Goal: Task Accomplishment & Management: Use online tool/utility

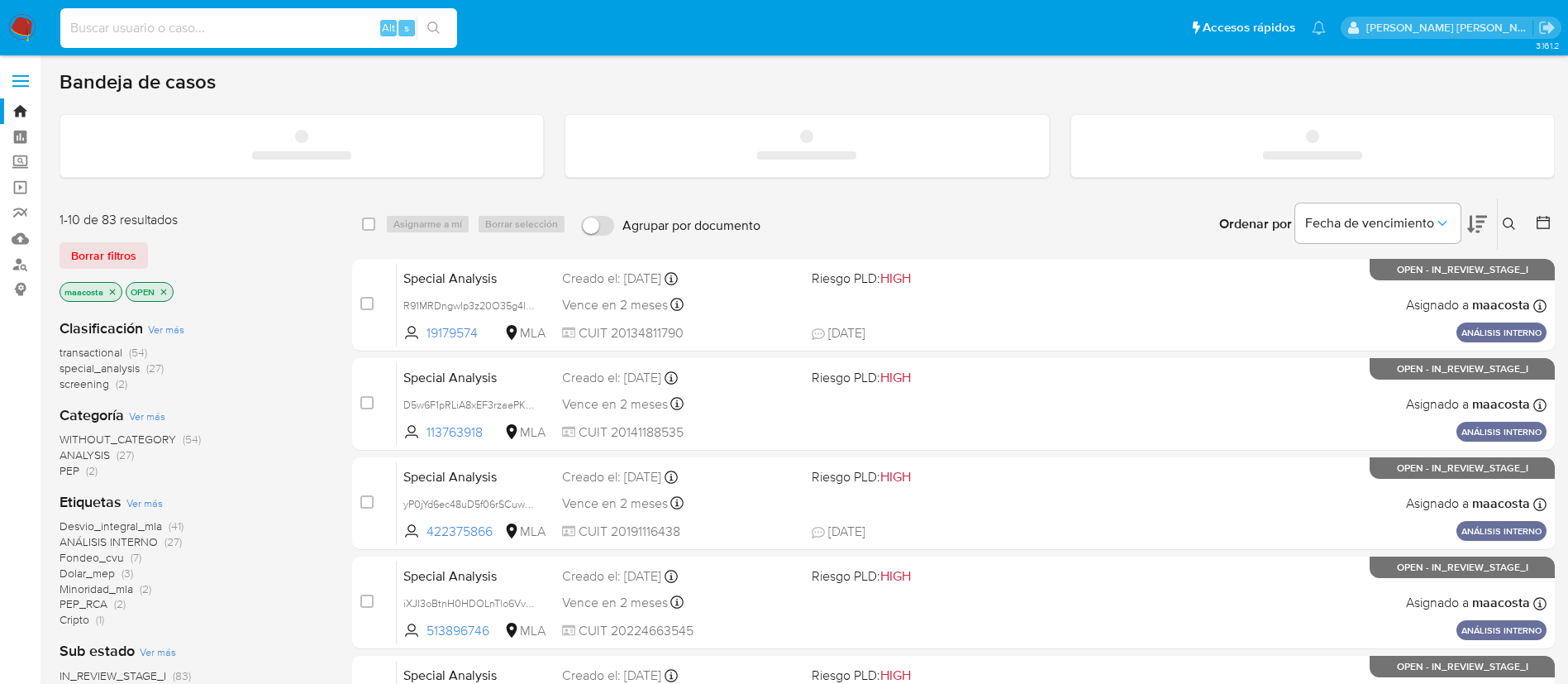
paste input "KxfMIQsTpfqmGEtFWvcdqQiz"
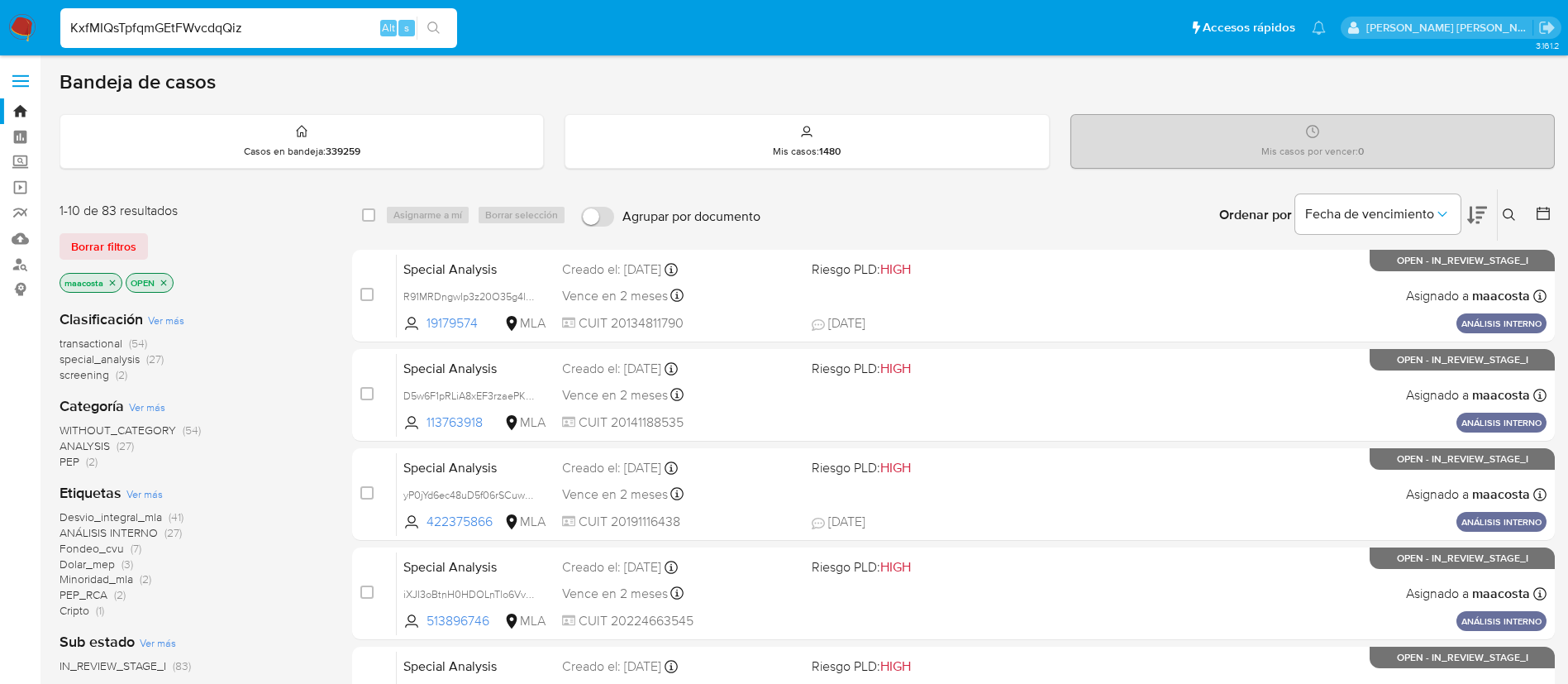
click at [331, 36] on input "KxfMIQsTpfqmGEtFWvcdqQiz" at bounding box center [258, 28] width 396 height 21
type input "KxfMIQsTpfqmGEtFWvcdqQiz"
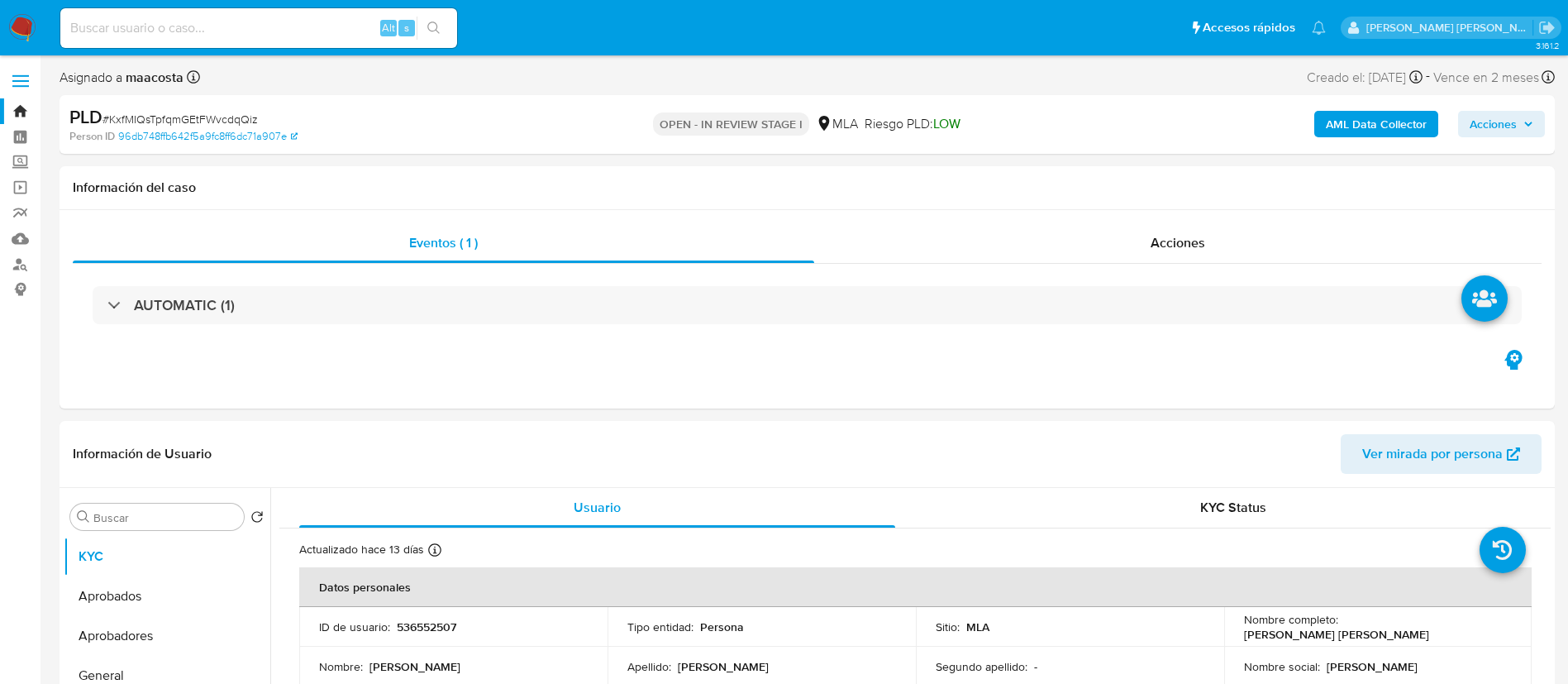
select select "10"
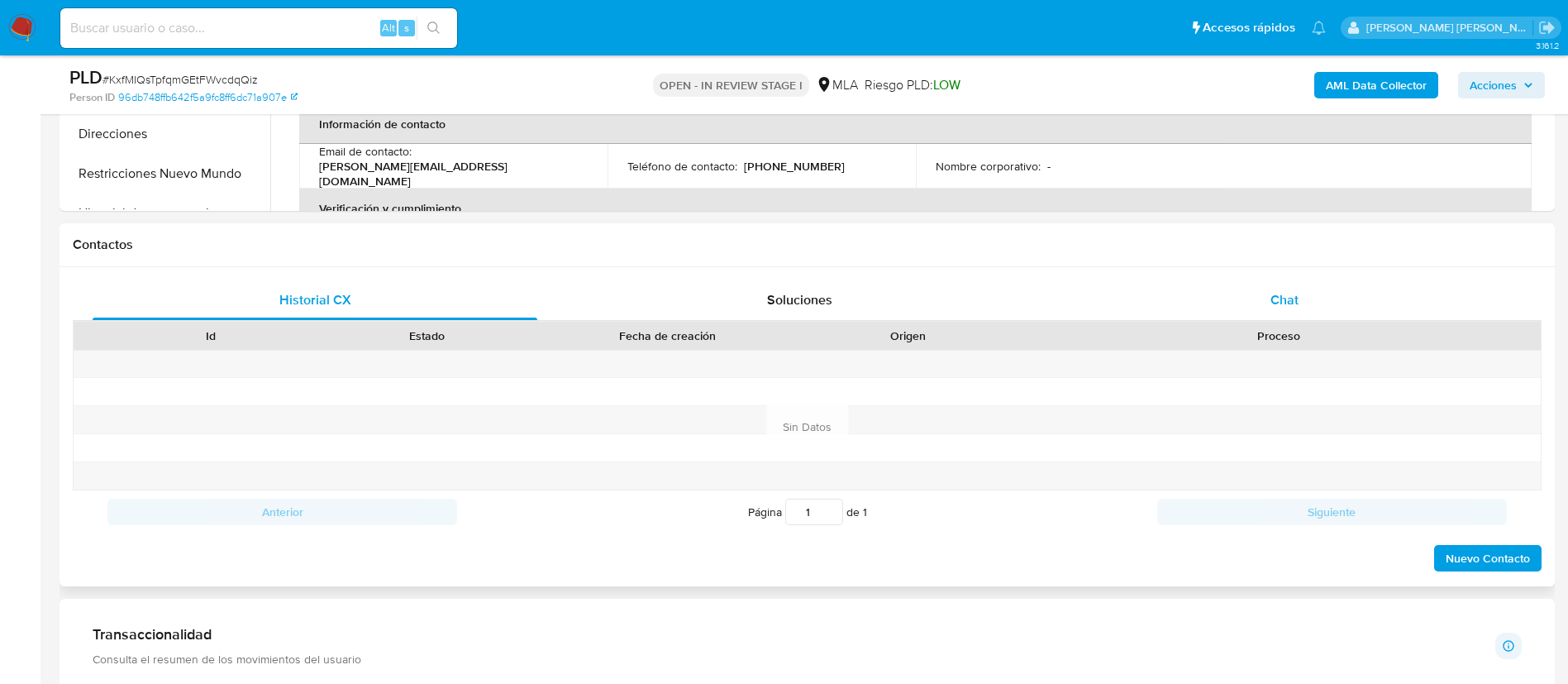
click at [1298, 304] on div "Chat" at bounding box center [1285, 300] width 445 height 40
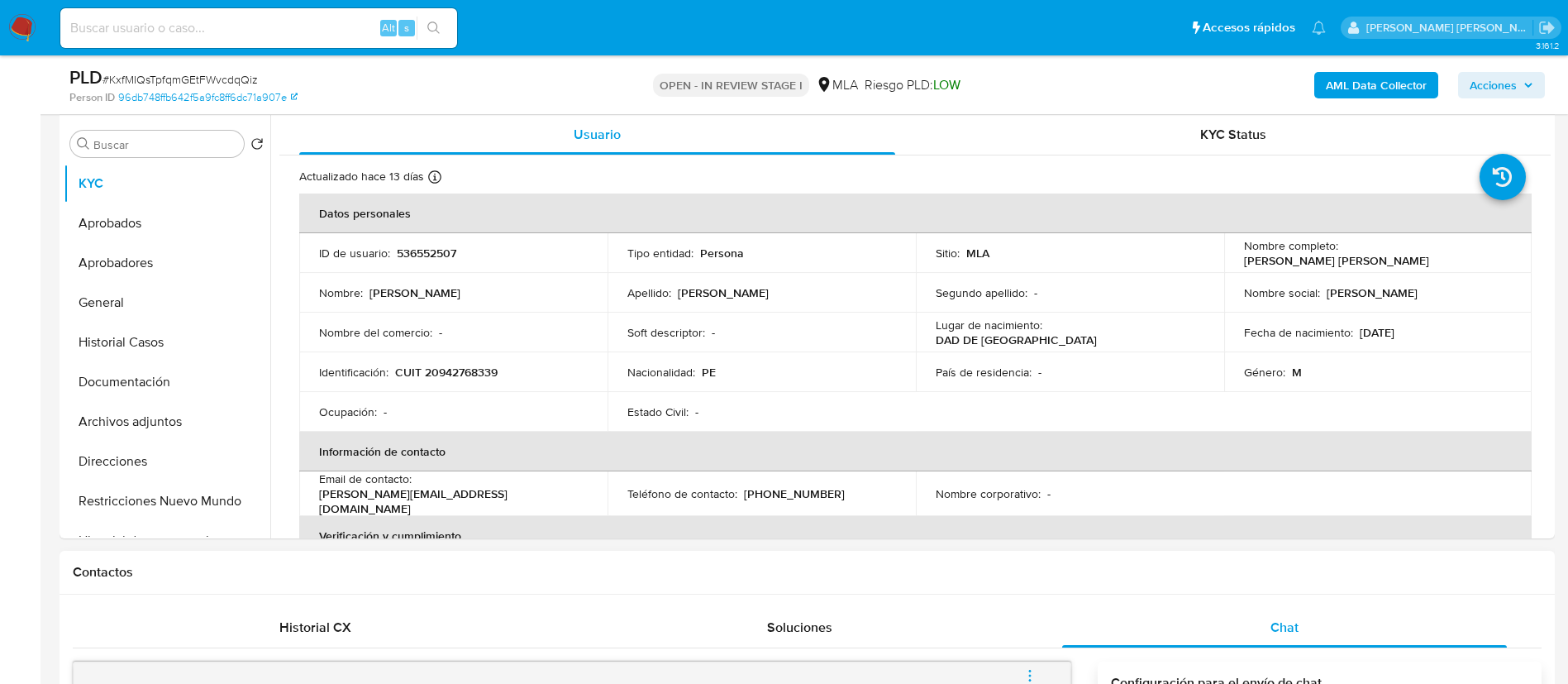
scroll to position [307, 0]
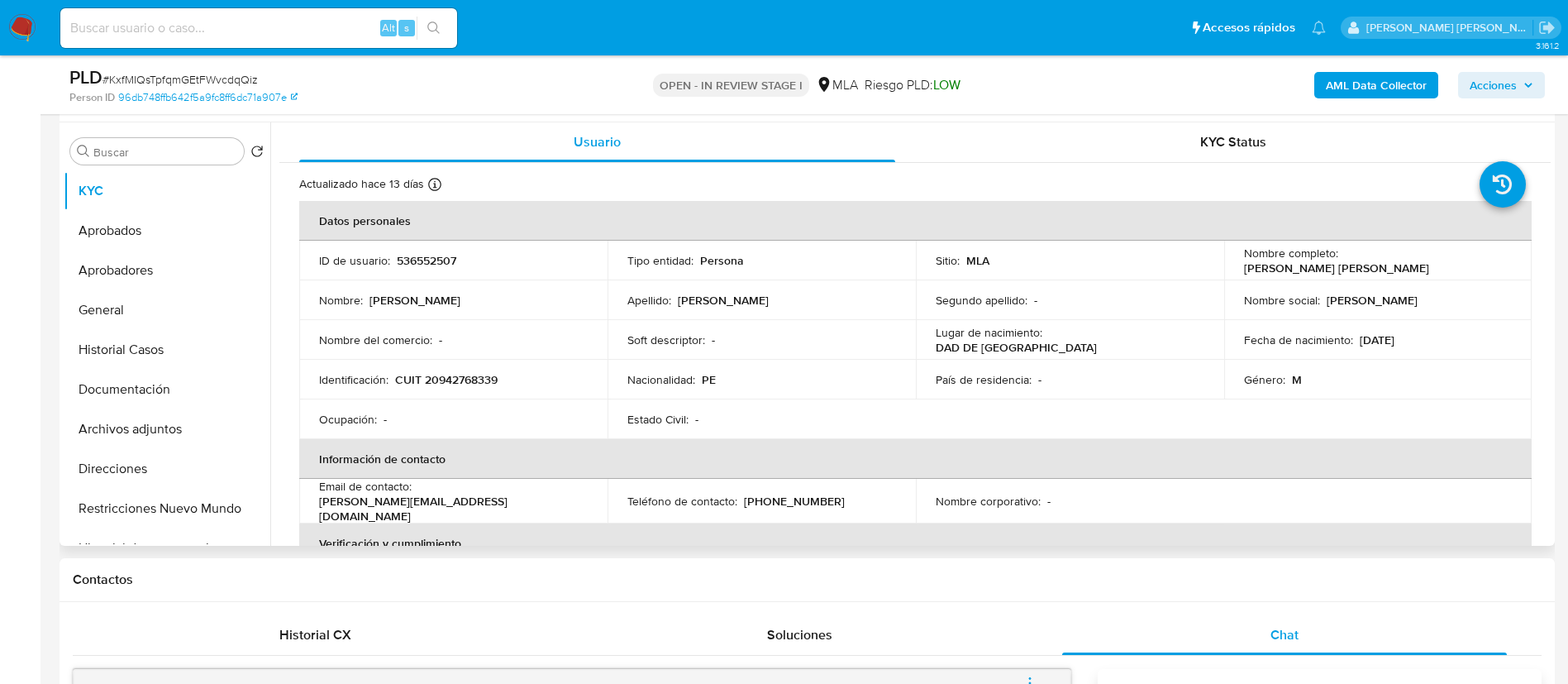
click at [444, 380] on p "CUIT 20942768339" at bounding box center [446, 380] width 103 height 15
copy p "20942768339"
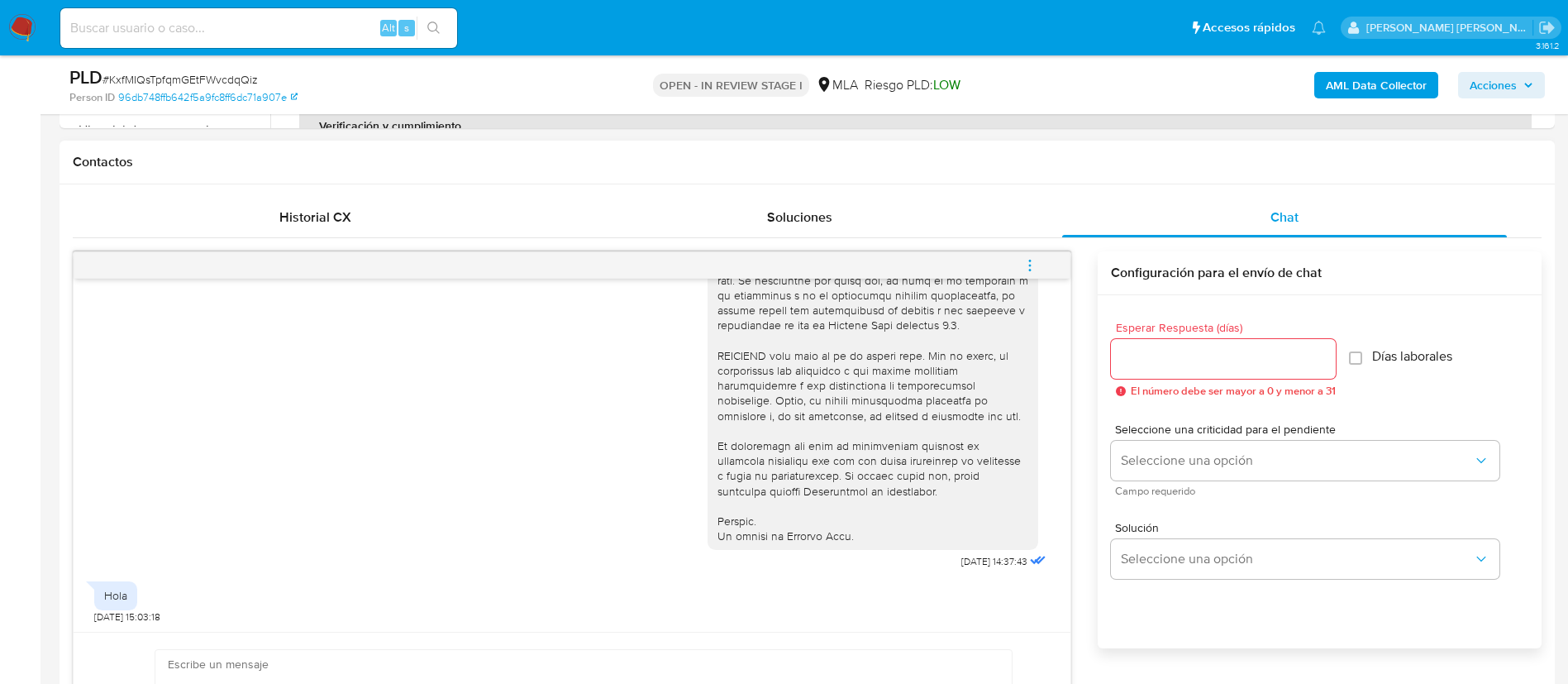
scroll to position [746, 0]
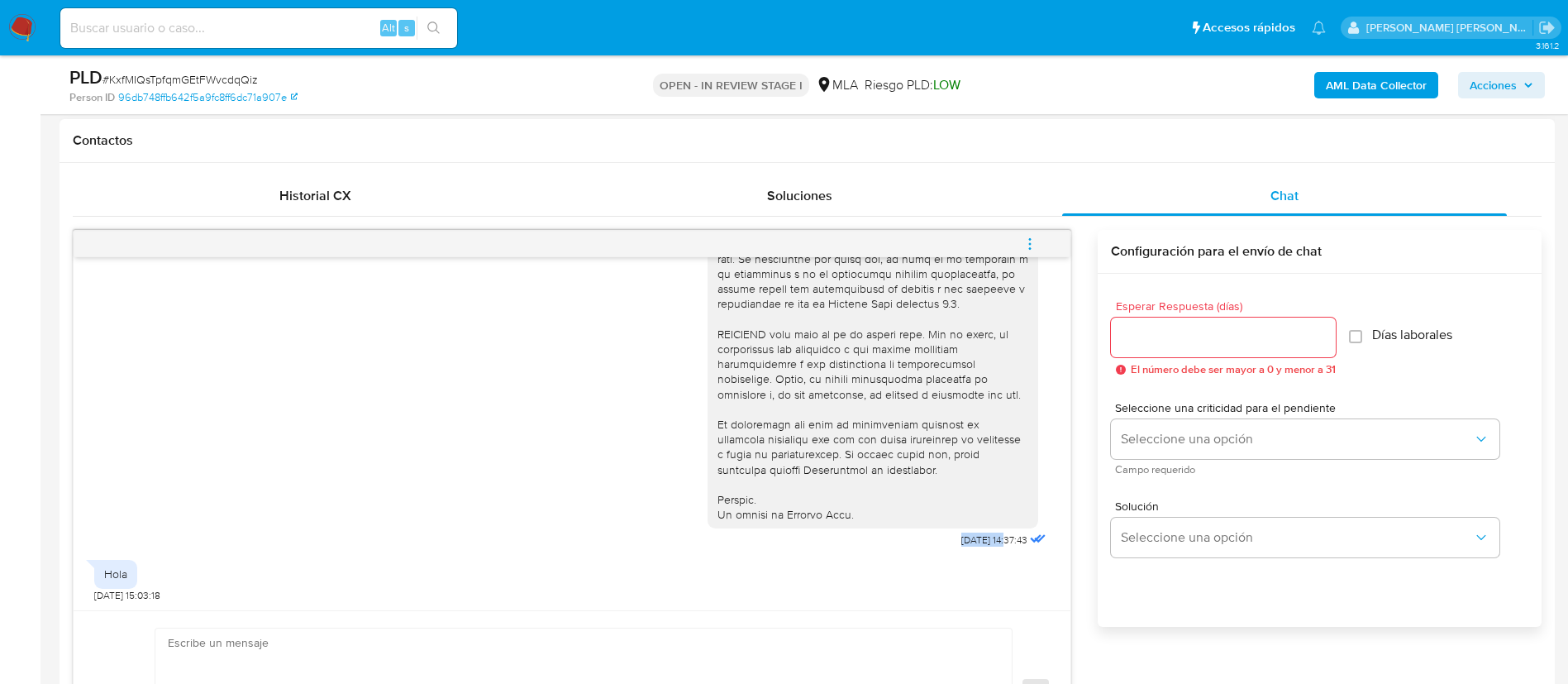
drag, startPoint x: 922, startPoint y: 540, endPoint x: 972, endPoint y: 544, distance: 50.2
click at [972, 544] on div "17/09/2025 14:37:43" at bounding box center [878, 99] width 342 height 906
copy span "17/09/2025"
click at [111, 578] on div "Hola" at bounding box center [115, 574] width 23 height 15
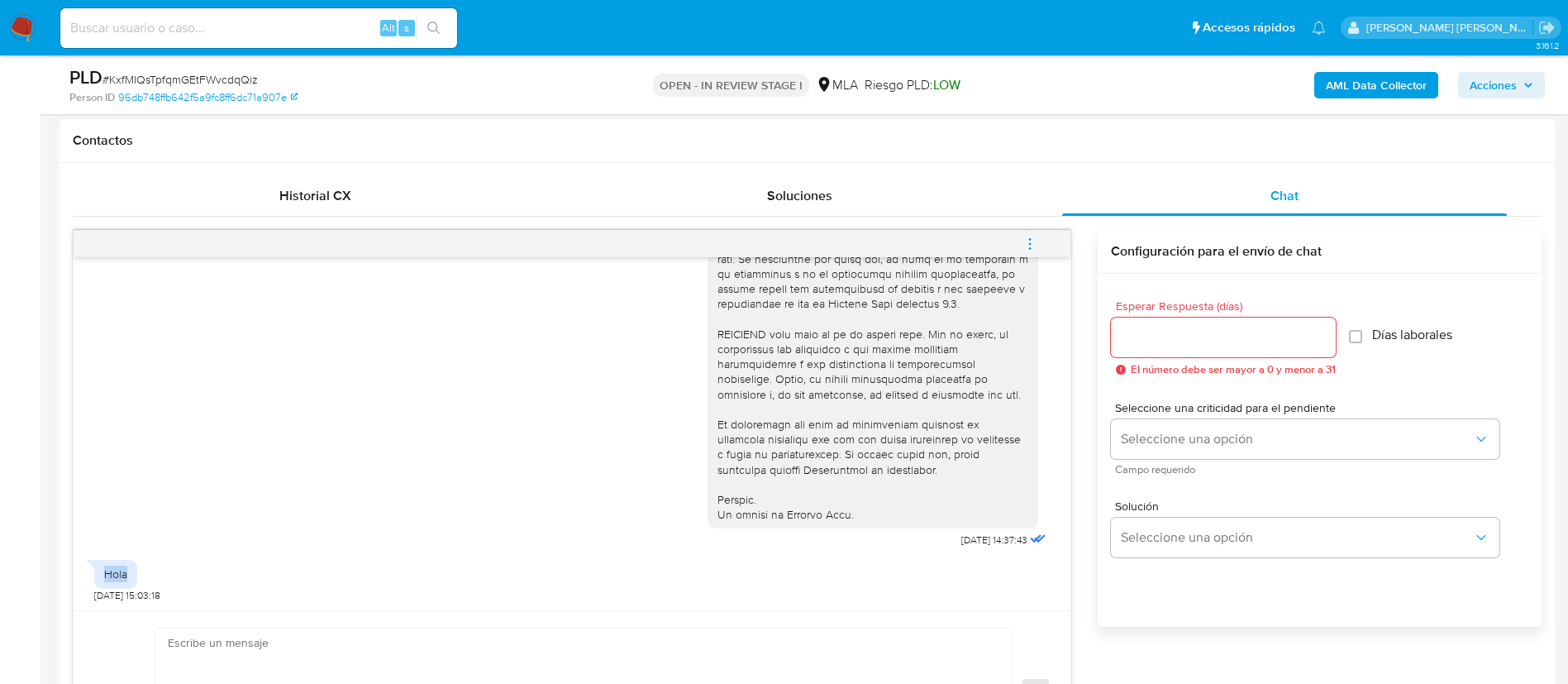
copy div "Hola"
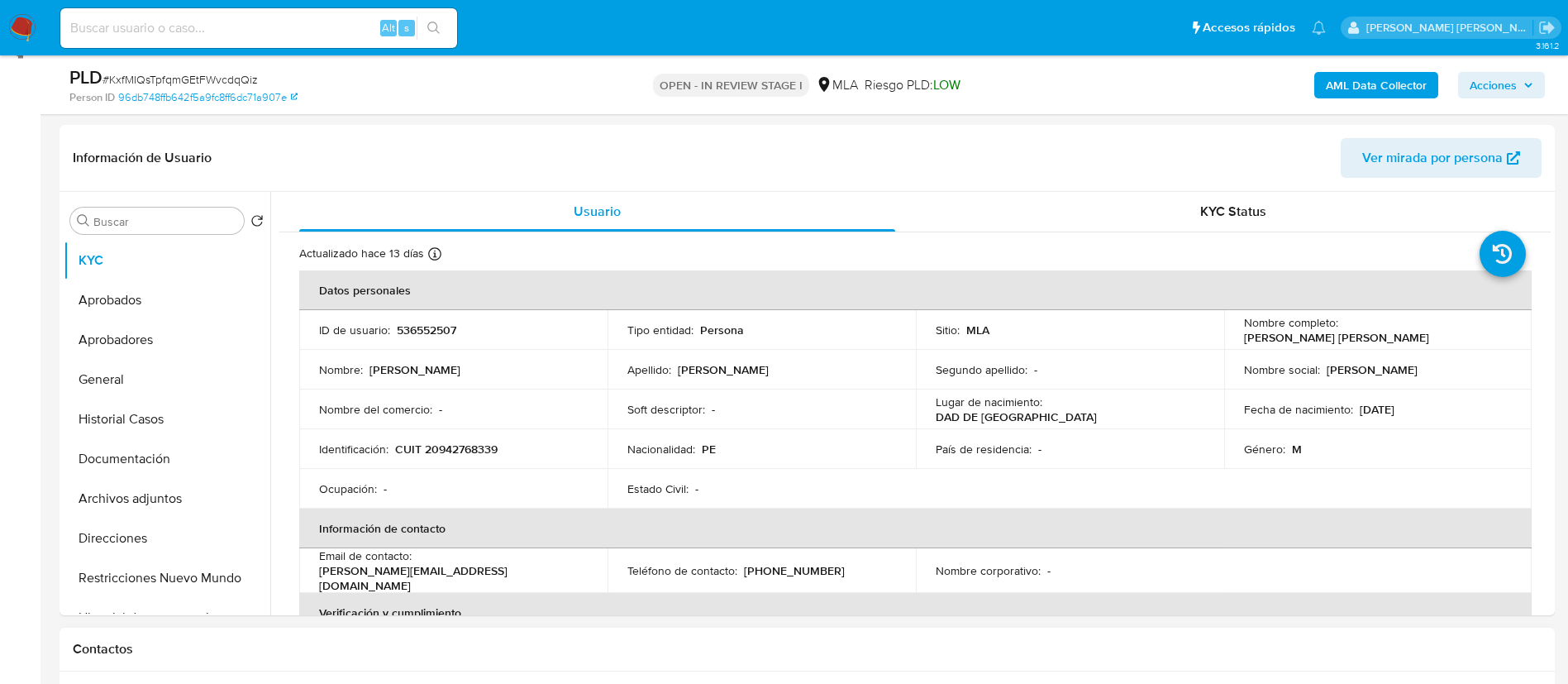
scroll to position [226, 0]
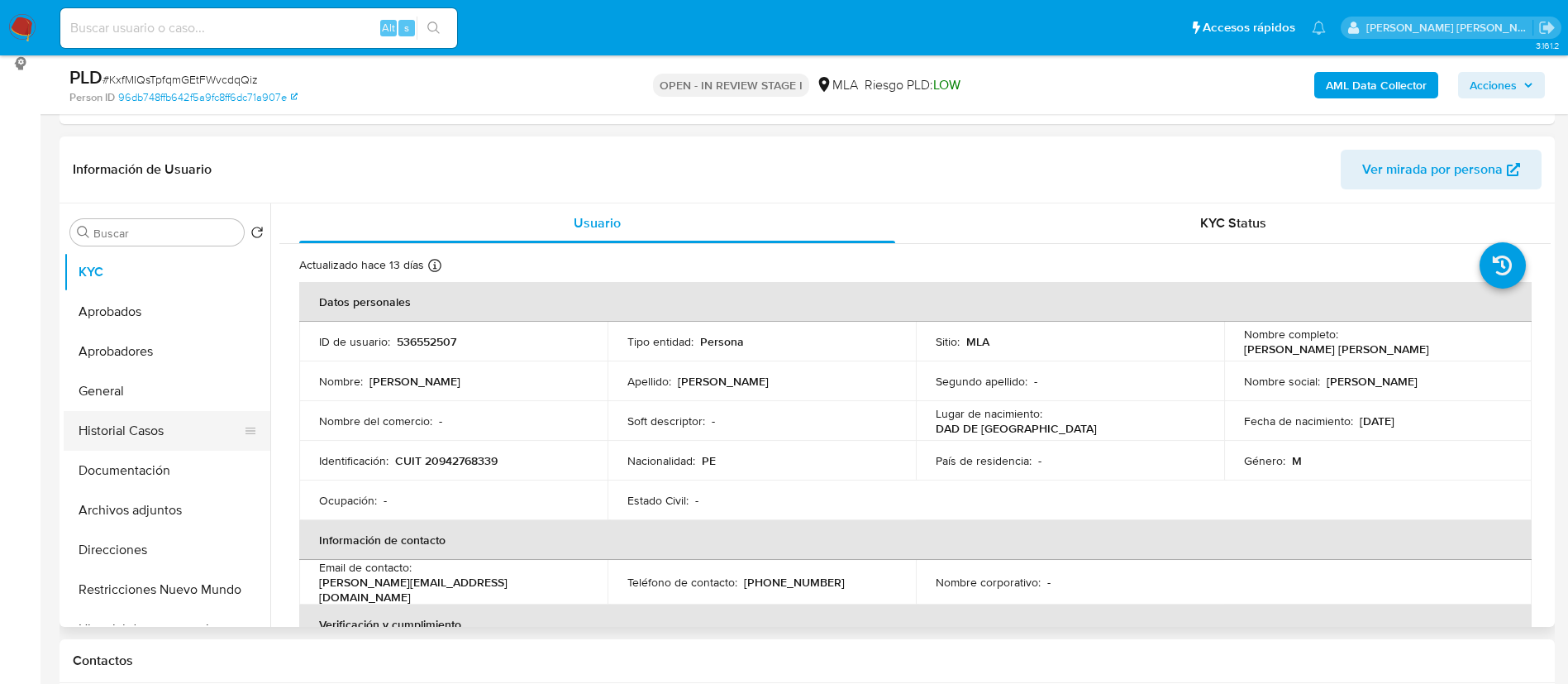
click at [116, 432] on button "Historial Casos" at bounding box center [160, 431] width 194 height 40
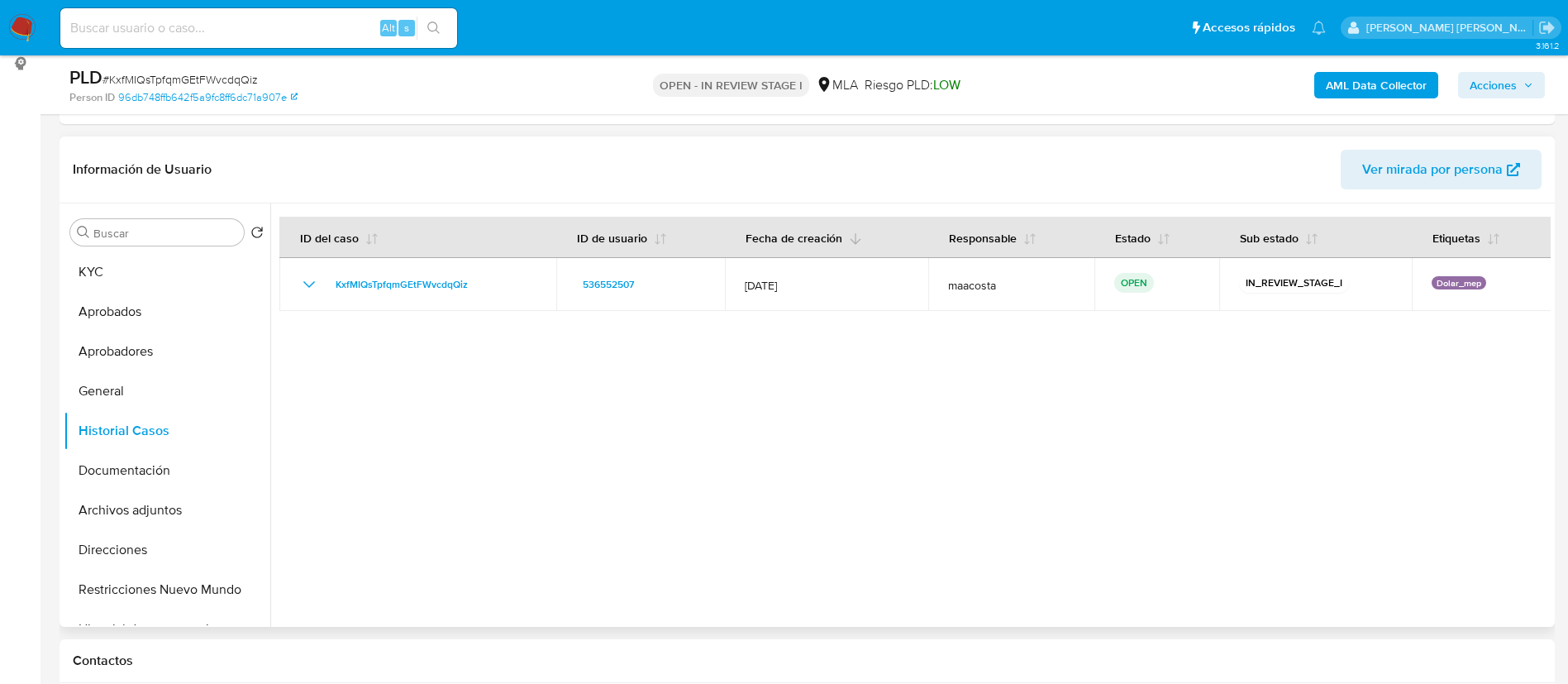
click at [851, 241] on icon "button" at bounding box center [856, 239] width 11 height 11
click at [1491, 451] on div at bounding box center [910, 415] width 1280 height 424
paste input "Y3wJ5Yq8WMjdb3nrnhMvWgNk"
click at [314, 23] on input "Y3wJ5Yq8WMjdb3nrnhMvWgNk" at bounding box center [258, 28] width 396 height 21
type input "Y3wJ5Yq8WMjdb3nrnhMvWgNk"
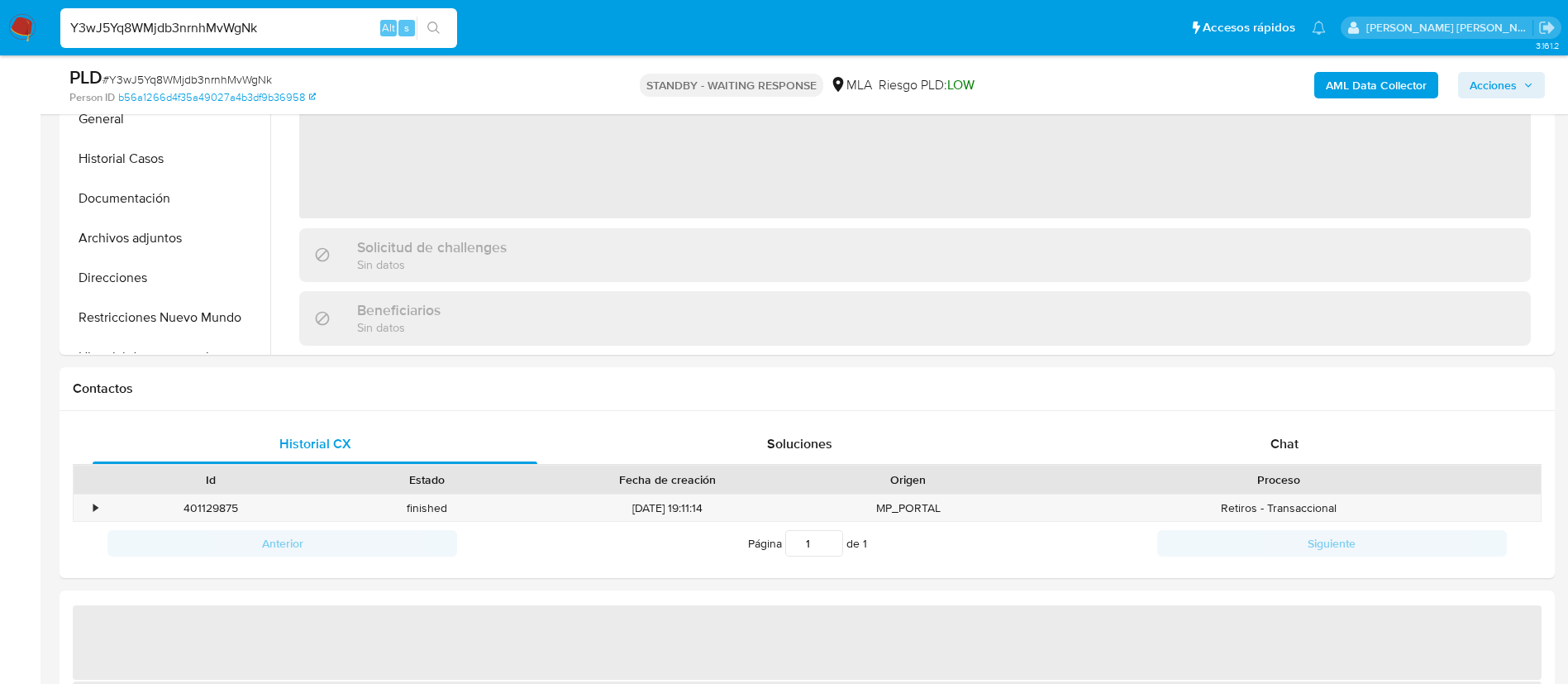
scroll to position [605, 0]
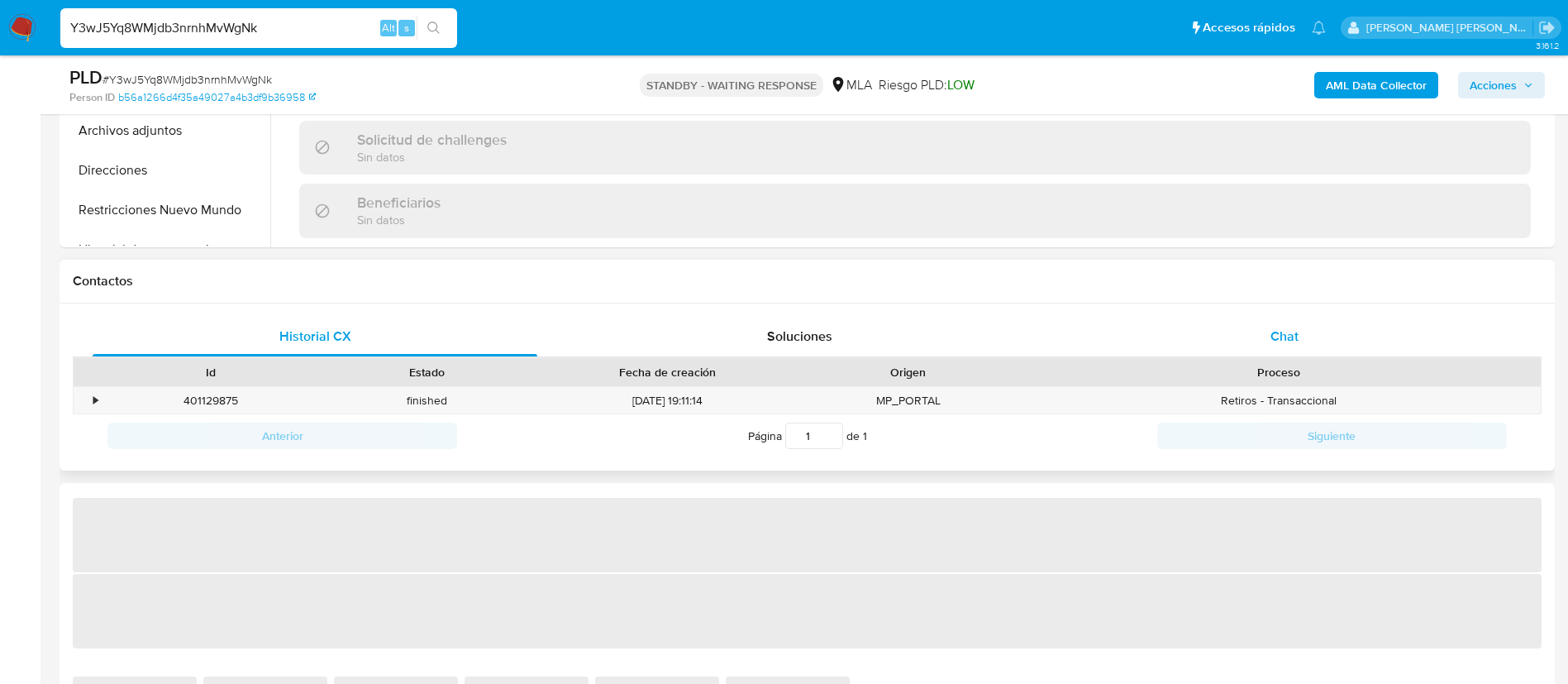
select select "10"
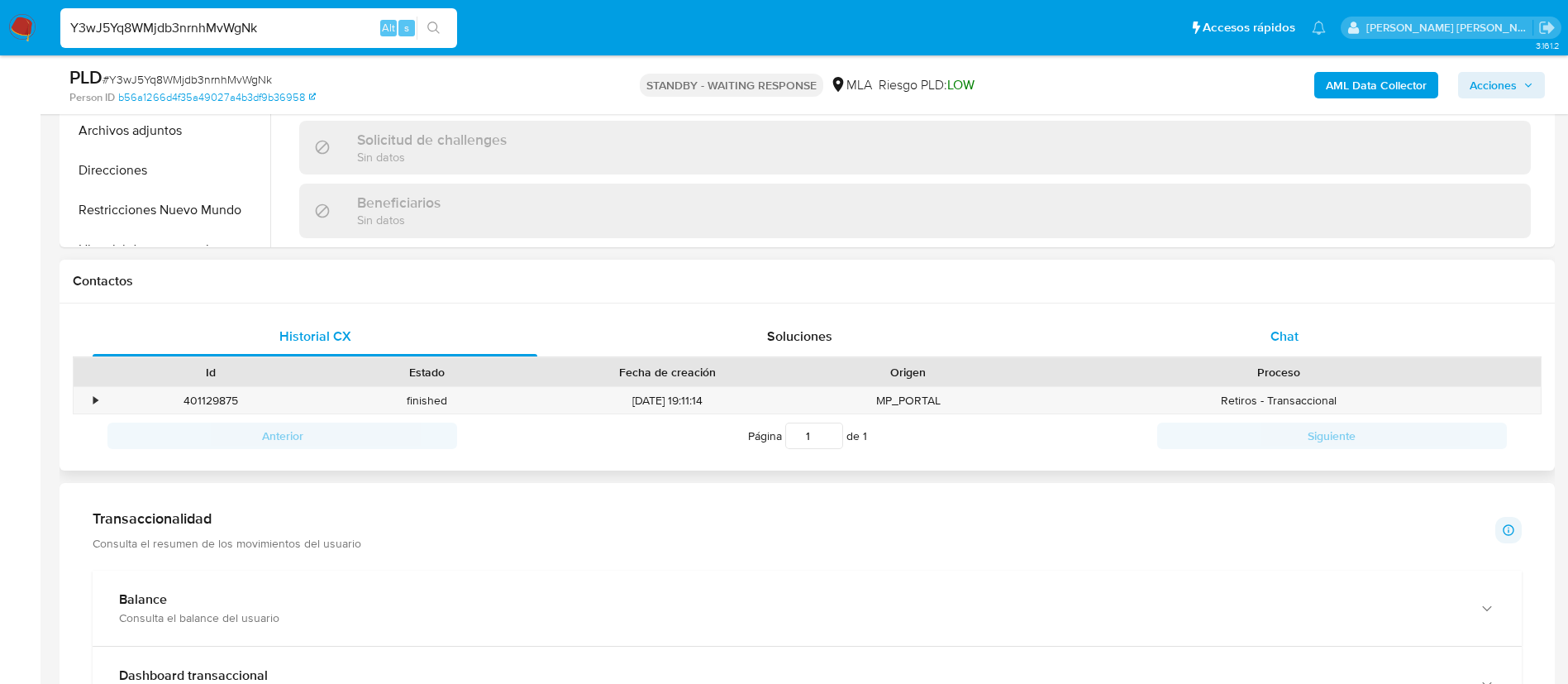
click at [1257, 344] on div "Chat" at bounding box center [1285, 336] width 445 height 40
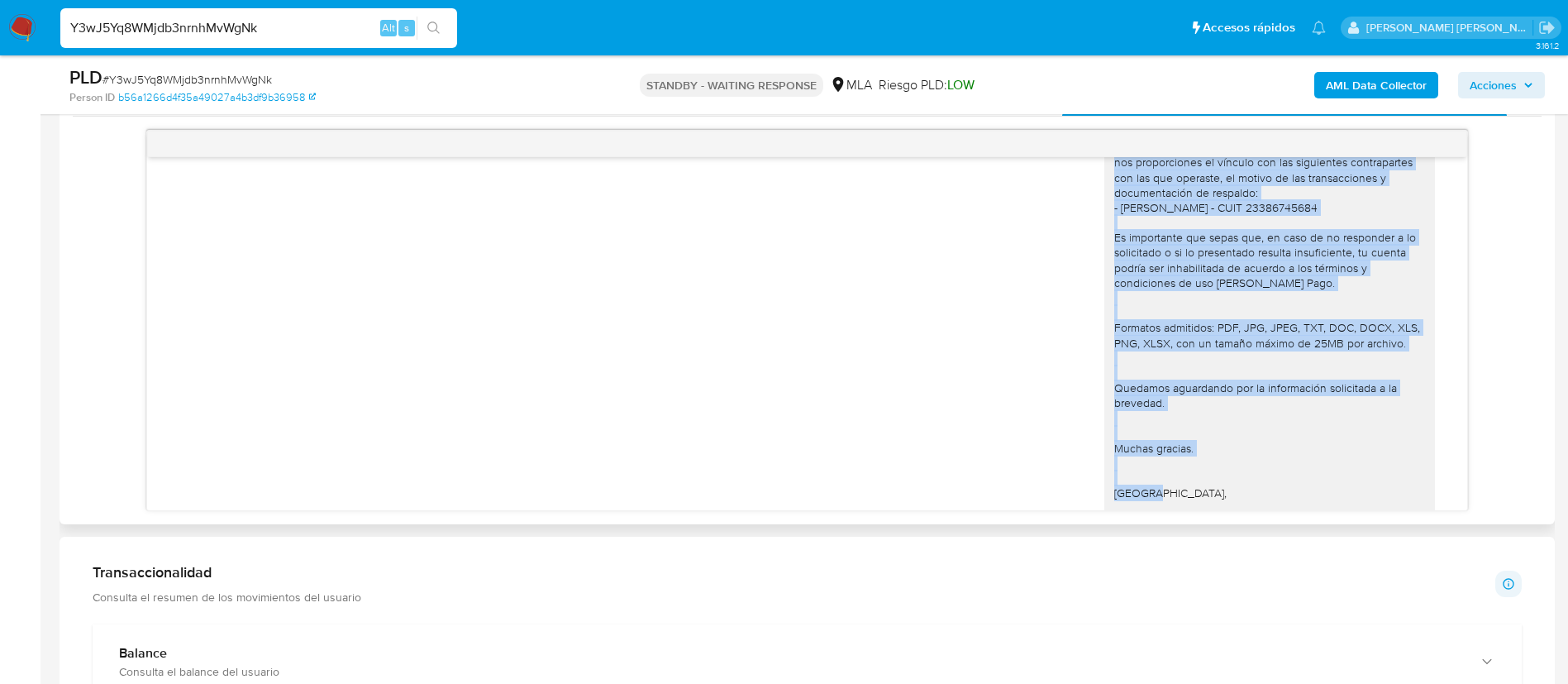
scroll to position [1286, 0]
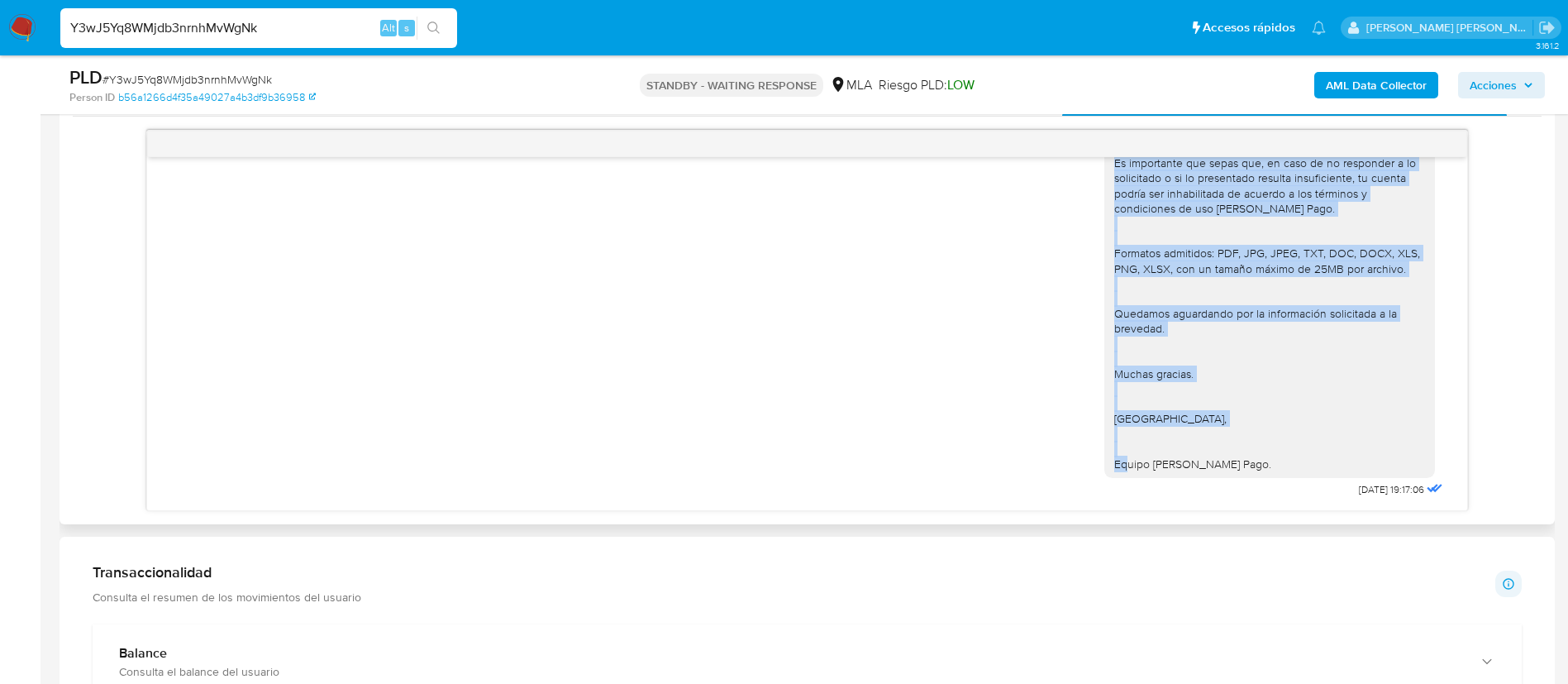
drag, startPoint x: 1097, startPoint y: 258, endPoint x: 1184, endPoint y: 507, distance: 263.8
click at [1184, 507] on div "17/09/2025 14:45:01 3. Los movimientos de este año importantes fueron para comp…" at bounding box center [807, 334] width 1320 height 353
copy div "Buenas tardes, Gracias por tu respuesta. Nos comunicamos nuevamente, porque nec…"
click at [21, 28] on img at bounding box center [22, 28] width 28 height 28
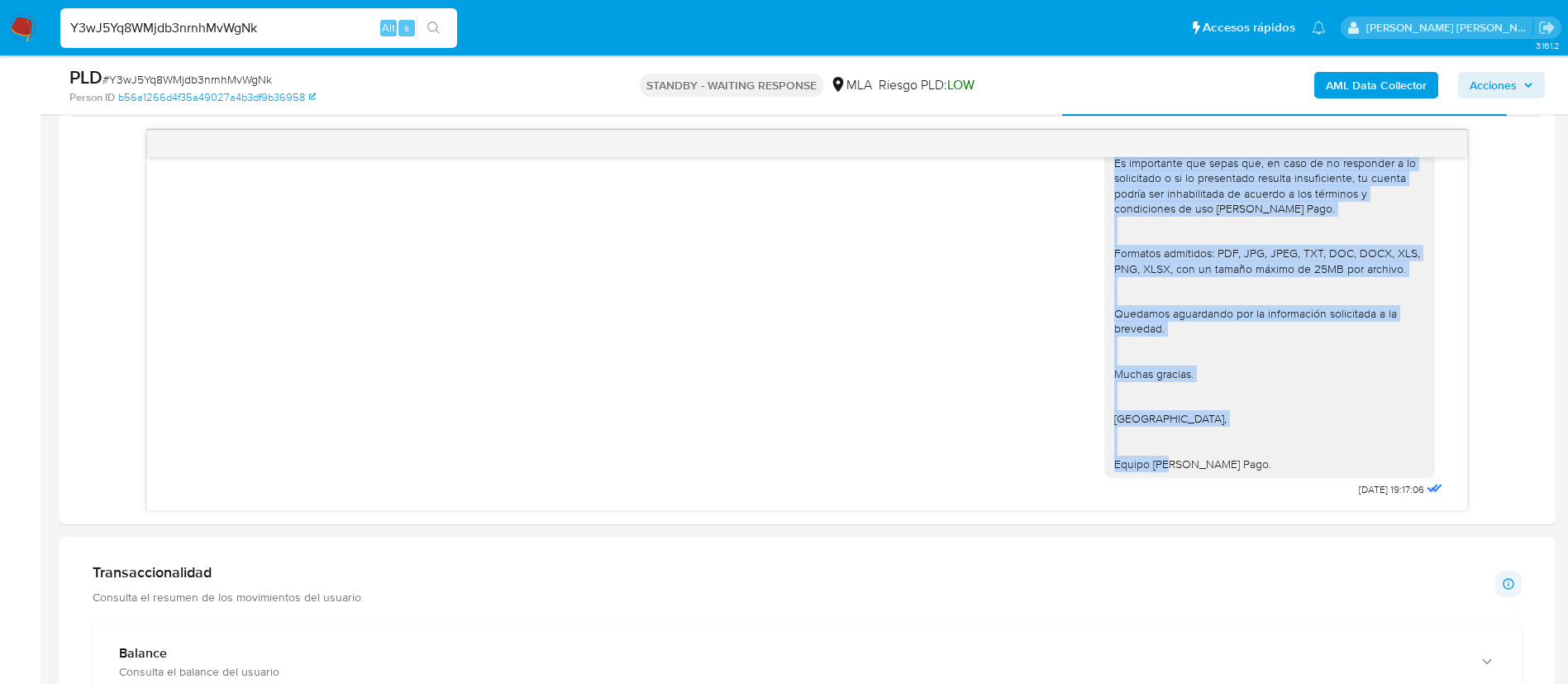
click at [21, 28] on img at bounding box center [22, 28] width 28 height 28
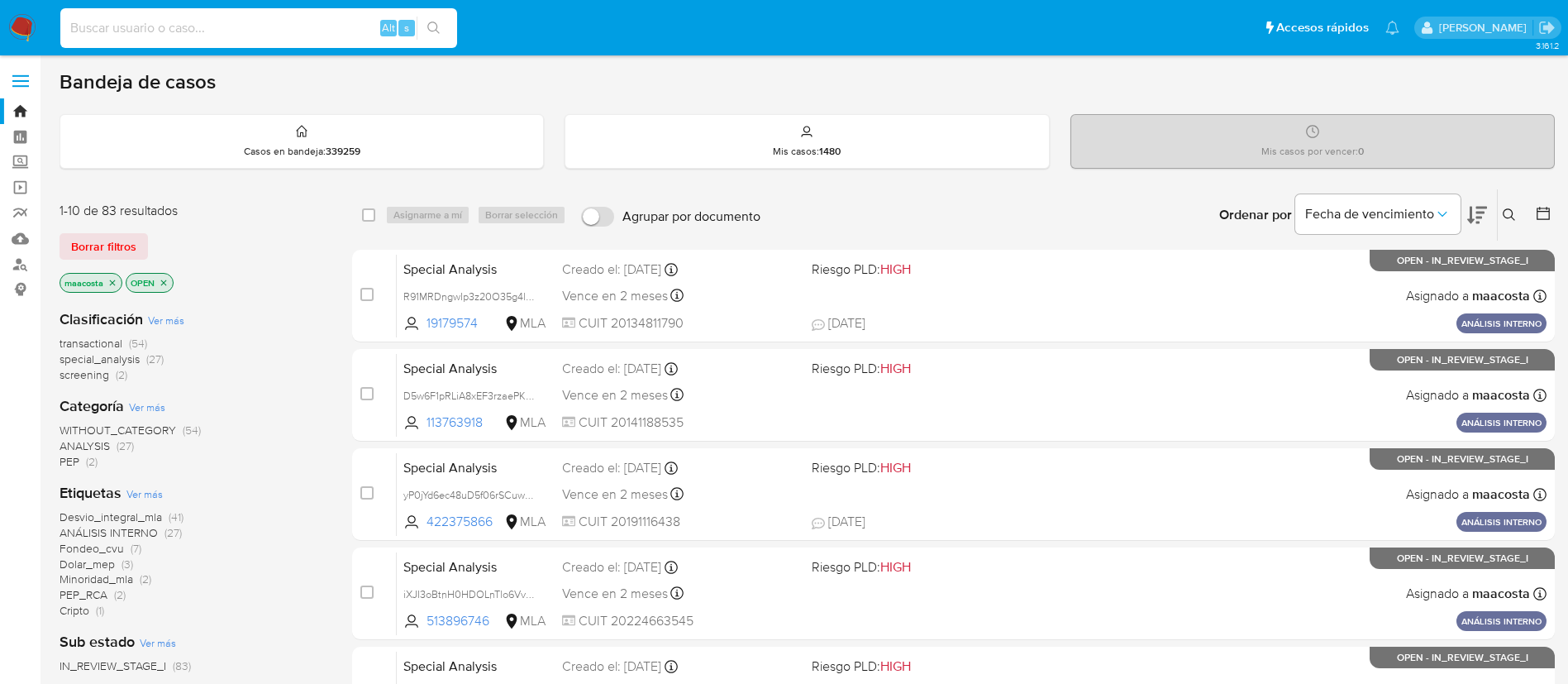
click at [289, 33] on input at bounding box center [258, 28] width 396 height 21
paste input "jc7cZQj1ZEox5EXO6nvVcGhS"
type input "jc7cZQj1ZEox5EXO6nvVcGhS"
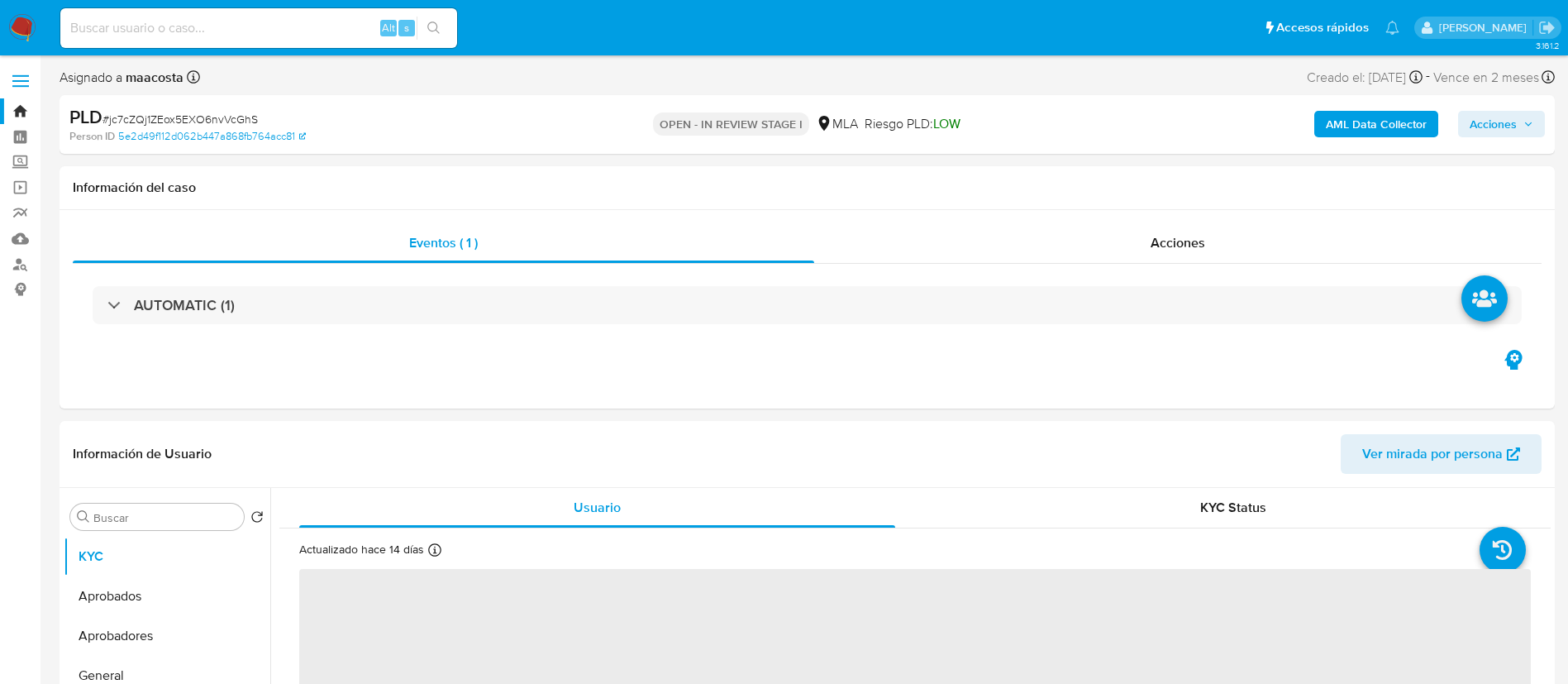
select select "10"
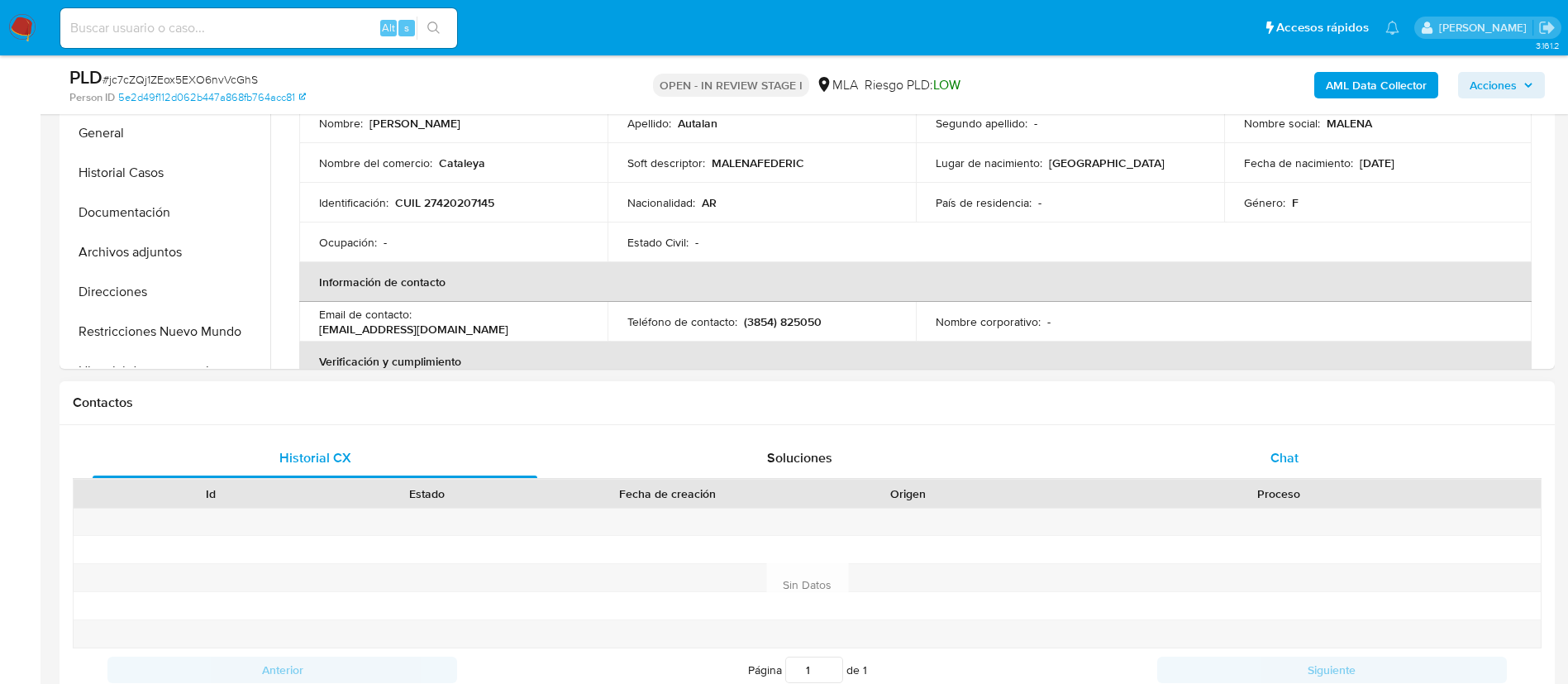
click at [1279, 476] on div "Chat" at bounding box center [1285, 458] width 445 height 40
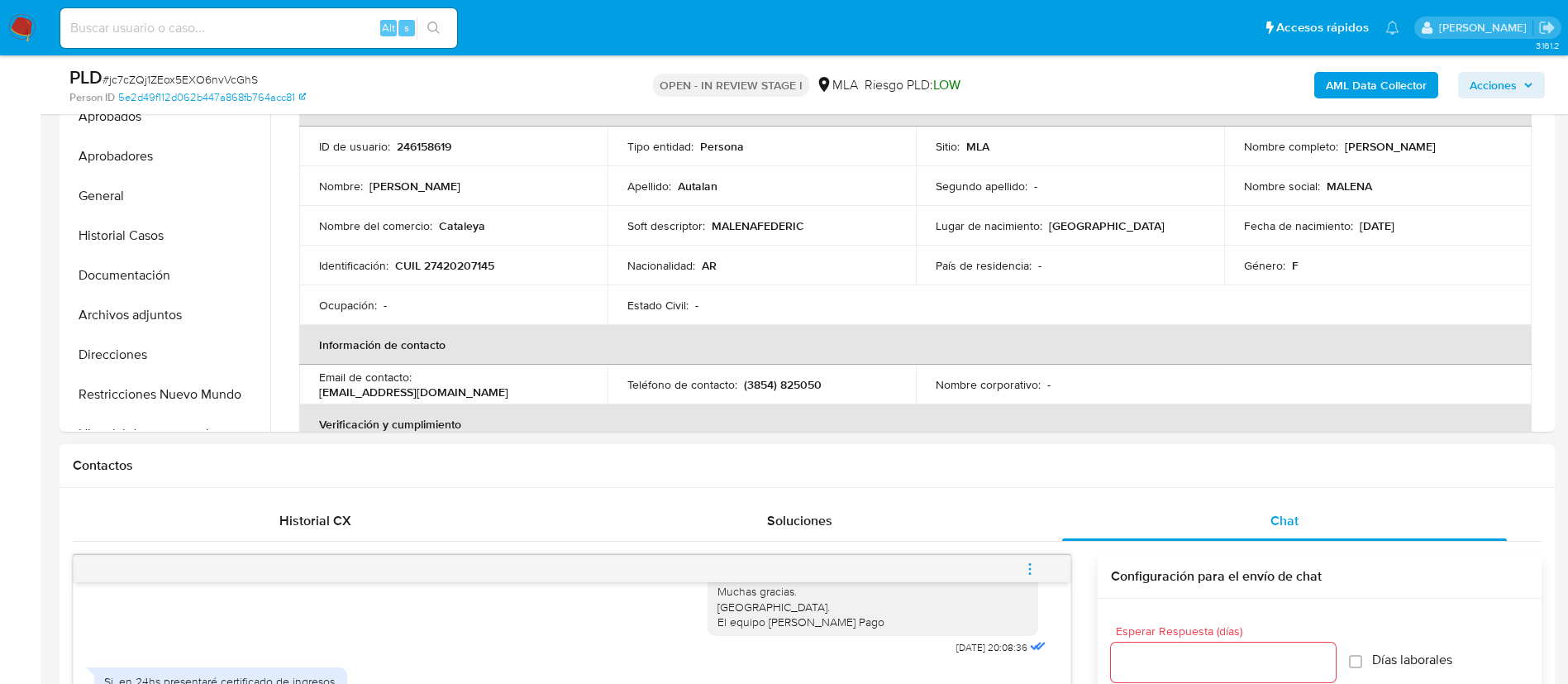
scroll to position [419, 0]
click at [465, 260] on p "CUIL 27420207145" at bounding box center [445, 267] width 99 height 15
copy p "27420207145"
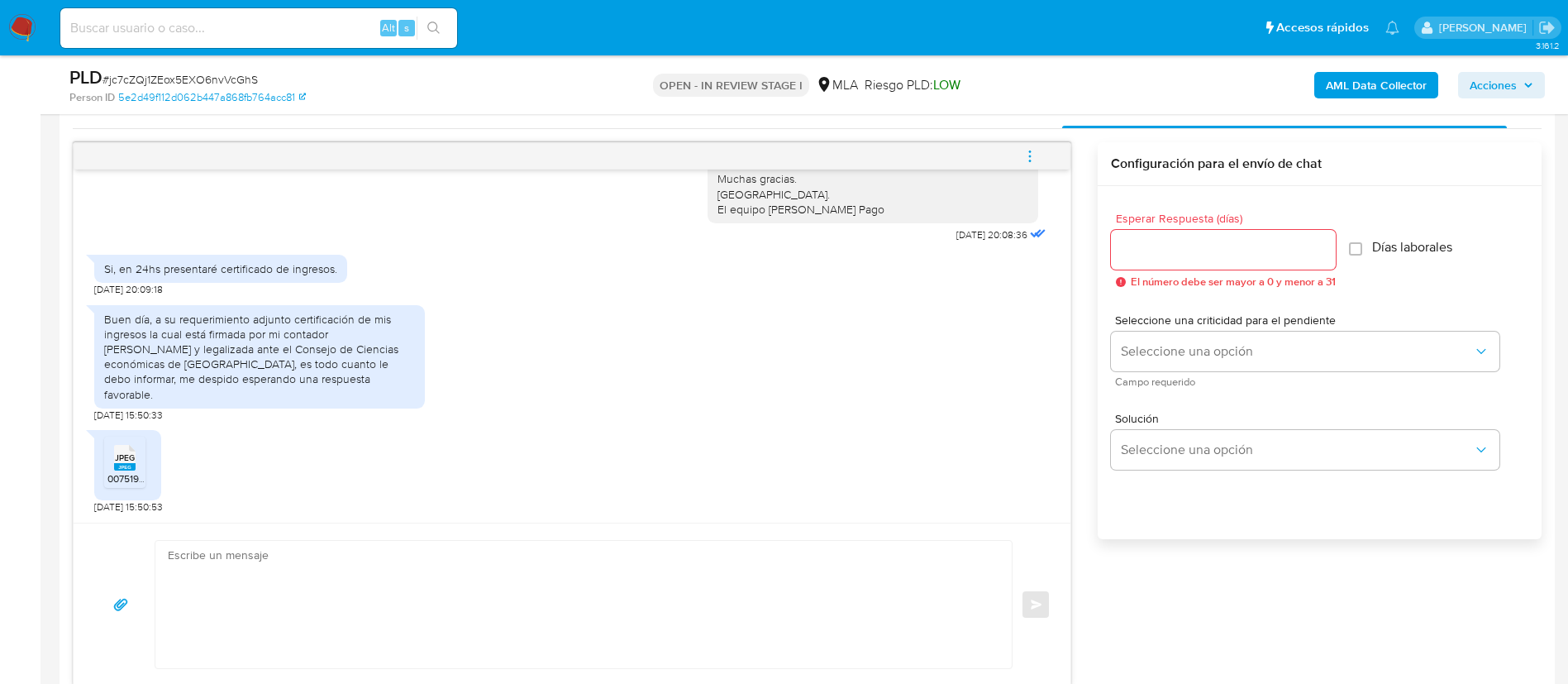
scroll to position [833, 0]
click at [125, 476] on span "00751908-2237-4fc1-9581-de07fcc4ae64.jpeg" at bounding box center [207, 479] width 201 height 14
click at [1424, 524] on div "Esperar Respuesta (días) El número debe ser mayor a 0 y menor a 31 Días laboral…" at bounding box center [1319, 386] width 444 height 397
click at [273, 463] on div "JPEG JPEG 00751908-2237-4fc1-9581-de07fcc4ae64.jpeg 23/09/2025 15:50:53" at bounding box center [572, 468] width 956 height 92
click at [149, 466] on ul "JPEG JPEG 00751908-2237-4fc1-9581-de07fcc4ae64.jpeg" at bounding box center [127, 466] width 47 height 57
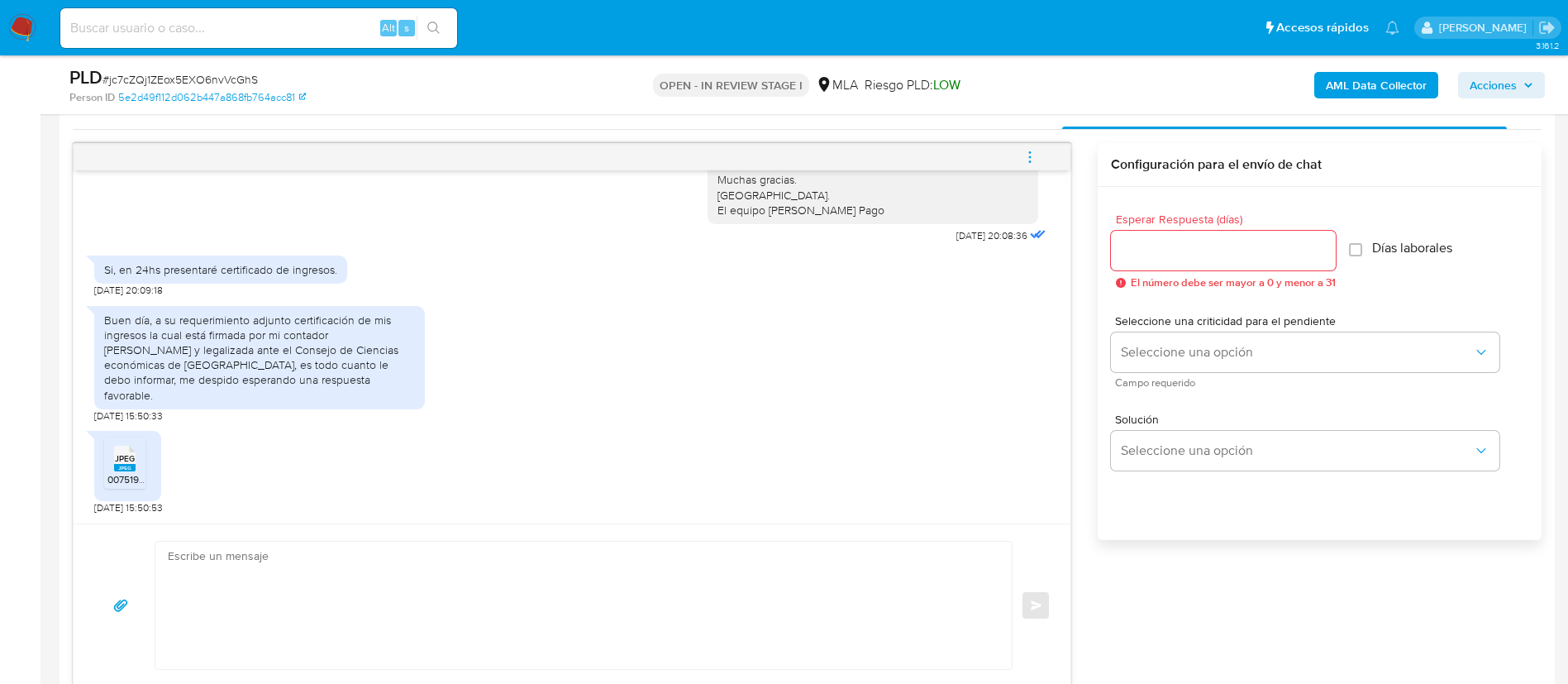
click at [132, 467] on rect at bounding box center [124, 468] width 21 height 7
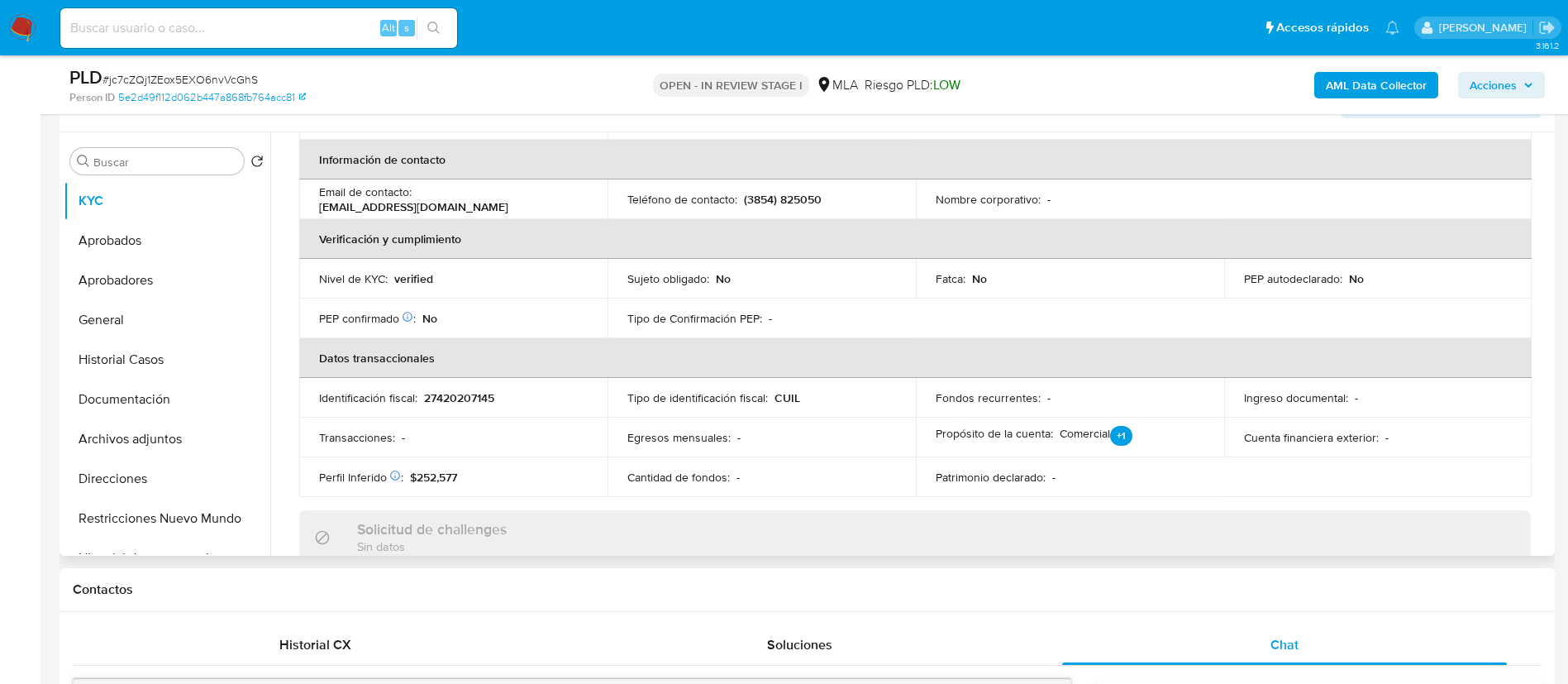
scroll to position [0, 0]
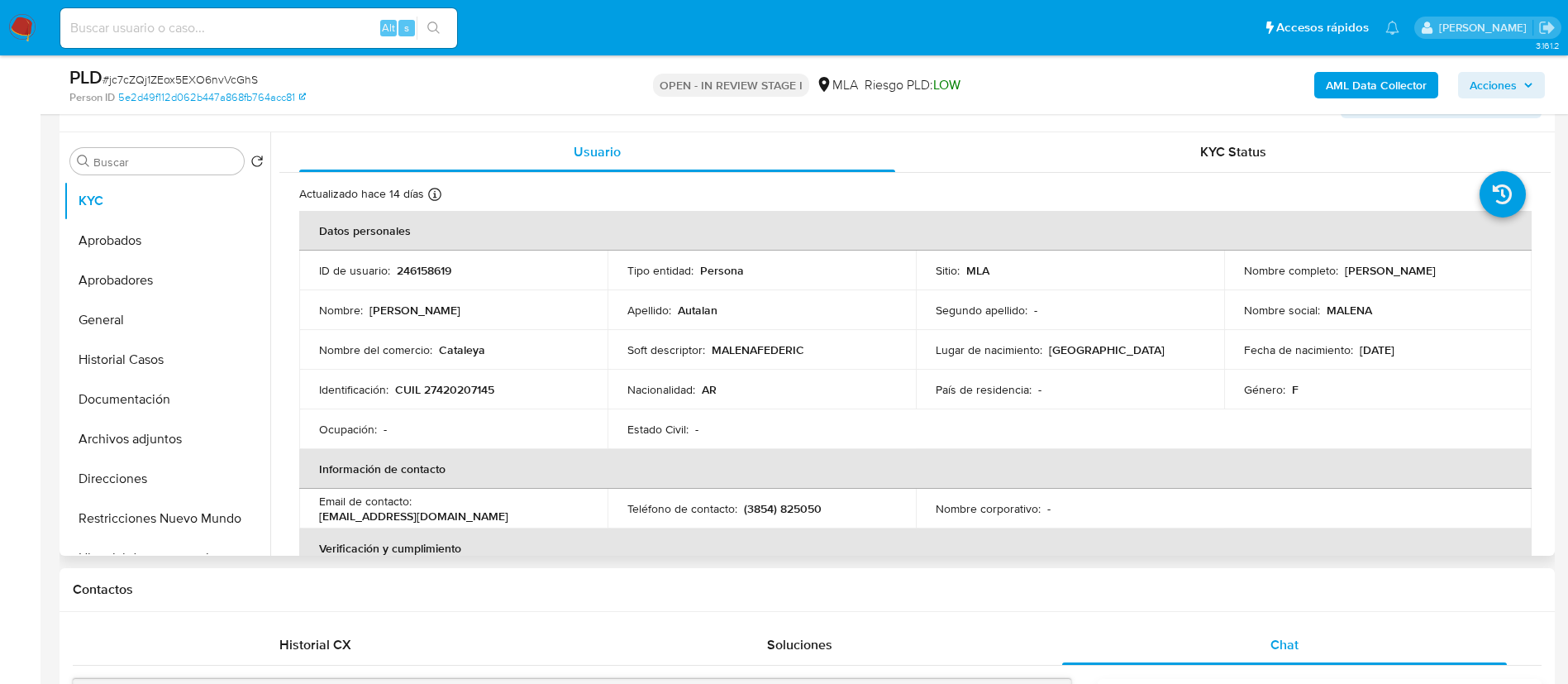
drag, startPoint x: 1342, startPoint y: 268, endPoint x: 1500, endPoint y: 277, distance: 158.3
click at [1500, 277] on div "Nombre completo : Malena Federica Autalan" at bounding box center [1378, 271] width 269 height 15
copy p "Malena Federica Autalan"
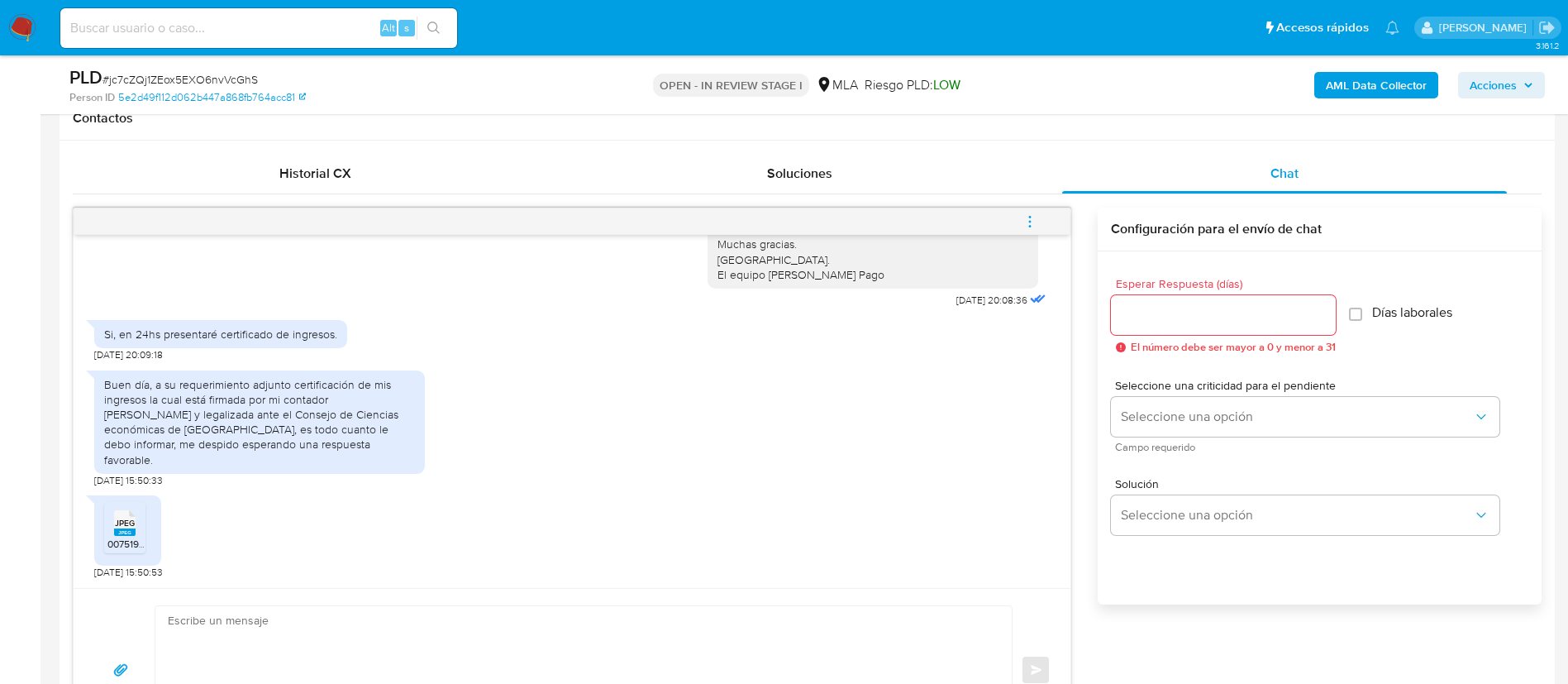
scroll to position [772, 0]
click at [120, 576] on div "17/09/2025 14:45:40 Hola, Esperamos que te encuentres muy bien. Te consultamos …" at bounding box center [571, 408] width 997 height 353
click at [123, 538] on span "00751908-2237-4fc1-9581-de07fcc4ae64.jpeg" at bounding box center [207, 540] width 201 height 14
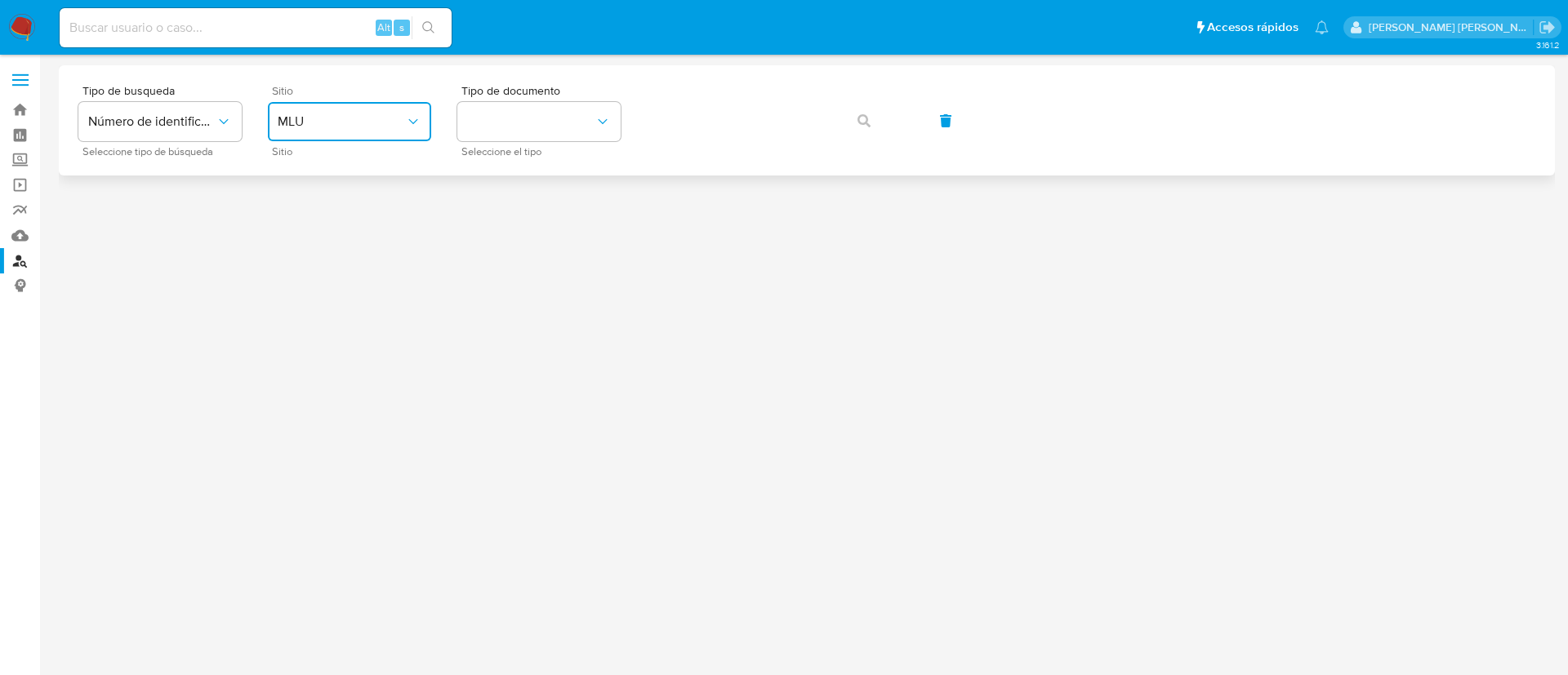
click at [374, 123] on span "MLU" at bounding box center [340, 122] width 127 height 16
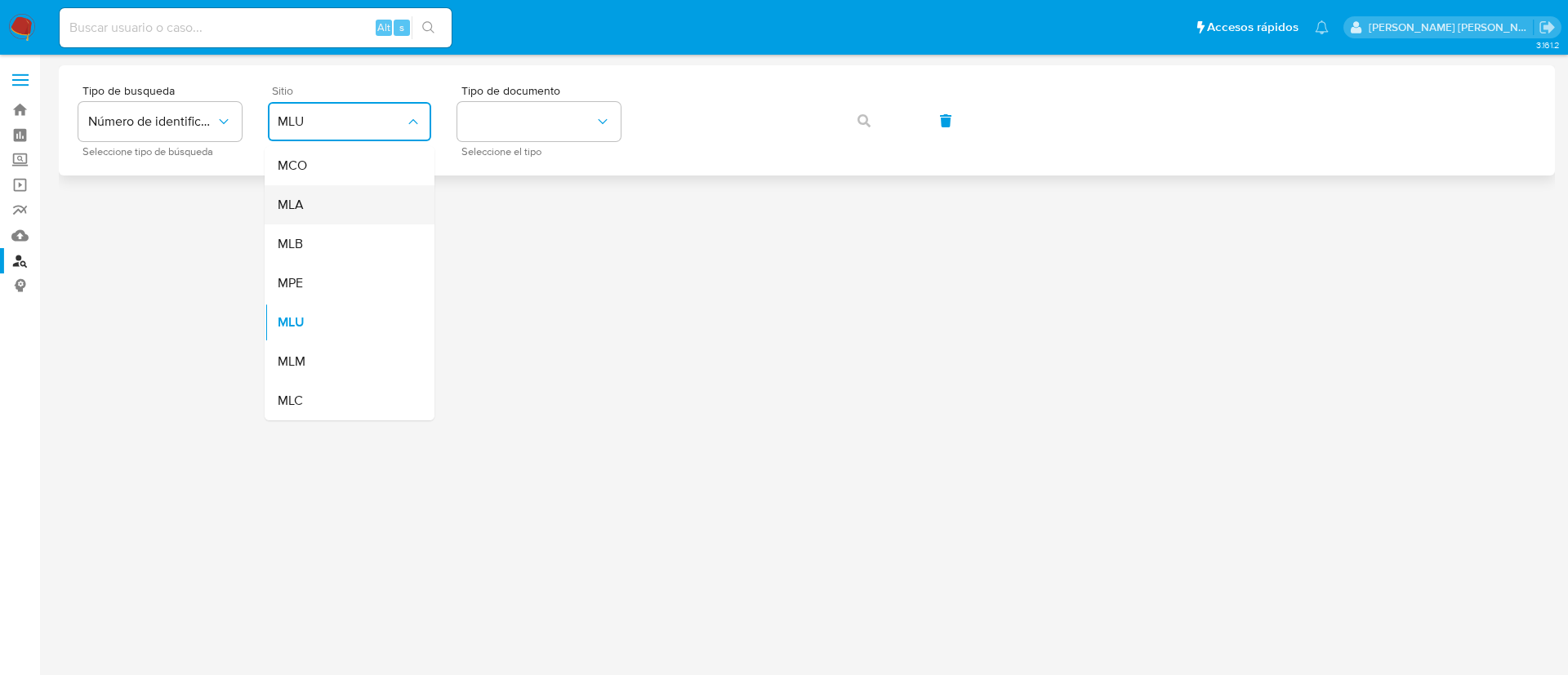
click at [346, 220] on div "MLA" at bounding box center [344, 205] width 134 height 39
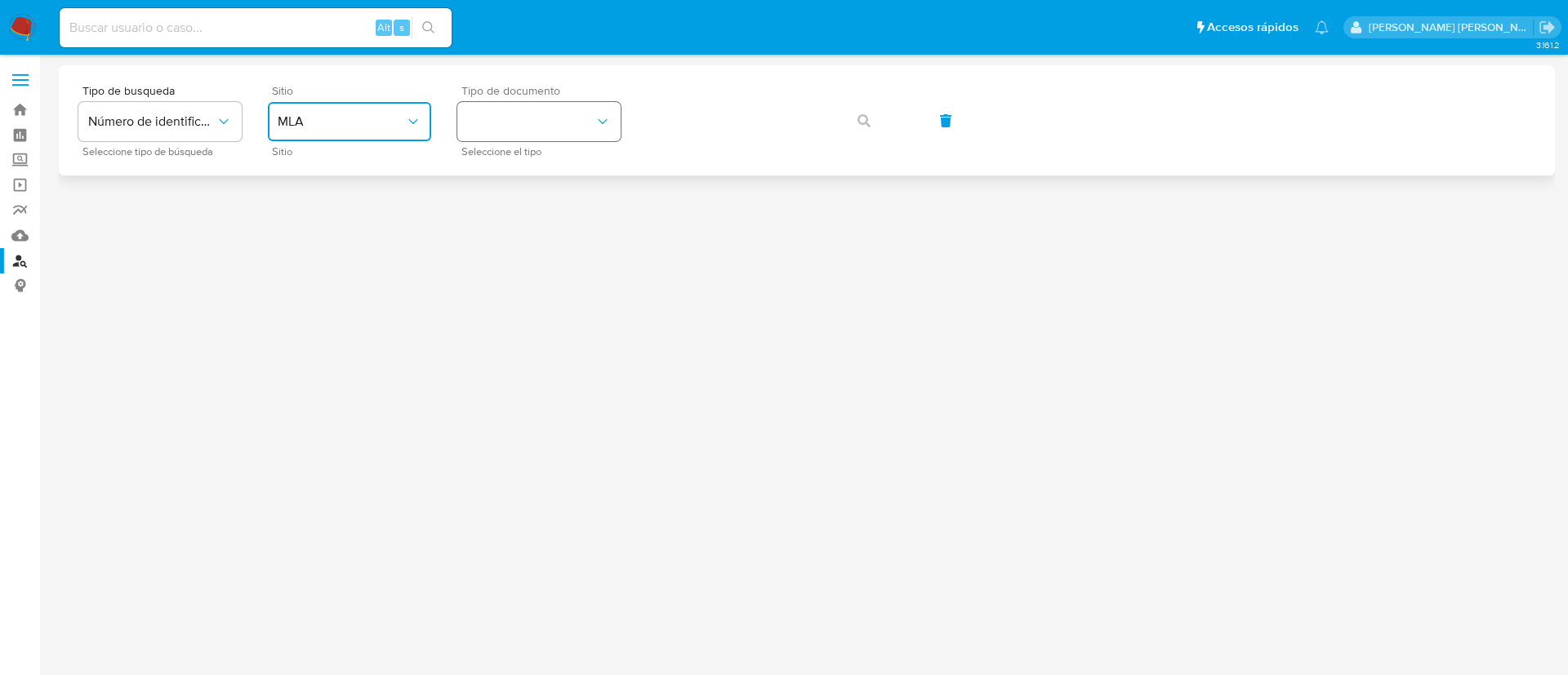
click at [530, 140] on button "identificationType" at bounding box center [539, 122] width 163 height 39
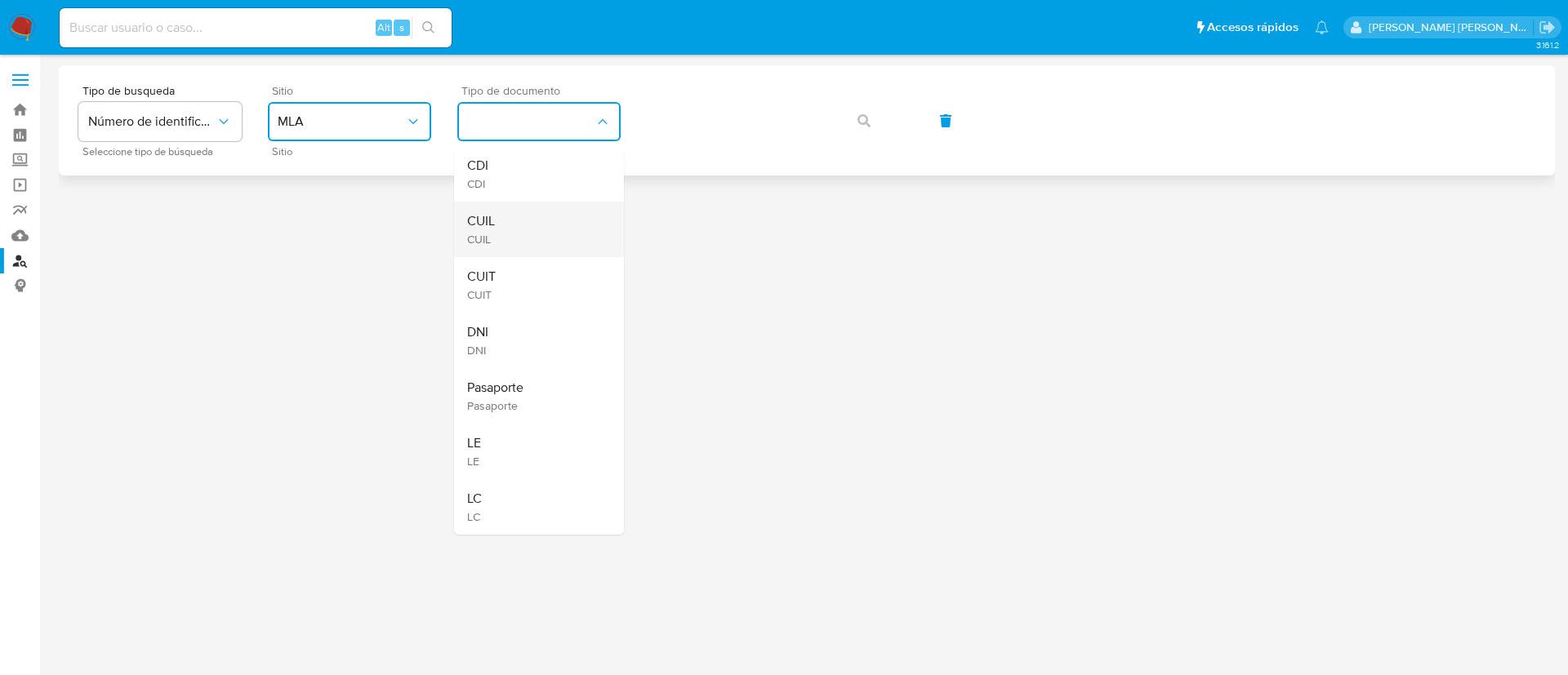
click at [520, 214] on div "CUIL CUIL" at bounding box center [533, 229] width 134 height 56
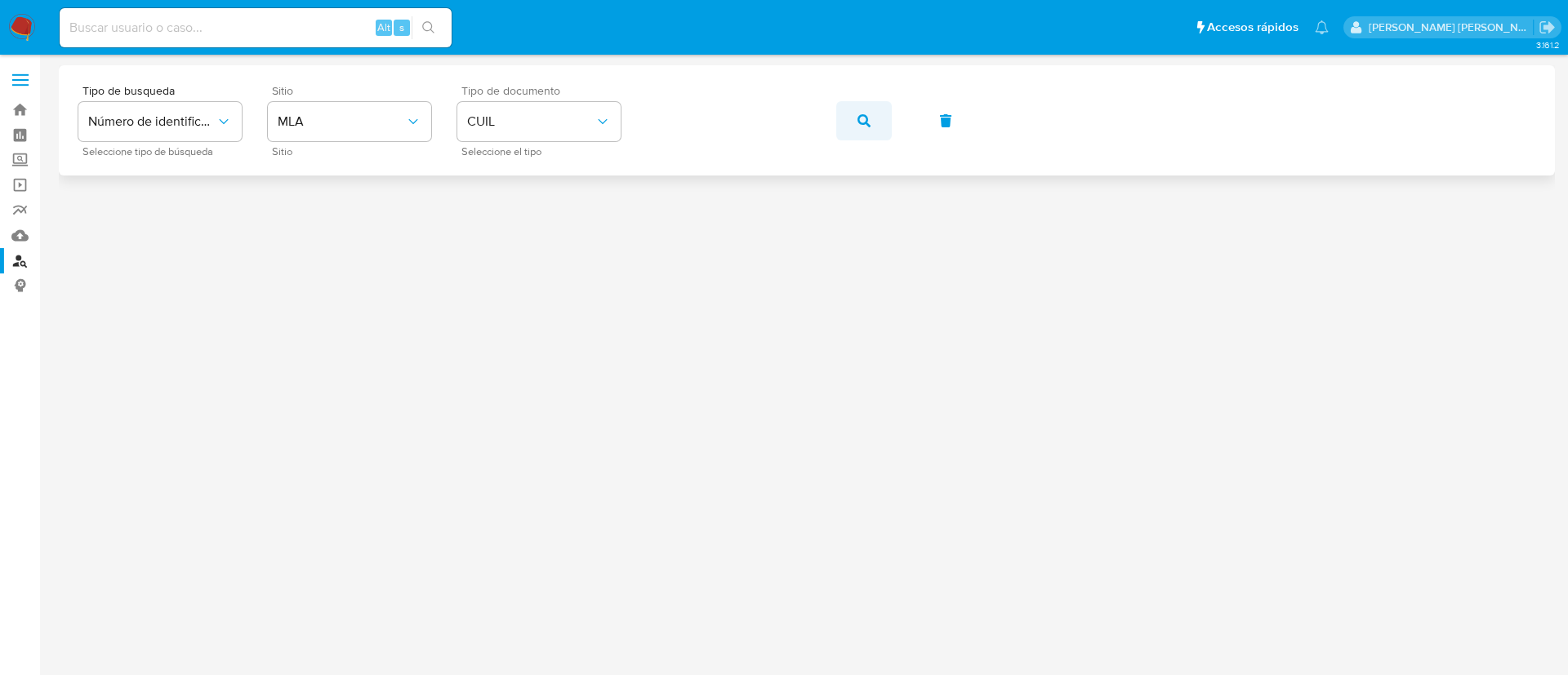
click at [859, 117] on icon "button" at bounding box center [864, 121] width 13 height 13
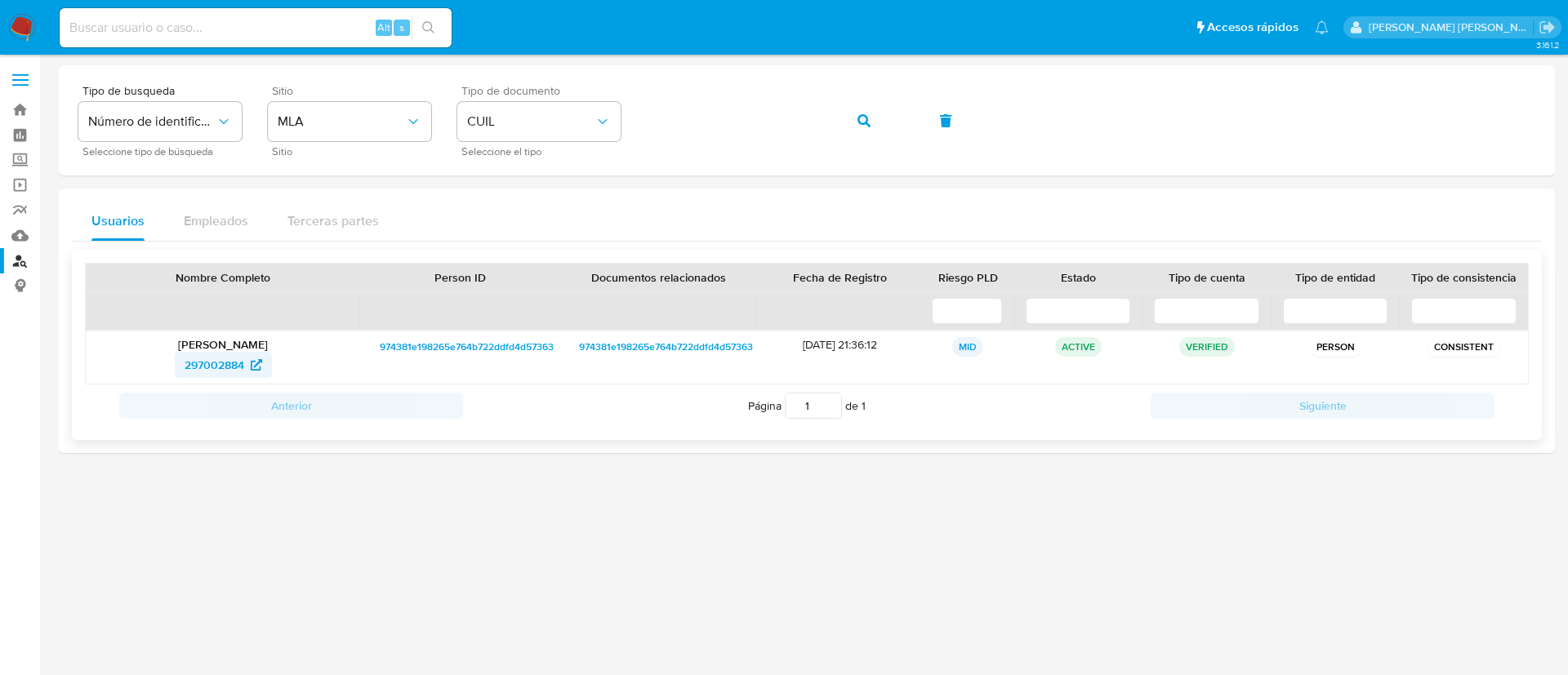
click at [239, 359] on span "297002884" at bounding box center [214, 365] width 59 height 27
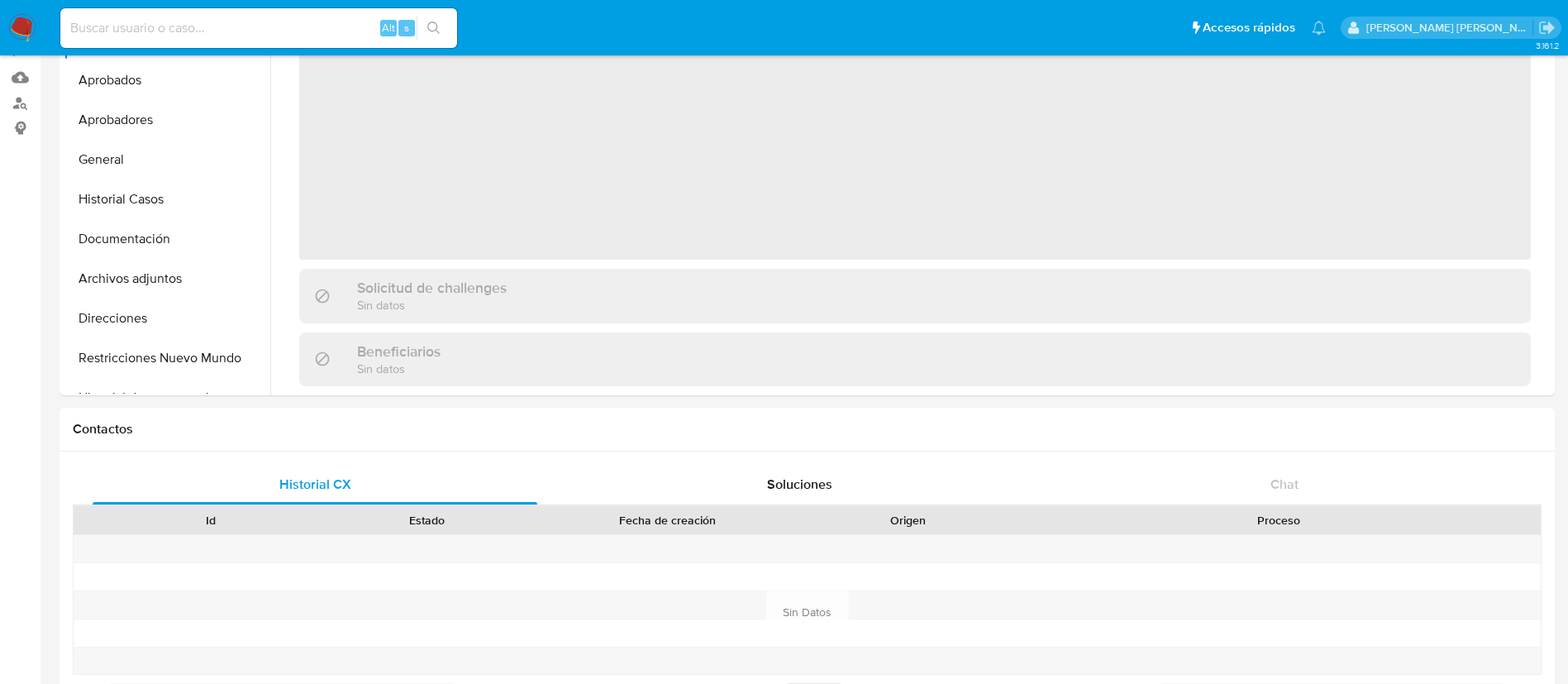
scroll to position [158, 0]
select select "10"
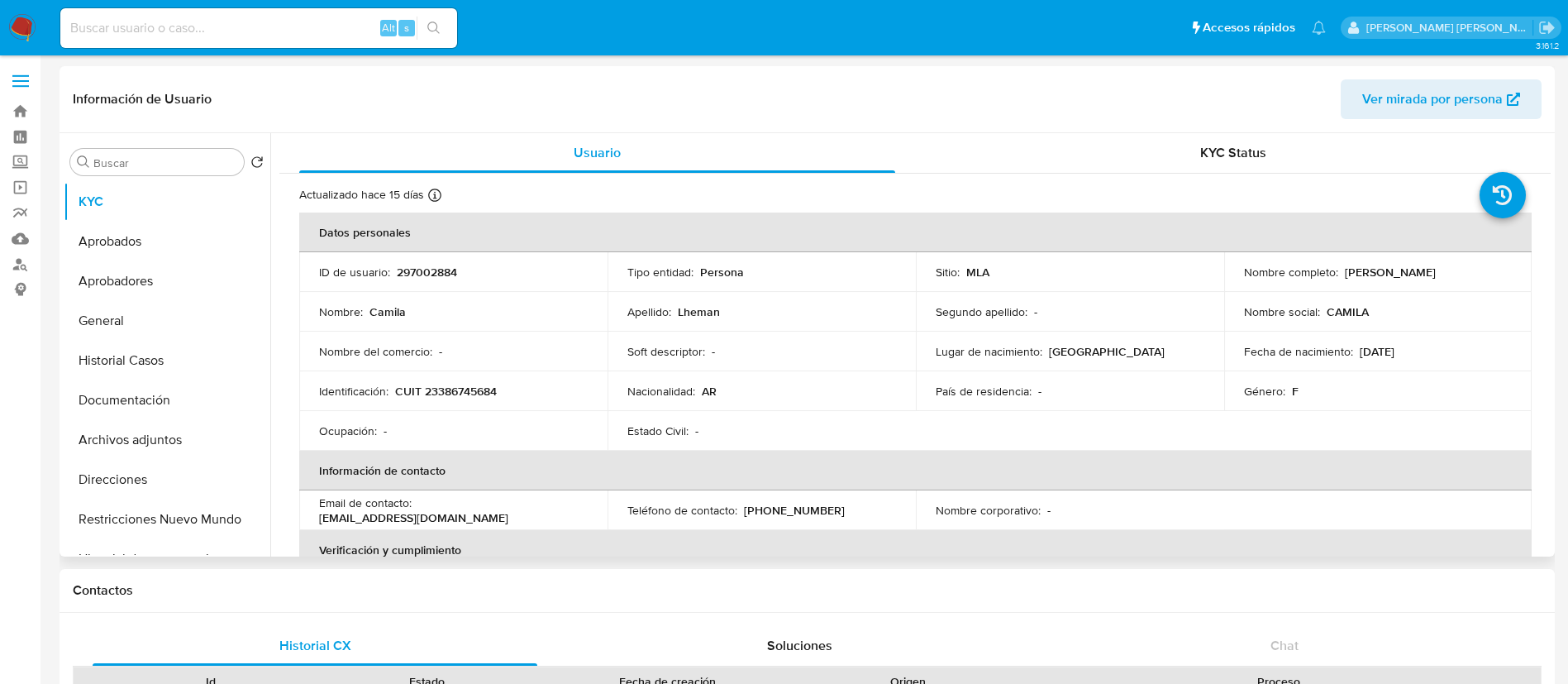
scroll to position [856, 0]
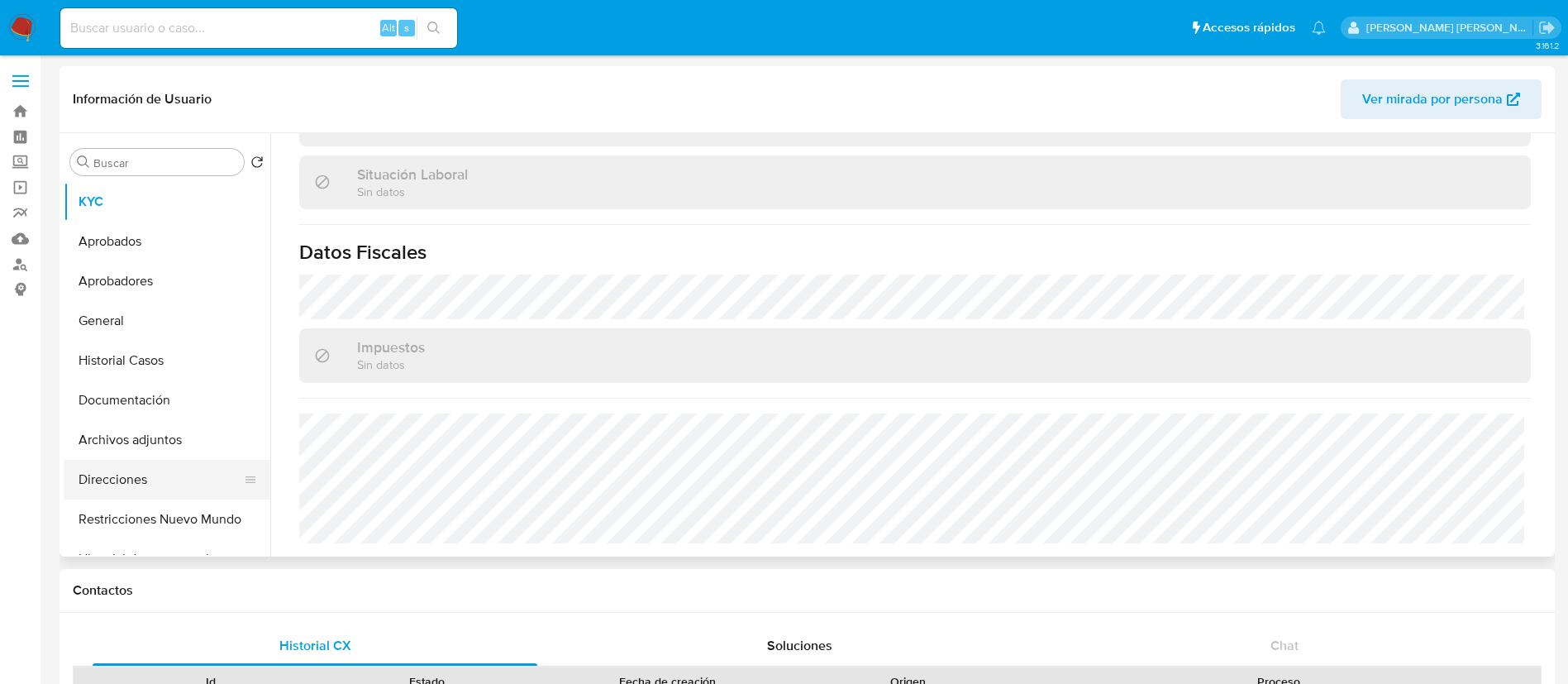
click at [119, 477] on button "Direcciones" at bounding box center [160, 479] width 194 height 40
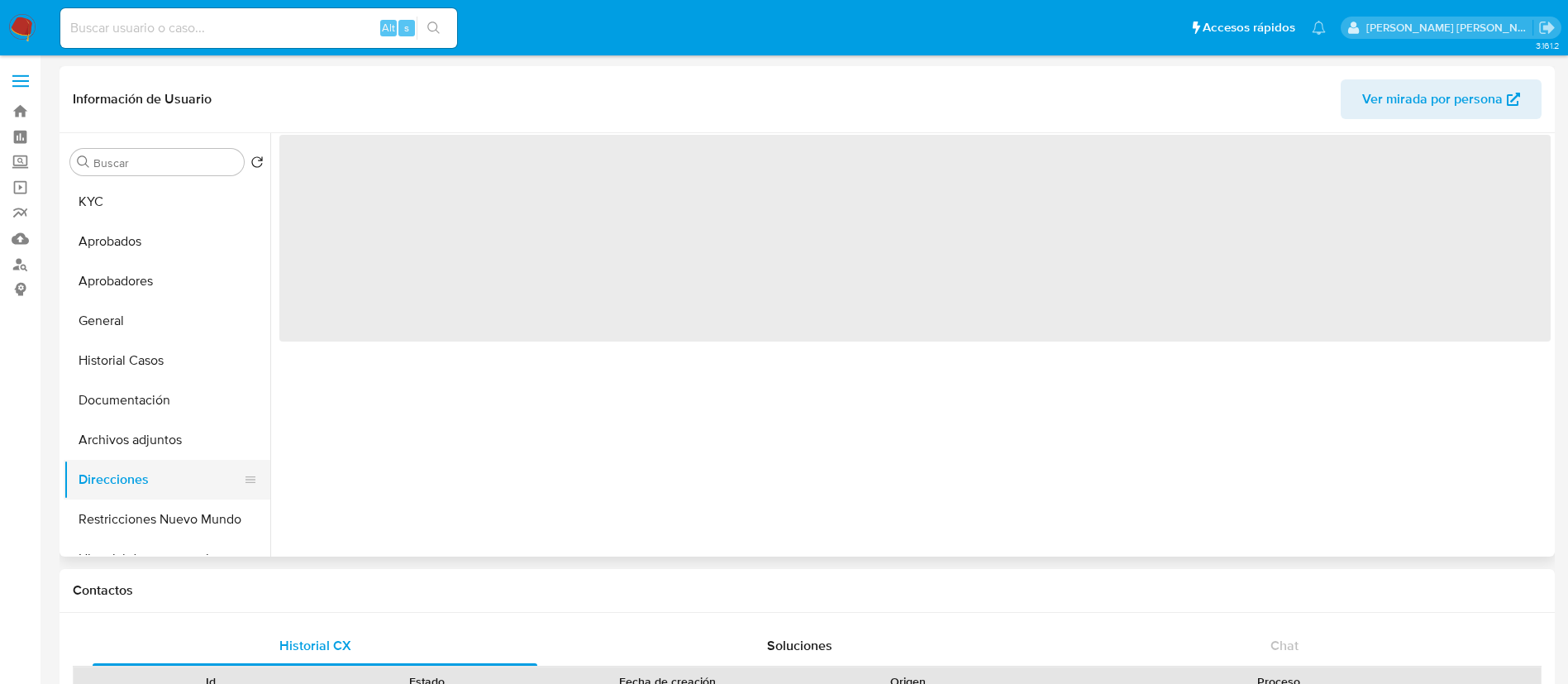
scroll to position [0, 0]
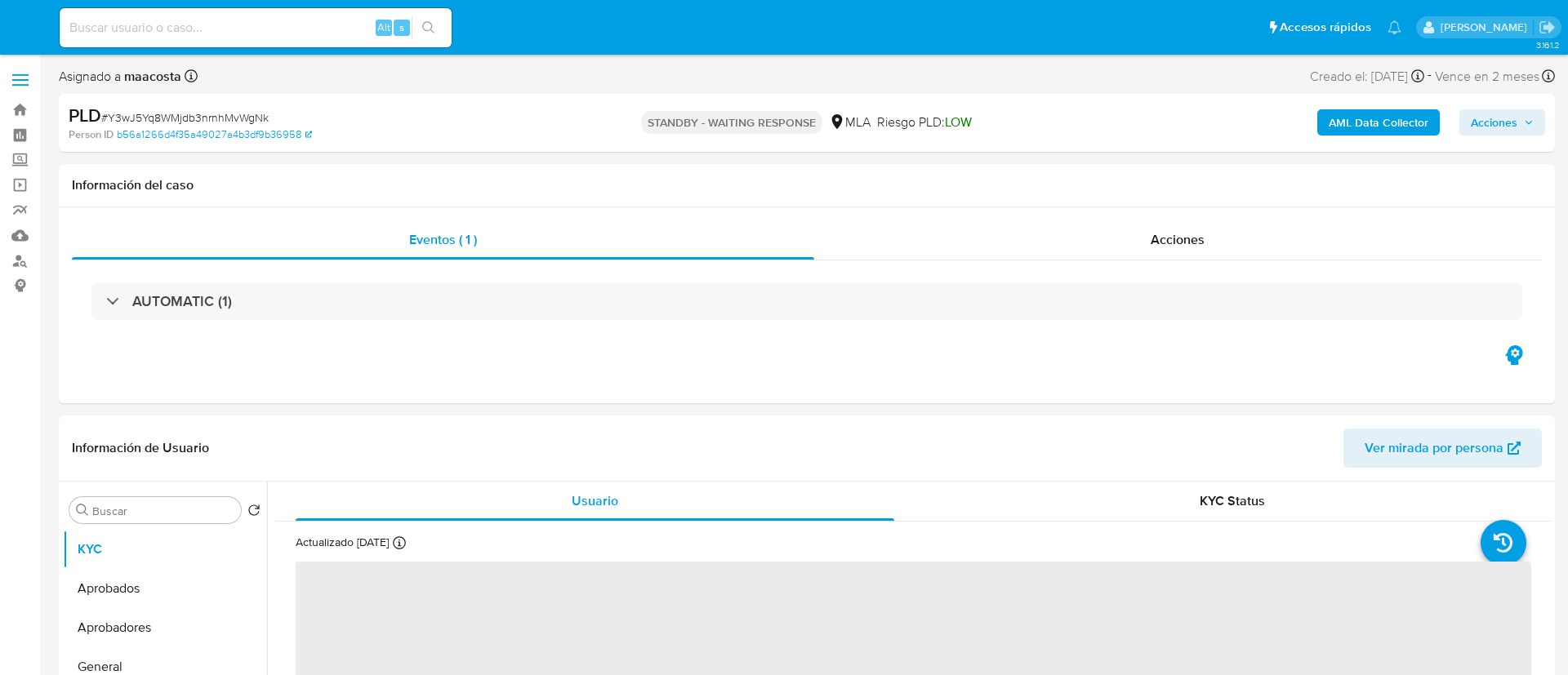
select select "10"
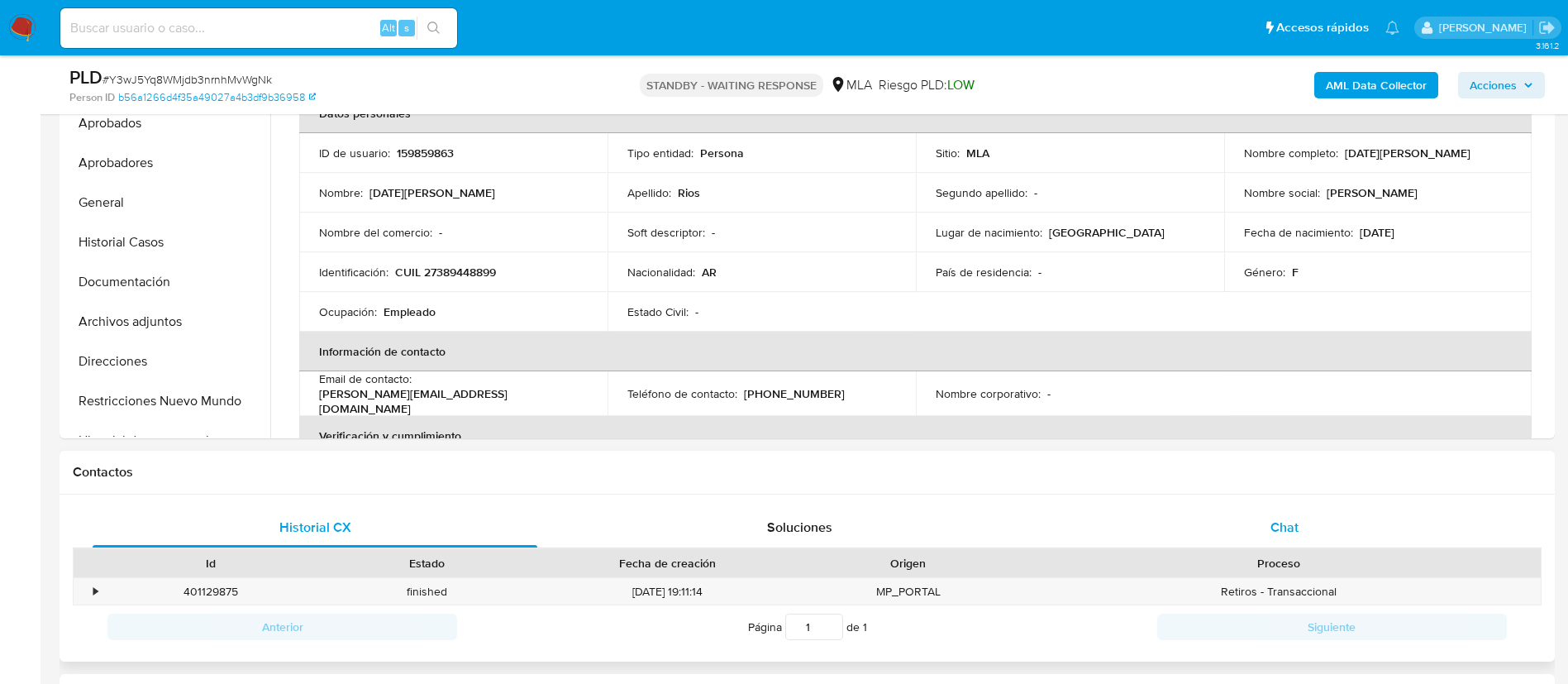
click at [1287, 519] on span "Chat" at bounding box center [1285, 527] width 28 height 19
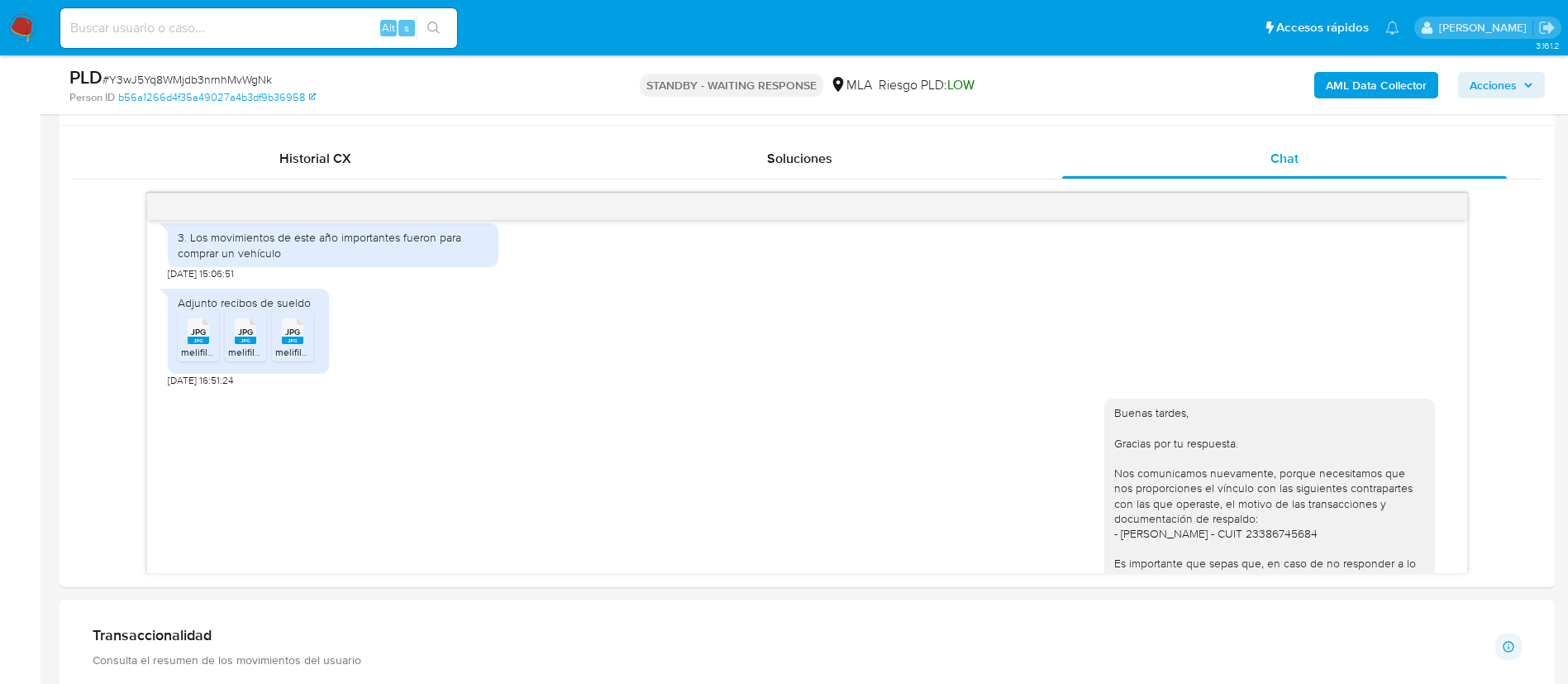
scroll to position [907, 0]
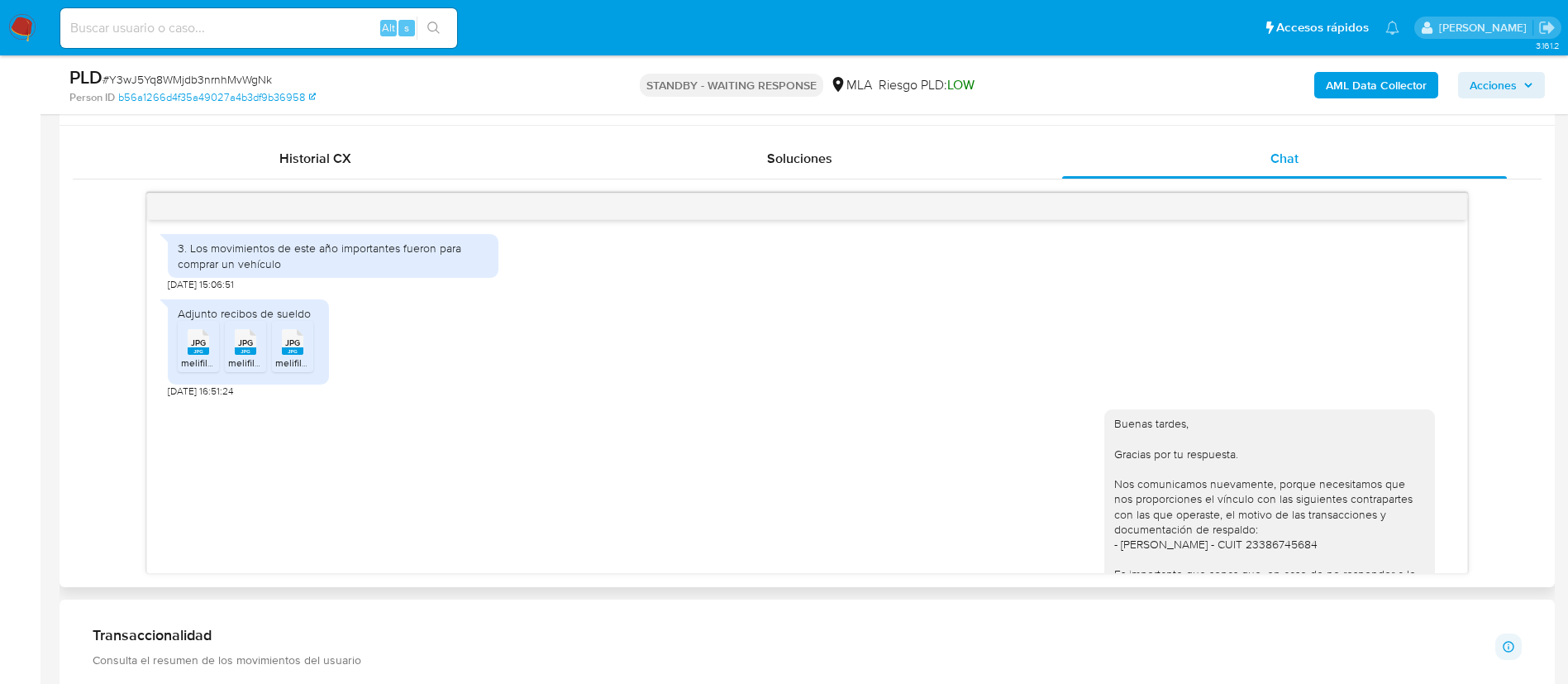
click at [206, 355] on icon at bounding box center [198, 342] width 21 height 26
click at [228, 357] on div "JPG JPG" at bounding box center [245, 340] width 34 height 32
click at [286, 357] on icon "JPG" at bounding box center [292, 341] width 21 height 29
drag, startPoint x: 1319, startPoint y: 247, endPoint x: 1369, endPoint y: 248, distance: 50.0
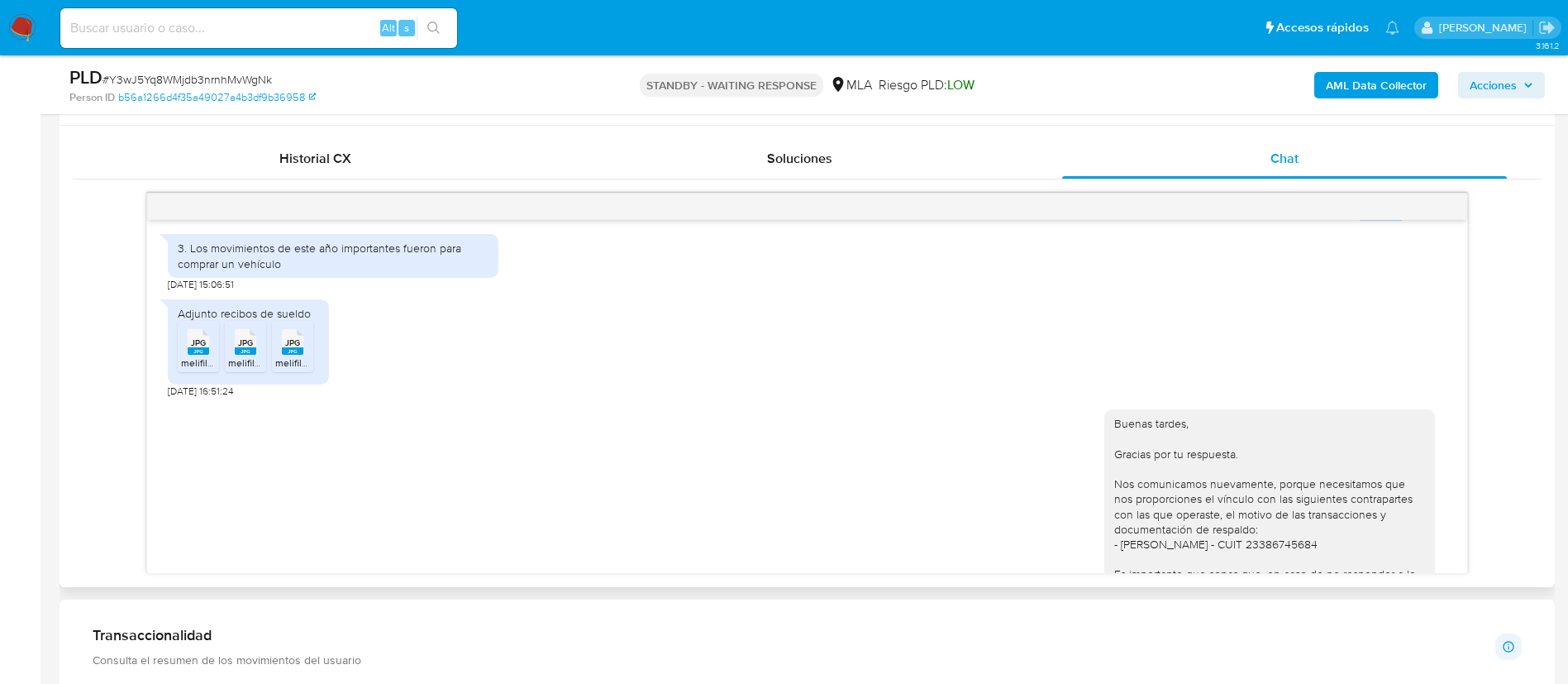
copy span "17/09/2025"
click at [263, 271] on div "3. Los movimientos de este año importantes fueron para comprar un vehículo" at bounding box center [333, 256] width 311 height 30
copy div "3. Los movimientos de este año importantes fueron para comprar un vehículo"
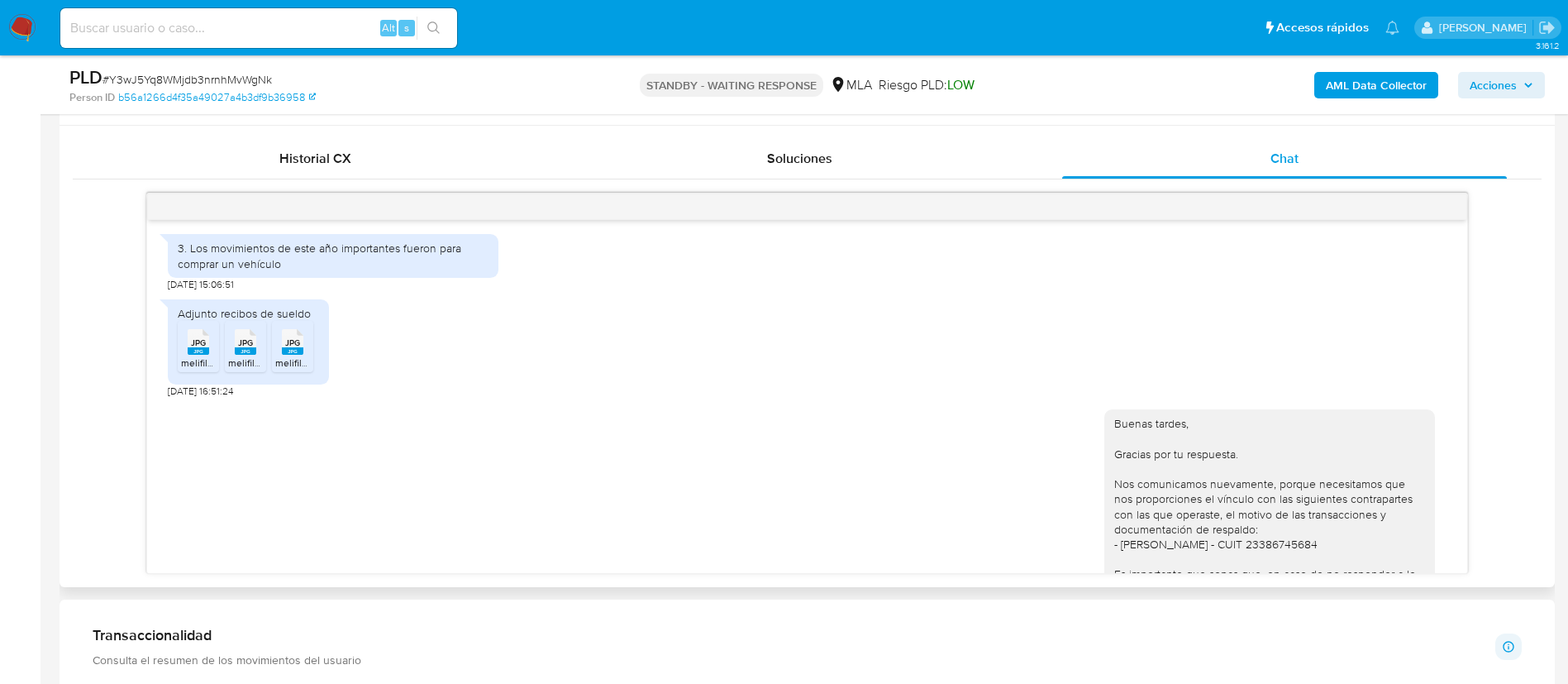
click at [232, 321] on div "Adjunto recibos de sueldo" at bounding box center [248, 313] width 142 height 15
copy div "Adjunto recibos de sueldo JPG"
click at [232, 321] on div "Adjunto recibos de sueldo" at bounding box center [248, 313] width 142 height 15
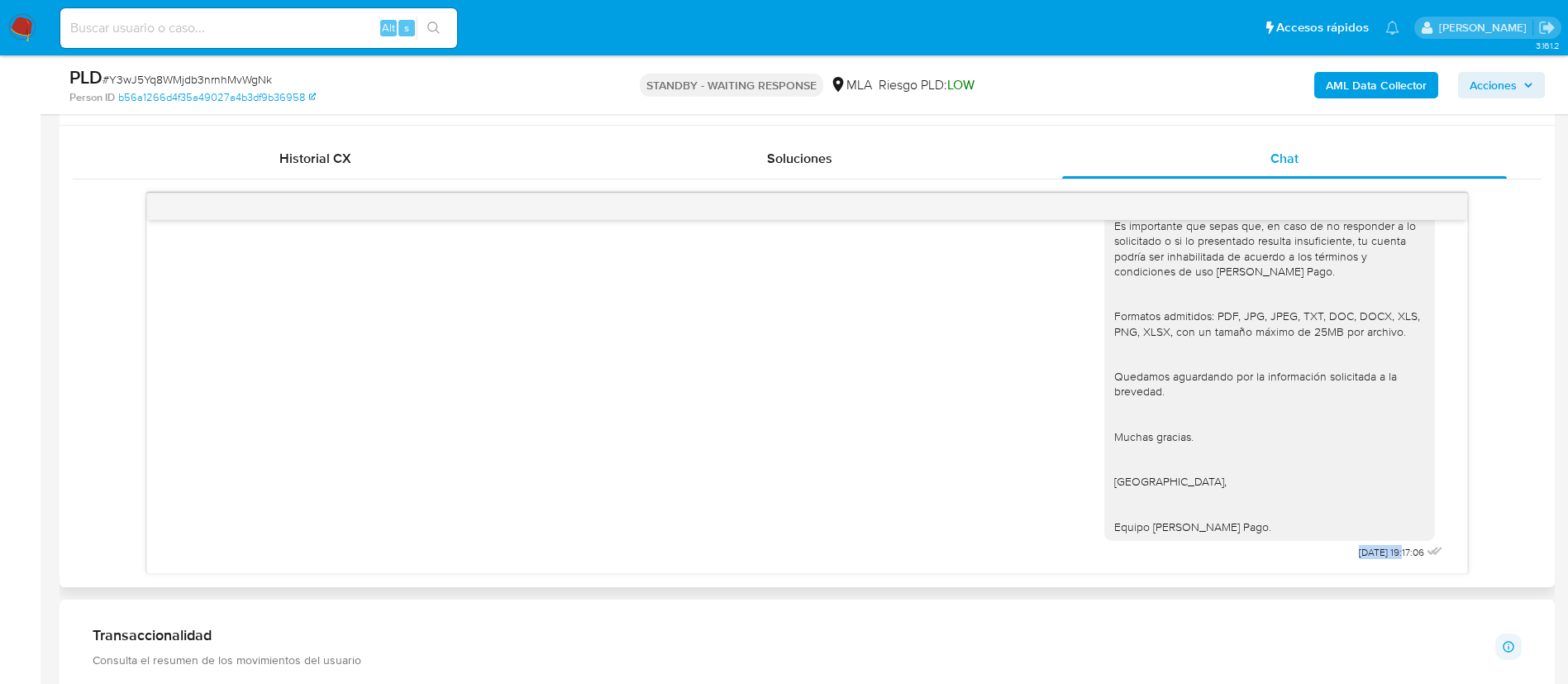
drag, startPoint x: 1317, startPoint y: 552, endPoint x: 1370, endPoint y: 553, distance: 53.0
click at [1370, 553] on div "Buenas tardes, Gracias por tu respuesta. Nos comunicamos nuevamente, porque nec…" at bounding box center [1274, 307] width 342 height 514
copy span "06/10/2025"
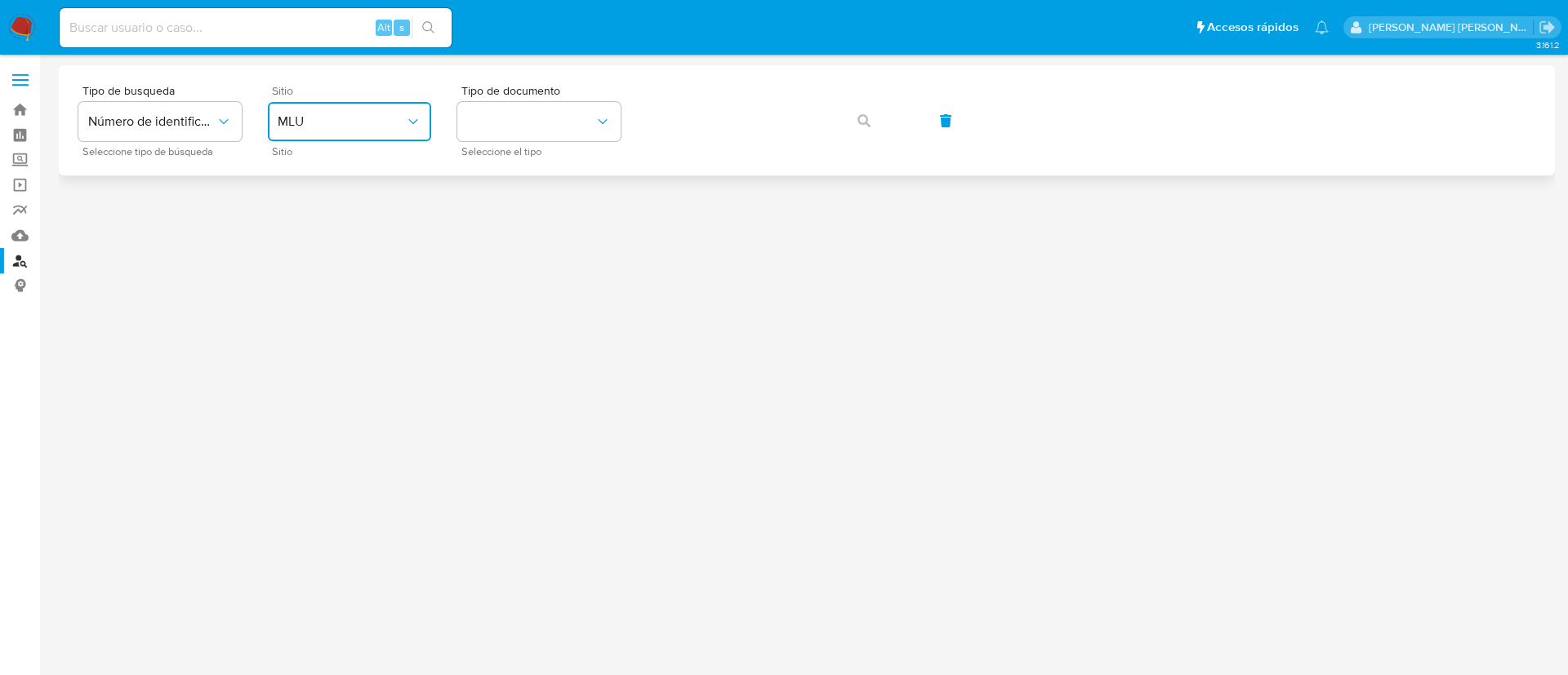
click at [379, 112] on button "MLU" at bounding box center [349, 122] width 163 height 39
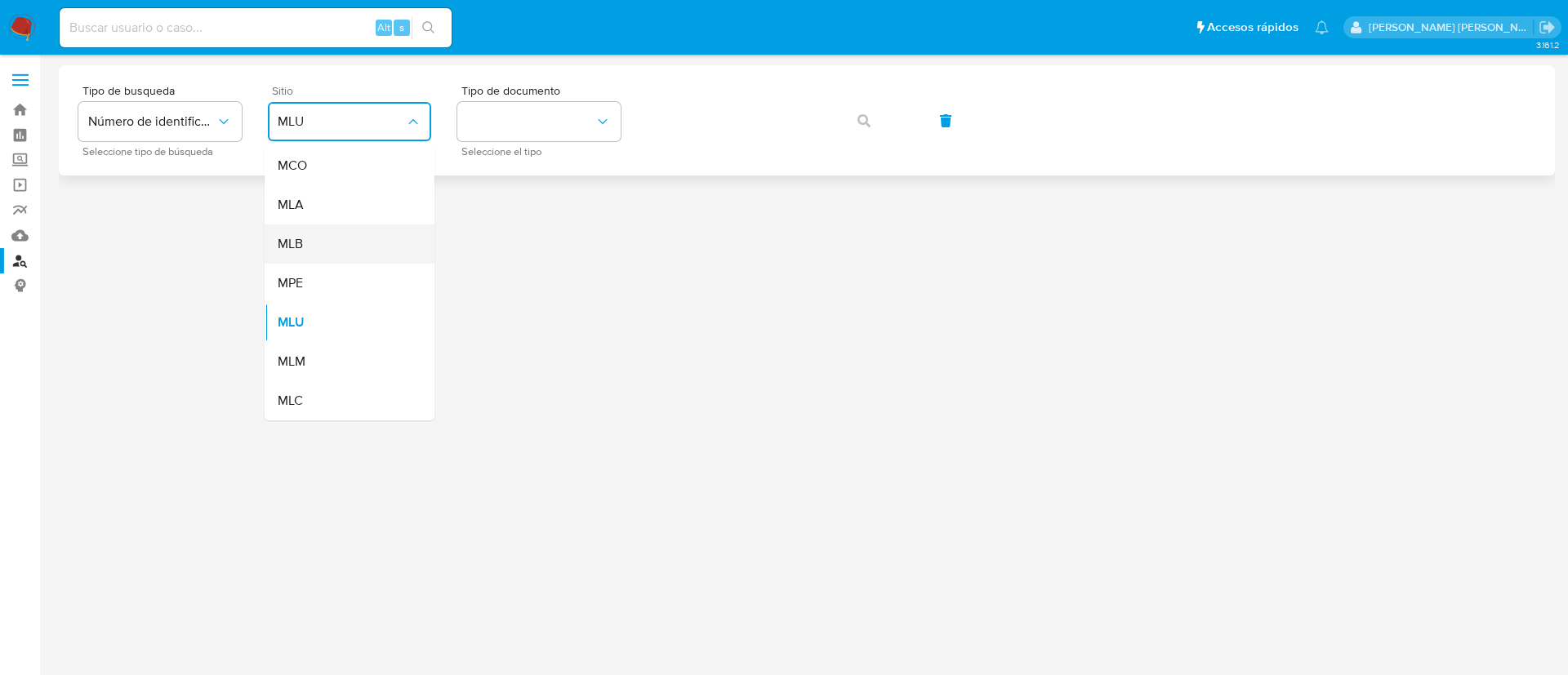
click at [316, 224] on div "MLB" at bounding box center [344, 243] width 134 height 39
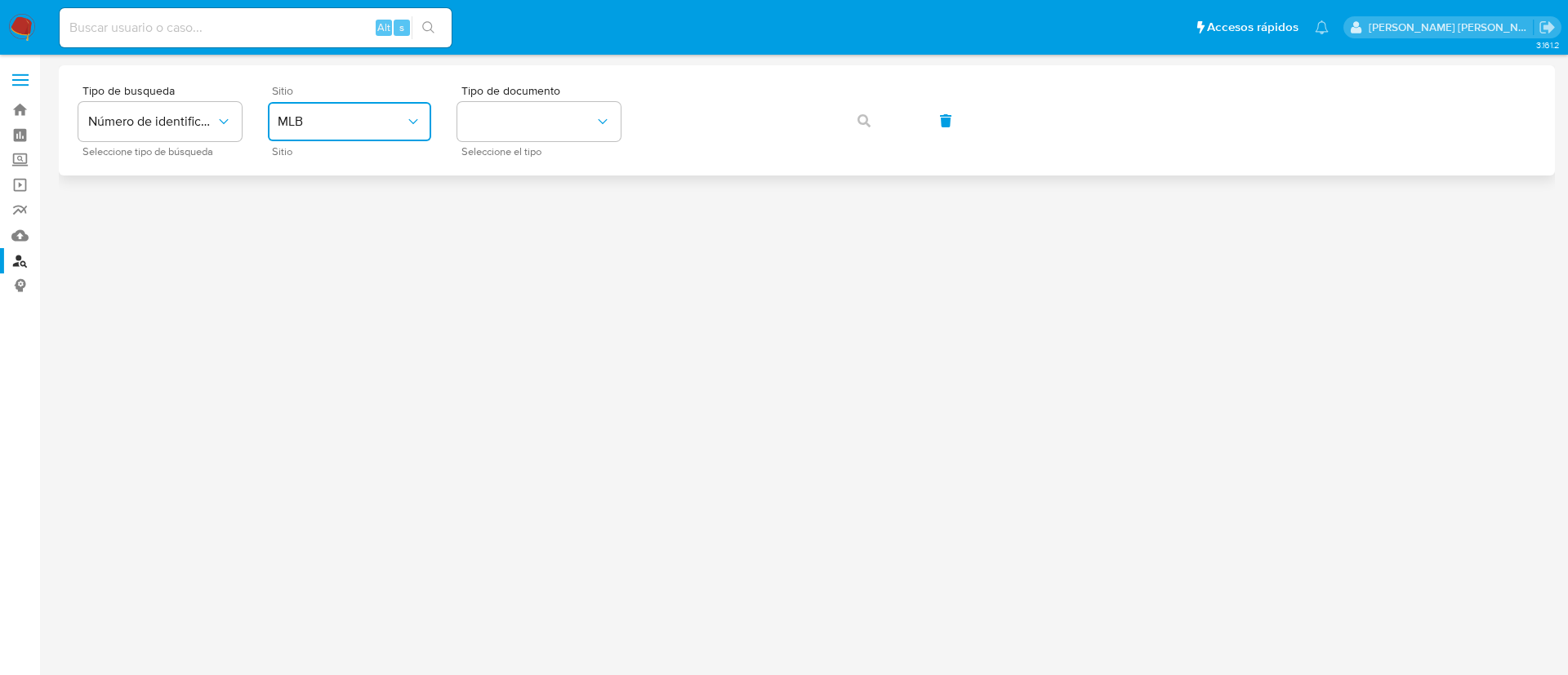
click at [320, 131] on button "MLB" at bounding box center [349, 122] width 163 height 39
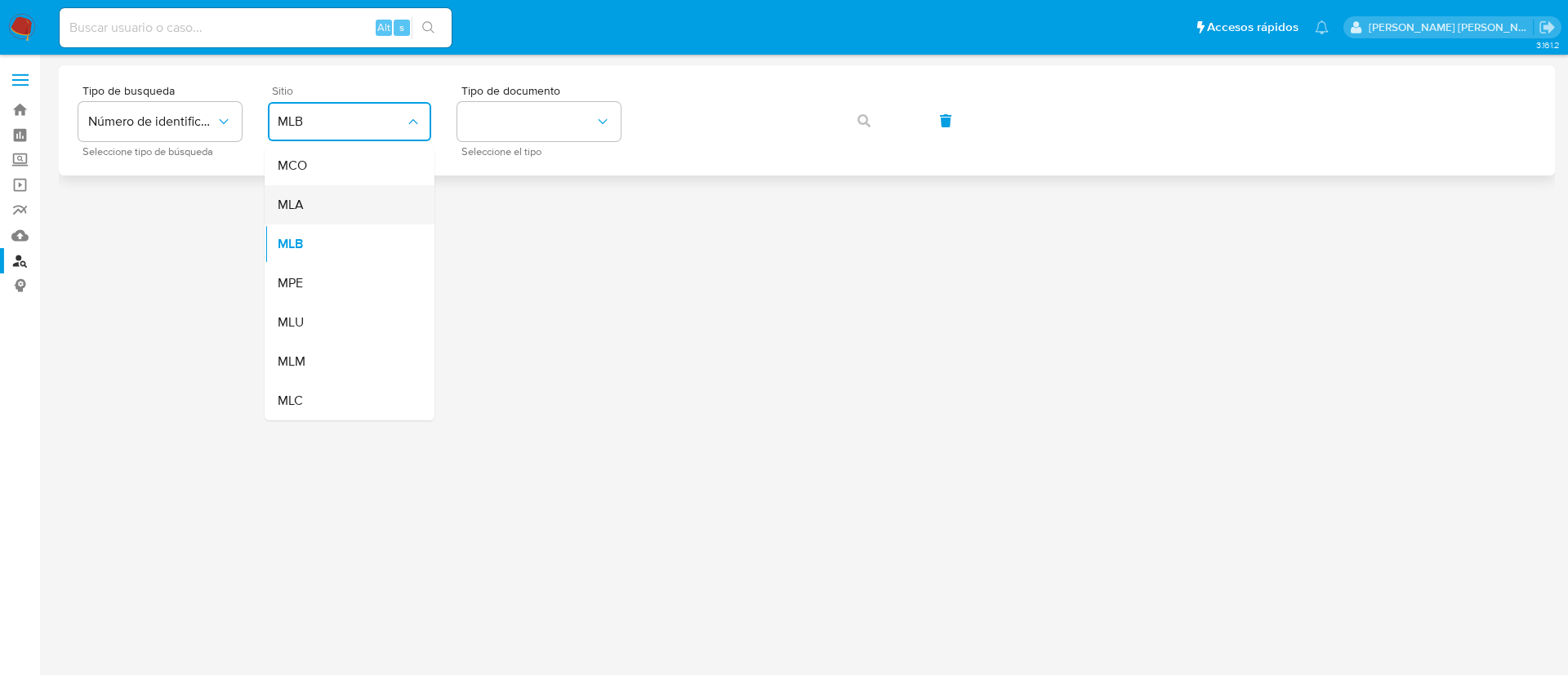
click at [319, 202] on div "MLA" at bounding box center [344, 205] width 134 height 39
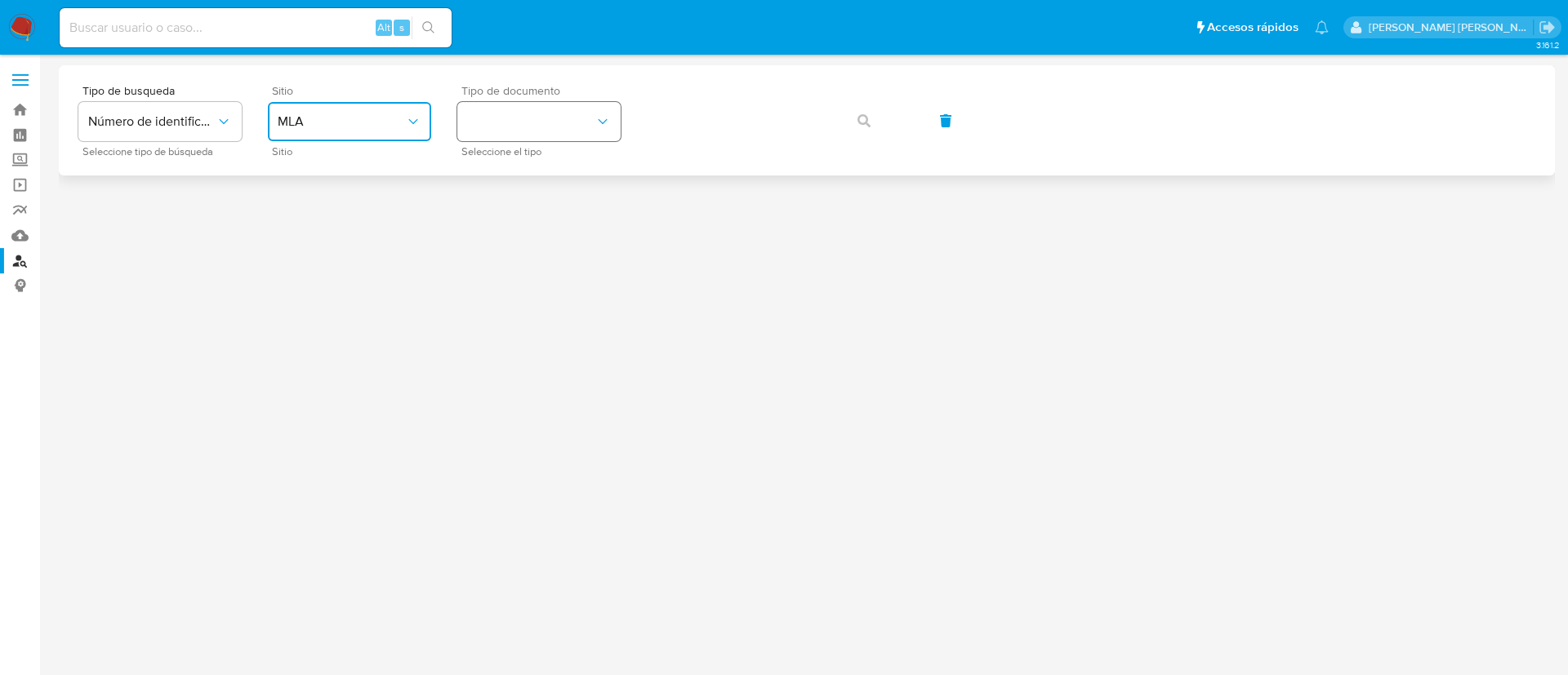
click at [500, 129] on button "identificationType" at bounding box center [539, 122] width 163 height 39
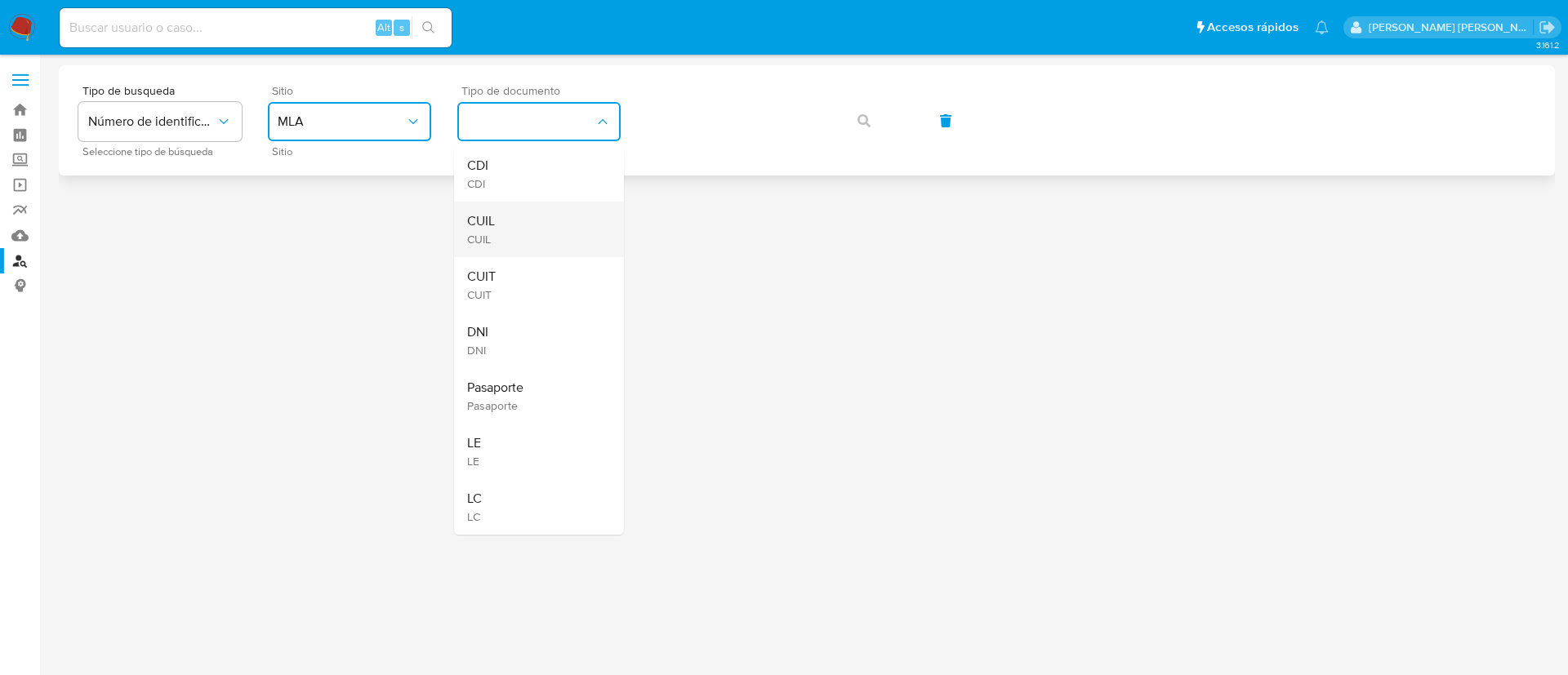
click at [500, 235] on div "CUIL CUIL" at bounding box center [533, 229] width 134 height 56
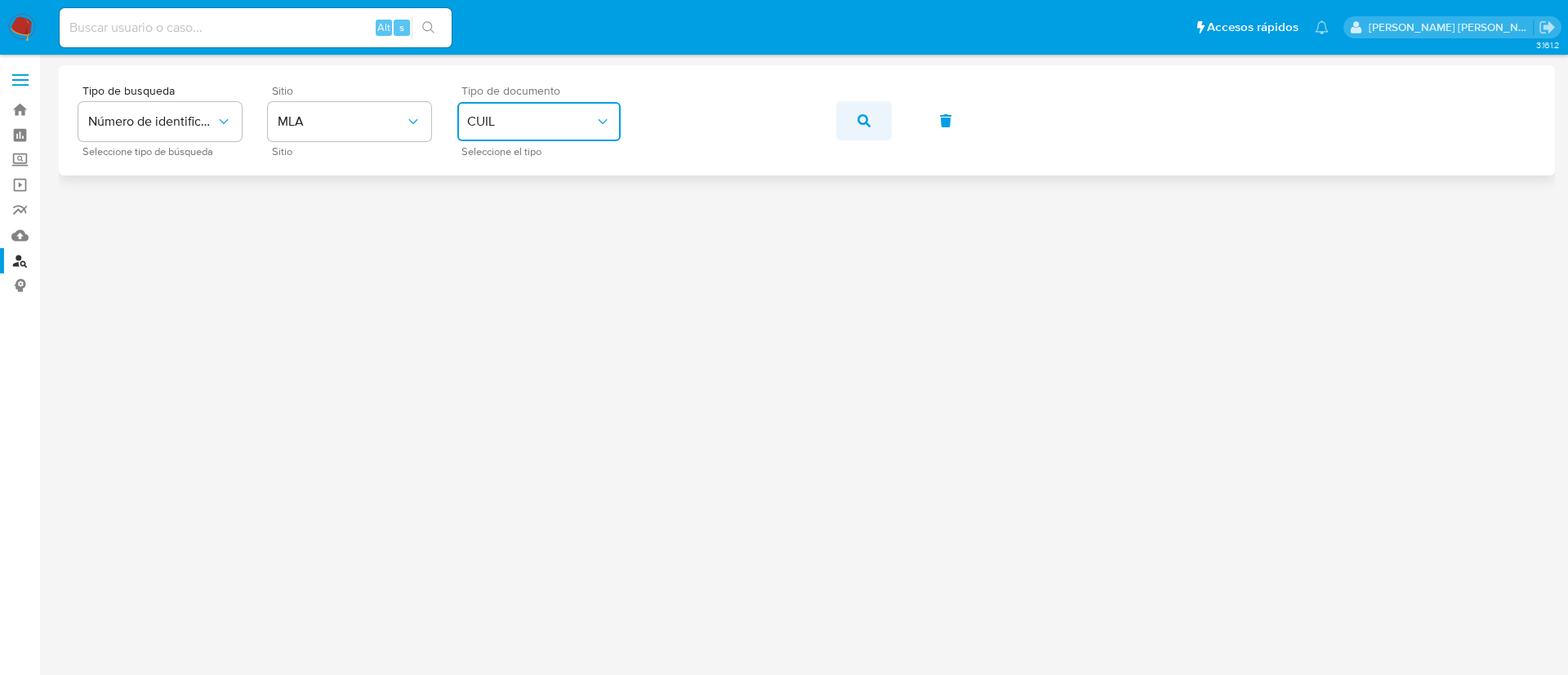
click at [860, 115] on icon "button" at bounding box center [864, 121] width 13 height 13
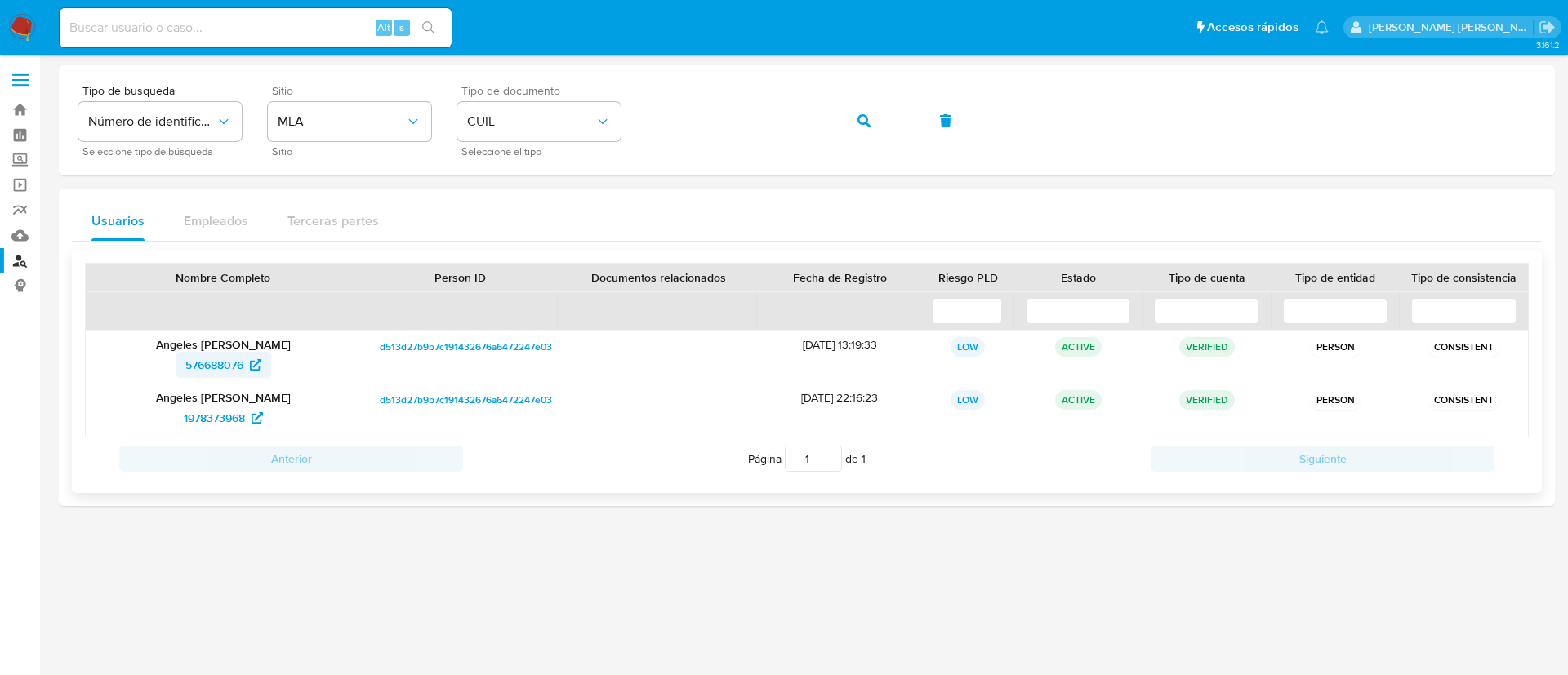
click at [216, 364] on span "576688076" at bounding box center [214, 365] width 58 height 27
click at [224, 423] on span "1978373968" at bounding box center [214, 418] width 61 height 27
click at [848, 113] on button "button" at bounding box center [864, 121] width 56 height 39
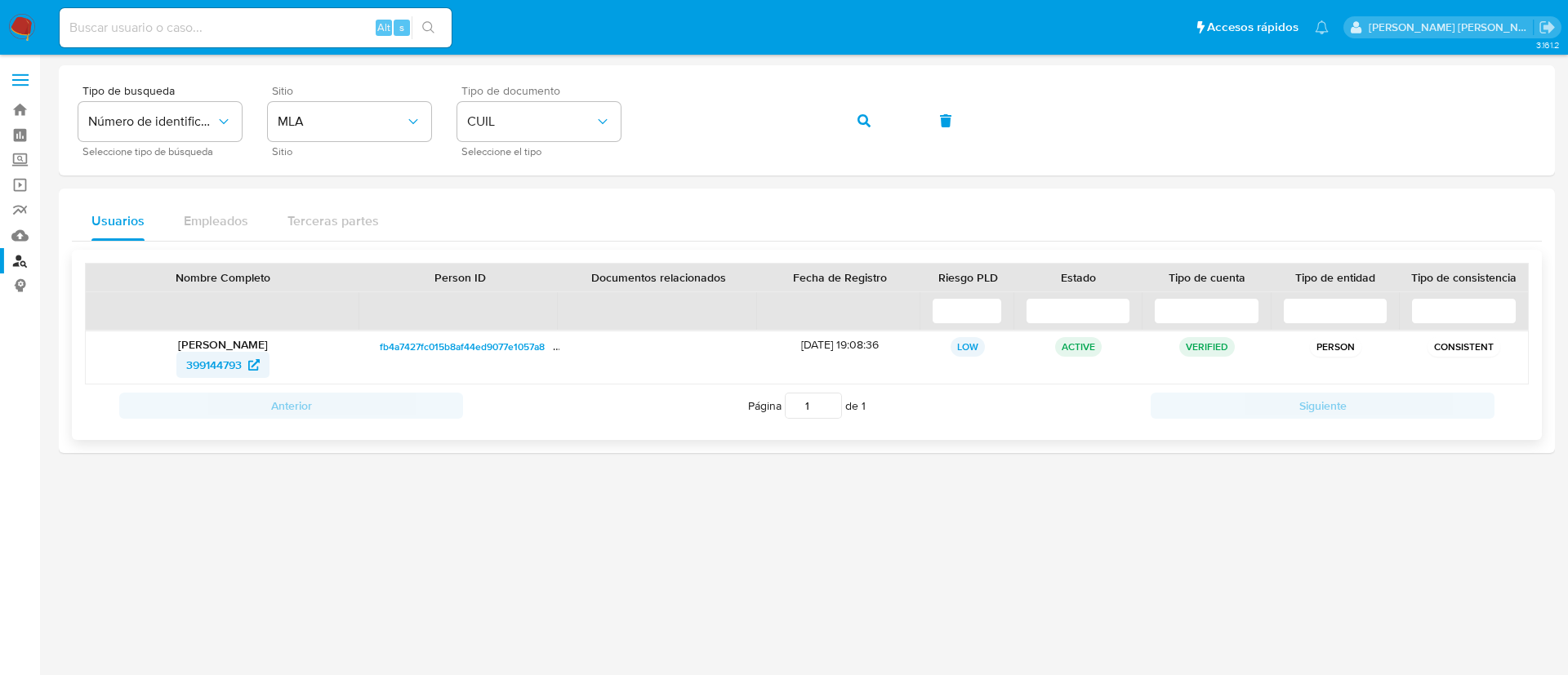
click at [216, 359] on span "399144793" at bounding box center [213, 365] width 56 height 27
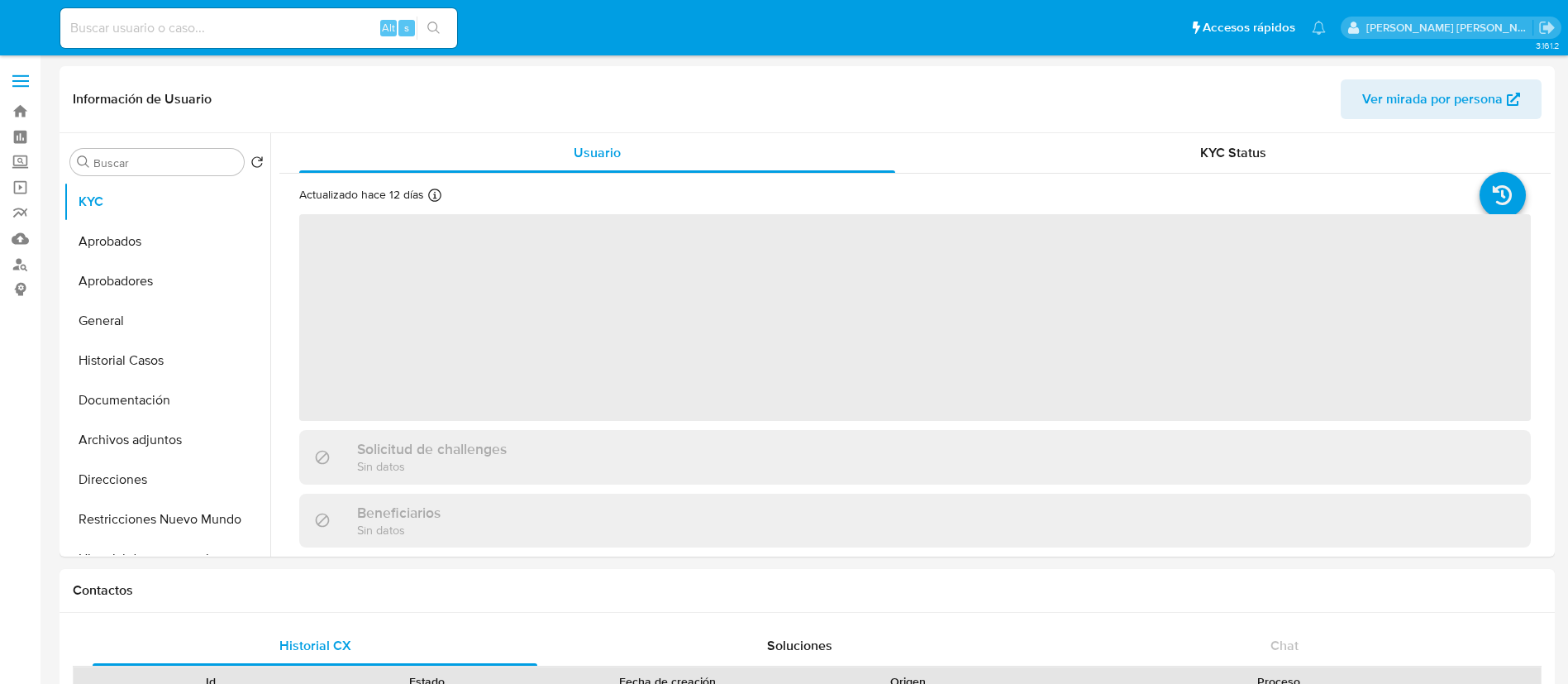
select select "10"
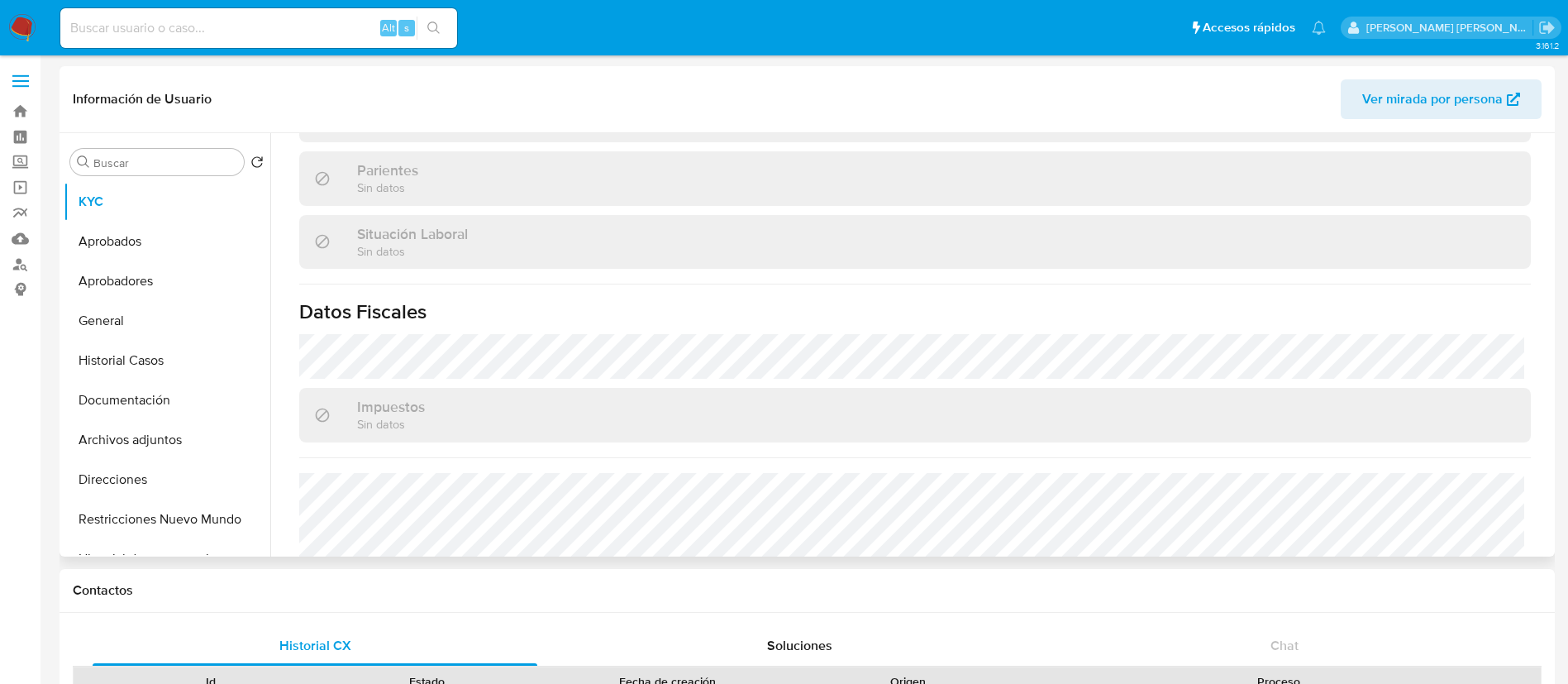
scroll to position [856, 0]
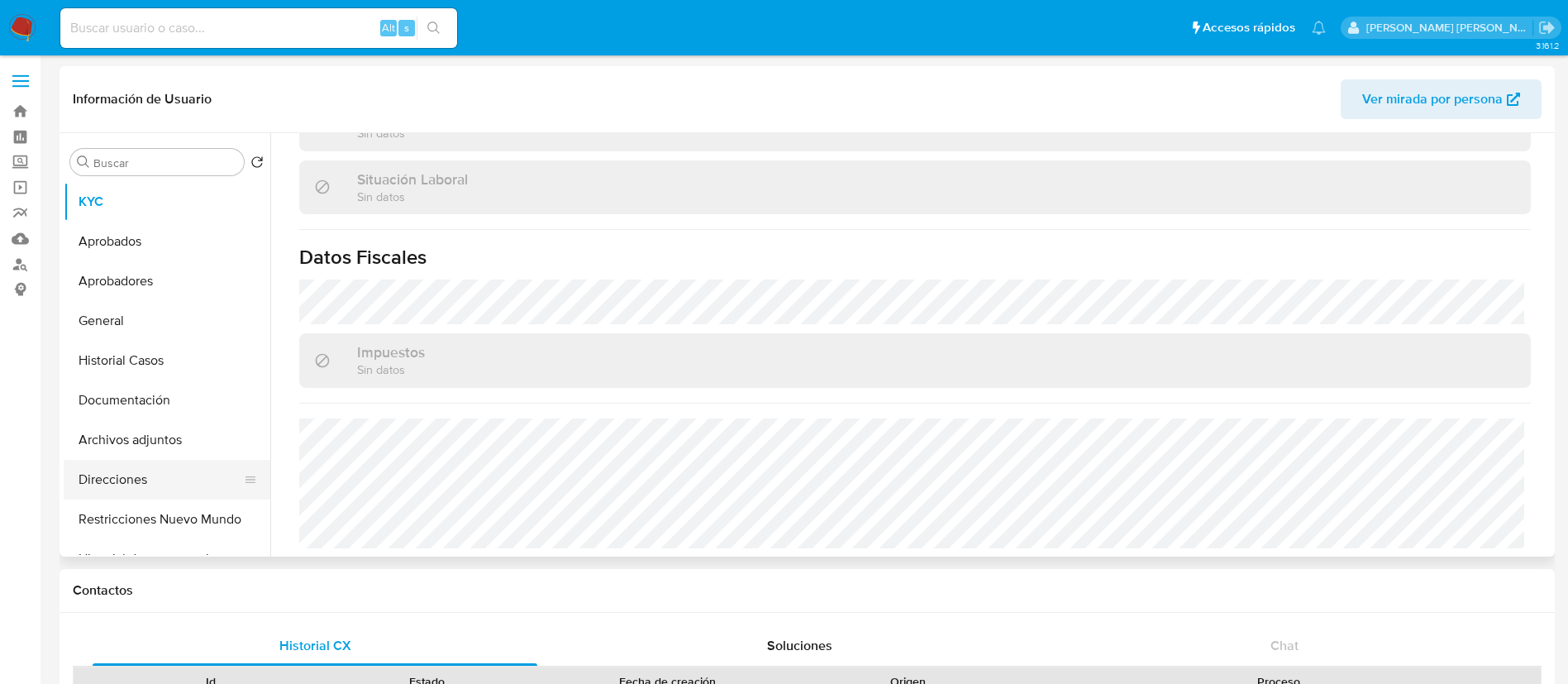
click at [146, 477] on button "Direcciones" at bounding box center [160, 479] width 194 height 40
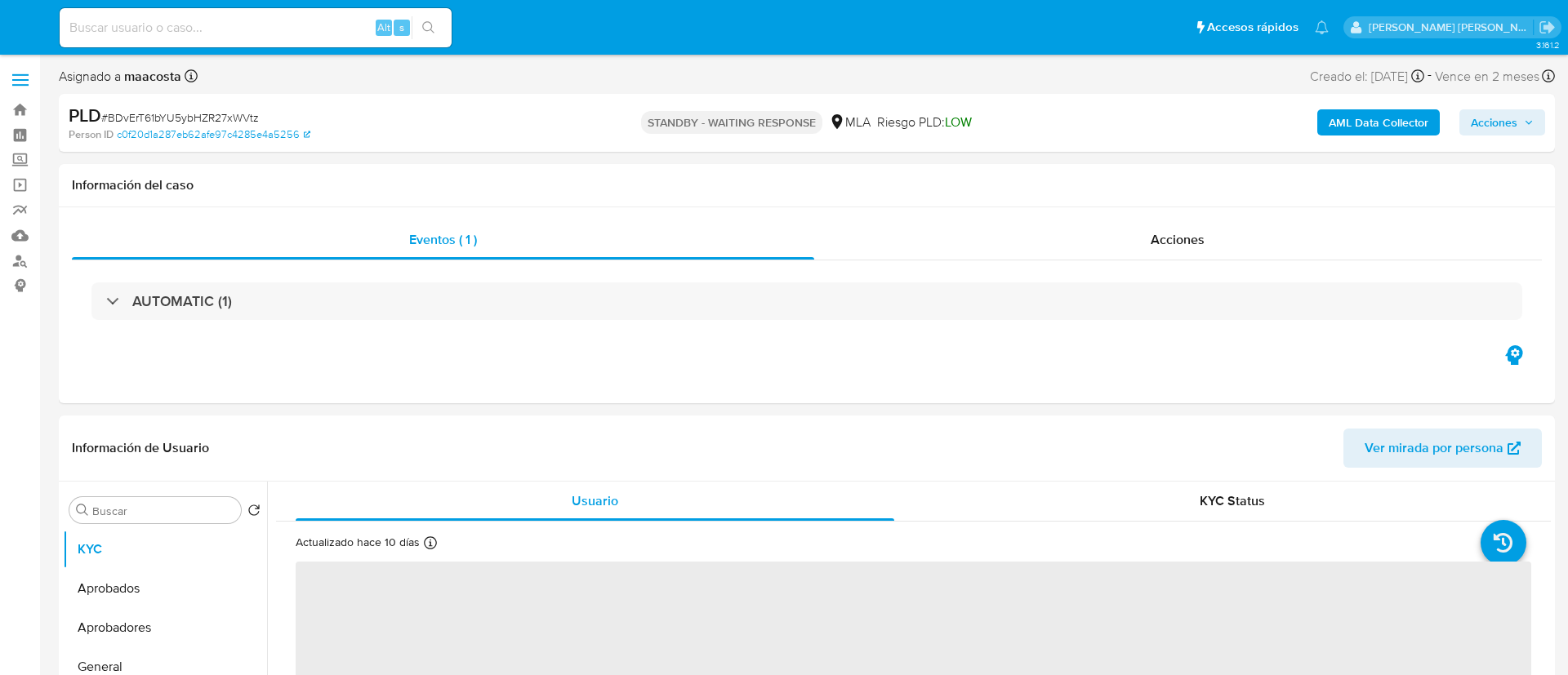
select select "10"
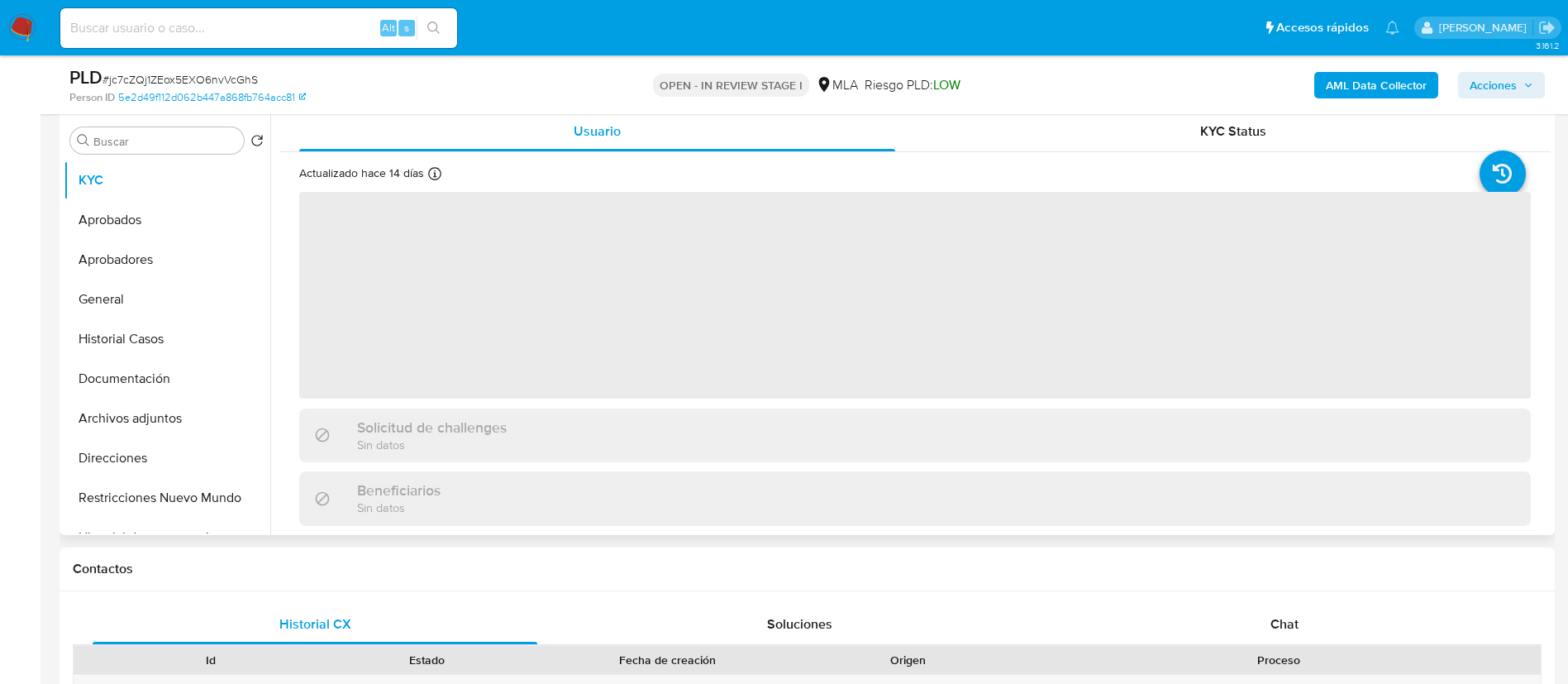
scroll to position [351, 0]
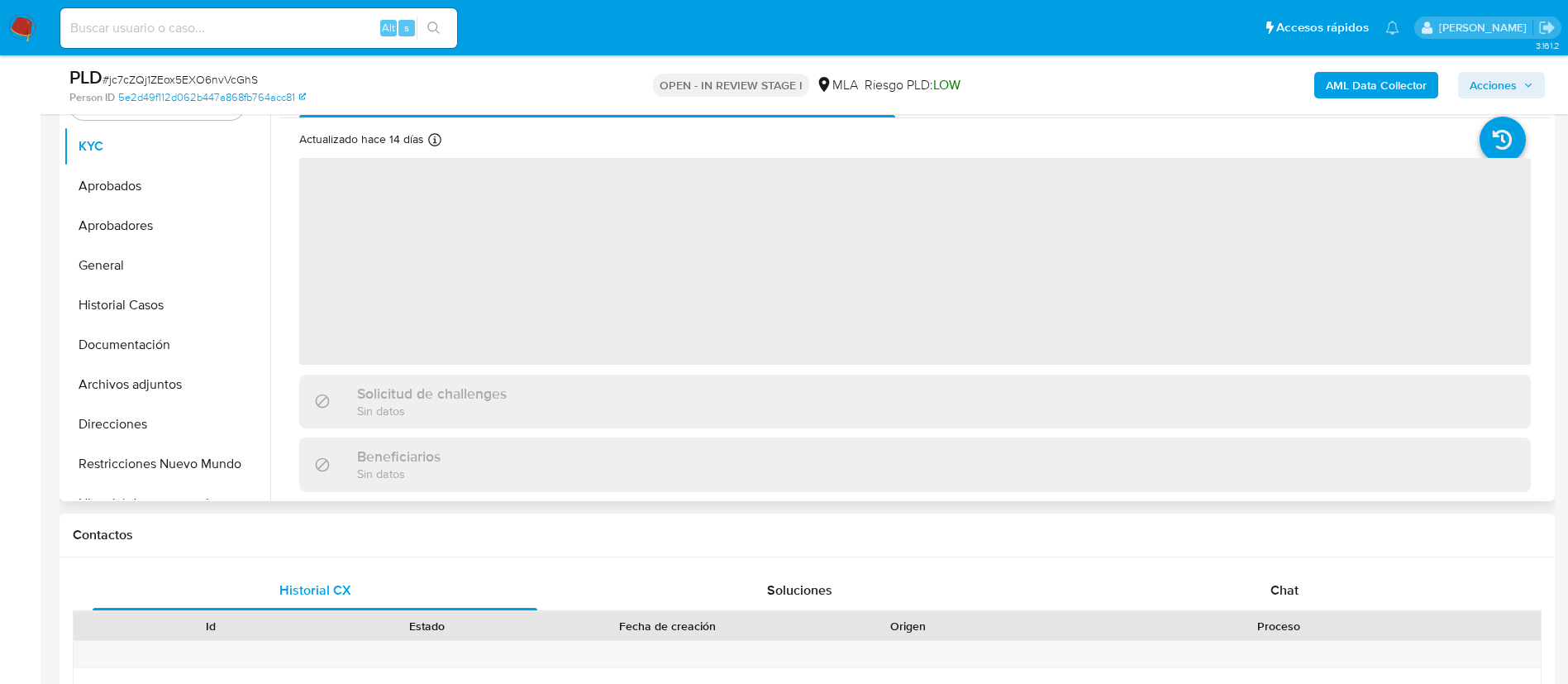
select select "10"
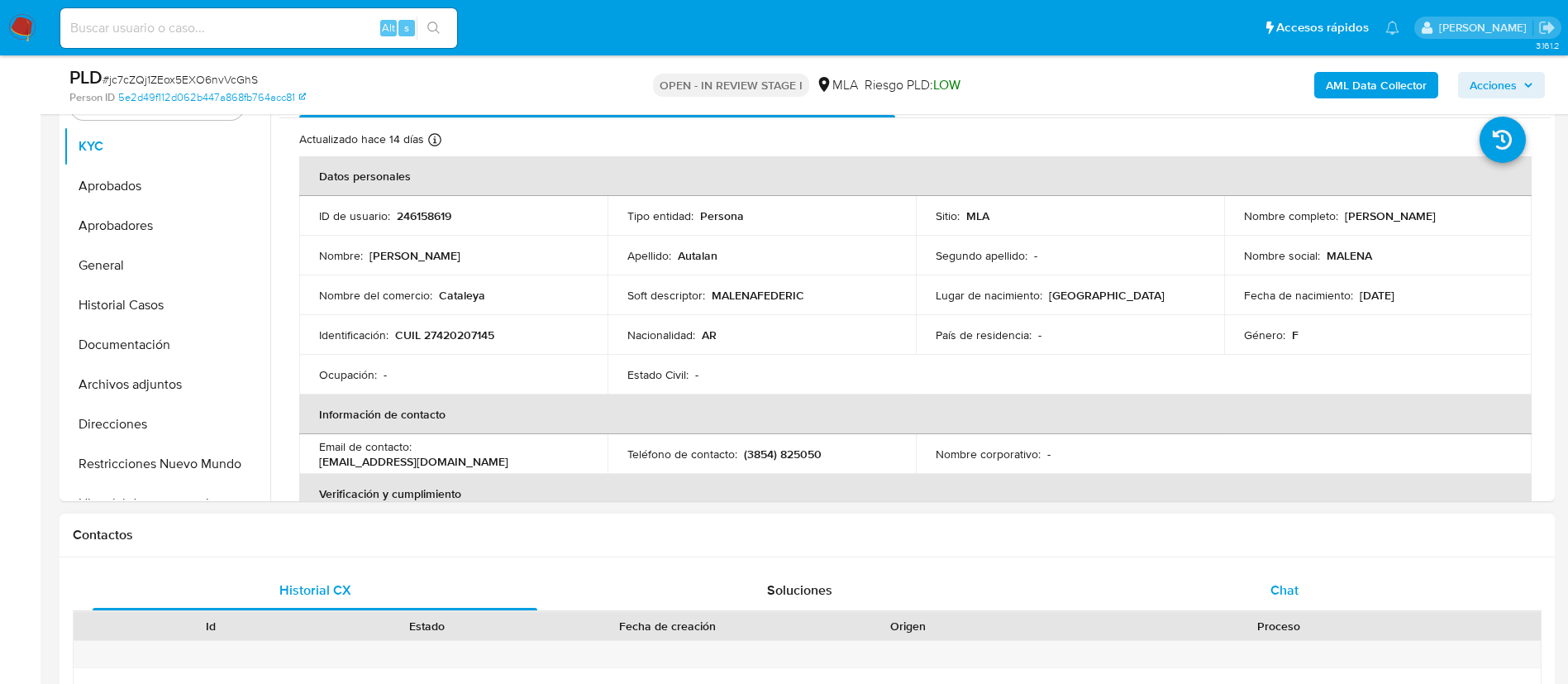
click at [1282, 577] on div "Chat" at bounding box center [1285, 590] width 445 height 40
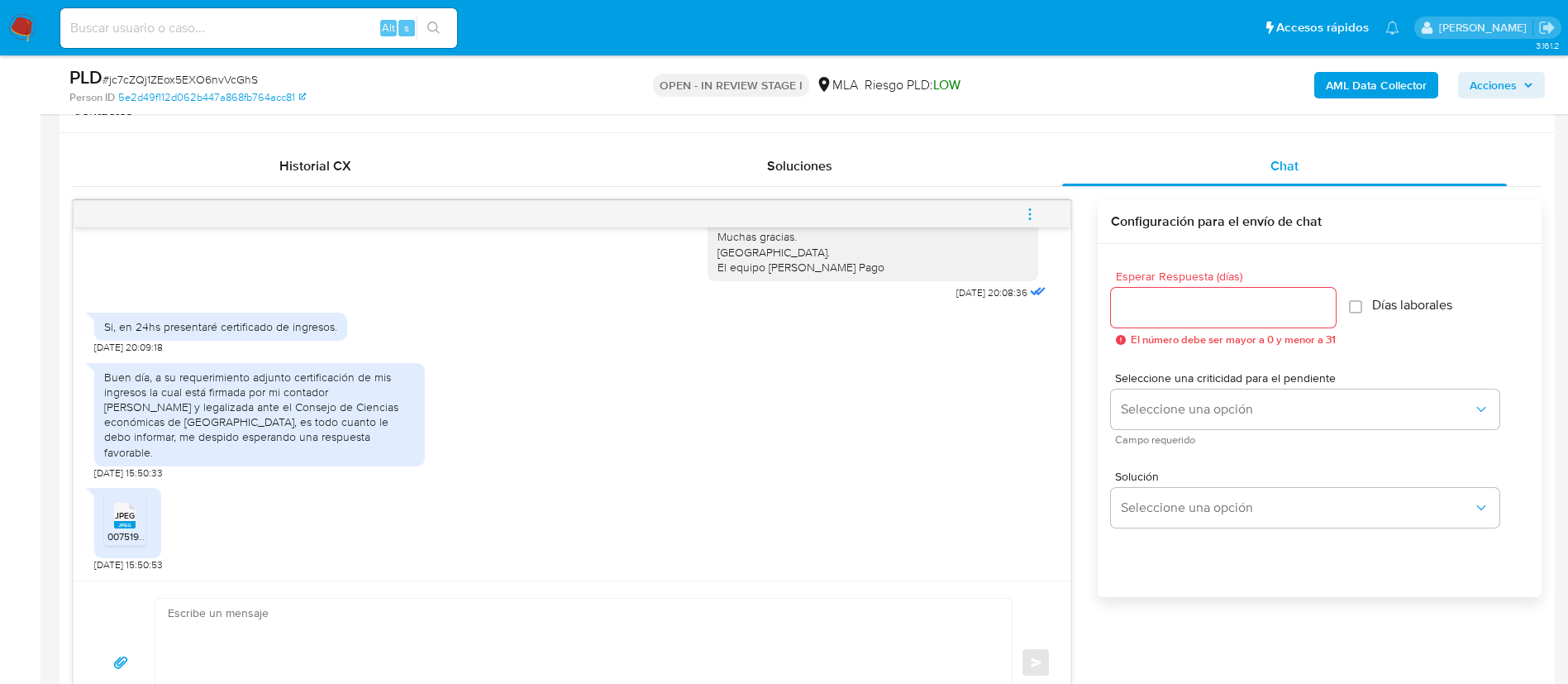
scroll to position [811, 0]
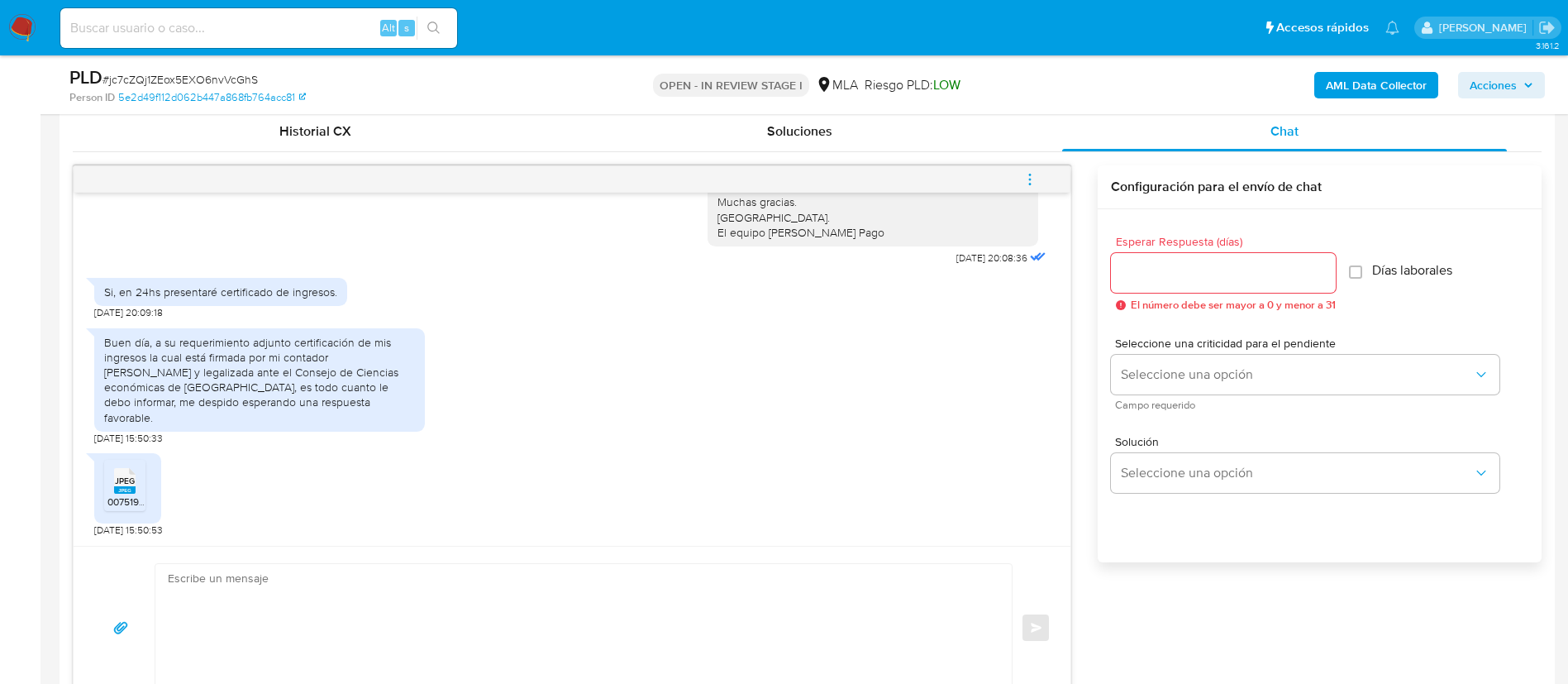
click at [137, 481] on div "JPEG JPEG" at bounding box center [124, 479] width 34 height 32
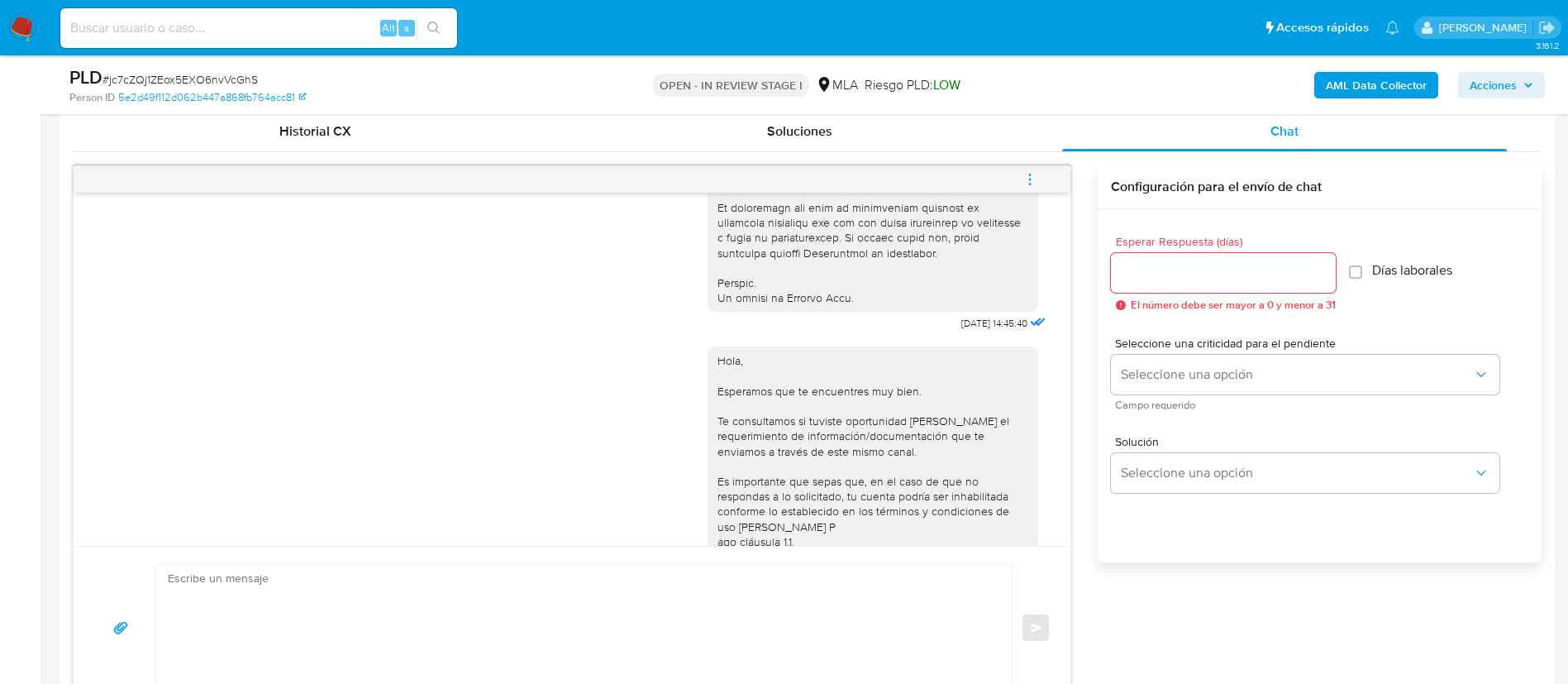
scroll to position [763, 0]
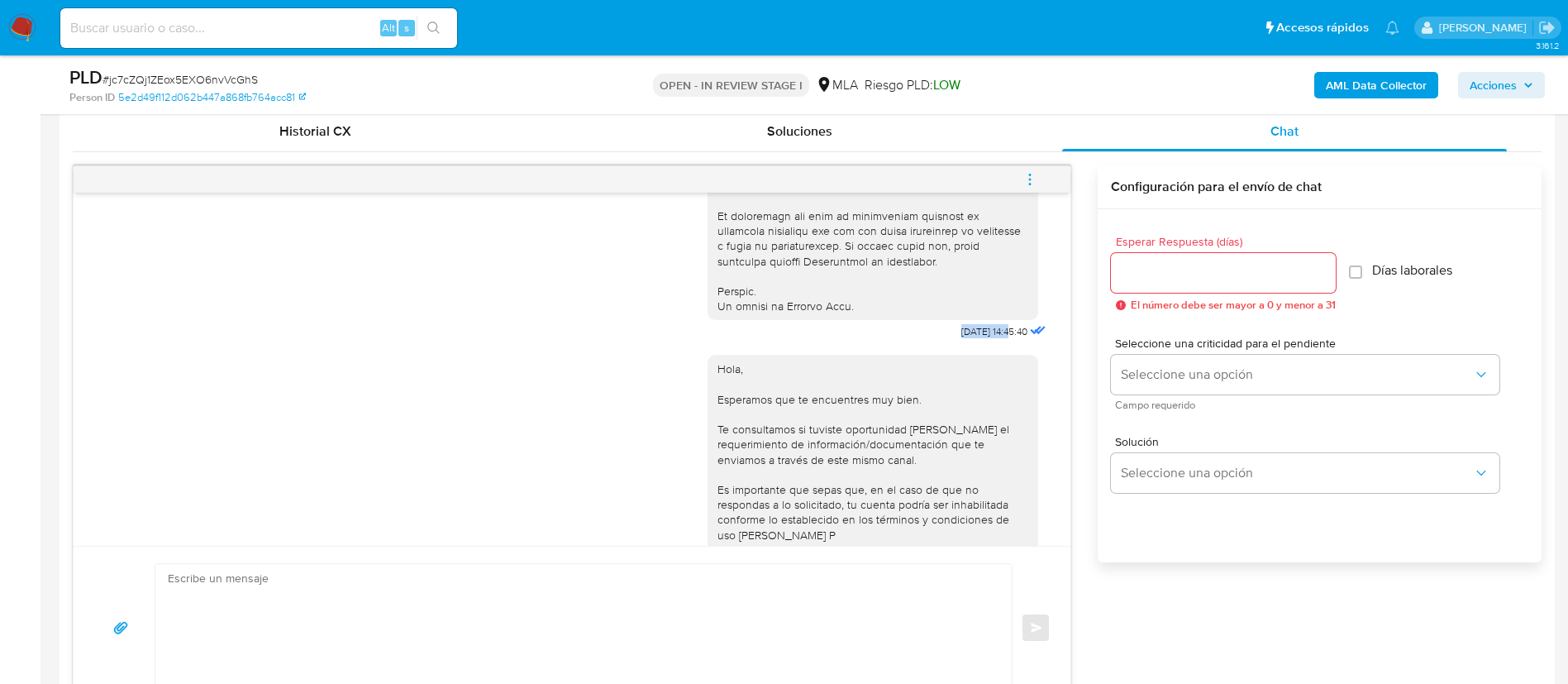
drag, startPoint x: 917, startPoint y: 358, endPoint x: 972, endPoint y: 359, distance: 55.0
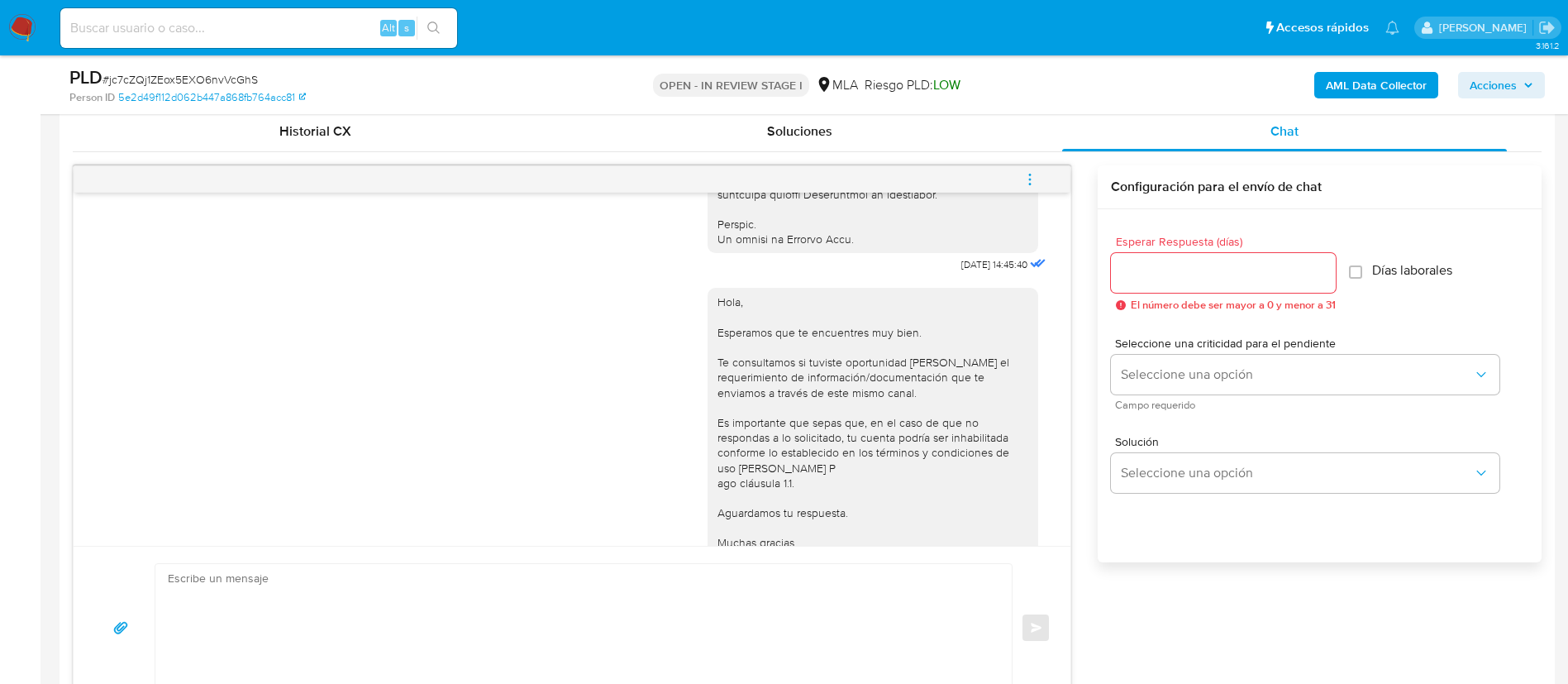
scroll to position [829, 0]
drag, startPoint x: 919, startPoint y: 296, endPoint x: 972, endPoint y: 295, distance: 53.0
copy span "17/09/2025"
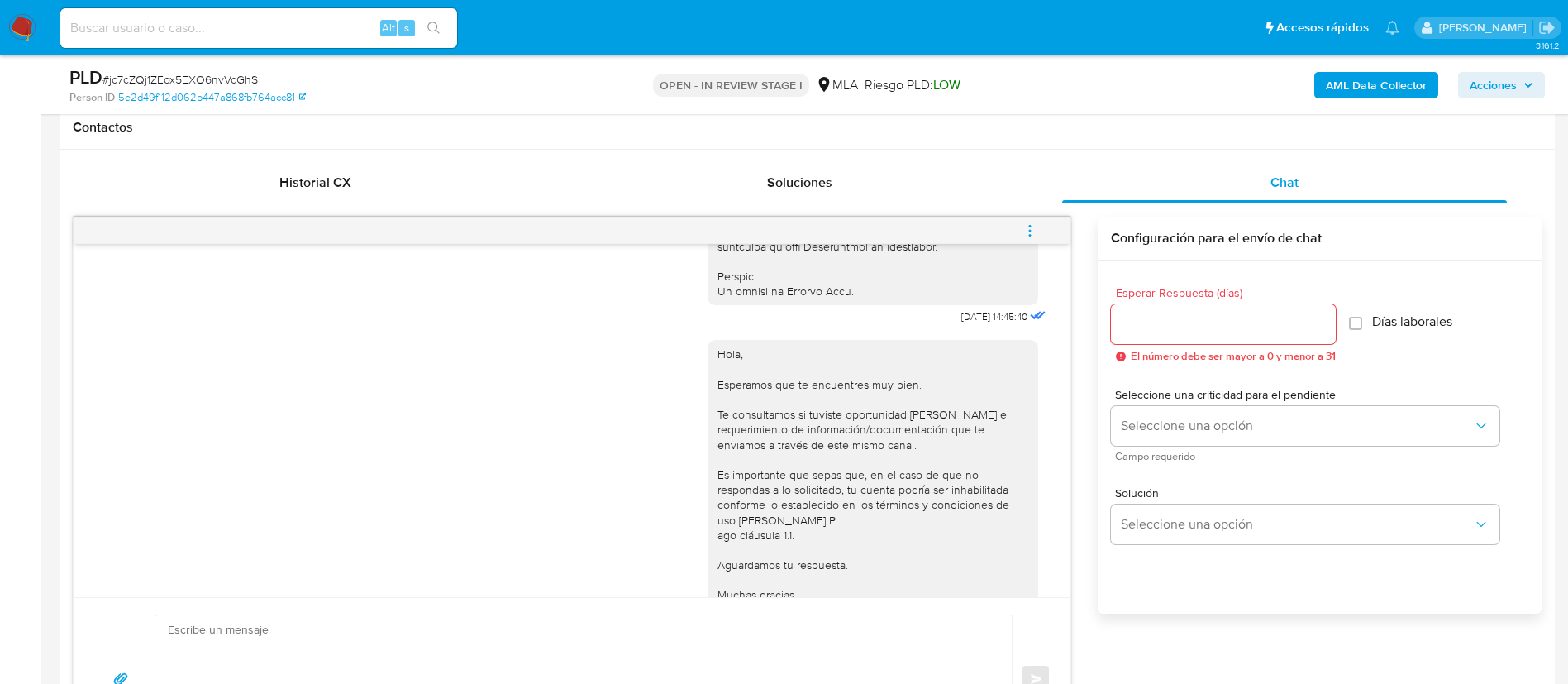
scroll to position [1199, 0]
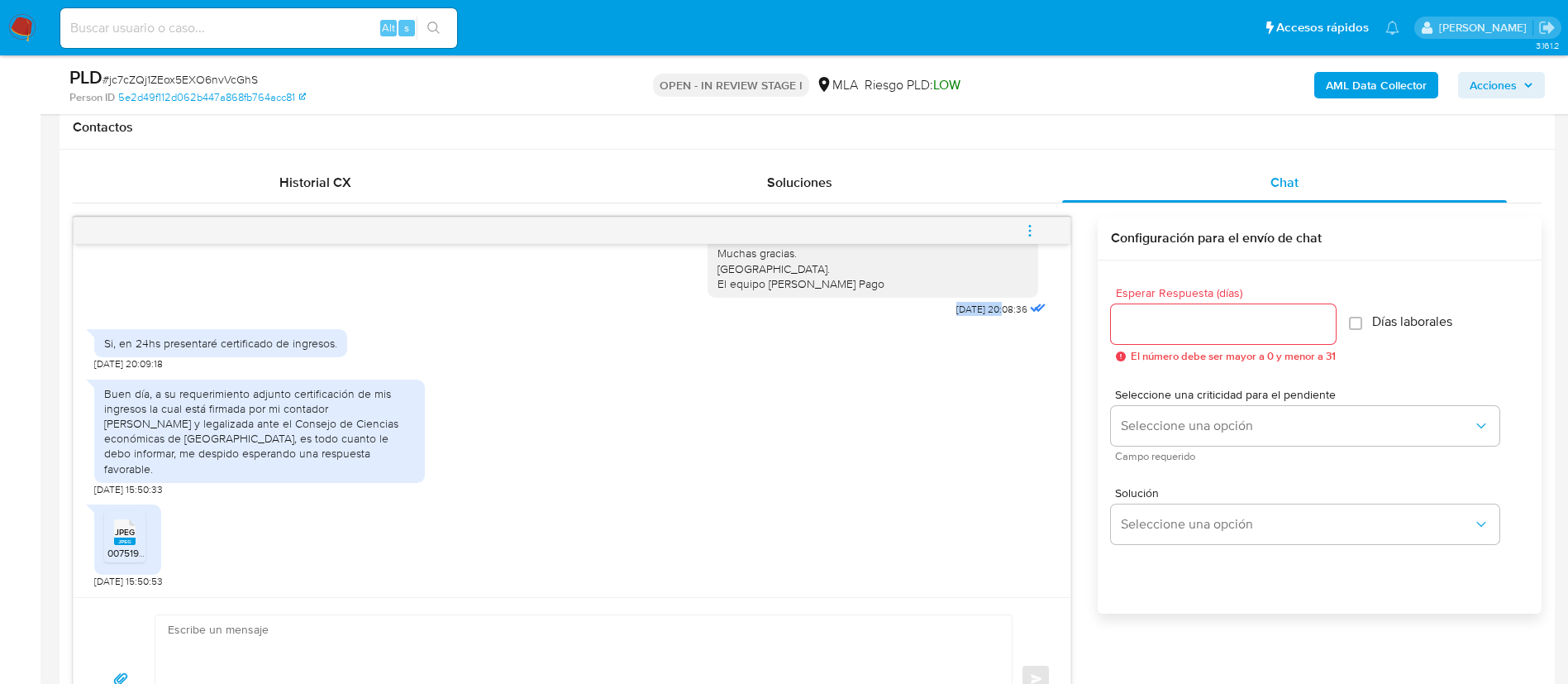
drag, startPoint x: 909, startPoint y: 330, endPoint x: 967, endPoint y: 332, distance: 58.0
click at [967, 321] on div "Hola, Esperamos que te encuentres muy bien. Te consultamos si tuviste oportunid…" at bounding box center [878, 154] width 342 height 335
copy span "22/09/2025"
drag, startPoint x: 103, startPoint y: 358, endPoint x: 413, endPoint y: 471, distance: 330.0
click at [413, 471] on div "17/09/2025 14:45:40 Hola, Esperamos que te encuentres muy bien. Te consultamos …" at bounding box center [571, 420] width 997 height 353
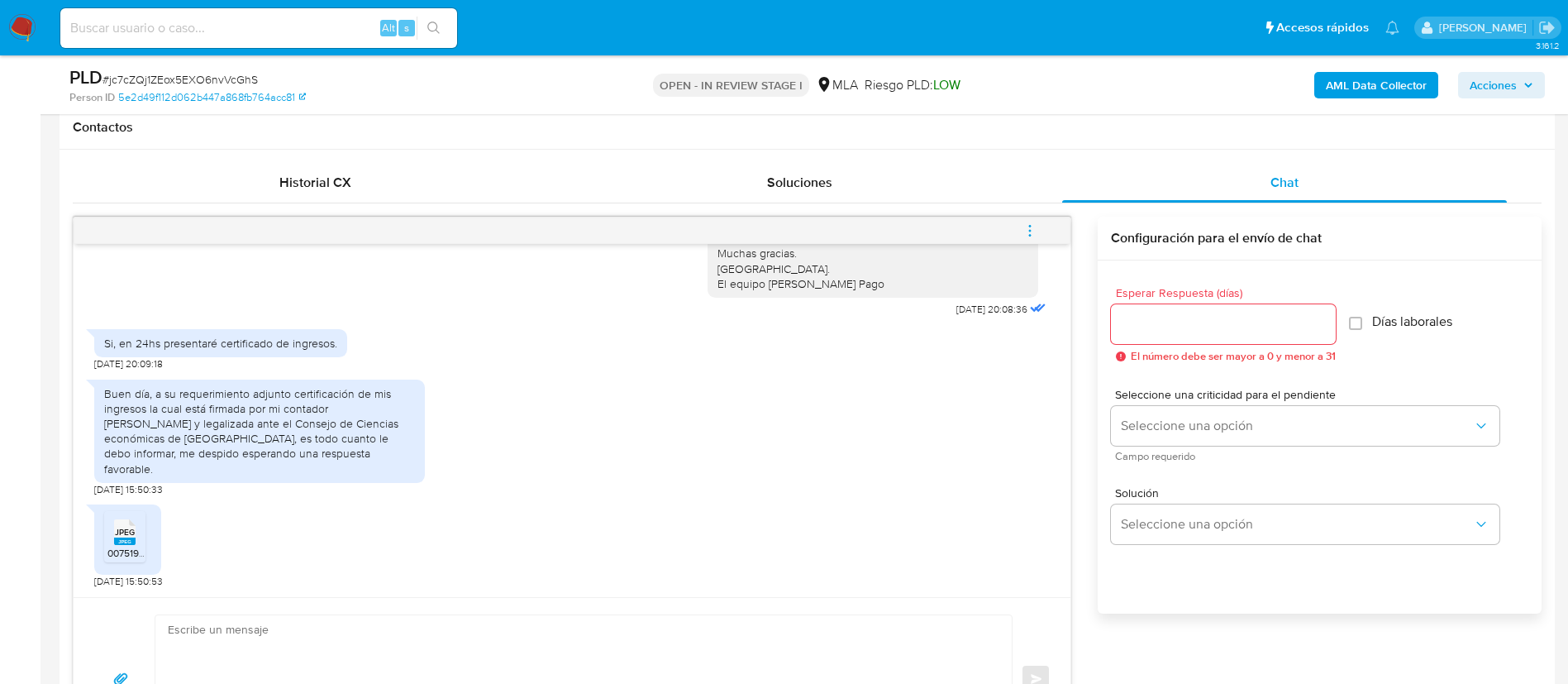
copy div "Si, en 24hs presentaré certificado de ingresos. 22/09/2025 20:09:18 Buen día, a…"
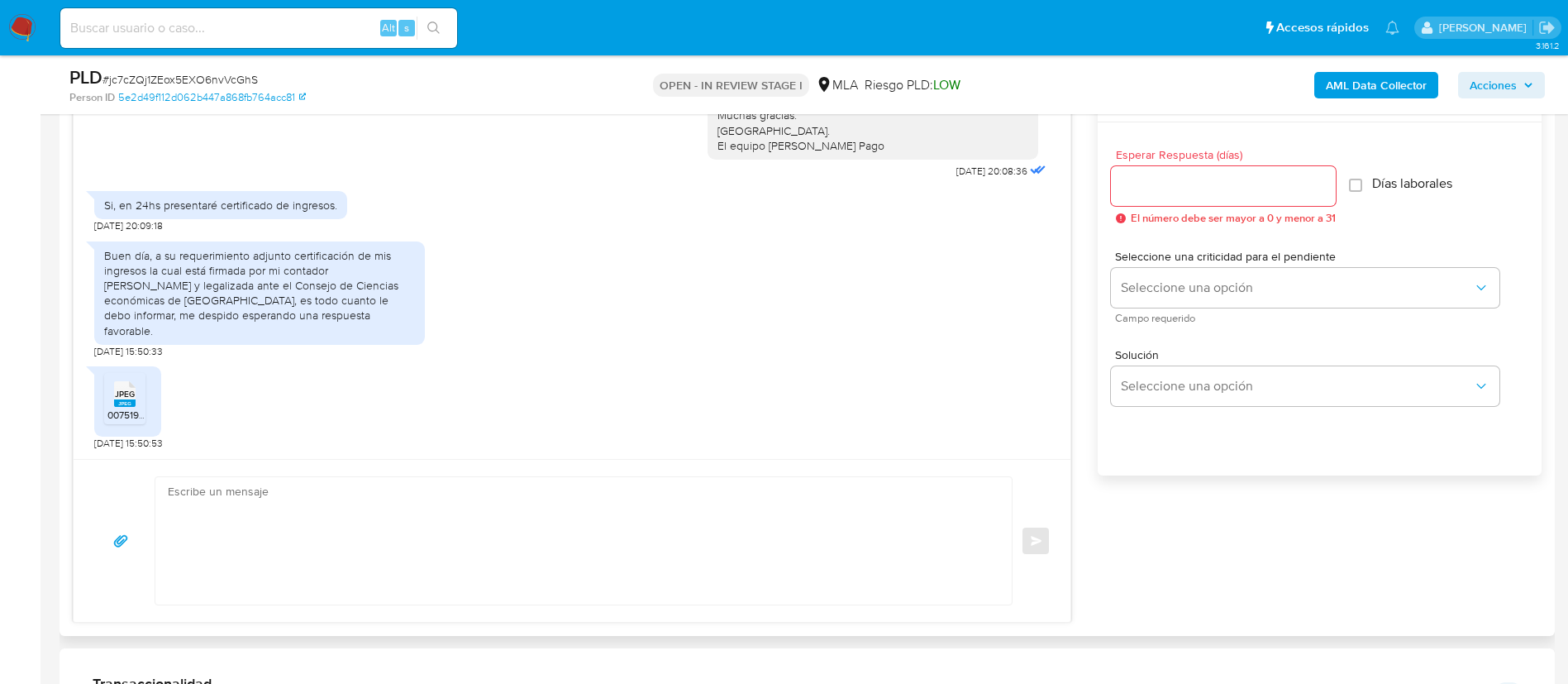
scroll to position [916, 0]
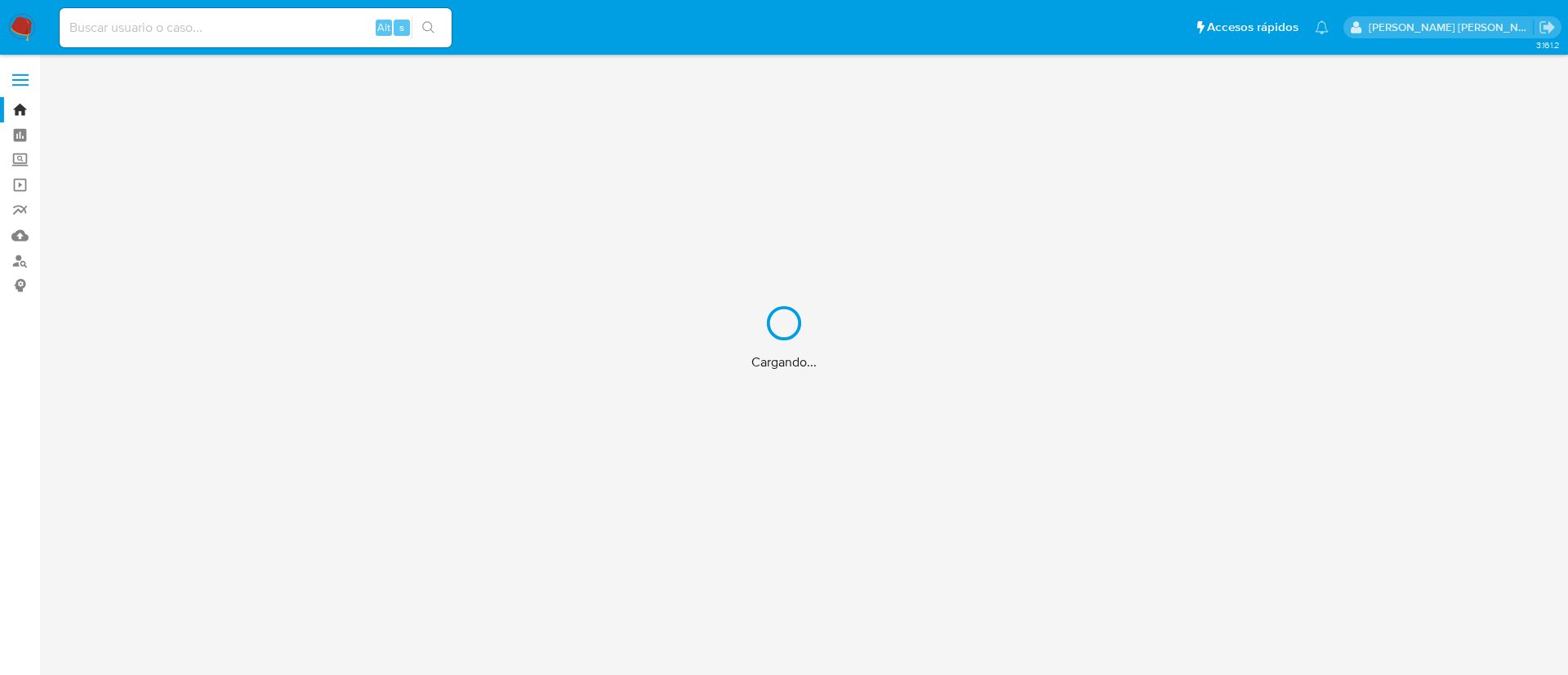
click at [30, 34] on div "Cargando..." at bounding box center [784, 338] width 1568 height 675
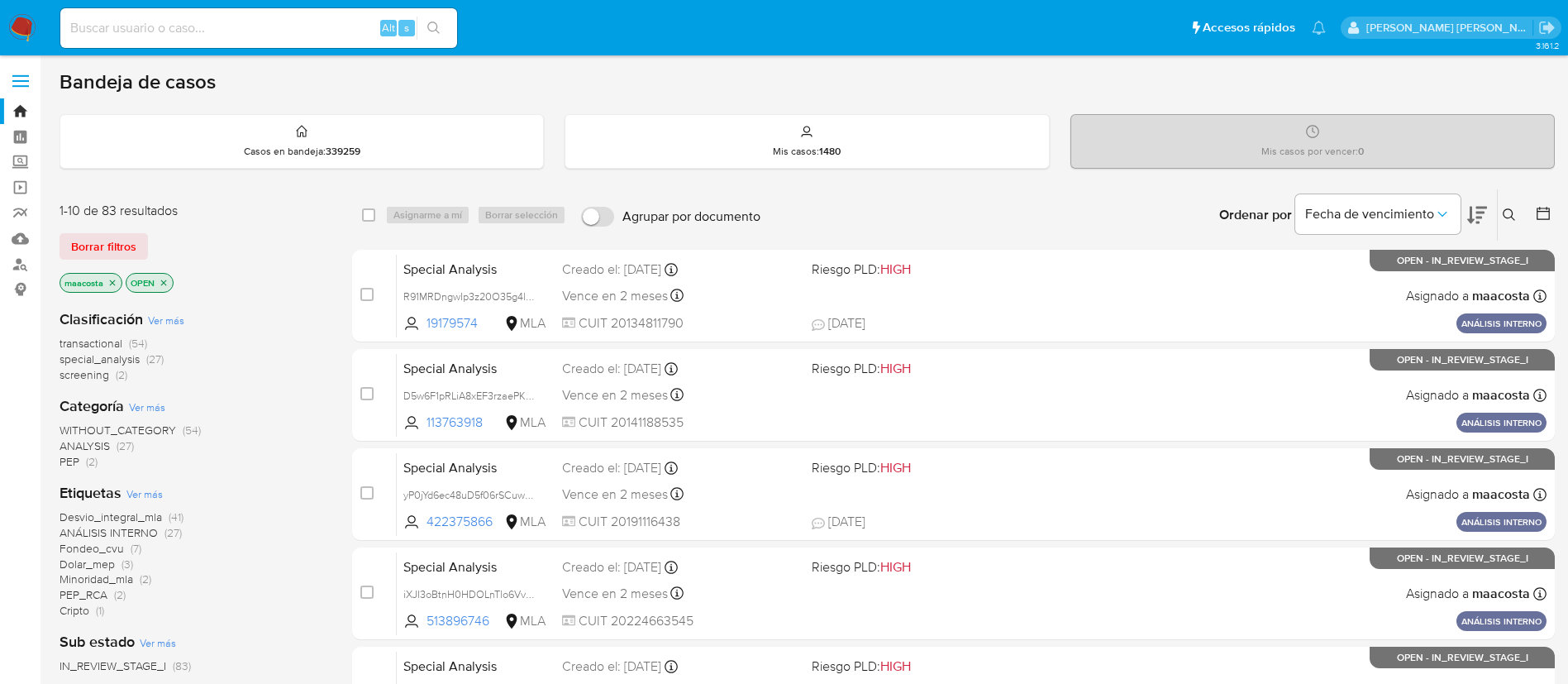
paste input "UBwkN0IDd0eHE4dxNBGVJKvp"
click at [292, 34] on input "UBwkN0IDd0eHE4dxNBGVJKvp" at bounding box center [258, 28] width 396 height 21
type input "UBwkN0IDd0eHE4dxNBGVJKvp"
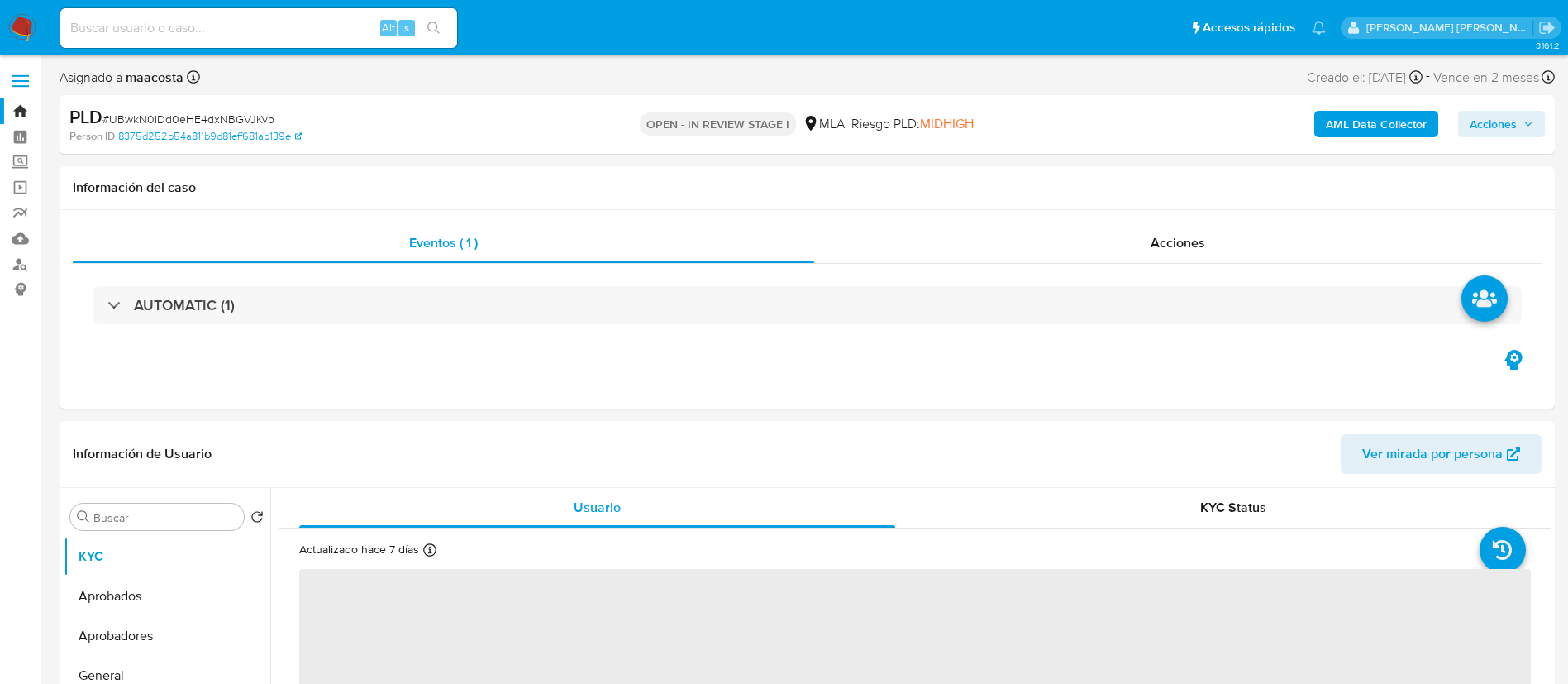
select select "10"
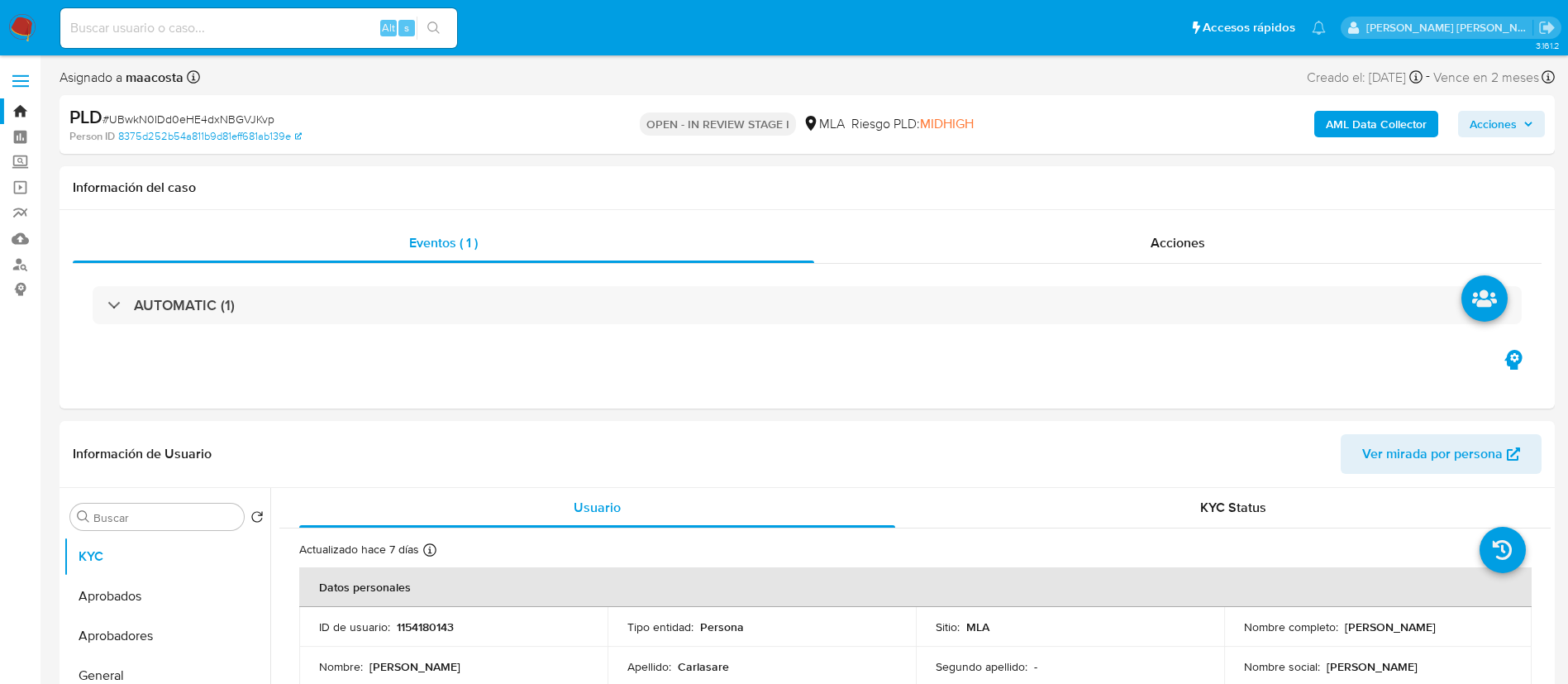
click at [1361, 124] on b "AML Data Collector" at bounding box center [1375, 124] width 101 height 27
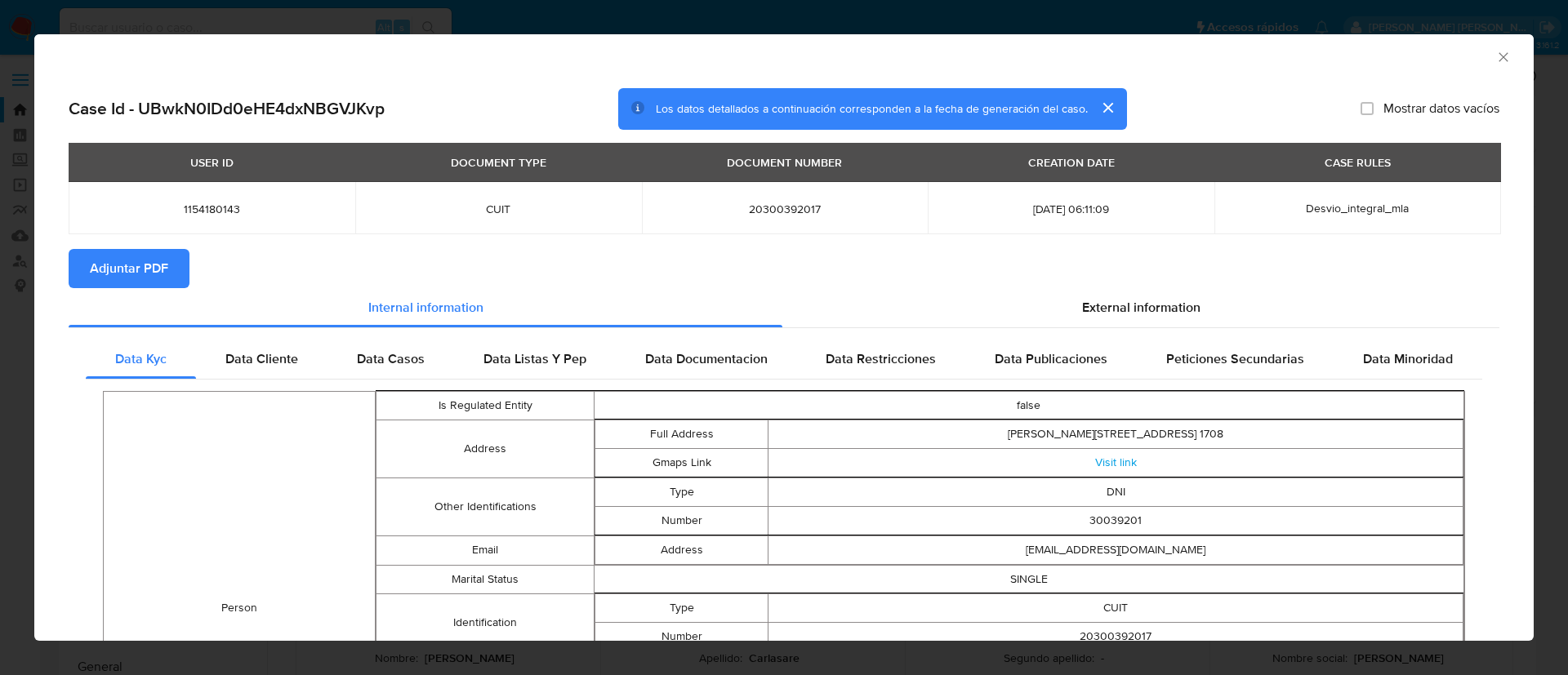
click at [137, 268] on span "Adjuntar PDF" at bounding box center [129, 268] width 79 height 36
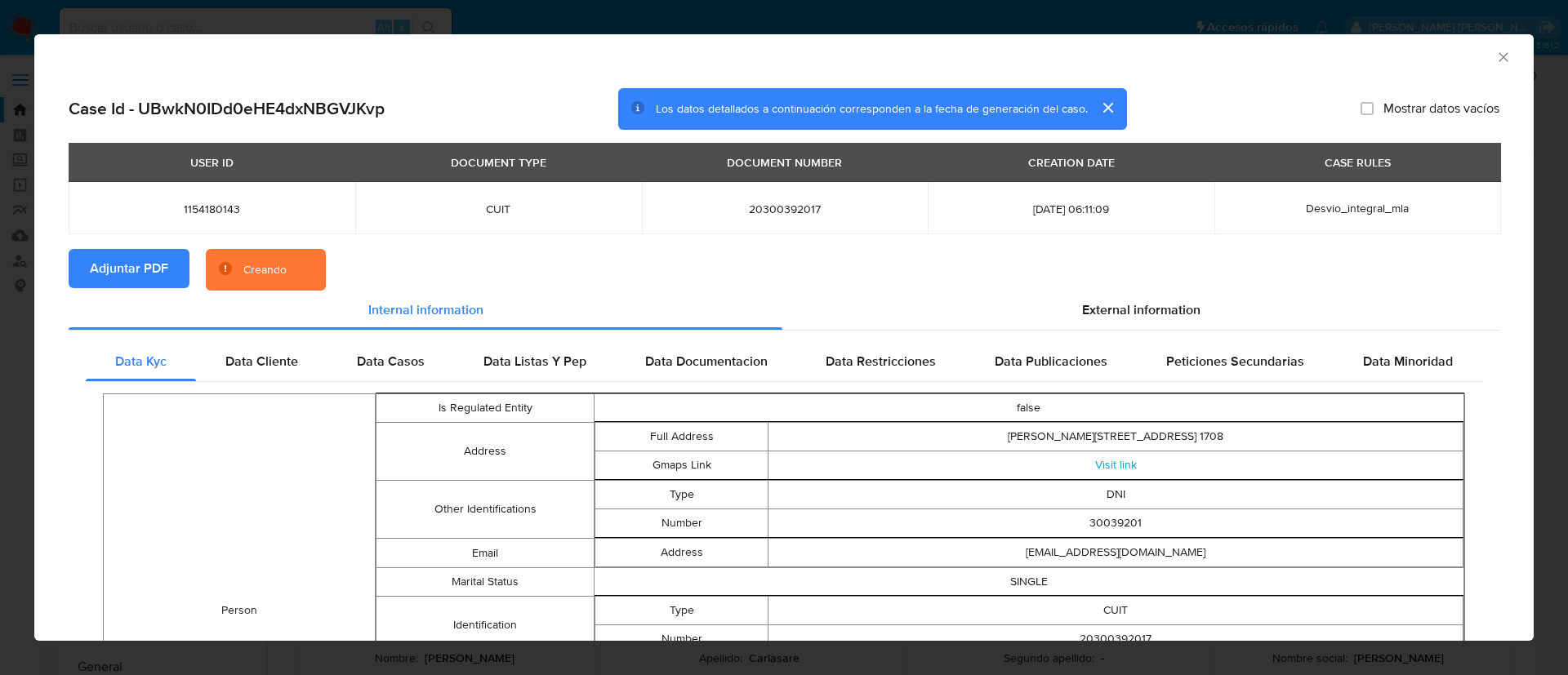
click at [1103, 103] on button "cerrar" at bounding box center [1107, 107] width 39 height 39
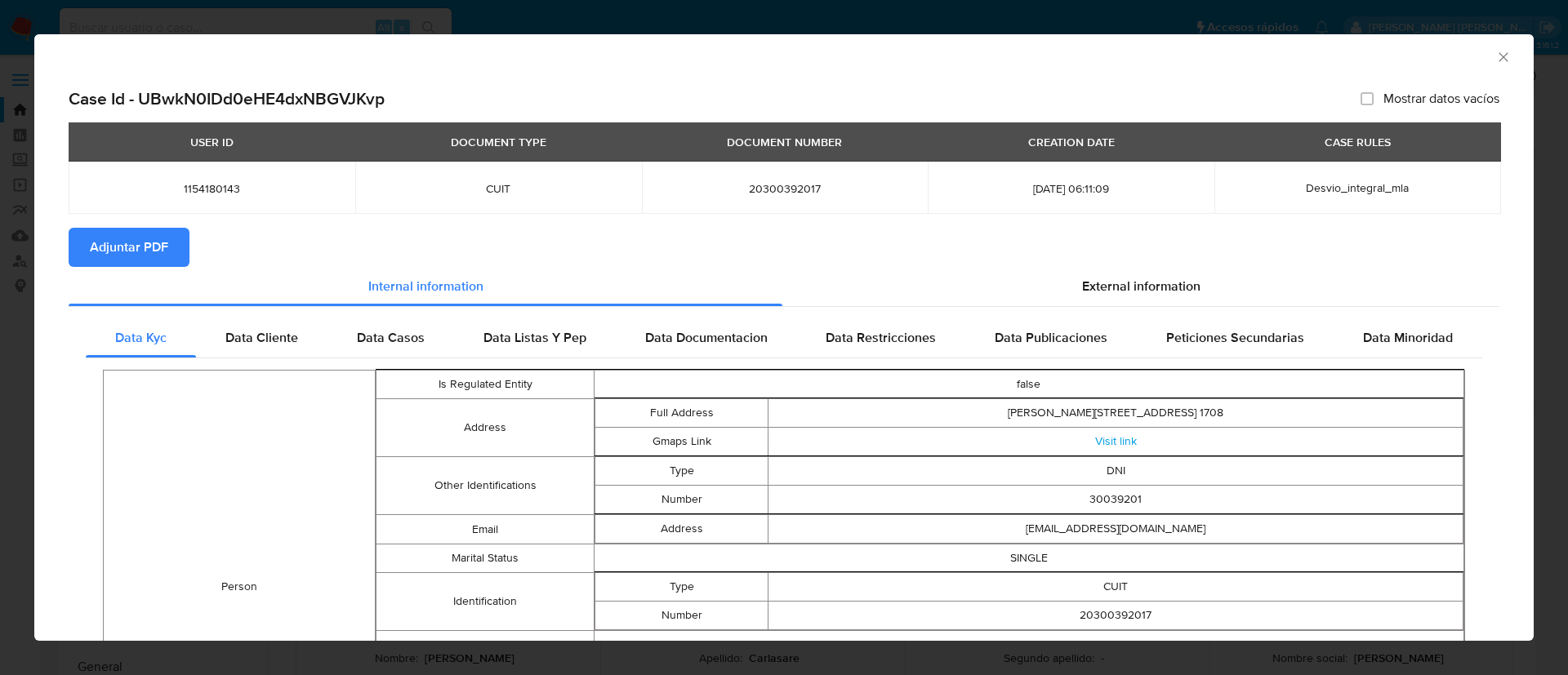
click at [1495, 59] on icon "Cerrar ventana" at bounding box center [1503, 58] width 16 height 16
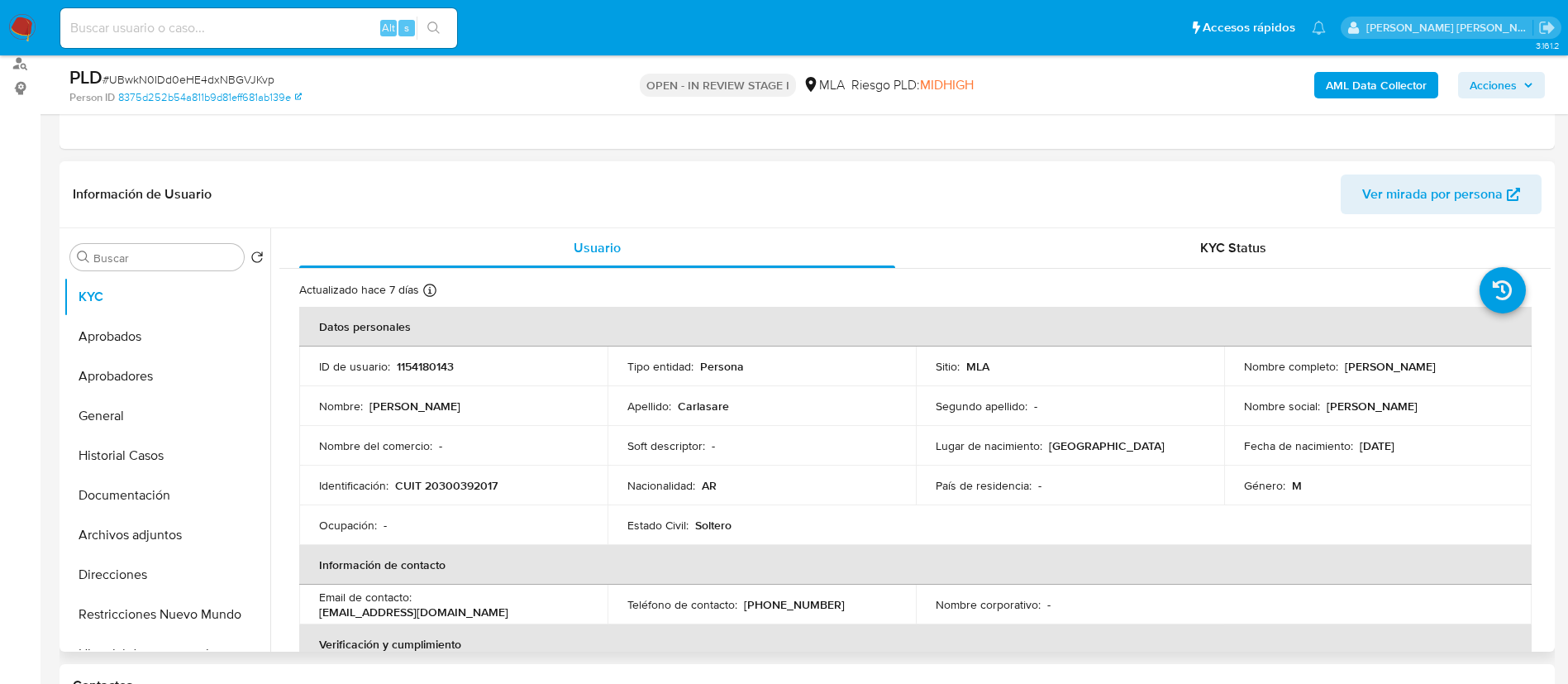
scroll to position [206, 0]
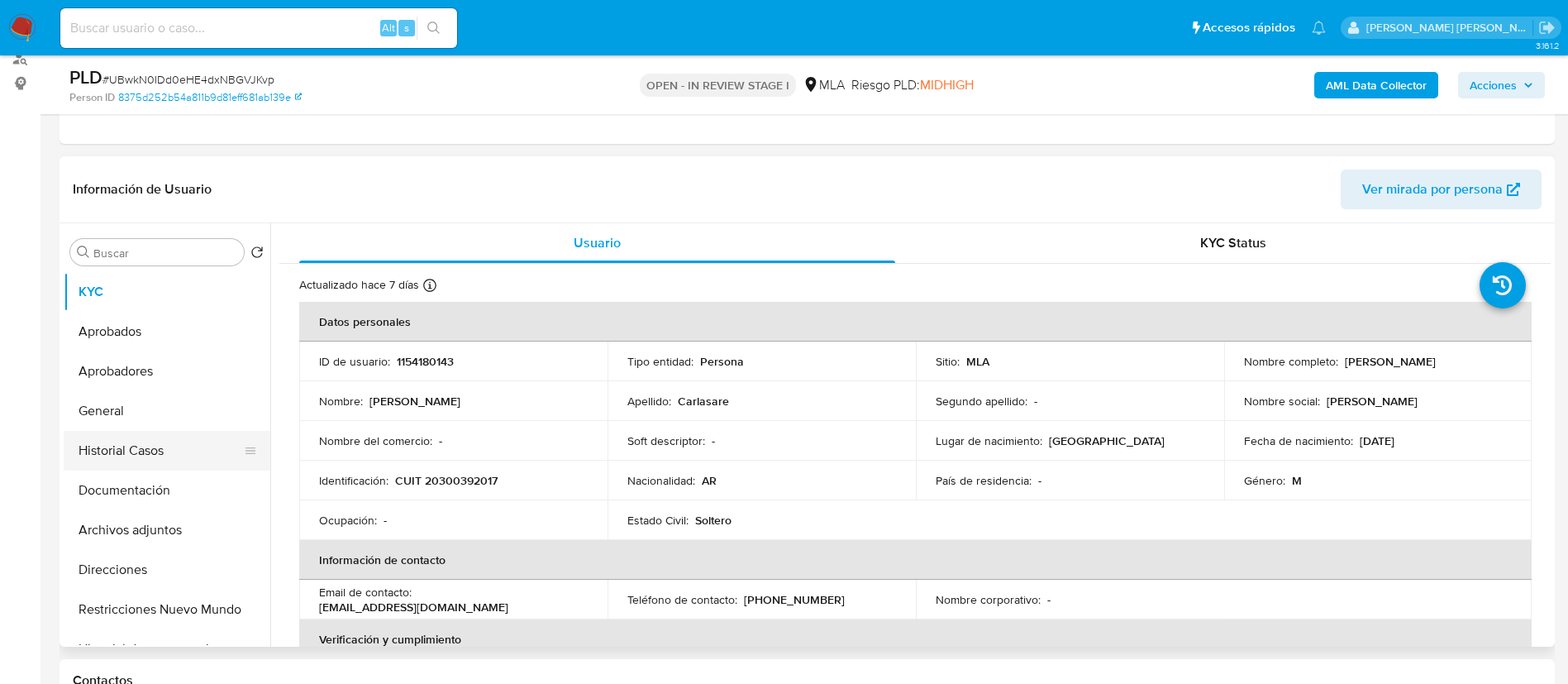
click at [180, 462] on button "Historial Casos" at bounding box center [160, 450] width 194 height 40
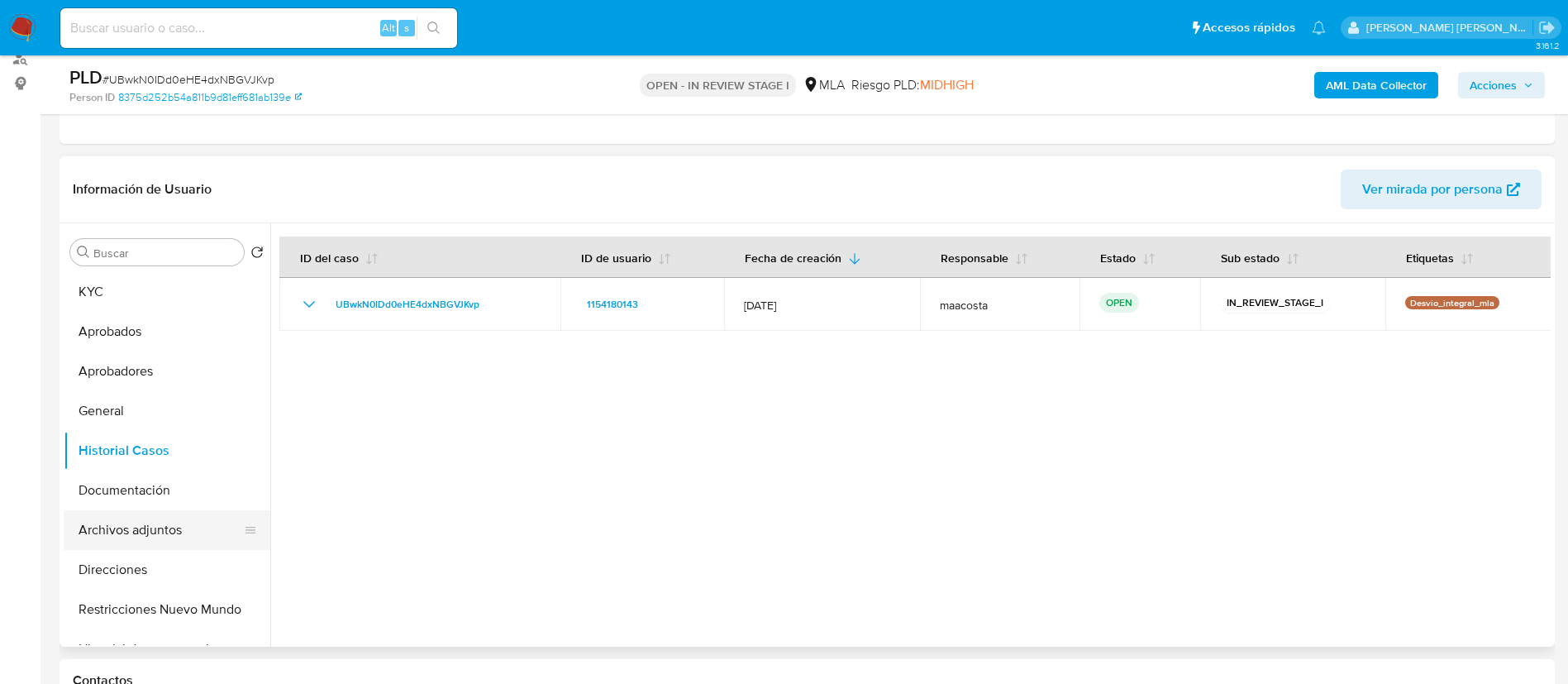
click at [177, 525] on button "Archivos adjuntos" at bounding box center [160, 530] width 194 height 40
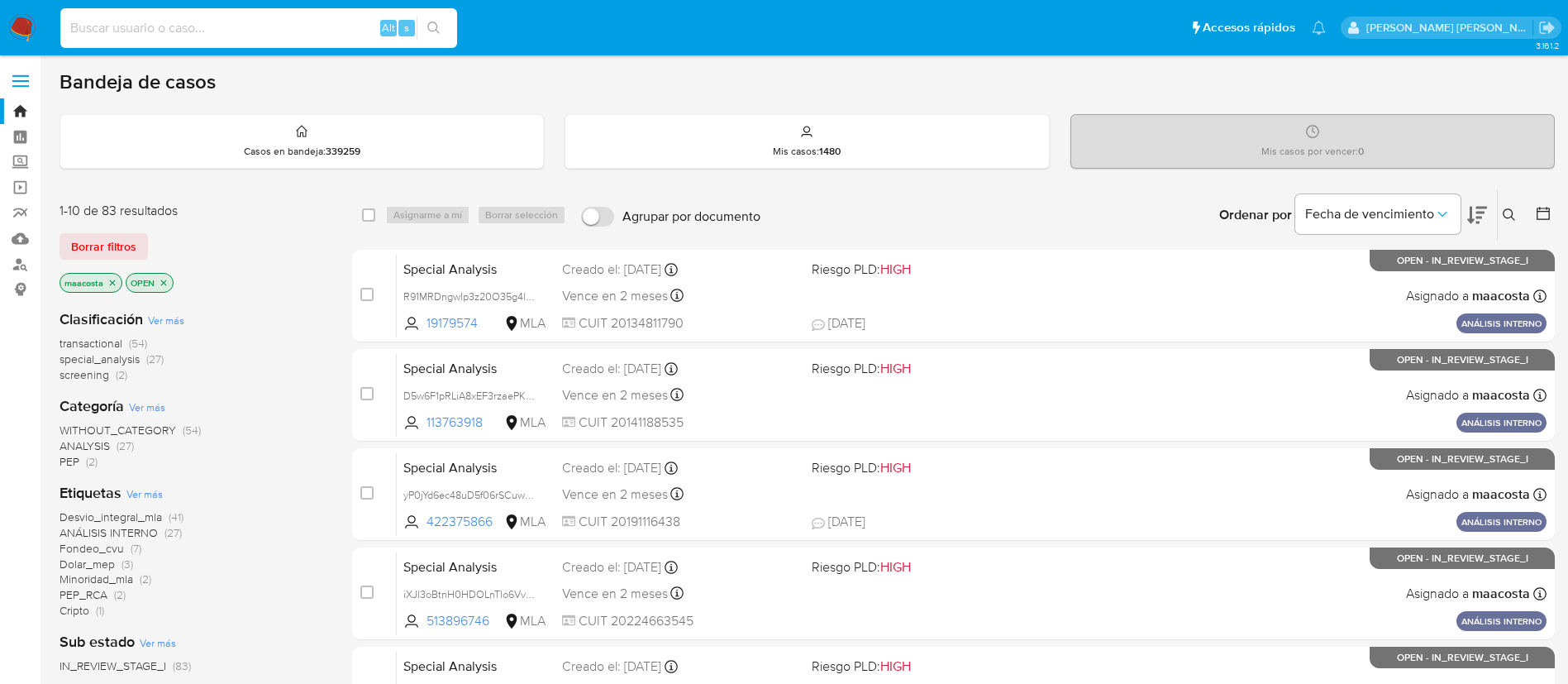
click at [289, 34] on input at bounding box center [258, 28] width 396 height 21
paste input "giUnPX4ueeHAftmyBW3s5pL6"
type input "giUnPX4ueeHAftmyBW3s5pL6"
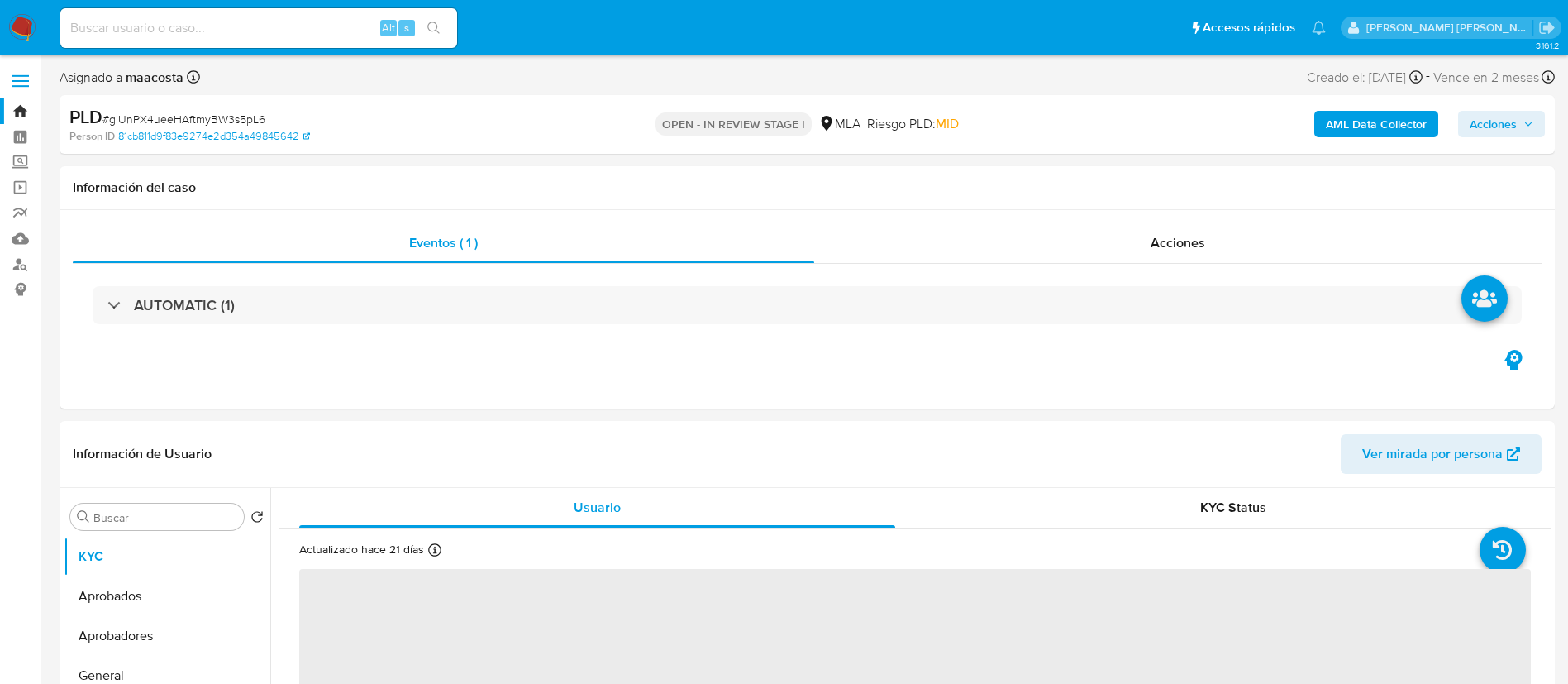
select select "10"
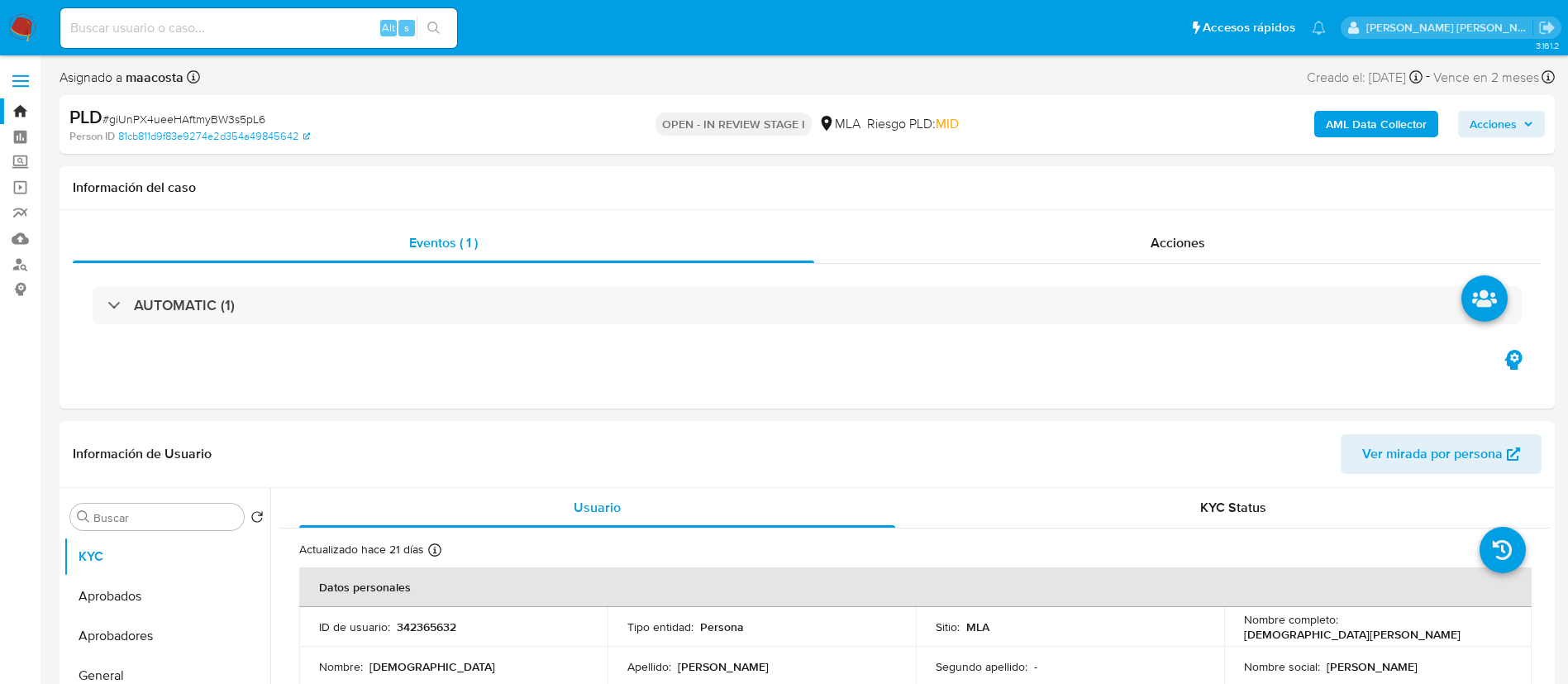
click at [1361, 124] on b "AML Data Collector" at bounding box center [1375, 124] width 101 height 27
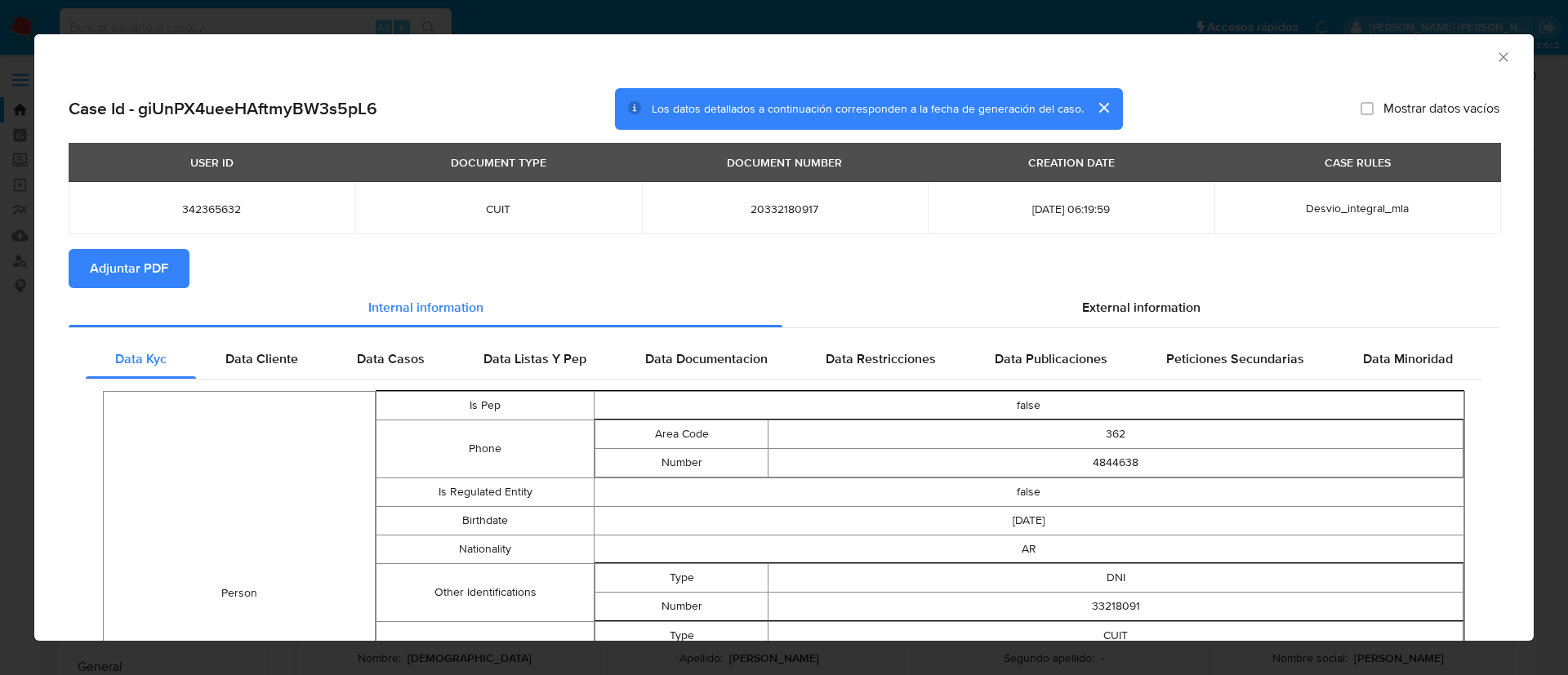
click at [137, 268] on span "Adjuntar PDF" at bounding box center [129, 268] width 79 height 36
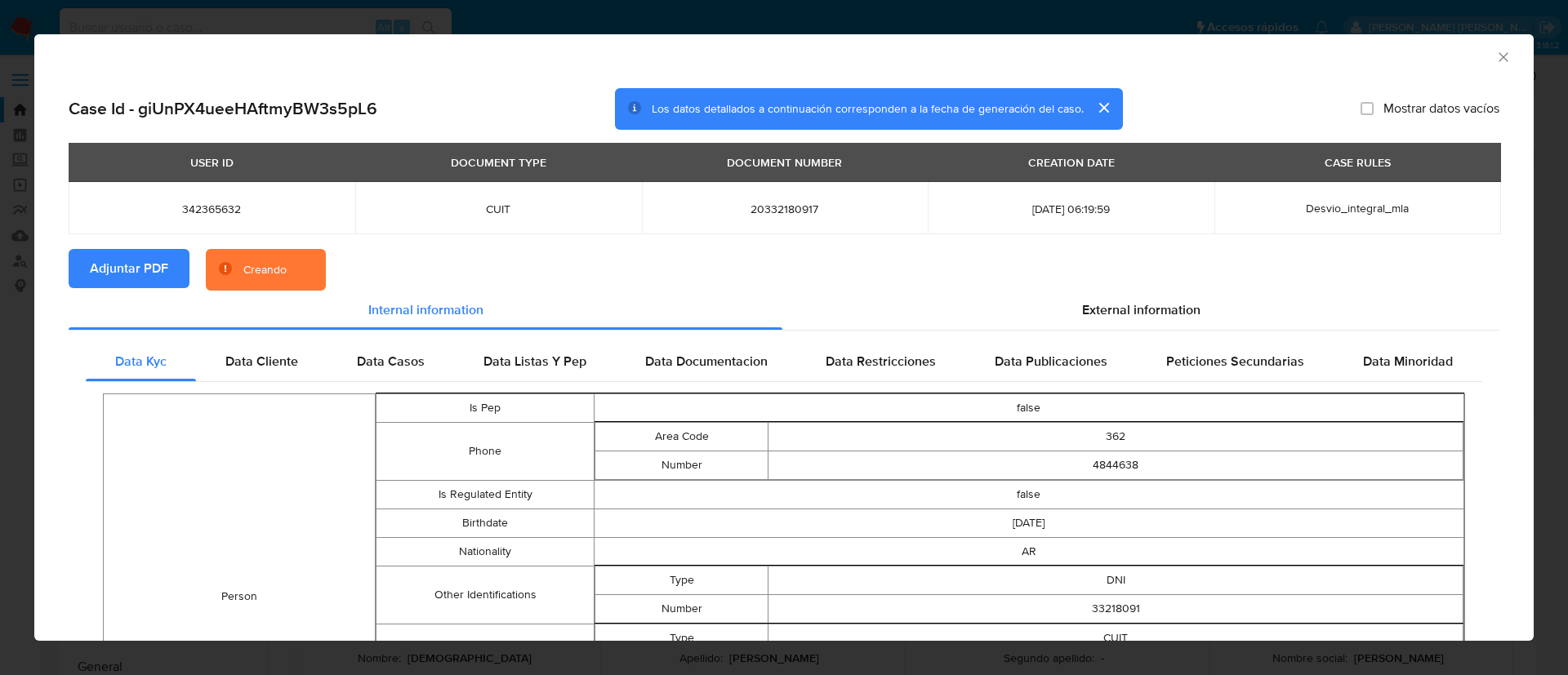
click at [1103, 103] on button "cerrar" at bounding box center [1102, 107] width 39 height 39
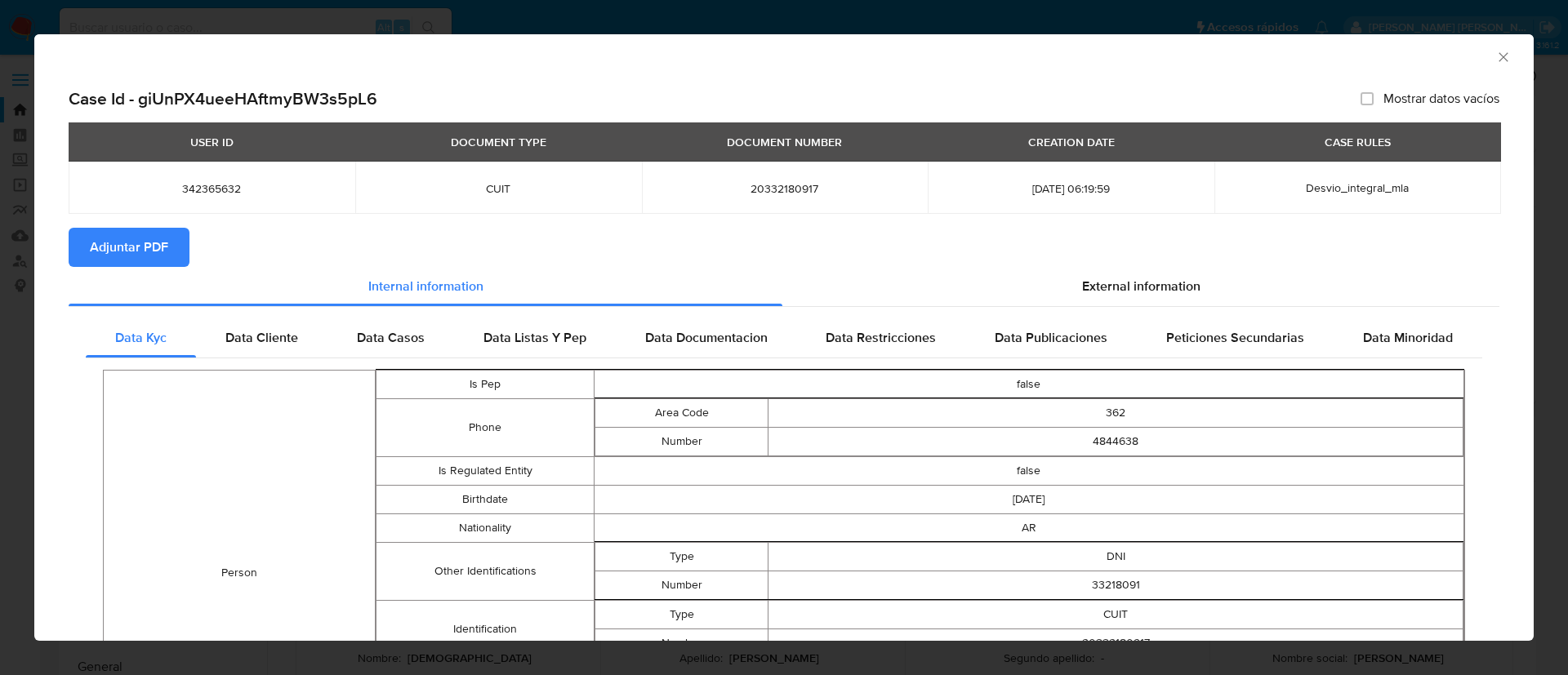
click at [1184, 16] on div "AML Data Collector Case Id - giUnPX4ueeHAftmyBW3s5pL6 Mostrar datos vacíos USER…" at bounding box center [784, 338] width 1568 height 675
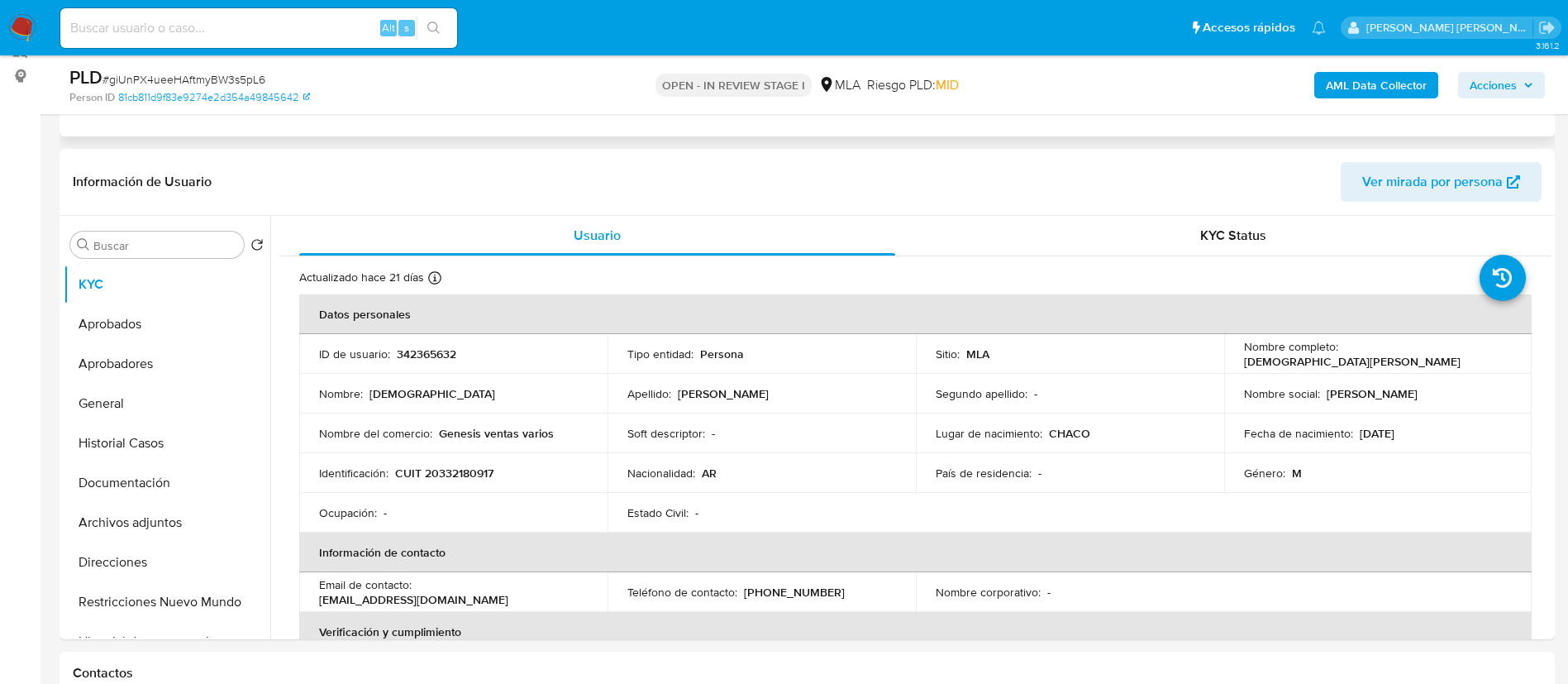
scroll to position [234, 0]
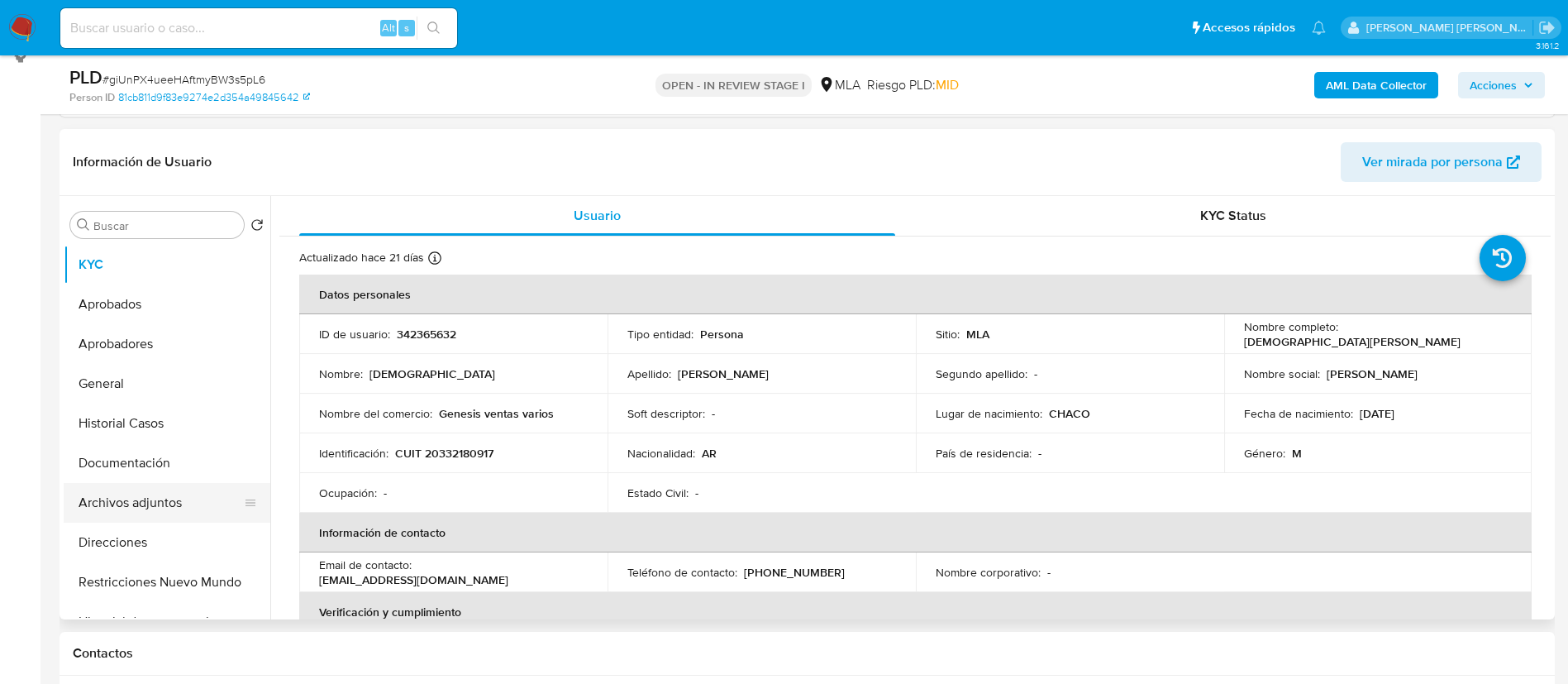
click at [139, 508] on button "Archivos adjuntos" at bounding box center [160, 502] width 194 height 40
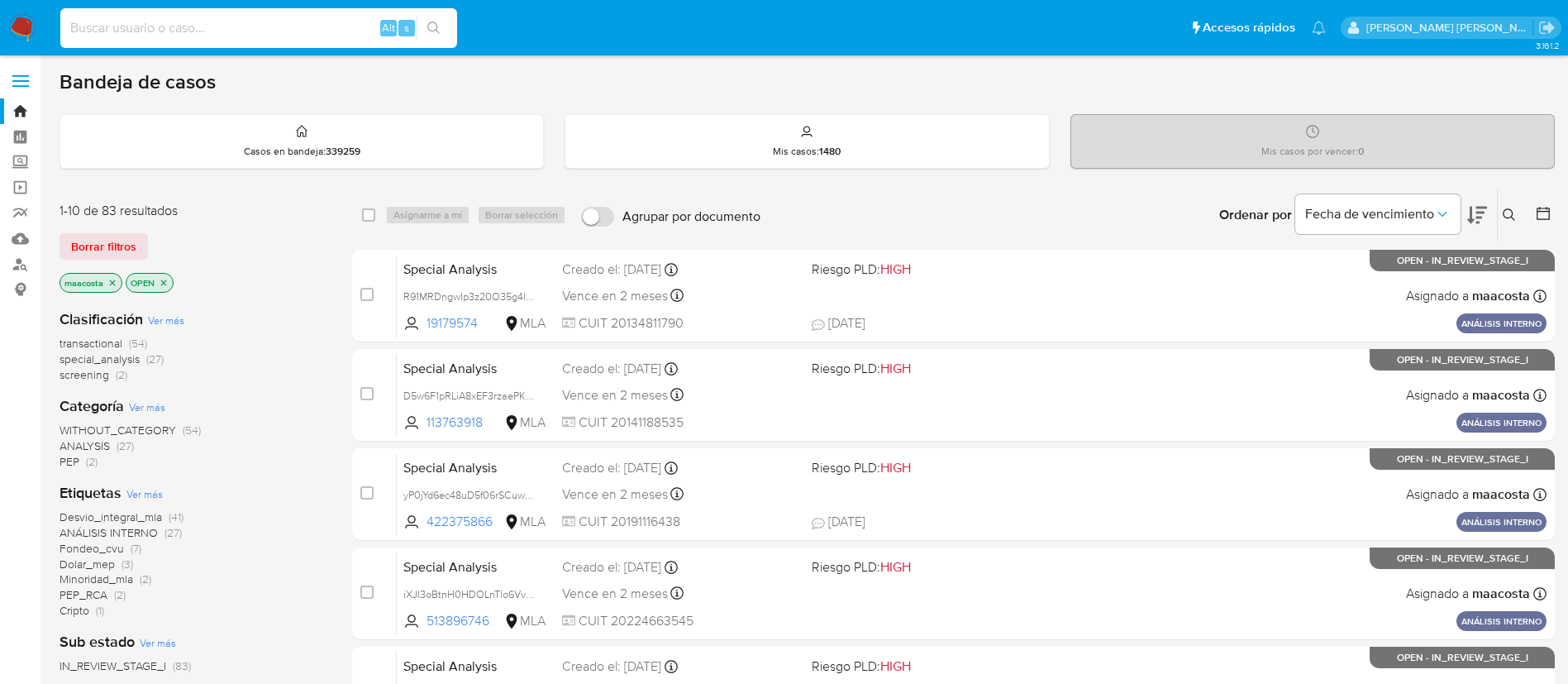
click at [335, 25] on input at bounding box center [258, 28] width 396 height 21
paste input "mdnHXdwbXrac5mH4savuHgdV"
type input "mdnHXdwbXrac5mH4savuHgdV"
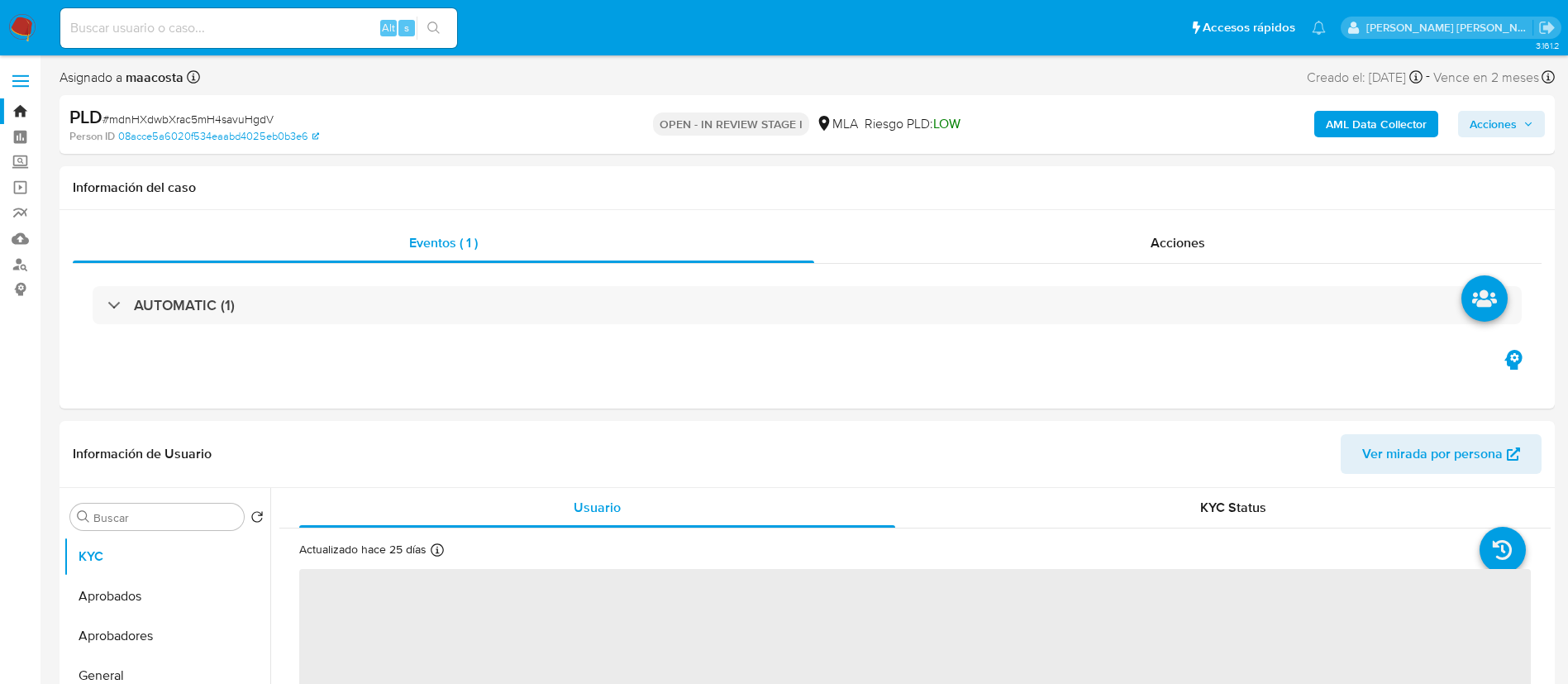
select select "10"
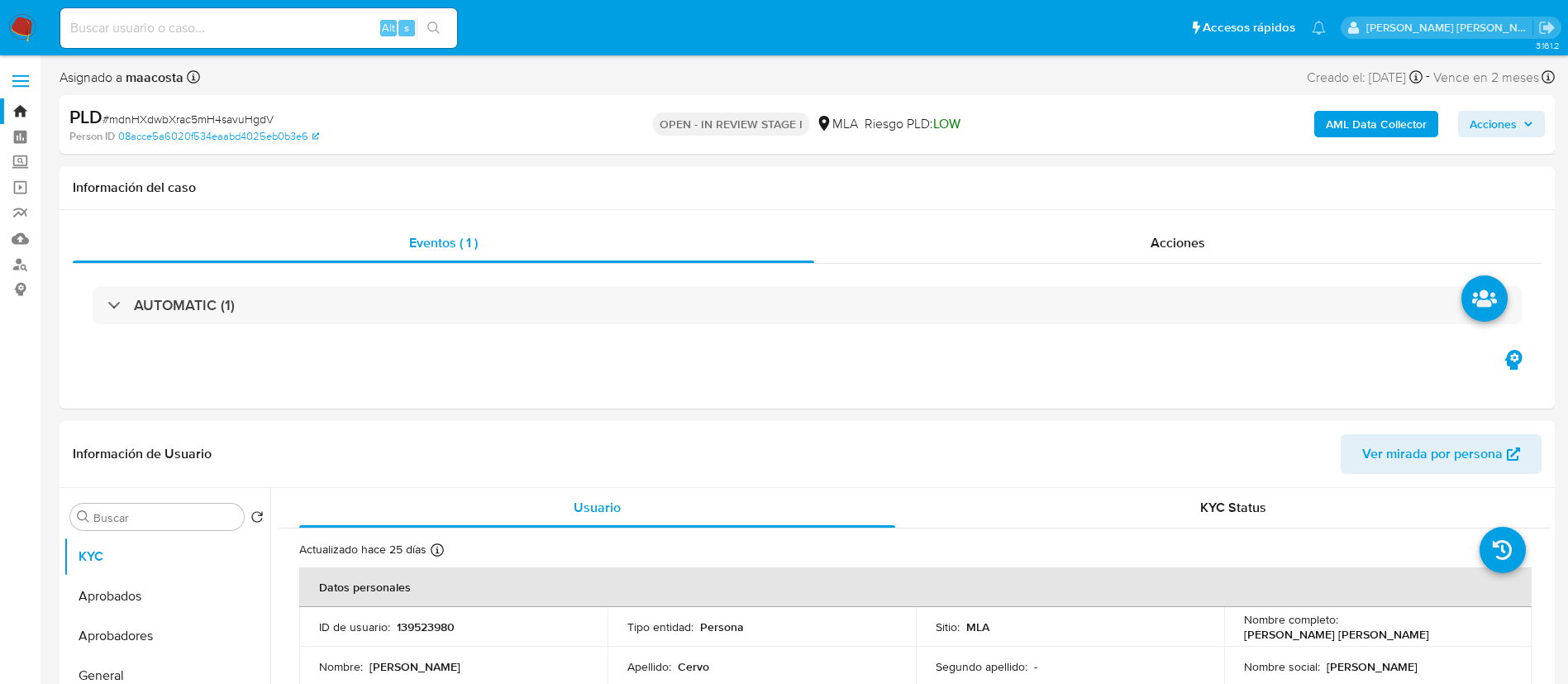
click at [1362, 124] on b "AML Data Collector" at bounding box center [1375, 124] width 101 height 27
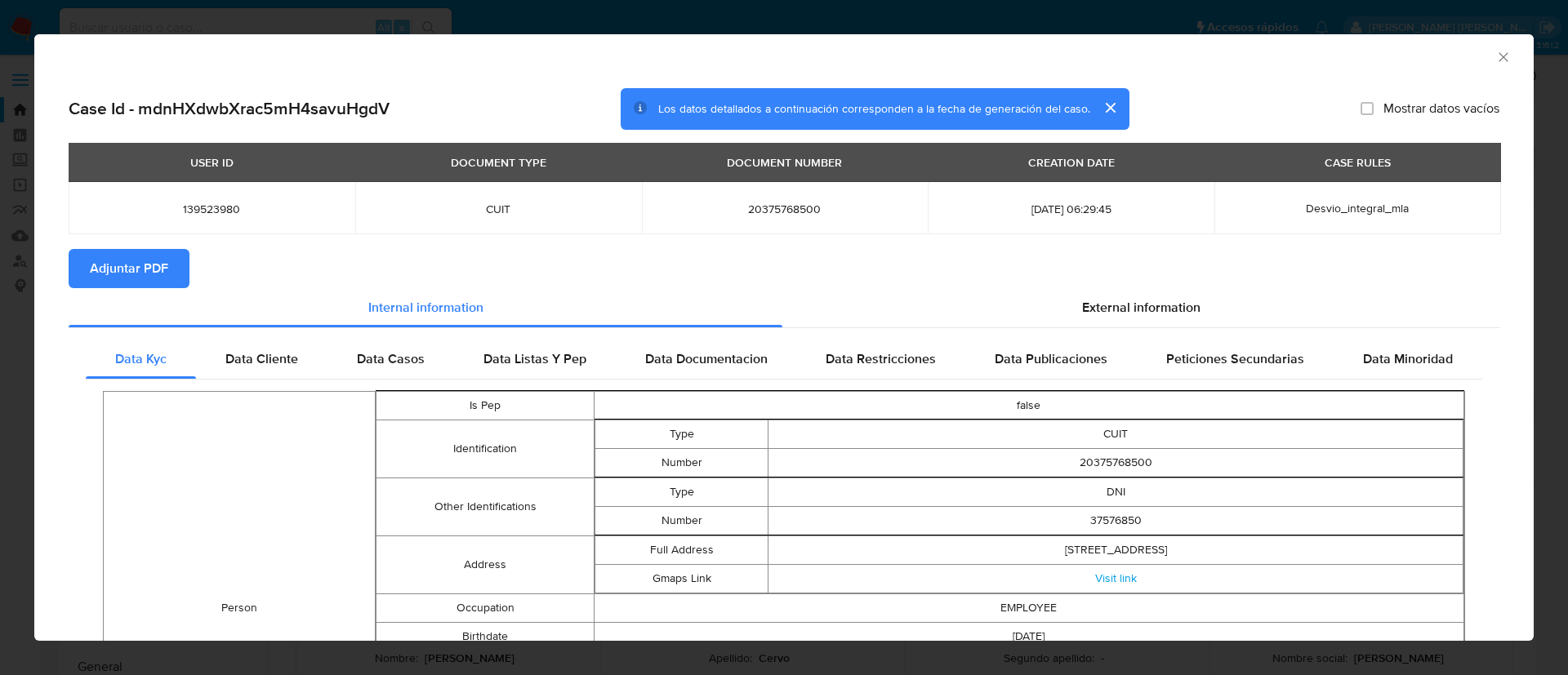
click at [137, 268] on span "Adjuntar PDF" at bounding box center [129, 268] width 79 height 36
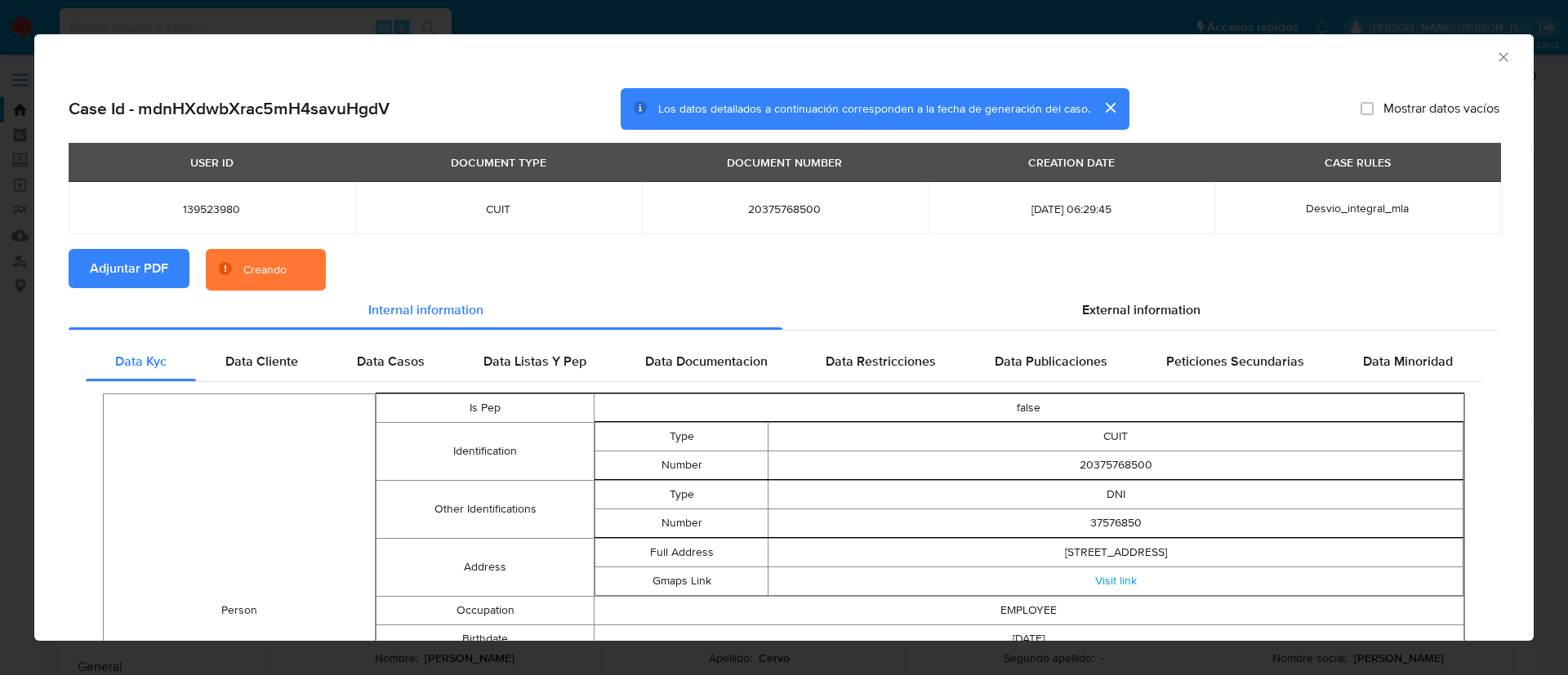
click at [1103, 103] on button "cerrar" at bounding box center [1109, 107] width 39 height 39
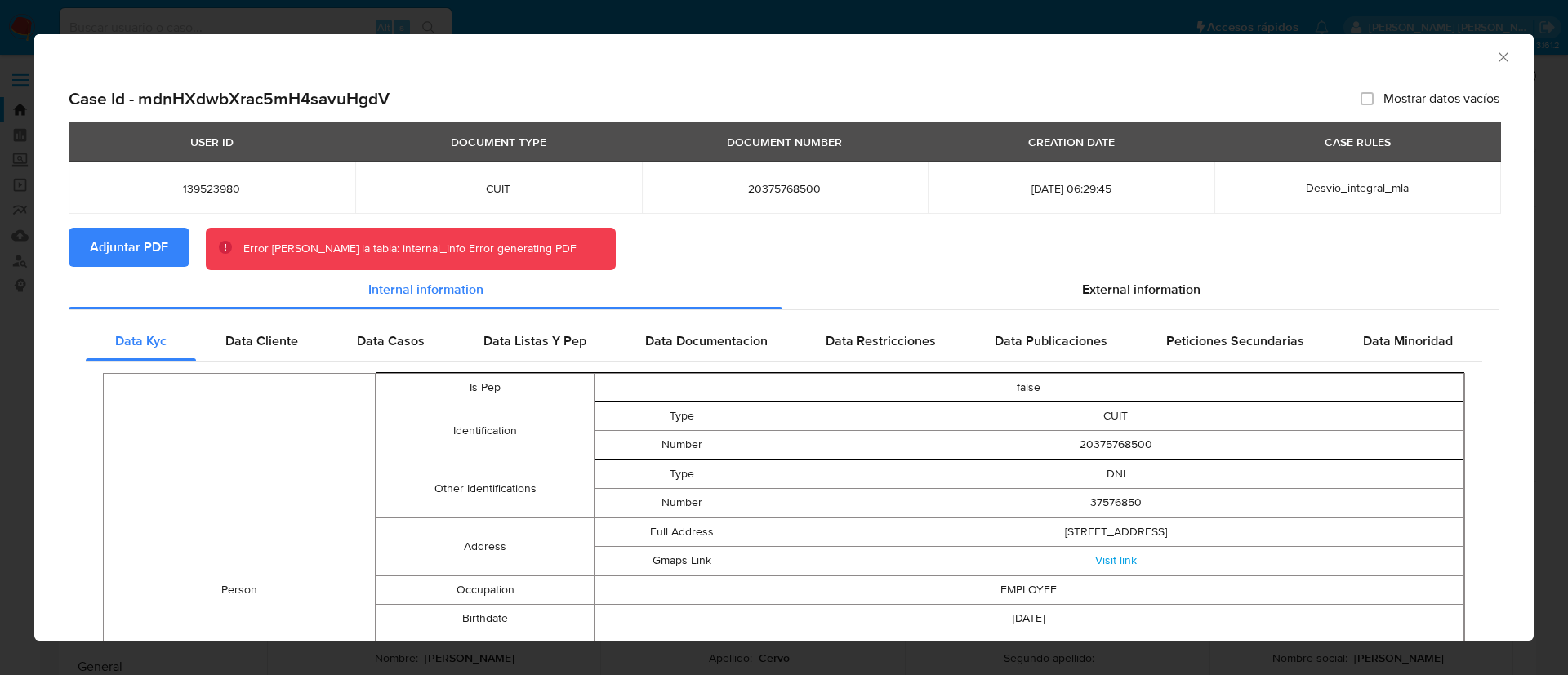
click at [97, 252] on span "Adjuntar PDF" at bounding box center [129, 247] width 79 height 36
click at [165, 243] on span "Adjuntar PDF" at bounding box center [129, 247] width 79 height 36
click at [1498, 55] on icon "Cerrar ventana" at bounding box center [1503, 57] width 9 height 9
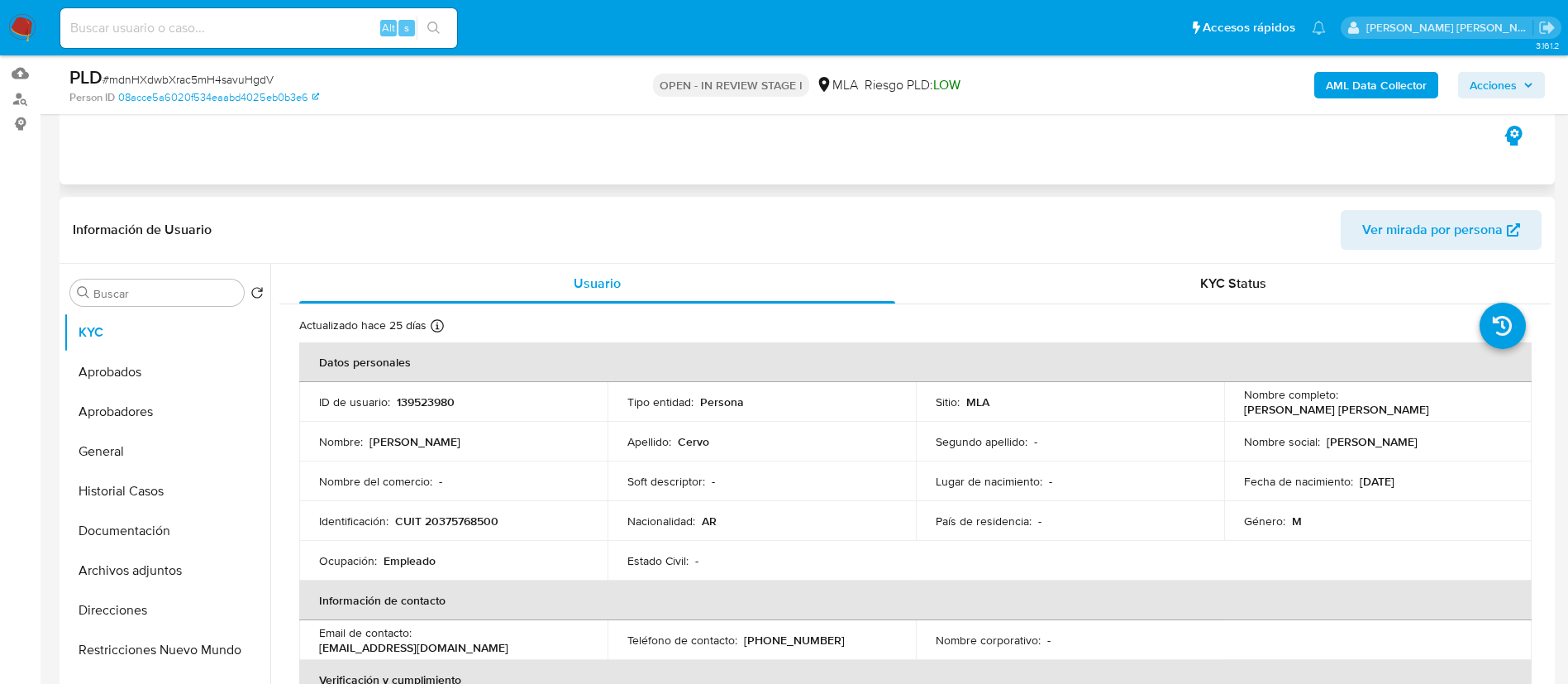
scroll to position [186, 0]
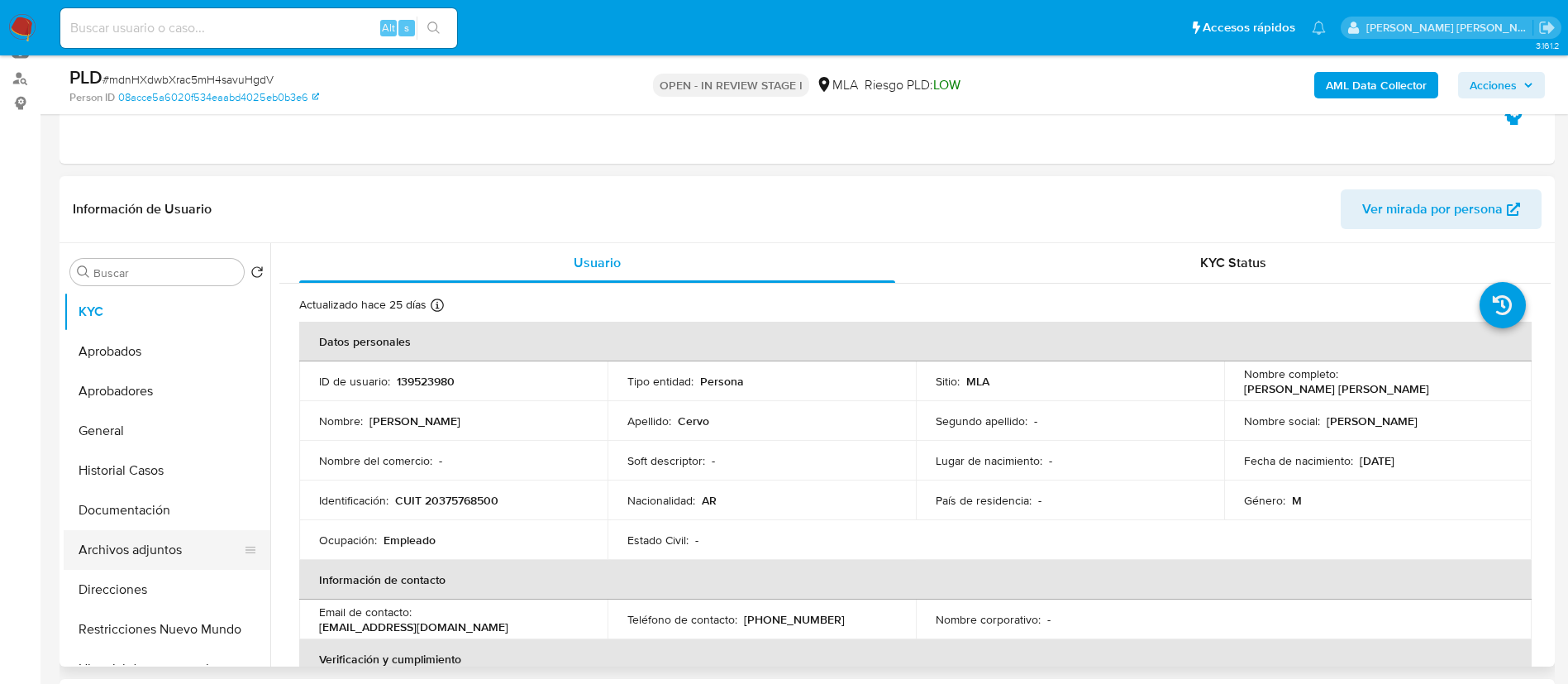
click at [130, 550] on button "Archivos adjuntos" at bounding box center [160, 550] width 194 height 40
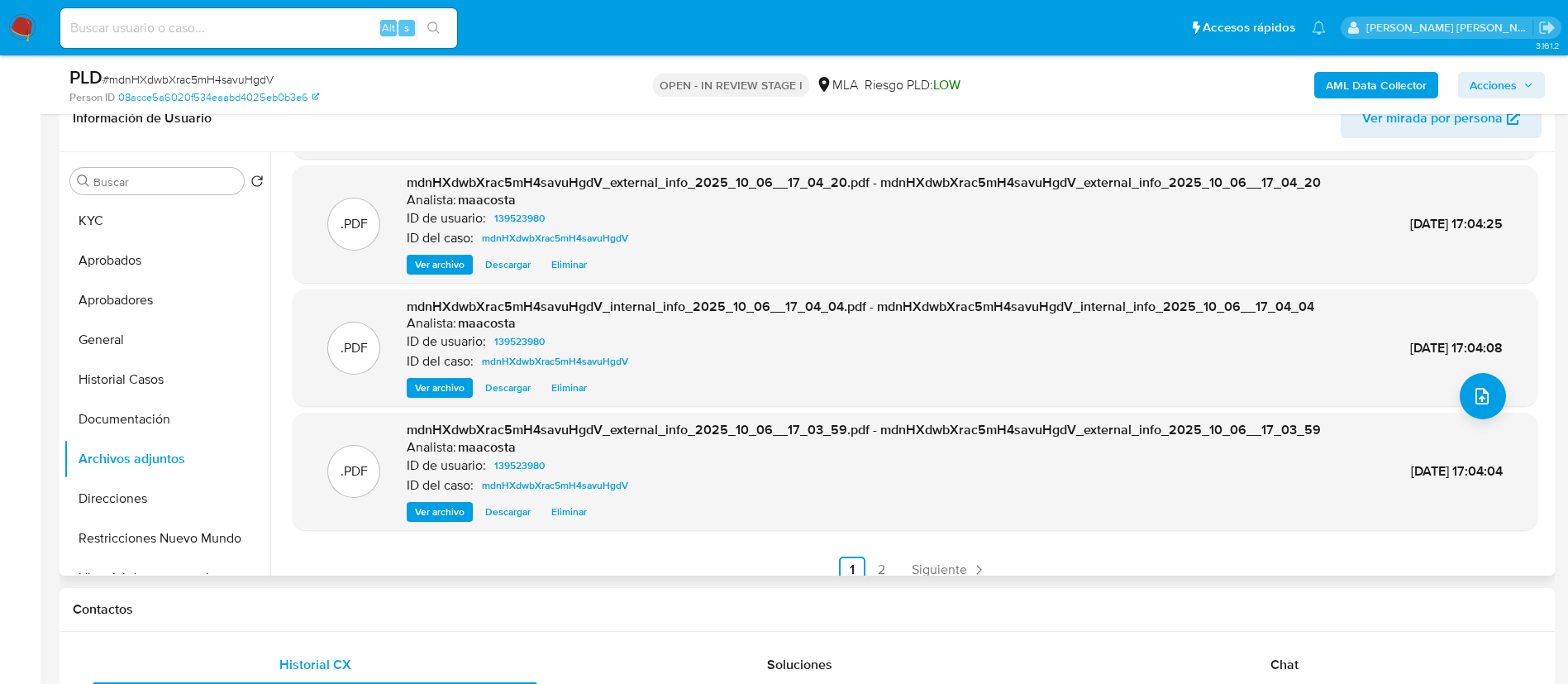
scroll to position [139, 0]
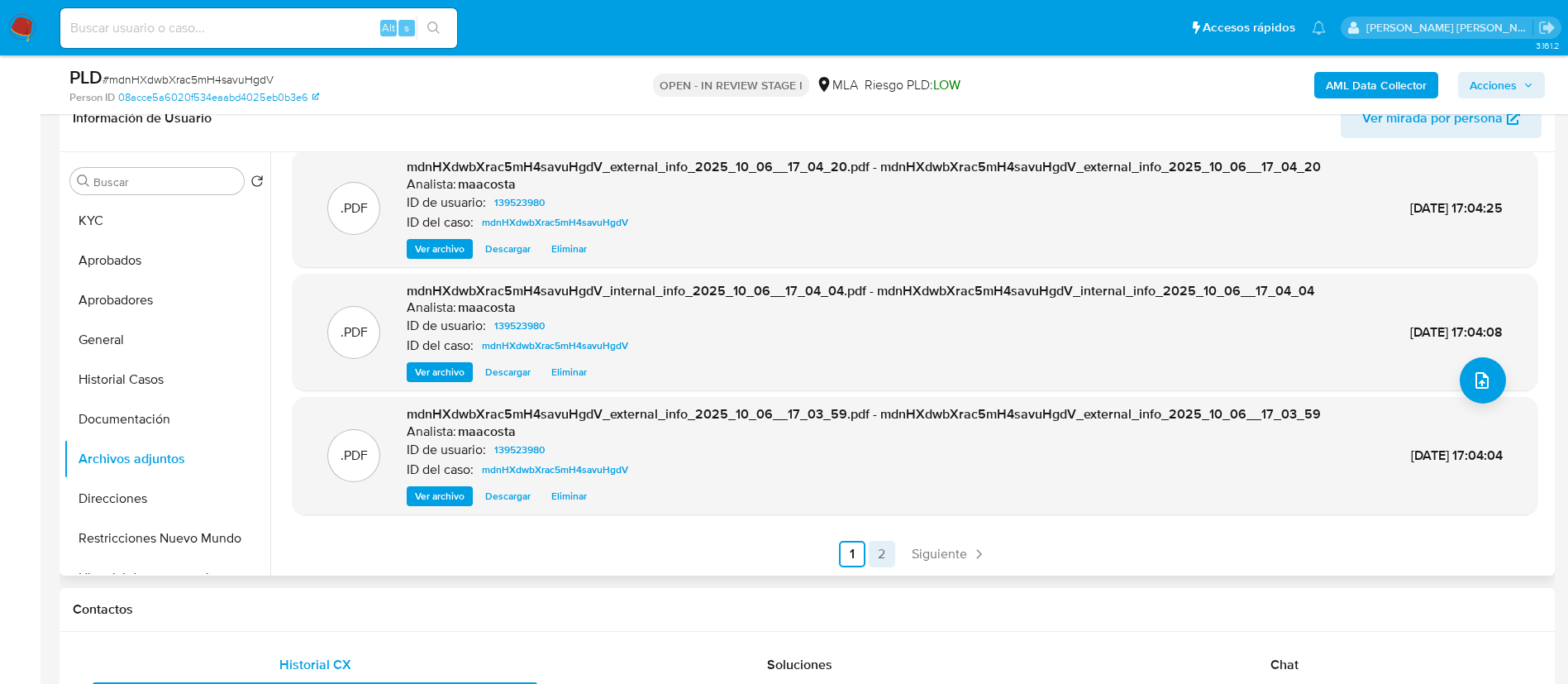
click at [880, 553] on link "2" at bounding box center [882, 554] width 27 height 27
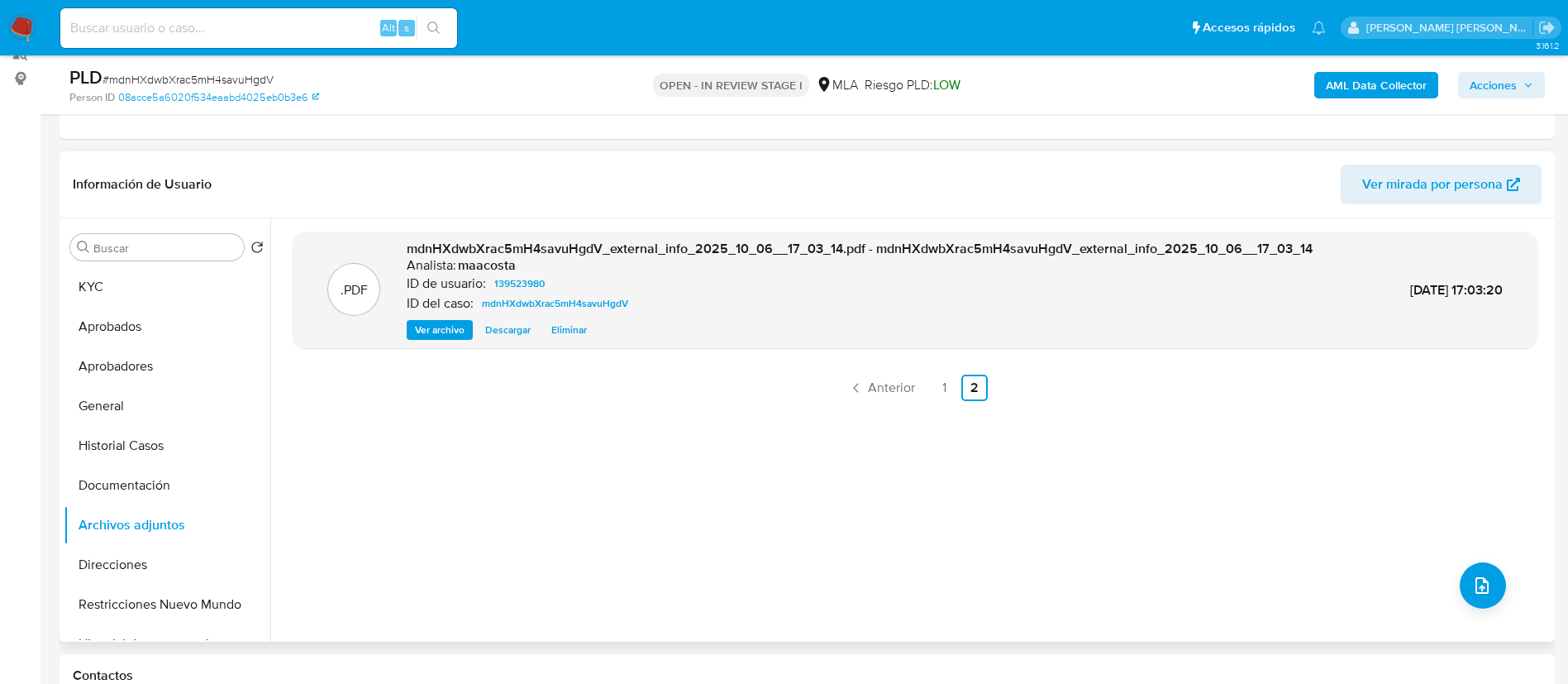
scroll to position [210, 0]
click at [947, 381] on link "1" at bounding box center [945, 388] width 27 height 27
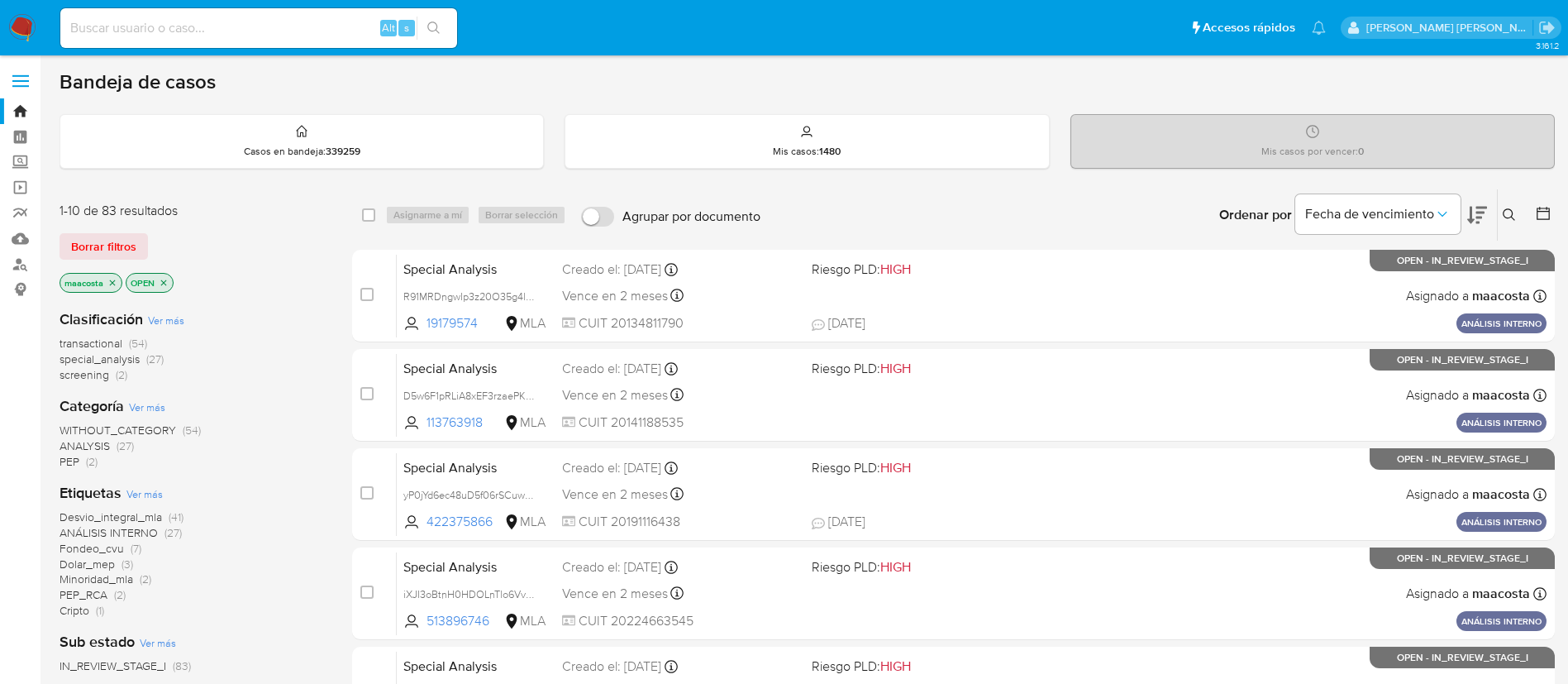
click at [332, 22] on input at bounding box center [258, 28] width 396 height 21
paste input "Z0Z6tgjZuZF269umj6AlM0hC"
type input "Z0Z6tgjZuZF269umj6AlM0hC"
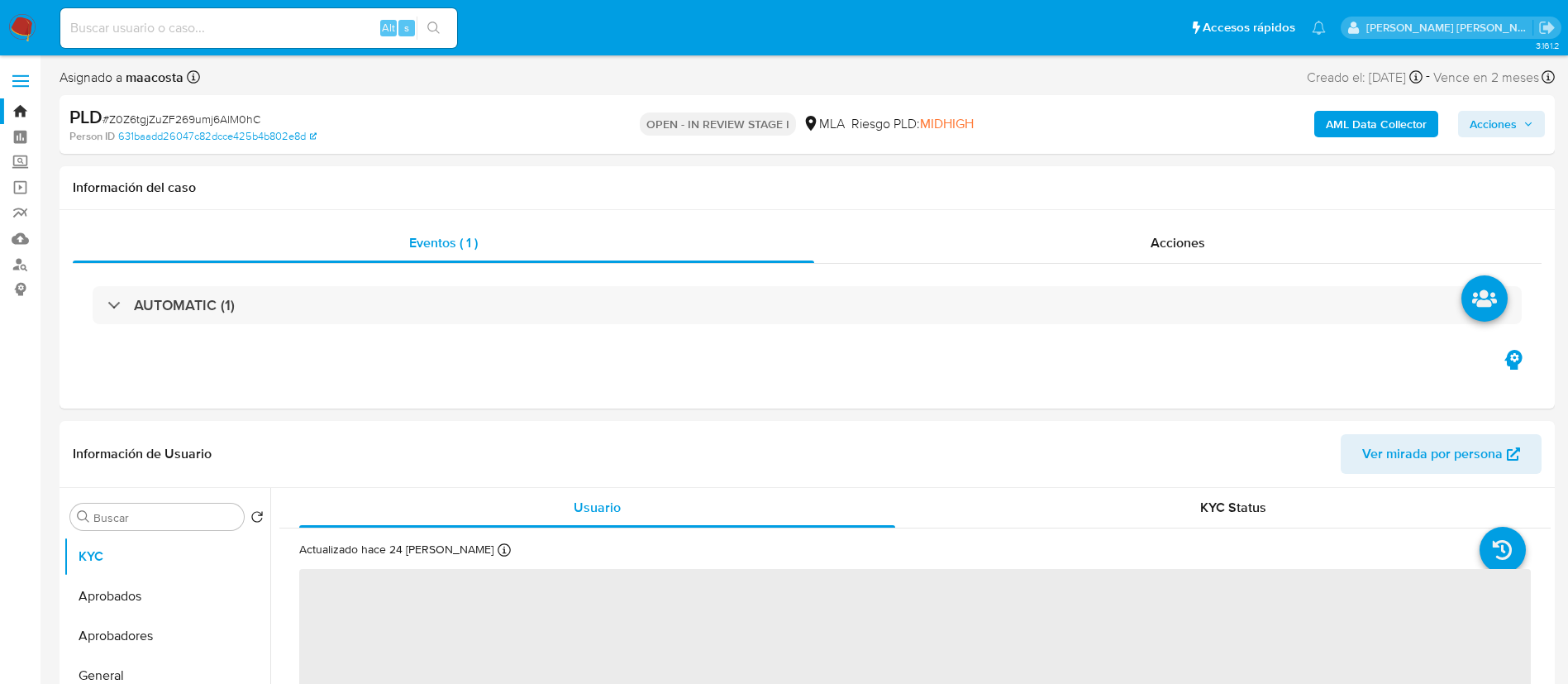
select select "10"
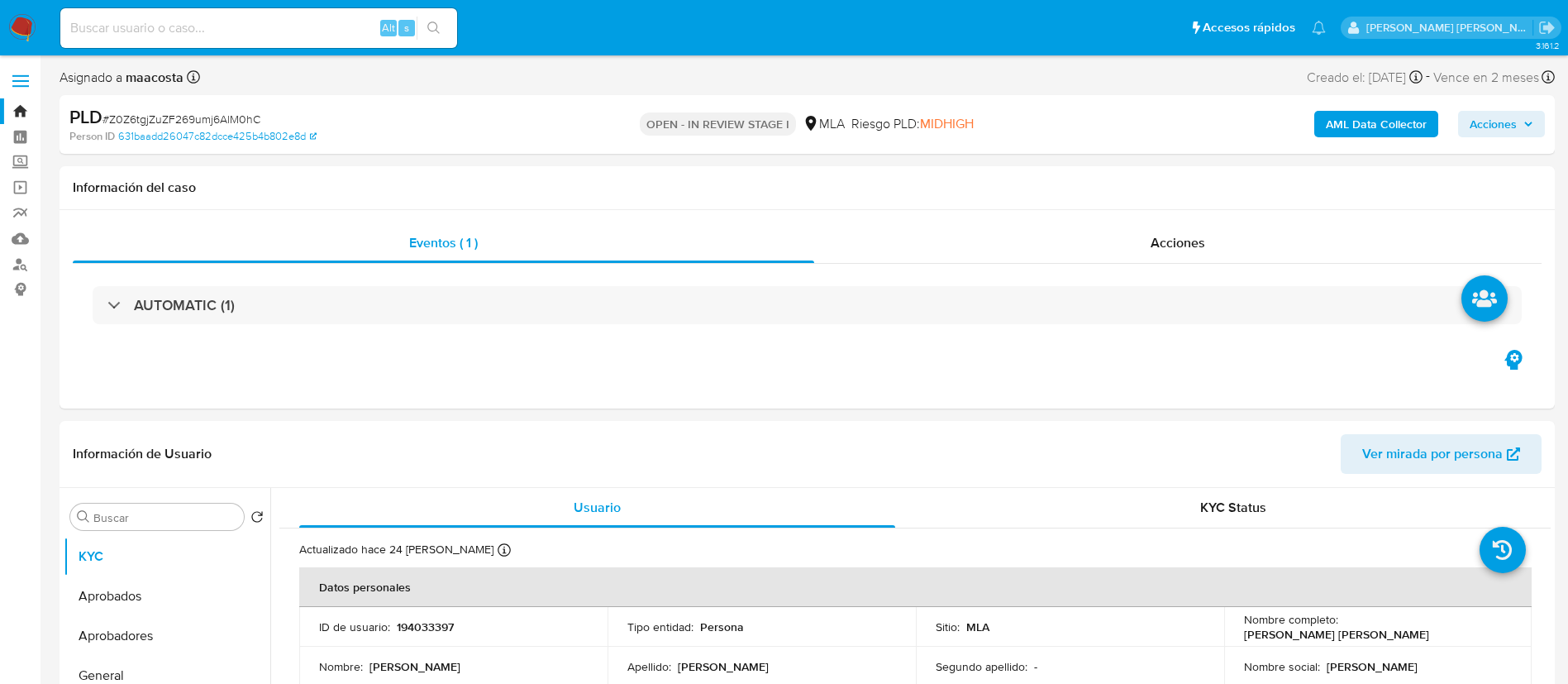
click at [1362, 124] on b "AML Data Collector" at bounding box center [1375, 124] width 101 height 27
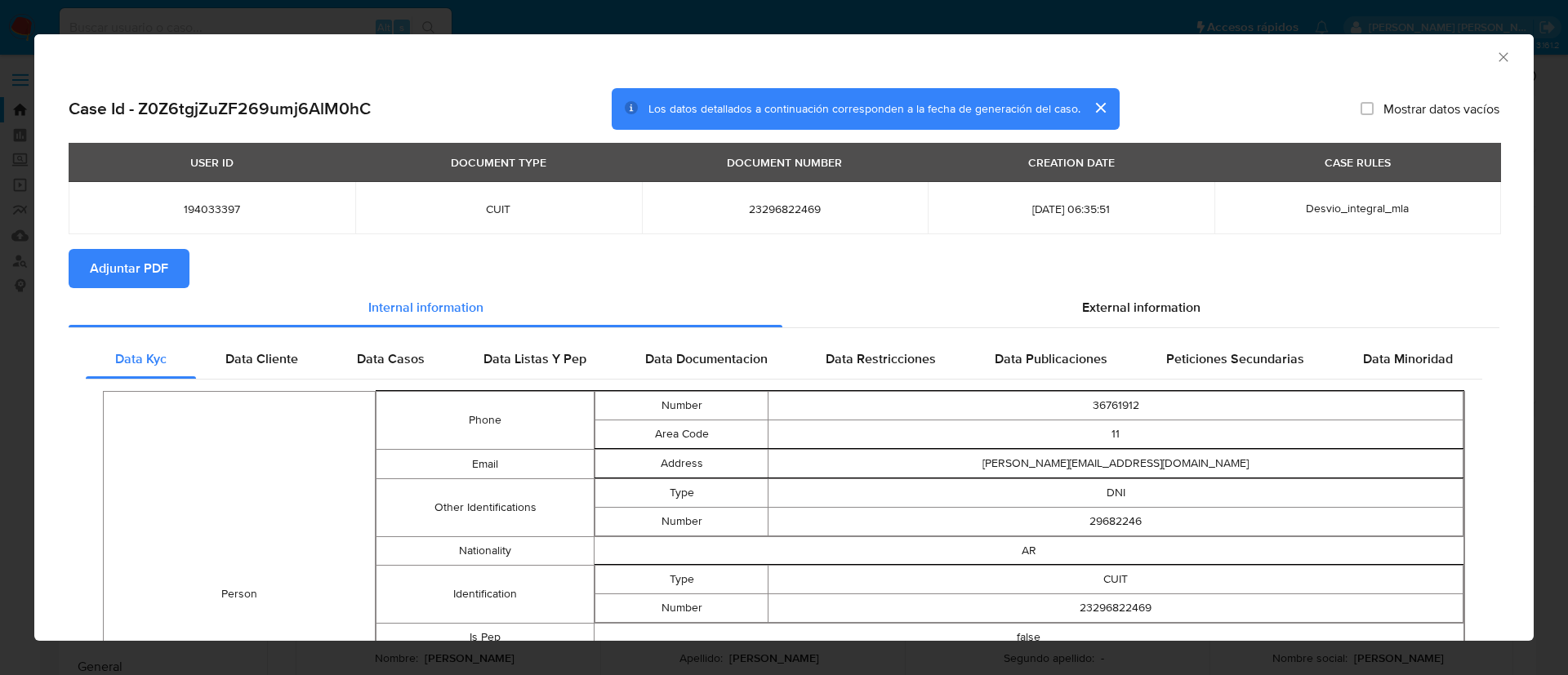
click at [137, 268] on span "Adjuntar PDF" at bounding box center [129, 268] width 79 height 36
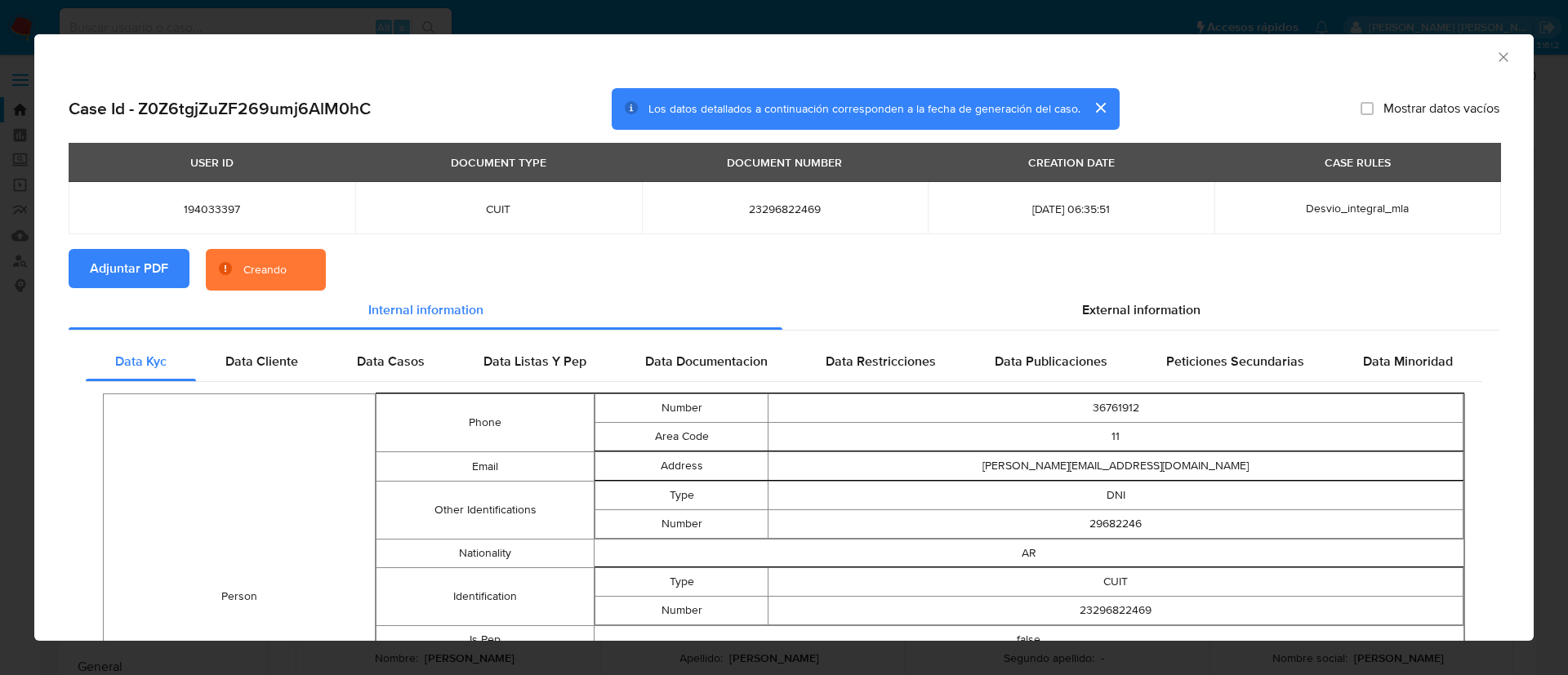
click at [1103, 103] on button "cerrar" at bounding box center [1100, 107] width 39 height 39
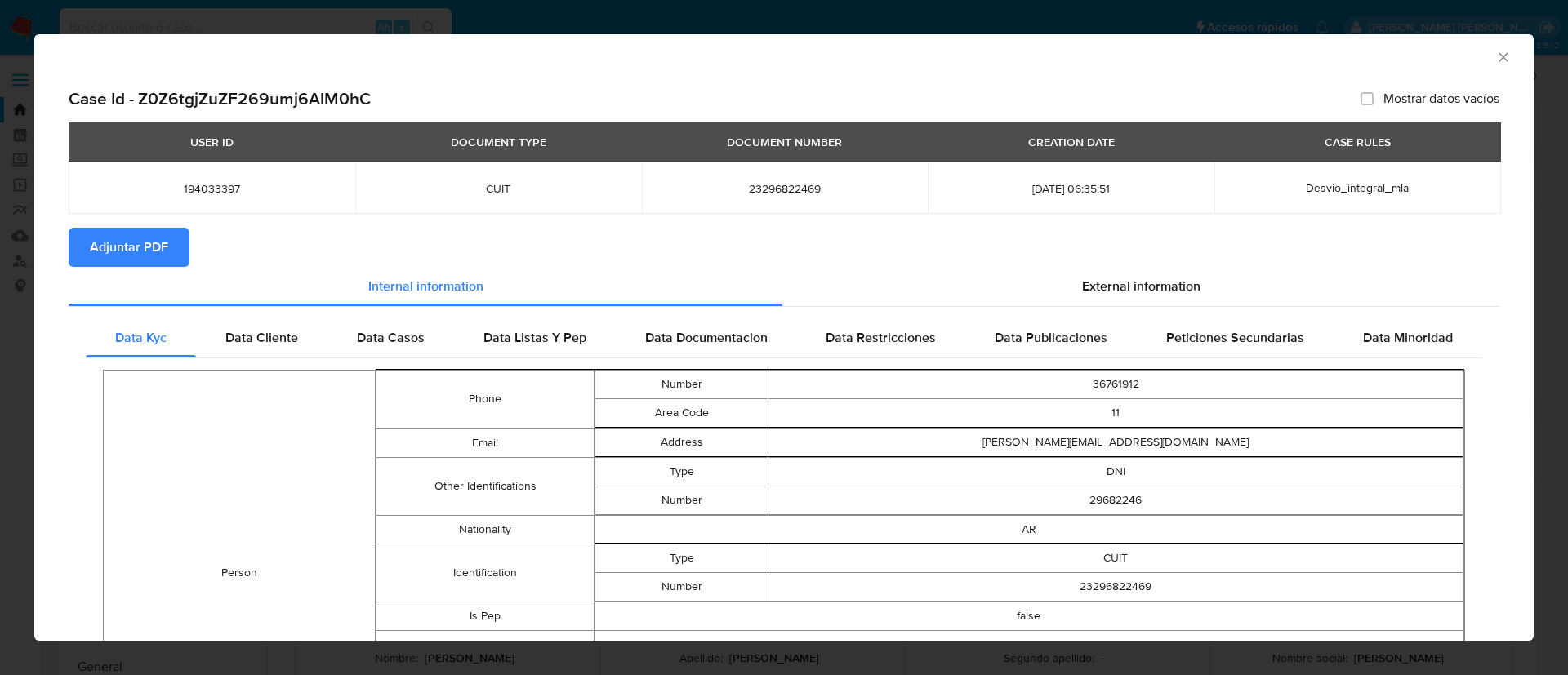
click at [1495, 60] on icon "Cerrar ventana" at bounding box center [1503, 58] width 16 height 16
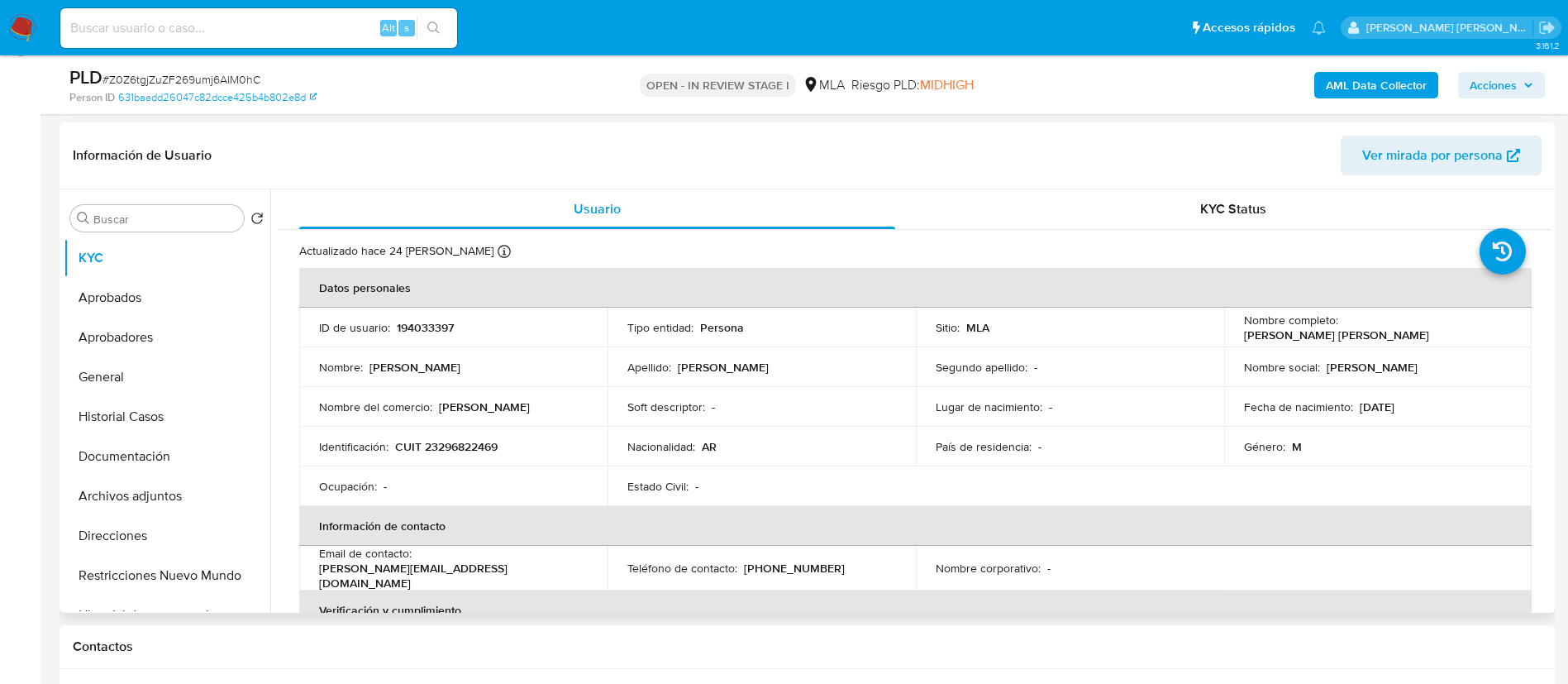
scroll to position [242, 0]
click at [118, 488] on button "Archivos adjuntos" at bounding box center [160, 493] width 194 height 40
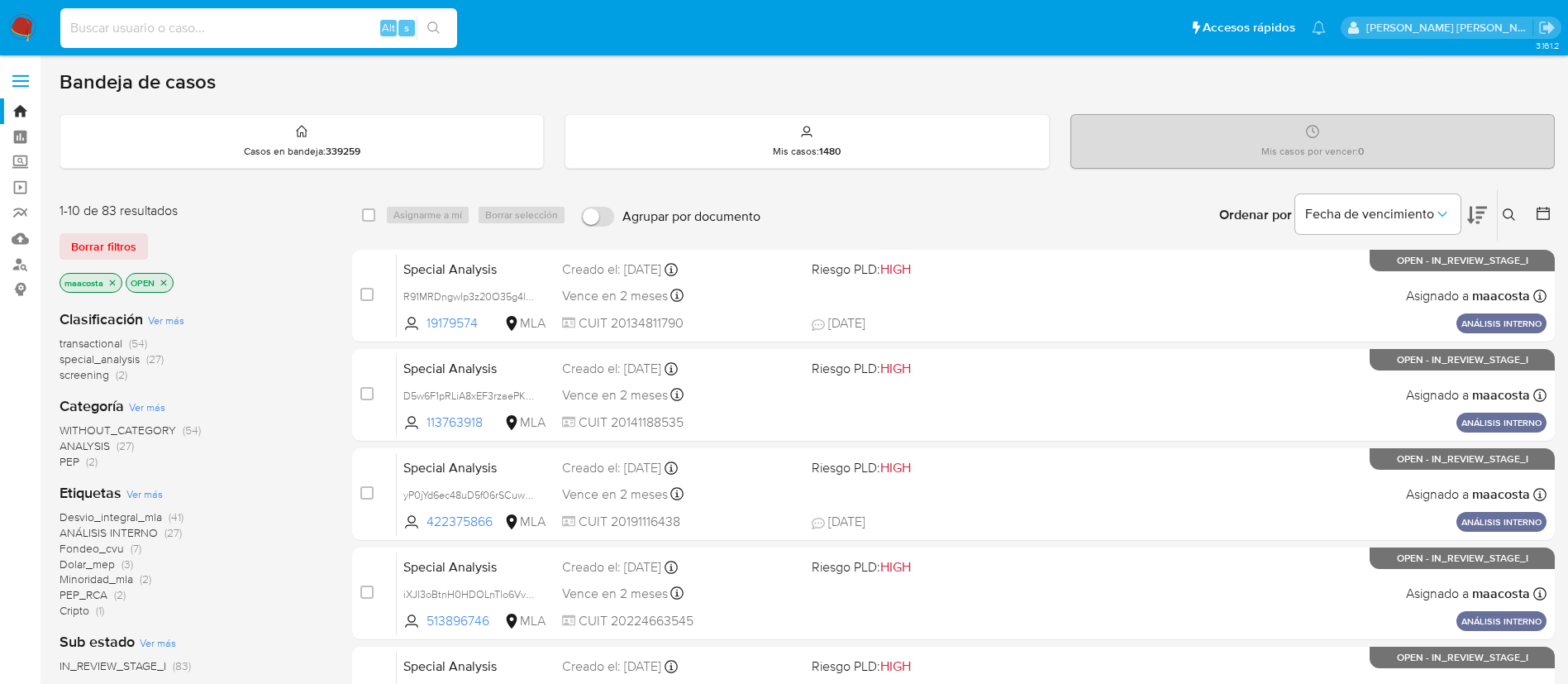
click at [296, 34] on input at bounding box center [258, 28] width 396 height 21
paste input "vMpIa8EPbuVSQcmnjcGajuur"
type input "vMpIa8EPbuVSQcmnjcGajuur"
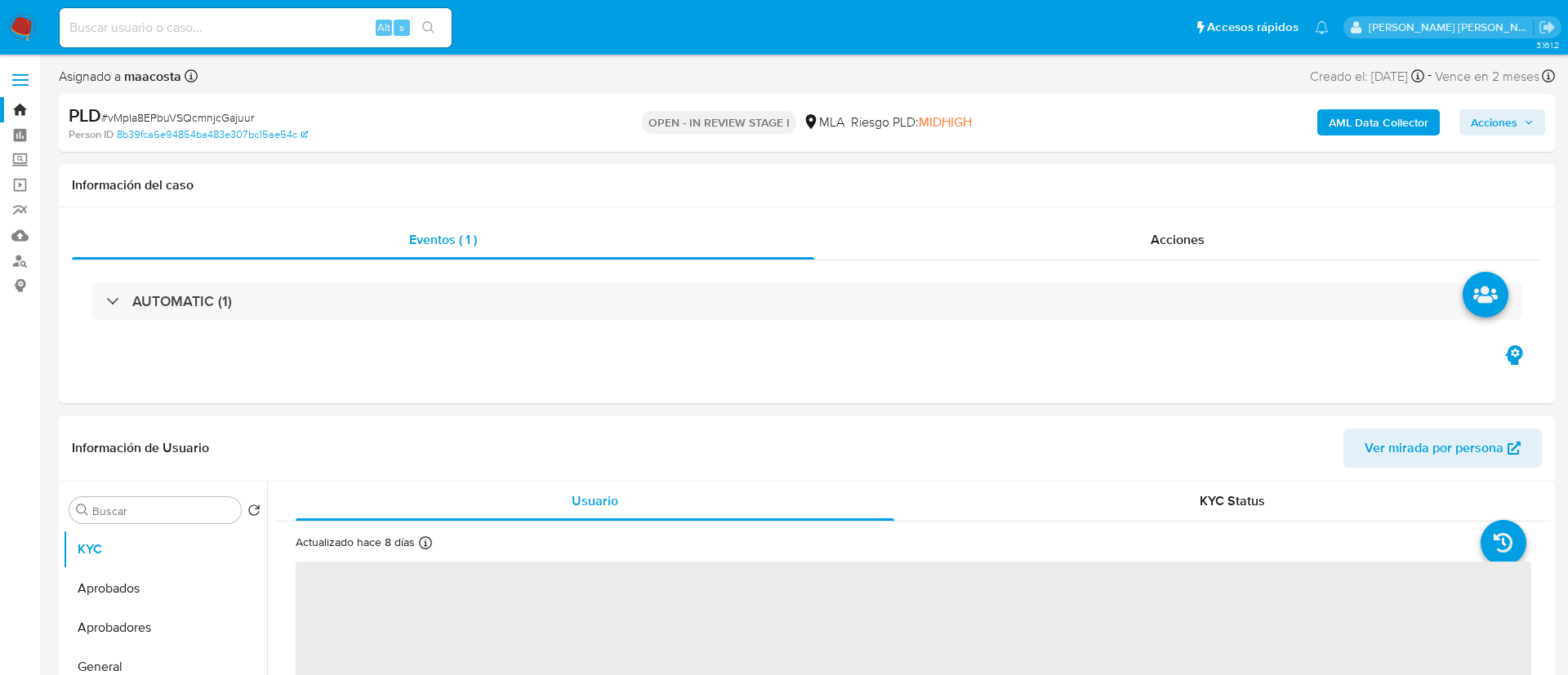
select select "10"
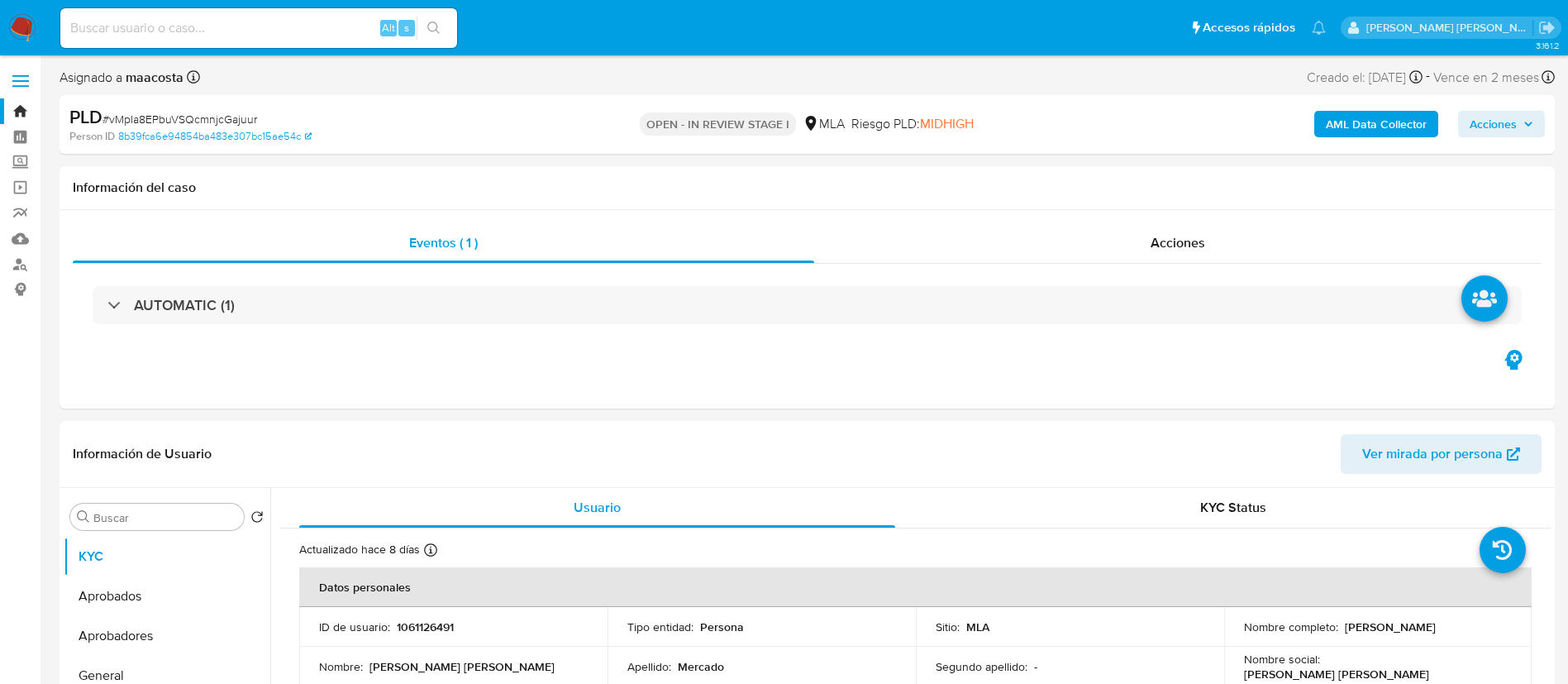
click at [1362, 124] on b "AML Data Collector" at bounding box center [1375, 124] width 101 height 27
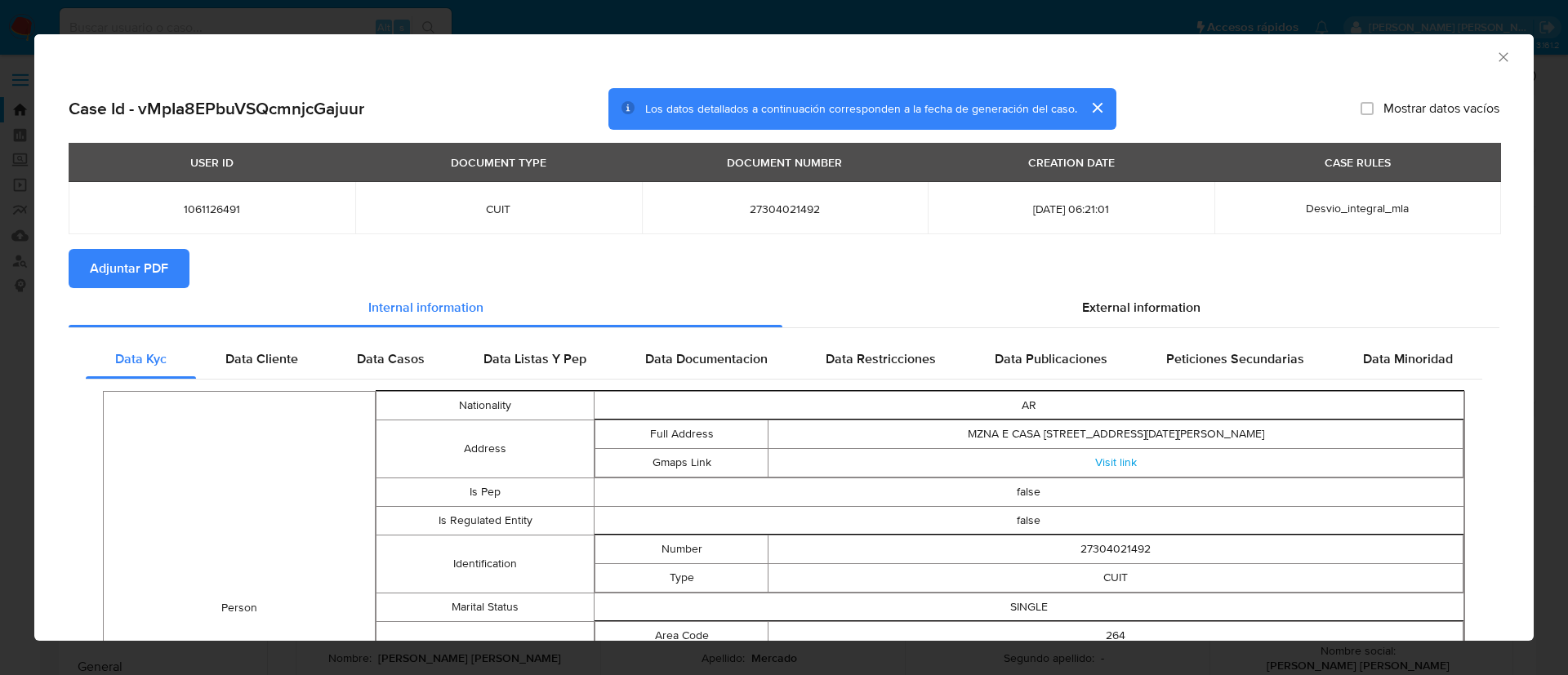
click at [137, 268] on span "Adjuntar PDF" at bounding box center [129, 268] width 79 height 36
click at [1103, 103] on button "cerrar" at bounding box center [1096, 107] width 39 height 39
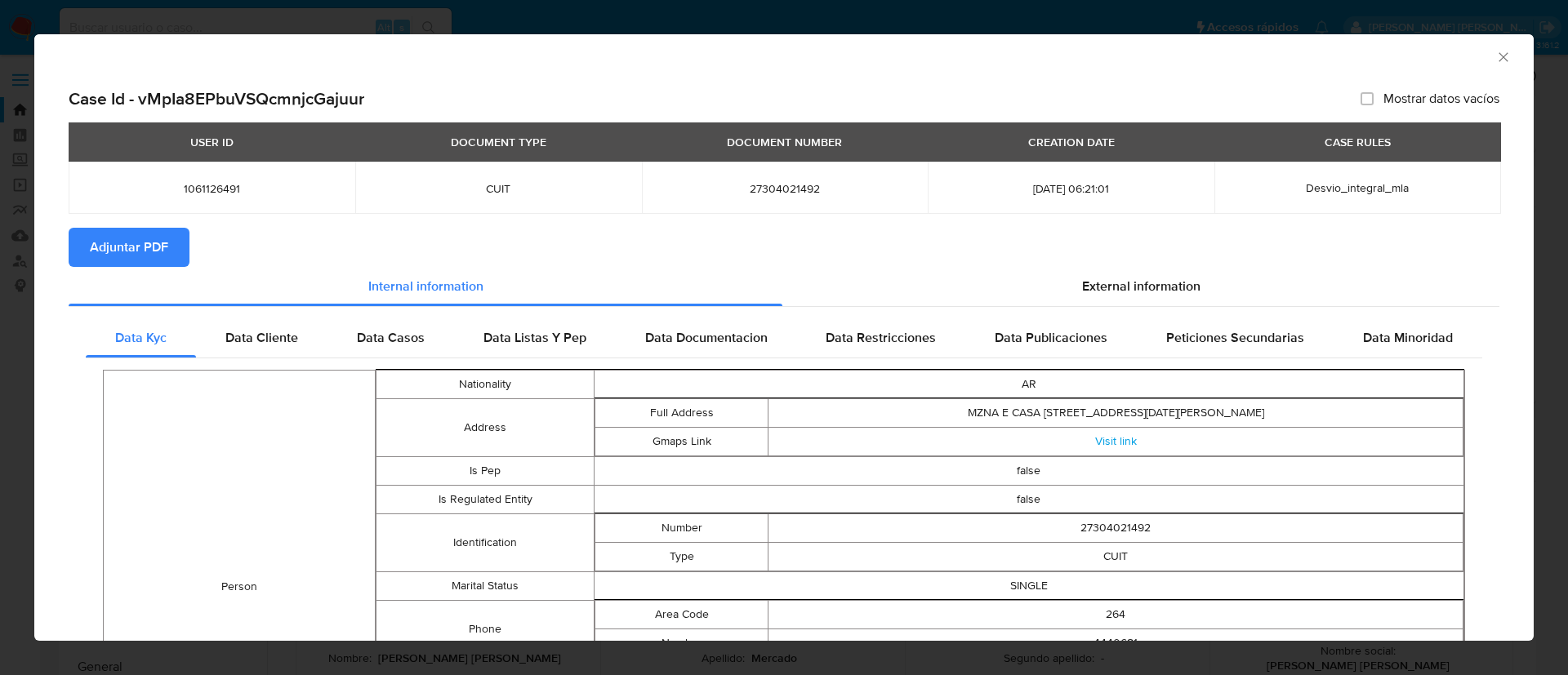
click at [1485, 44] on div "AML Data Collector" at bounding box center [783, 54] width 1499 height 41
click at [1495, 55] on icon "Cerrar ventana" at bounding box center [1503, 58] width 16 height 16
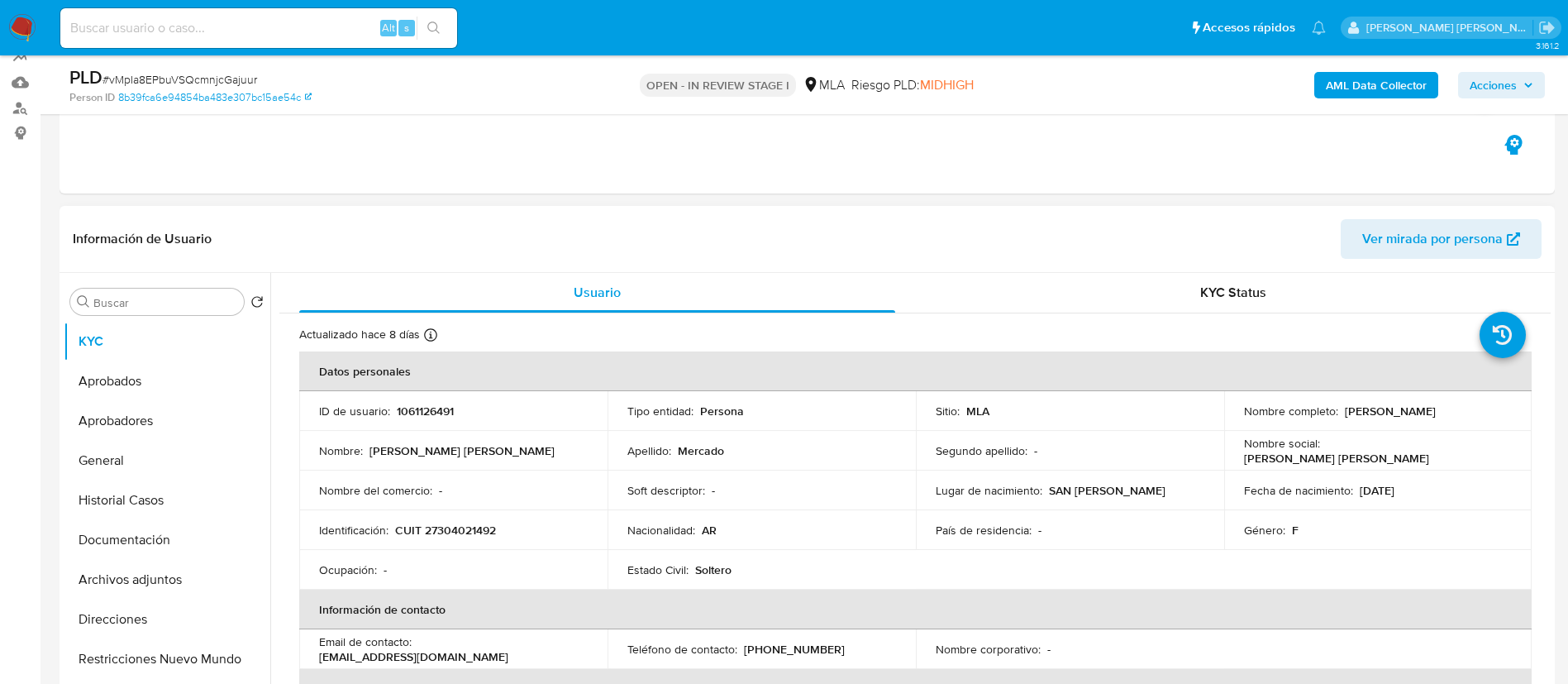
scroll to position [158, 0]
click at [127, 564] on button "Archivos adjuntos" at bounding box center [160, 577] width 194 height 40
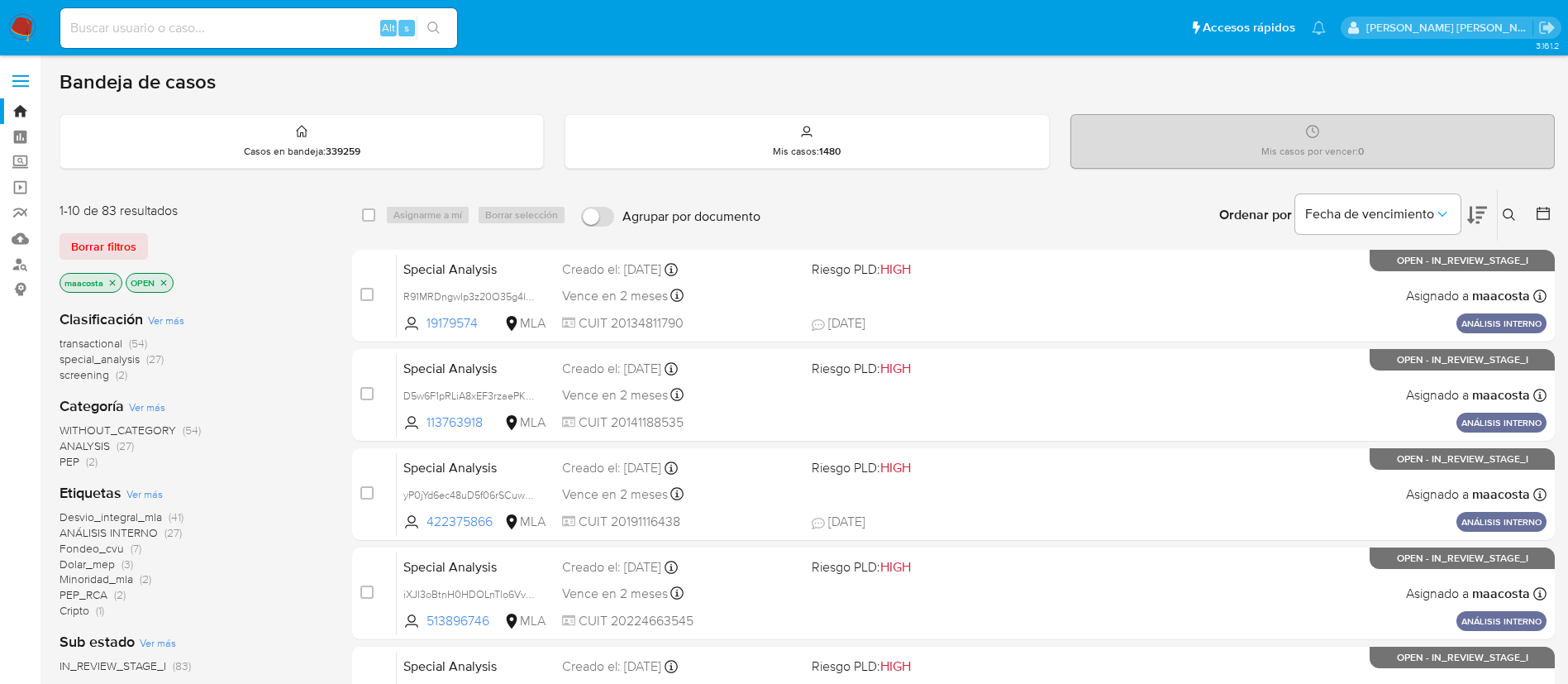
click at [329, 28] on input at bounding box center [258, 28] width 396 height 21
paste input "ES2UFUgTJJP5b2zaTwfR4nhs"
type input "ES2UFUgTJJP5b2zaTwfR4nhs"
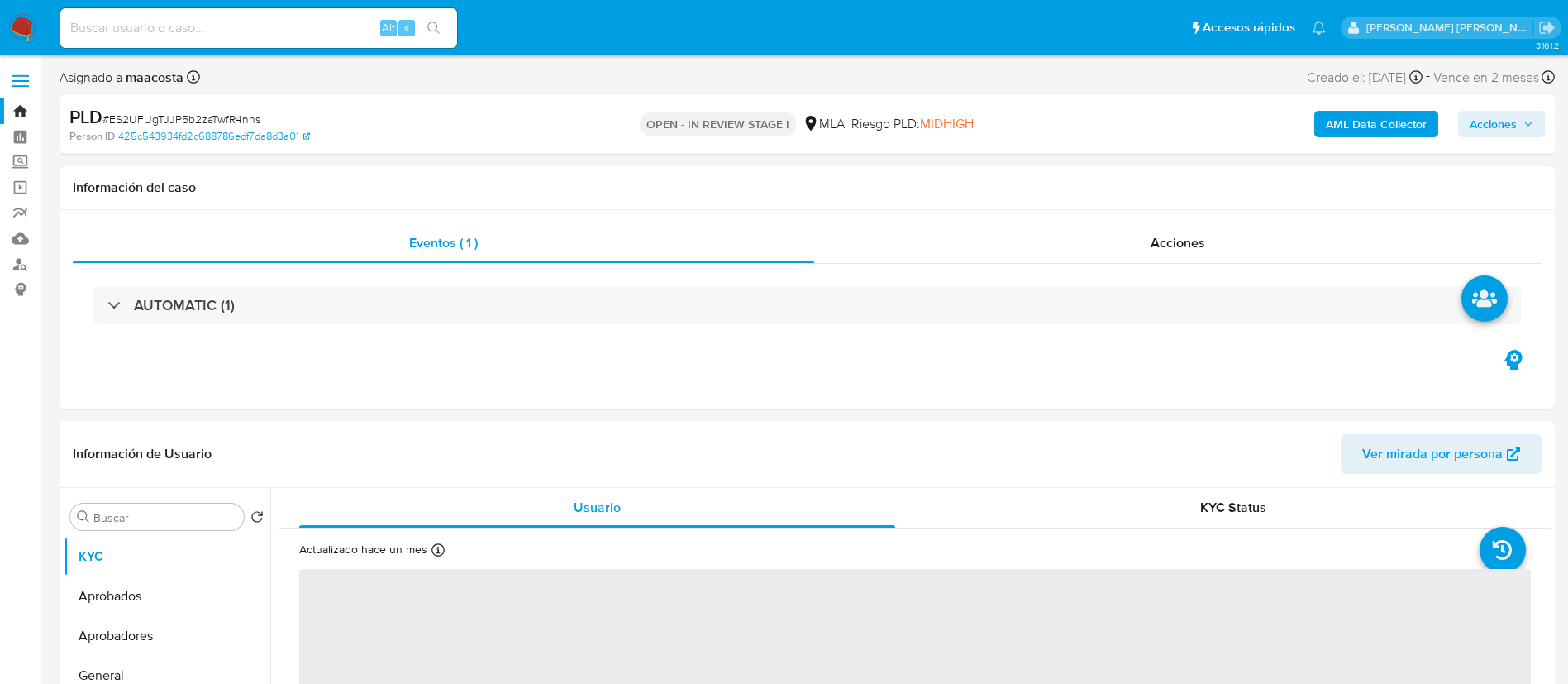
select select "10"
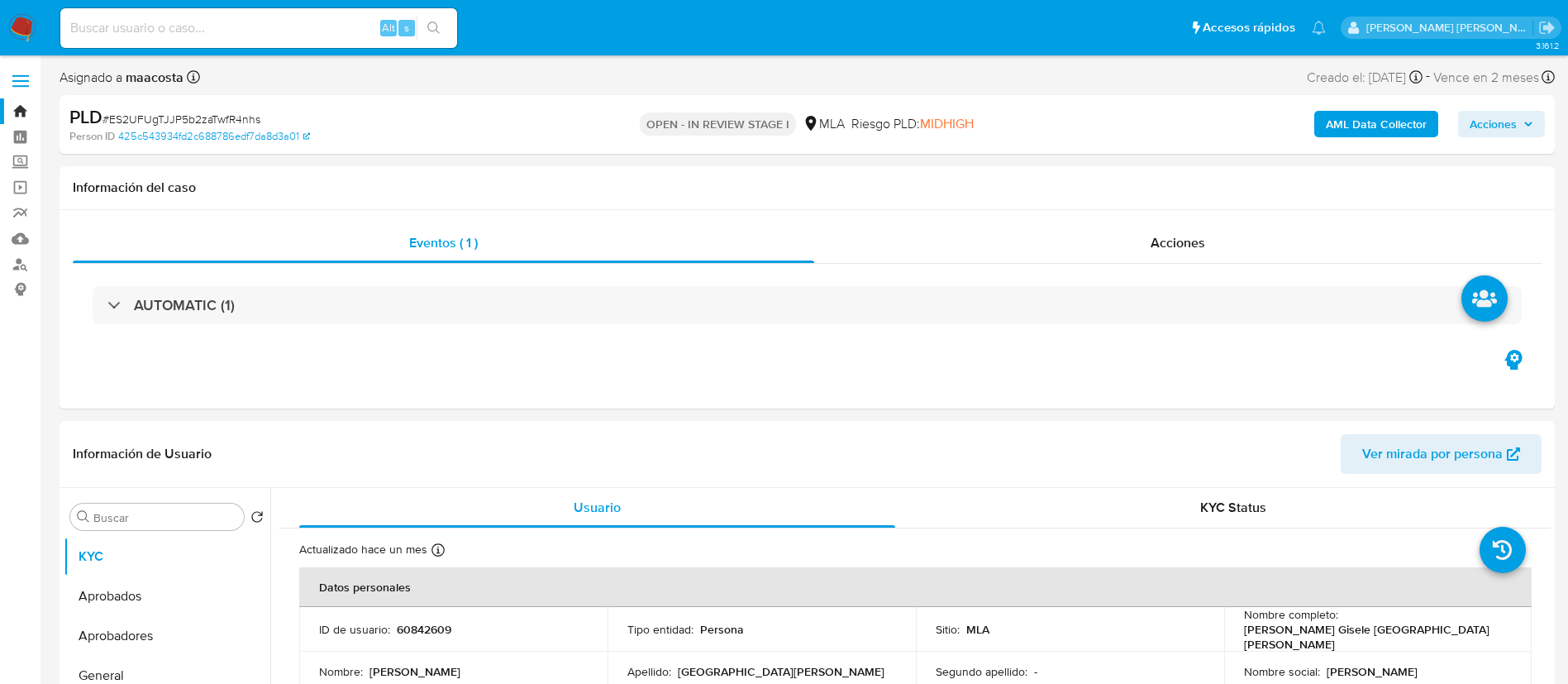
click at [1362, 124] on b "AML Data Collector" at bounding box center [1375, 124] width 101 height 27
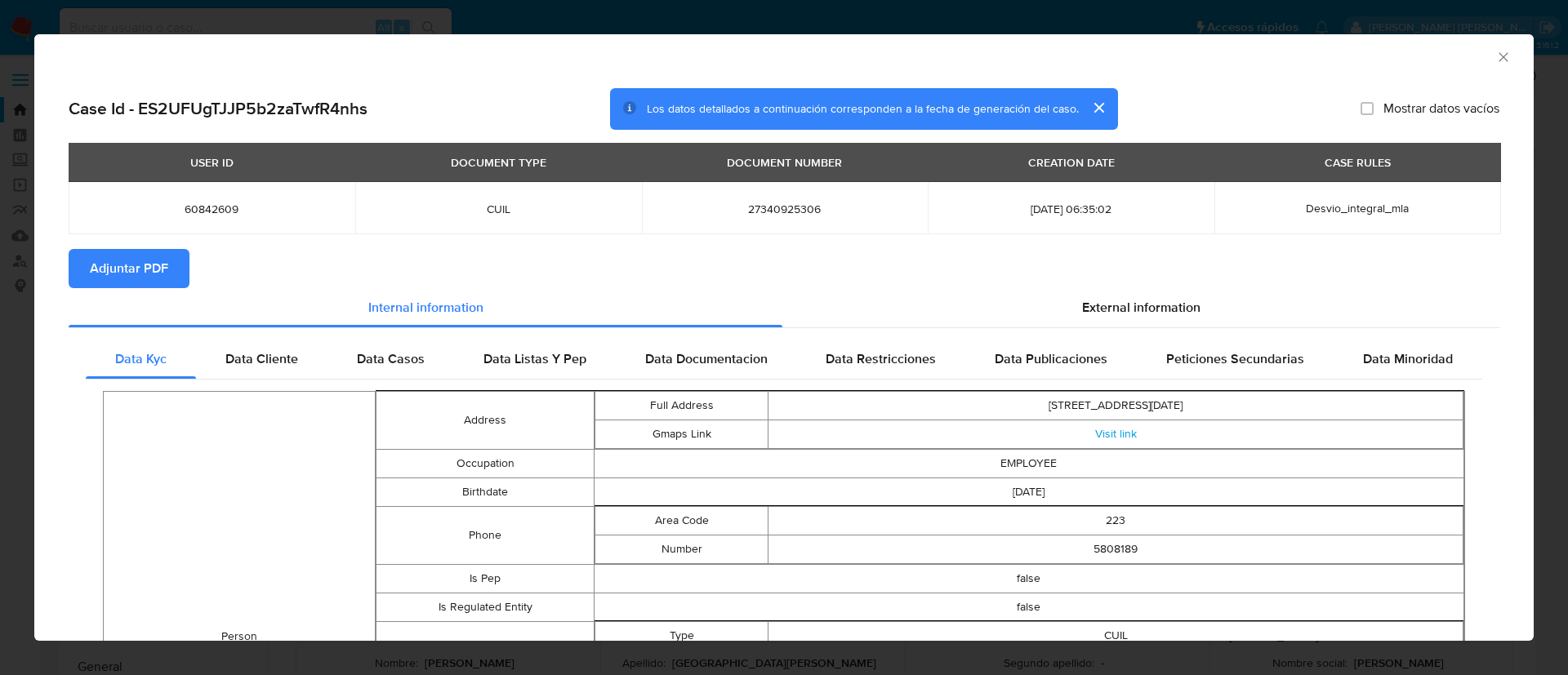
click at [137, 268] on span "Adjuntar PDF" at bounding box center [129, 268] width 79 height 36
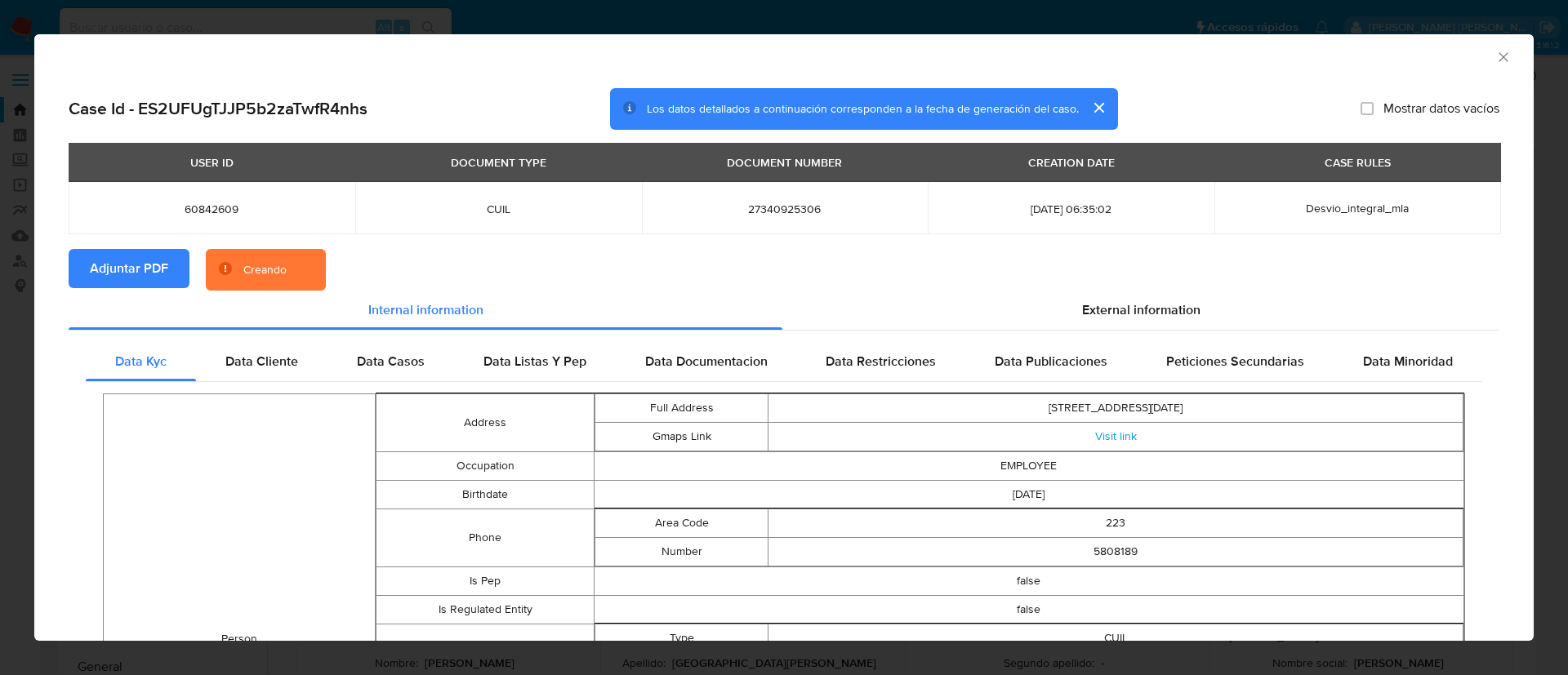
click at [1103, 103] on button "cerrar" at bounding box center [1098, 107] width 39 height 39
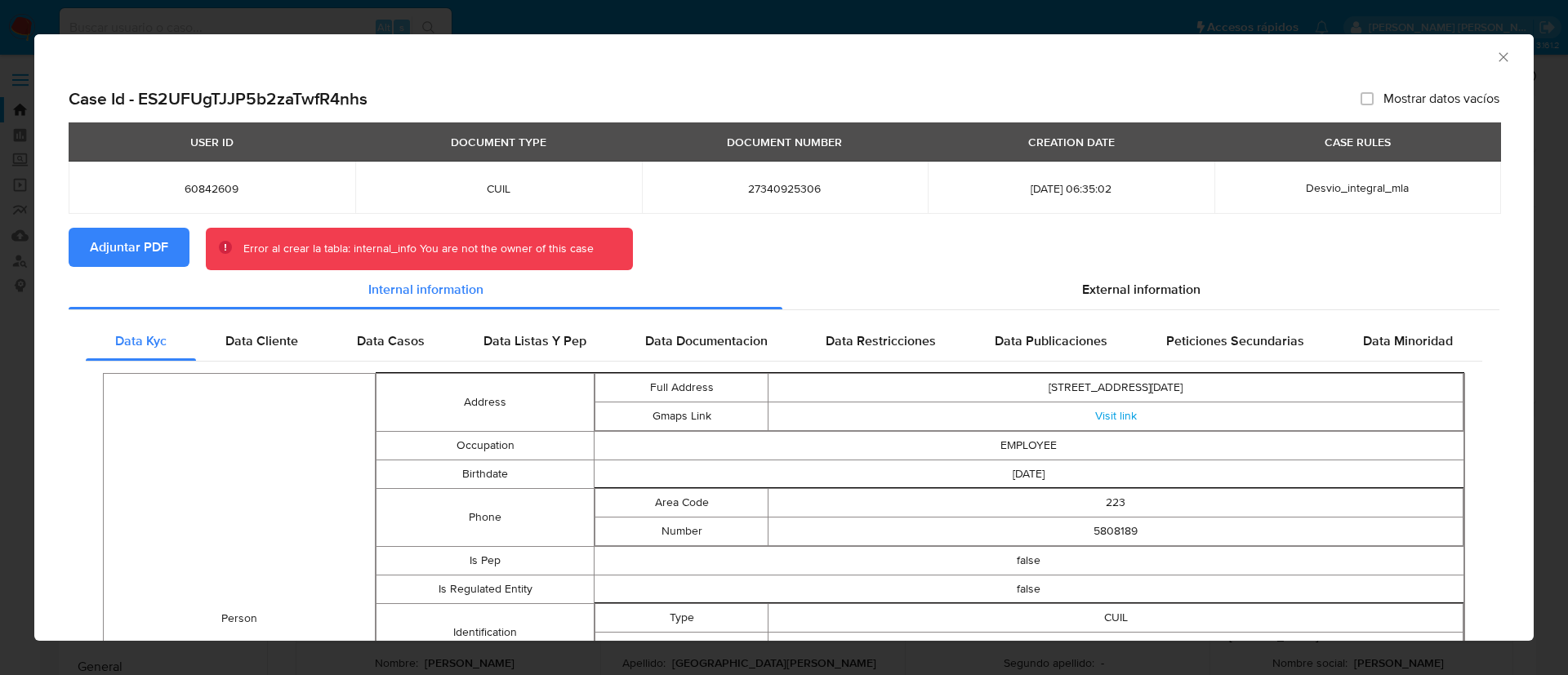
click at [1495, 57] on icon "Cerrar ventana" at bounding box center [1503, 58] width 16 height 16
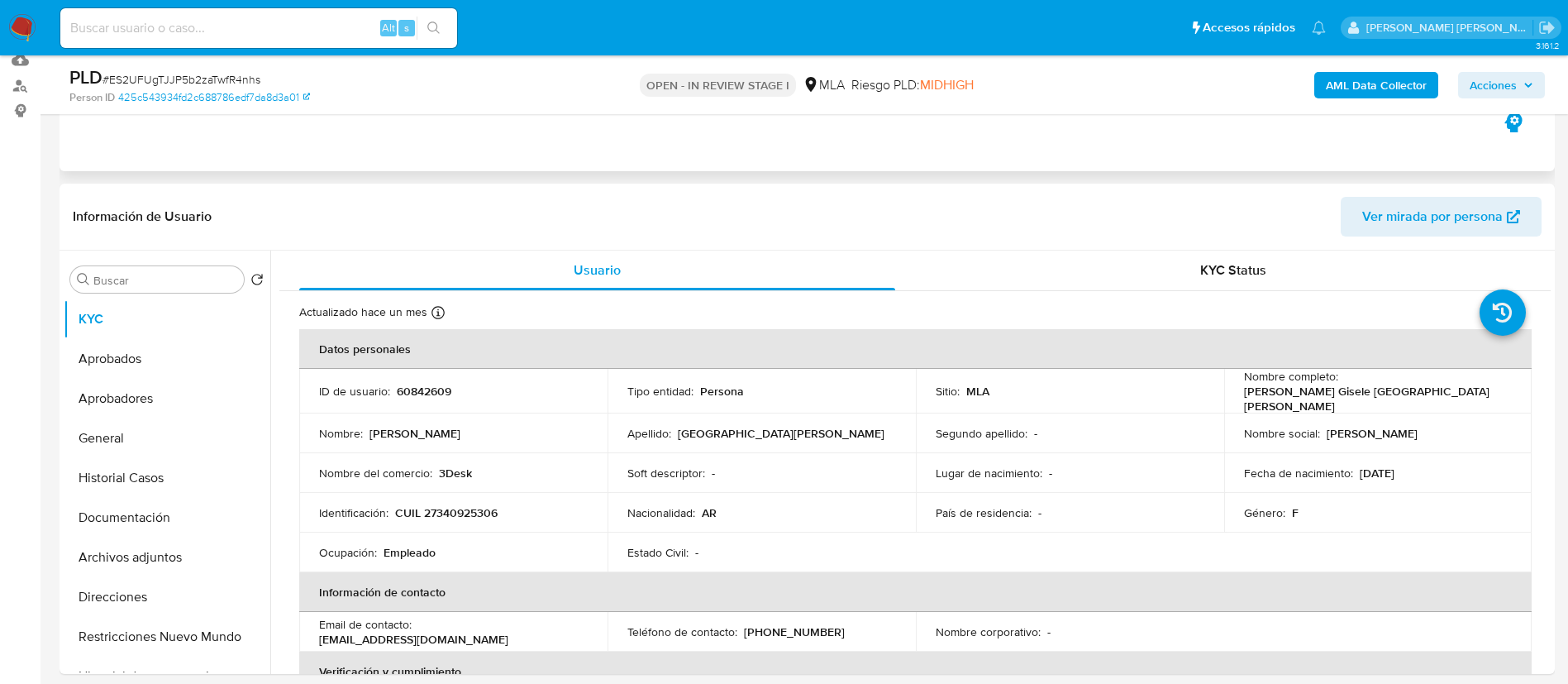
scroll to position [186, 0]
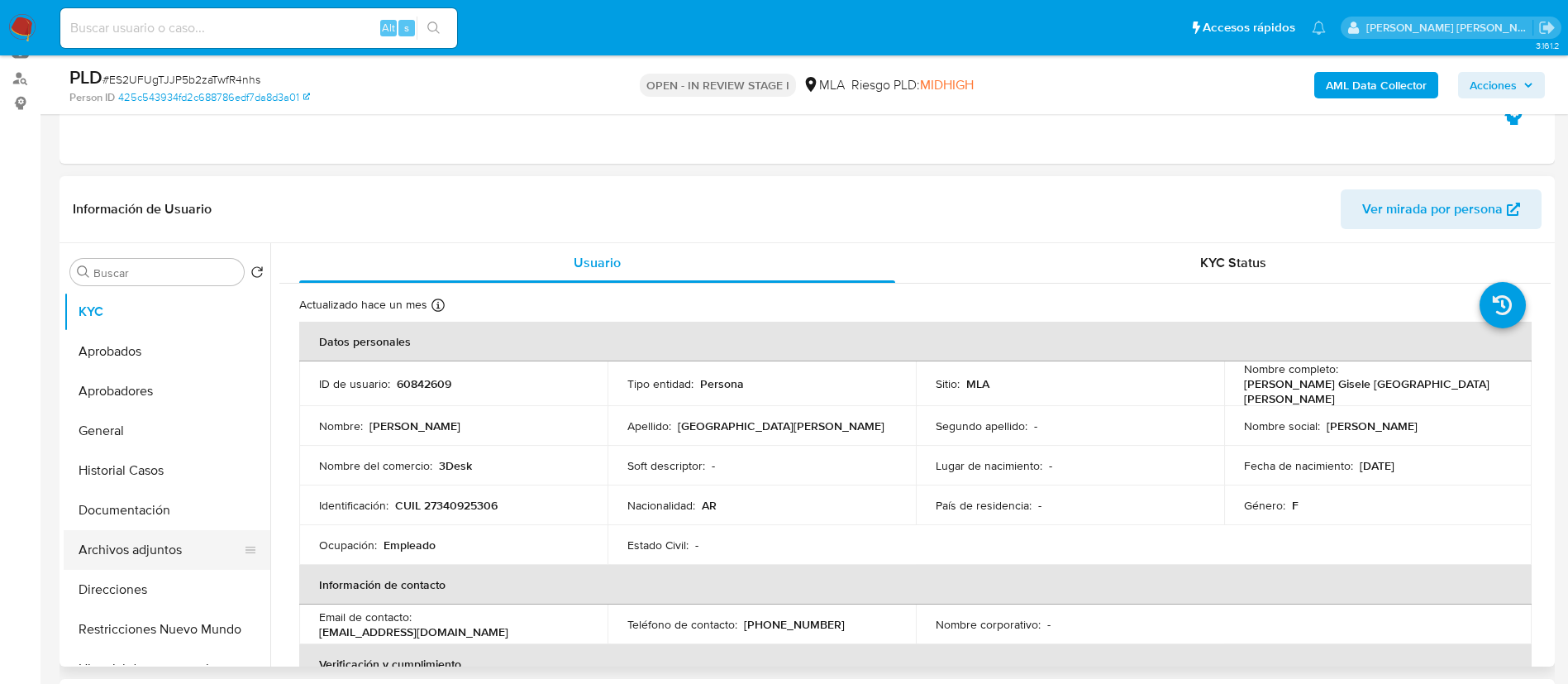
click at [150, 556] on button "Archivos adjuntos" at bounding box center [160, 550] width 194 height 40
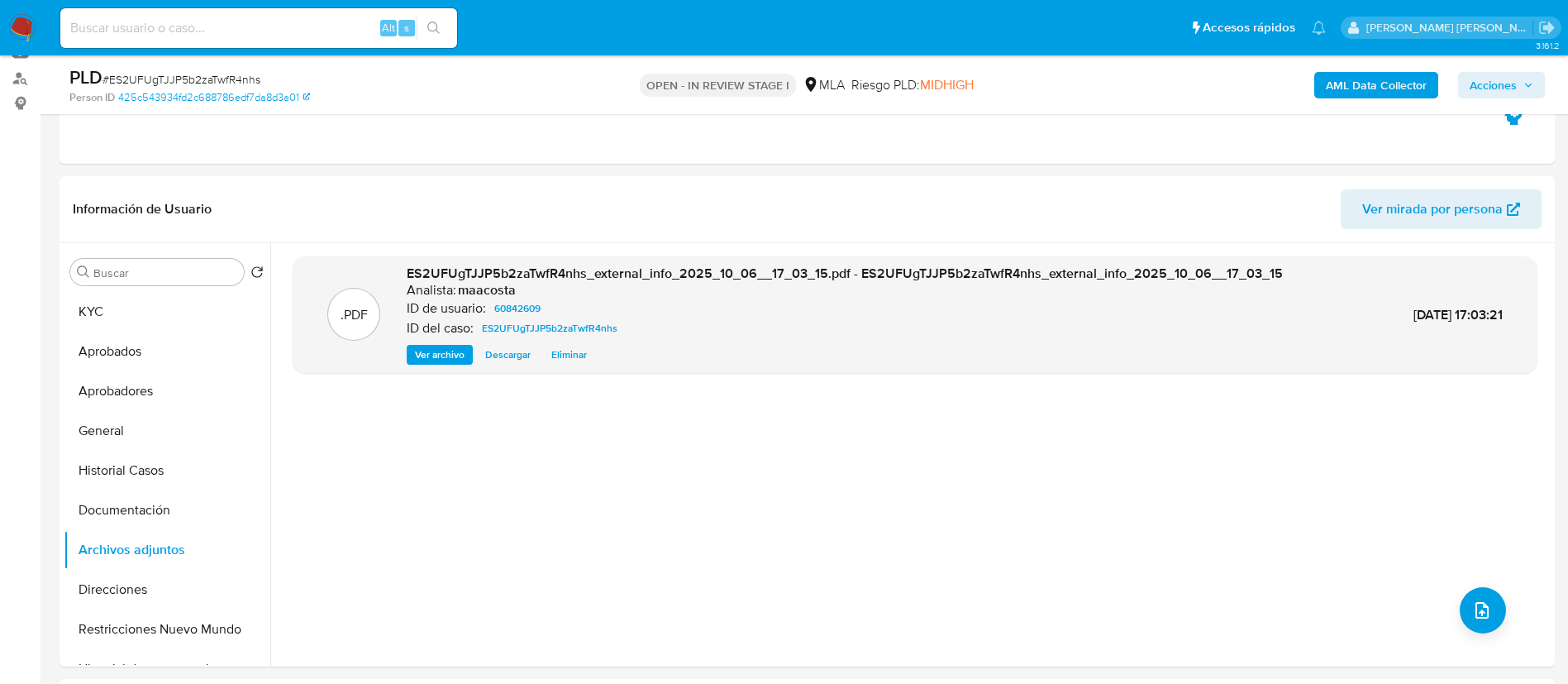
click at [1372, 84] on b "AML Data Collector" at bounding box center [1375, 85] width 101 height 27
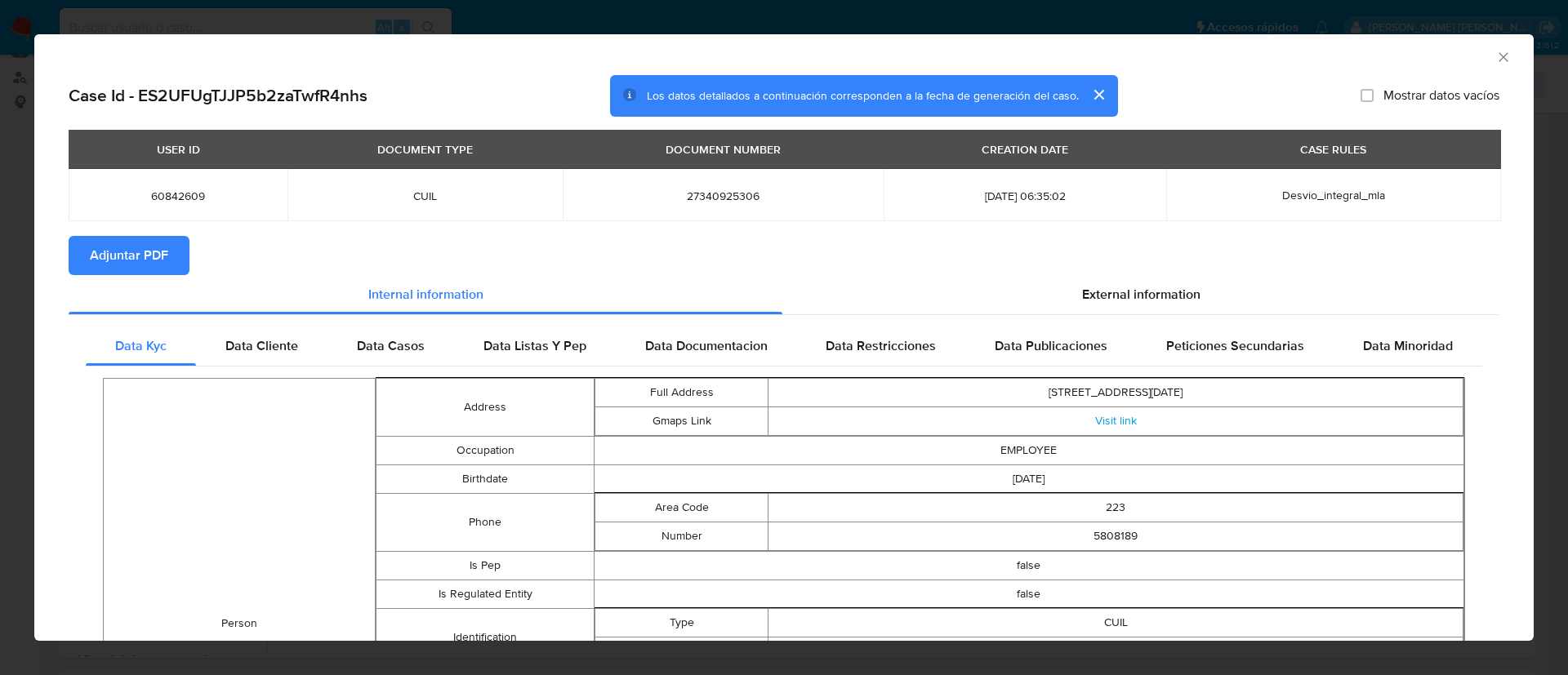
click at [1495, 63] on div "AML Data Collector" at bounding box center [783, 54] width 1499 height 41
click at [1495, 57] on icon "Cerrar ventana" at bounding box center [1503, 58] width 16 height 16
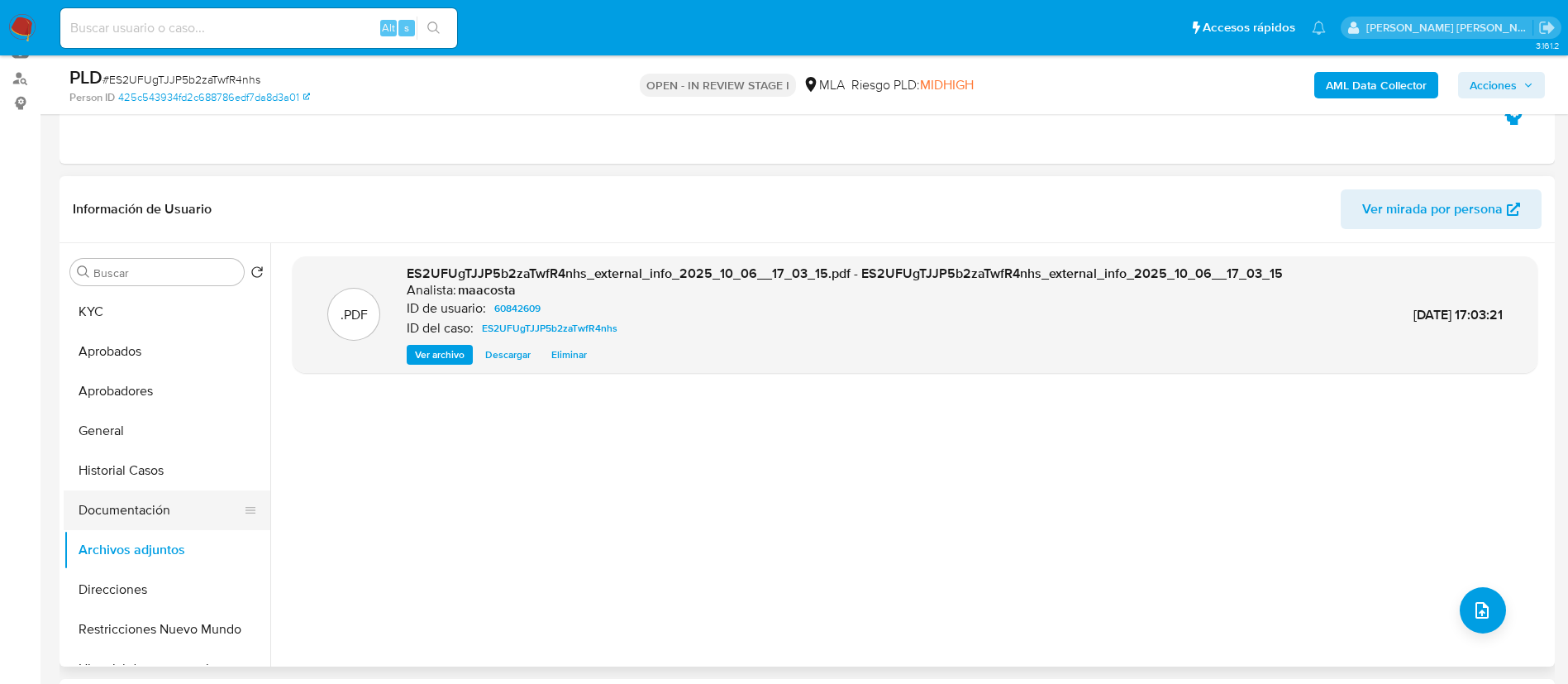
click at [149, 508] on button "Documentación" at bounding box center [160, 510] width 194 height 40
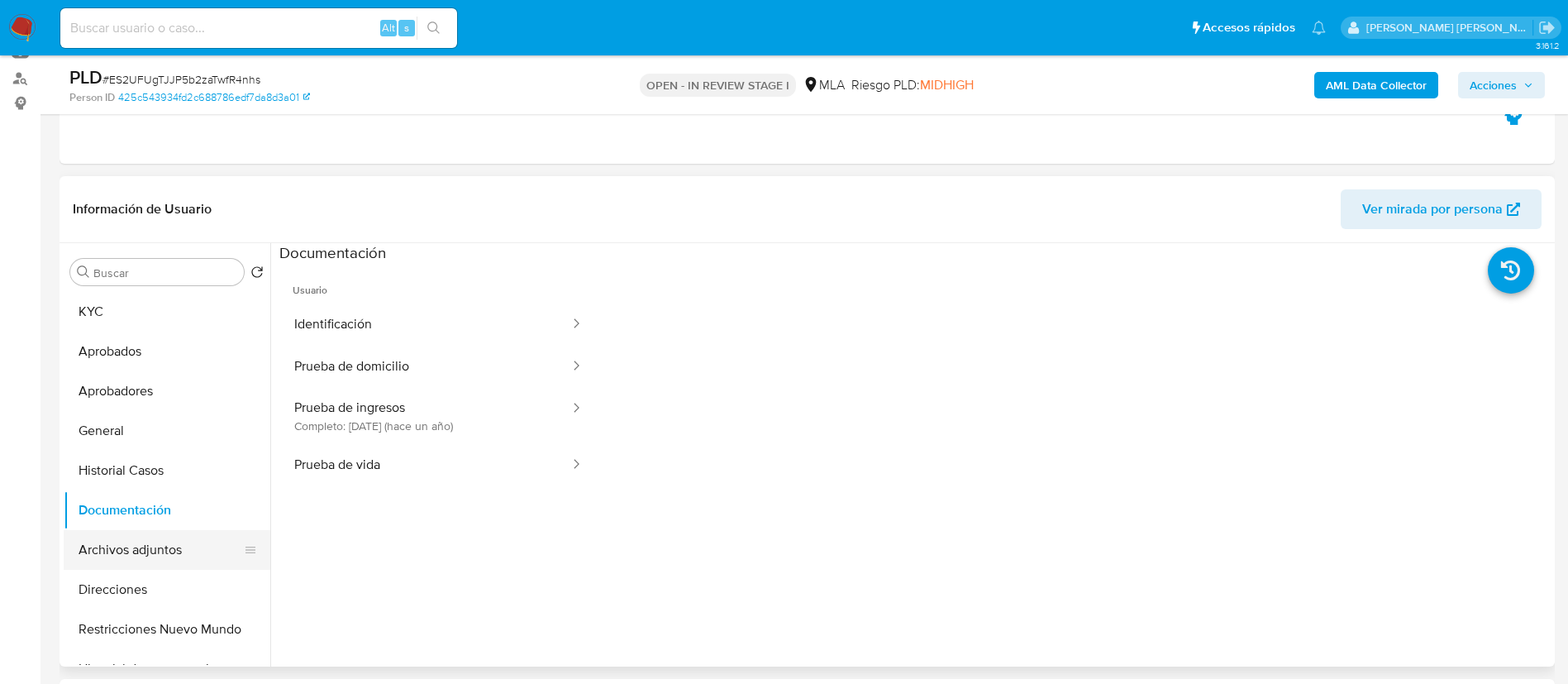
click at [153, 535] on button "Archivos adjuntos" at bounding box center [160, 550] width 194 height 40
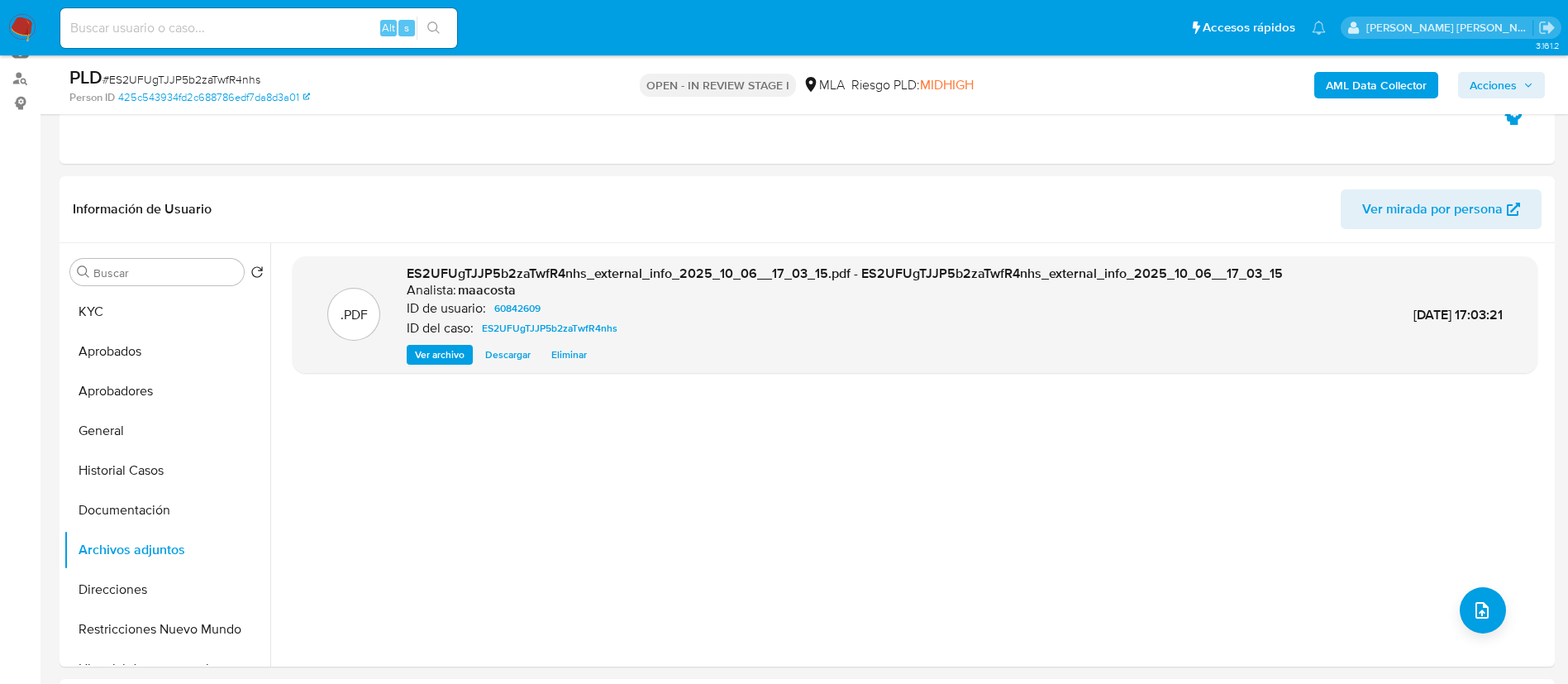
click at [1366, 87] on b "AML Data Collector" at bounding box center [1375, 85] width 101 height 27
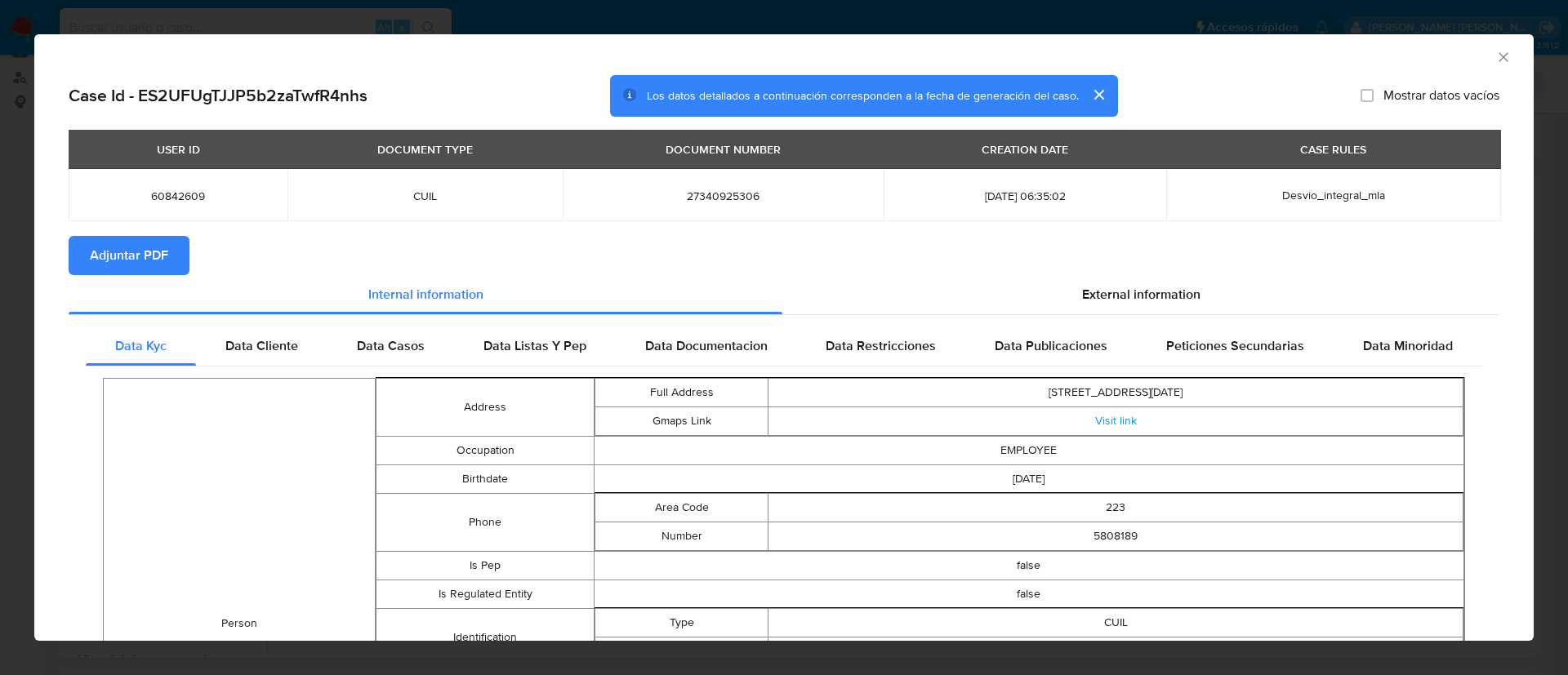
click at [1495, 57] on icon "Cerrar ventana" at bounding box center [1503, 58] width 16 height 16
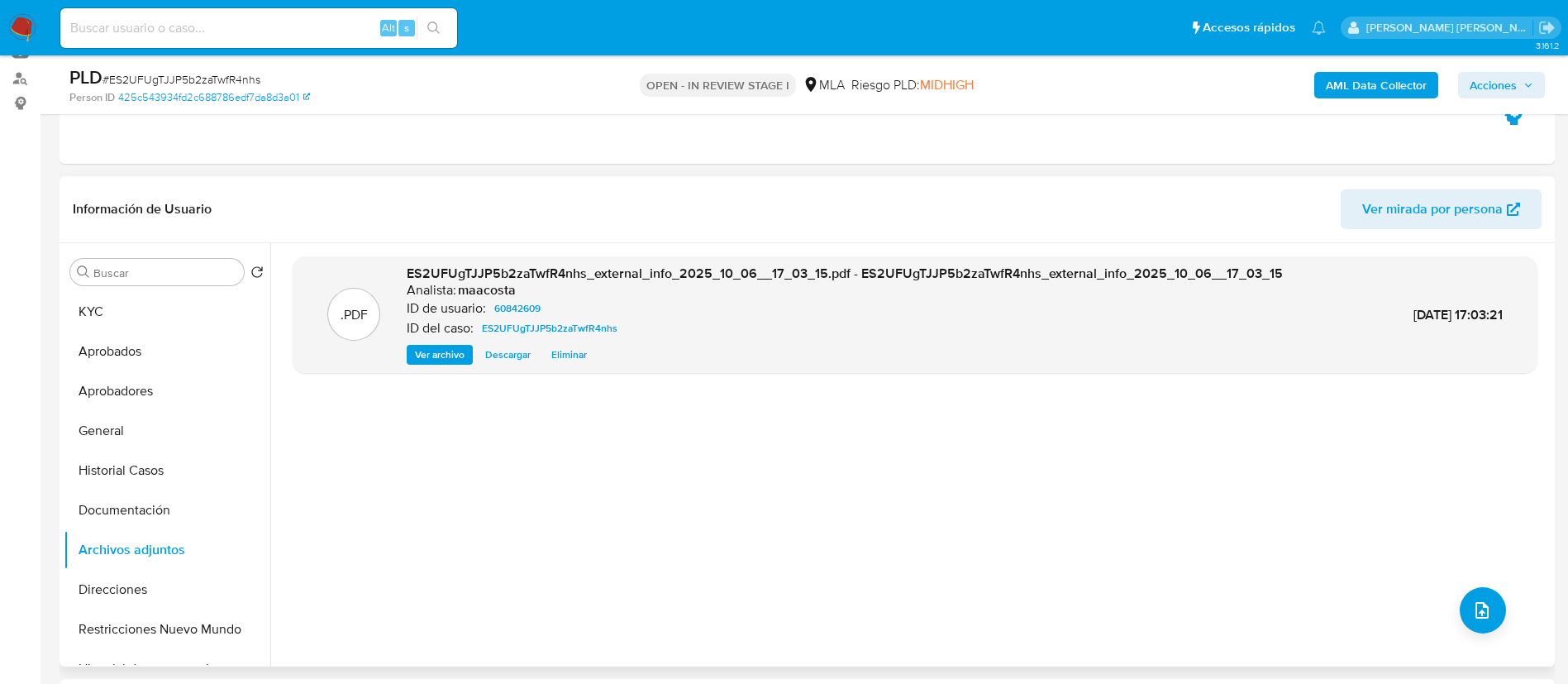
scroll to position [253, 0]
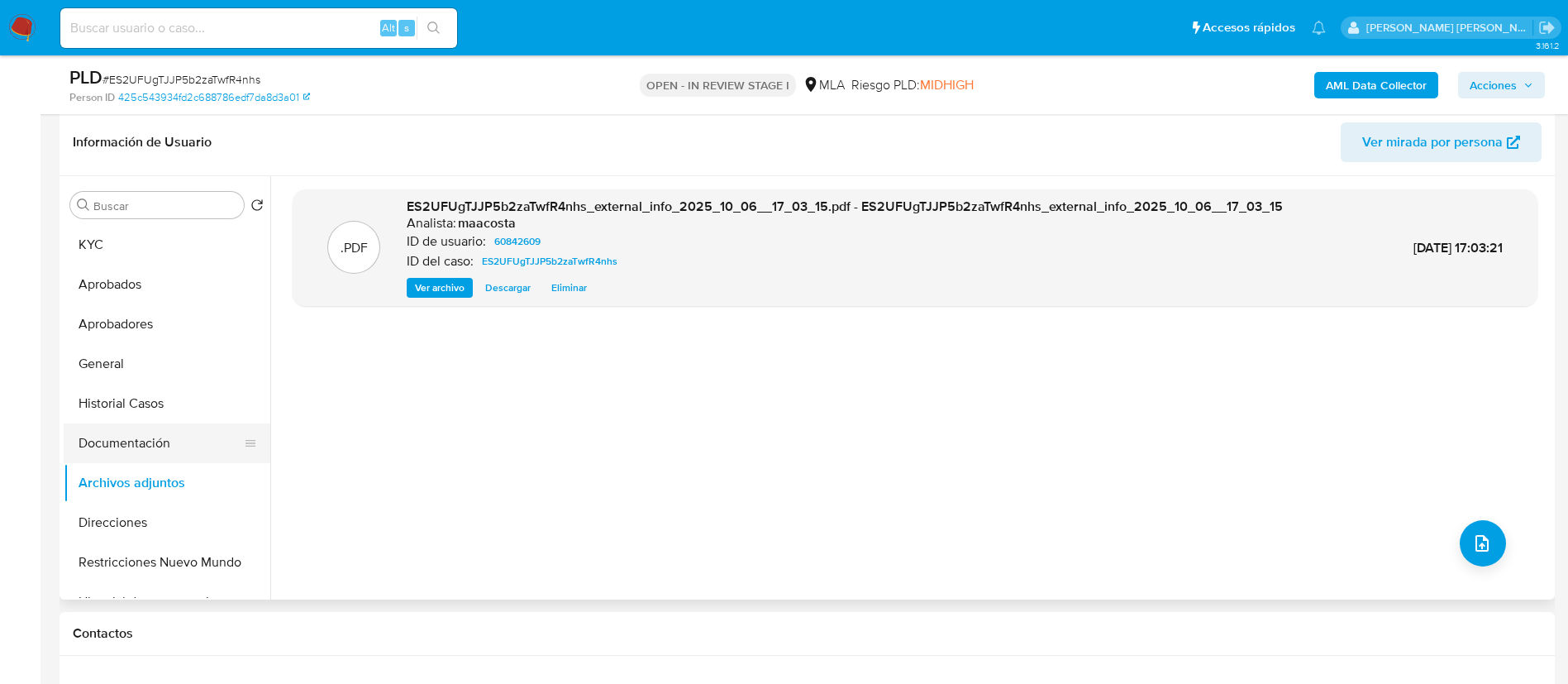
click at [118, 435] on button "Documentación" at bounding box center [160, 443] width 194 height 40
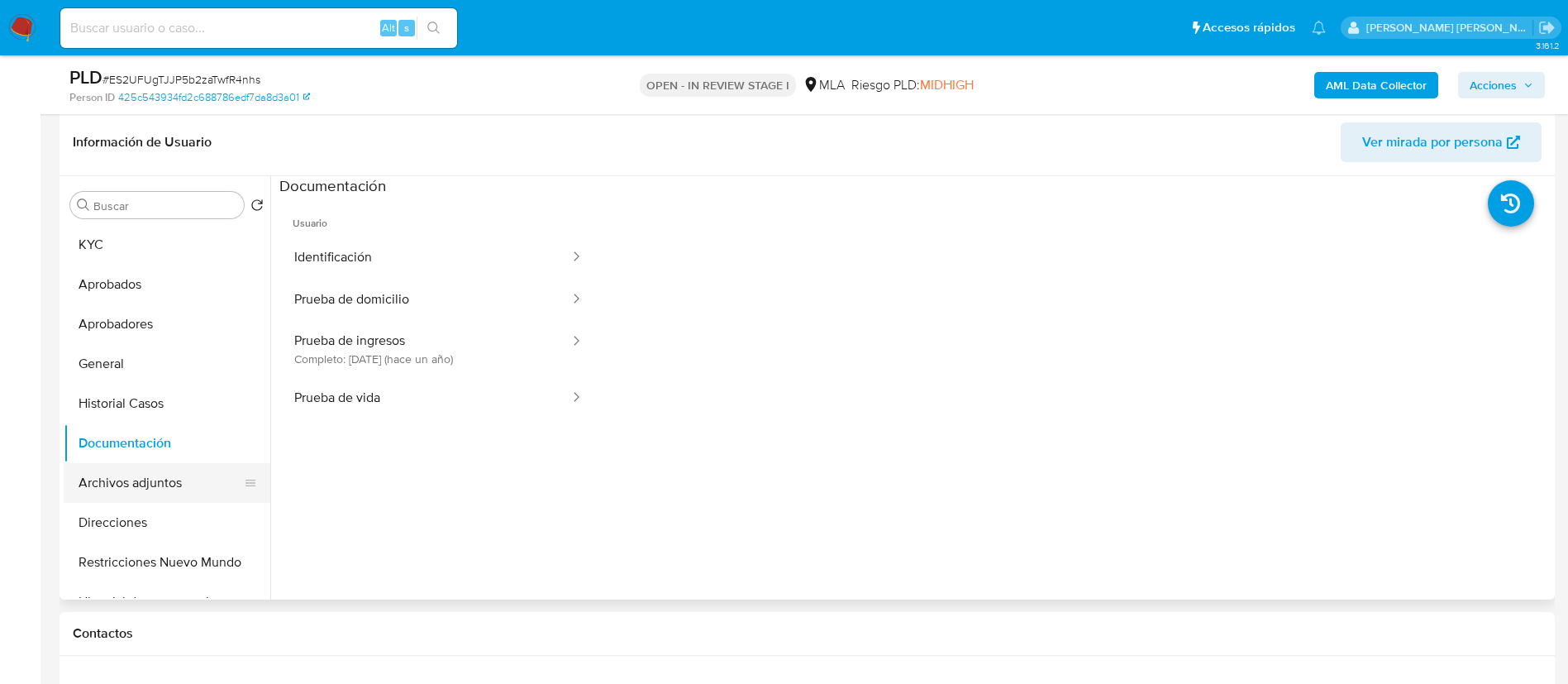
click at [132, 475] on button "Archivos adjuntos" at bounding box center [160, 483] width 194 height 40
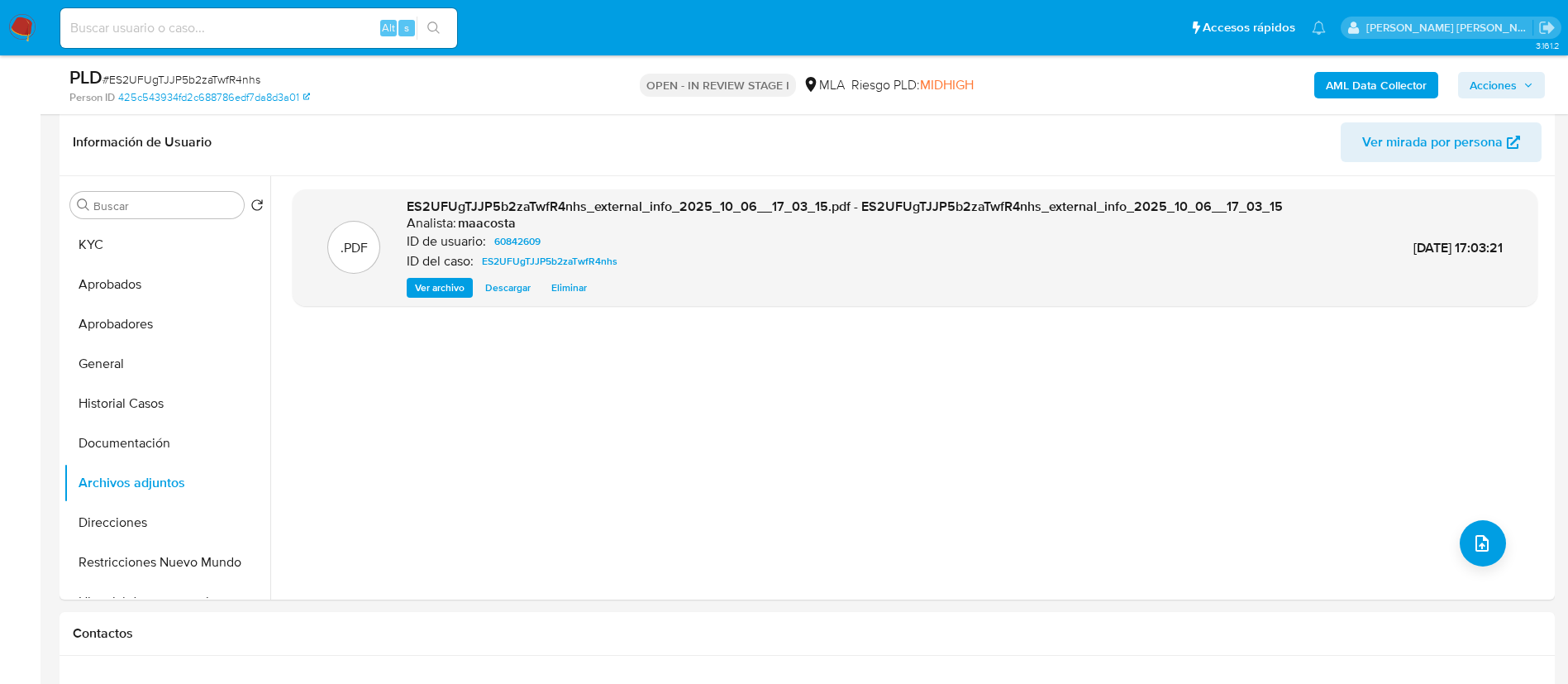
click at [1356, 84] on b "AML Data Collector" at bounding box center [1375, 85] width 101 height 27
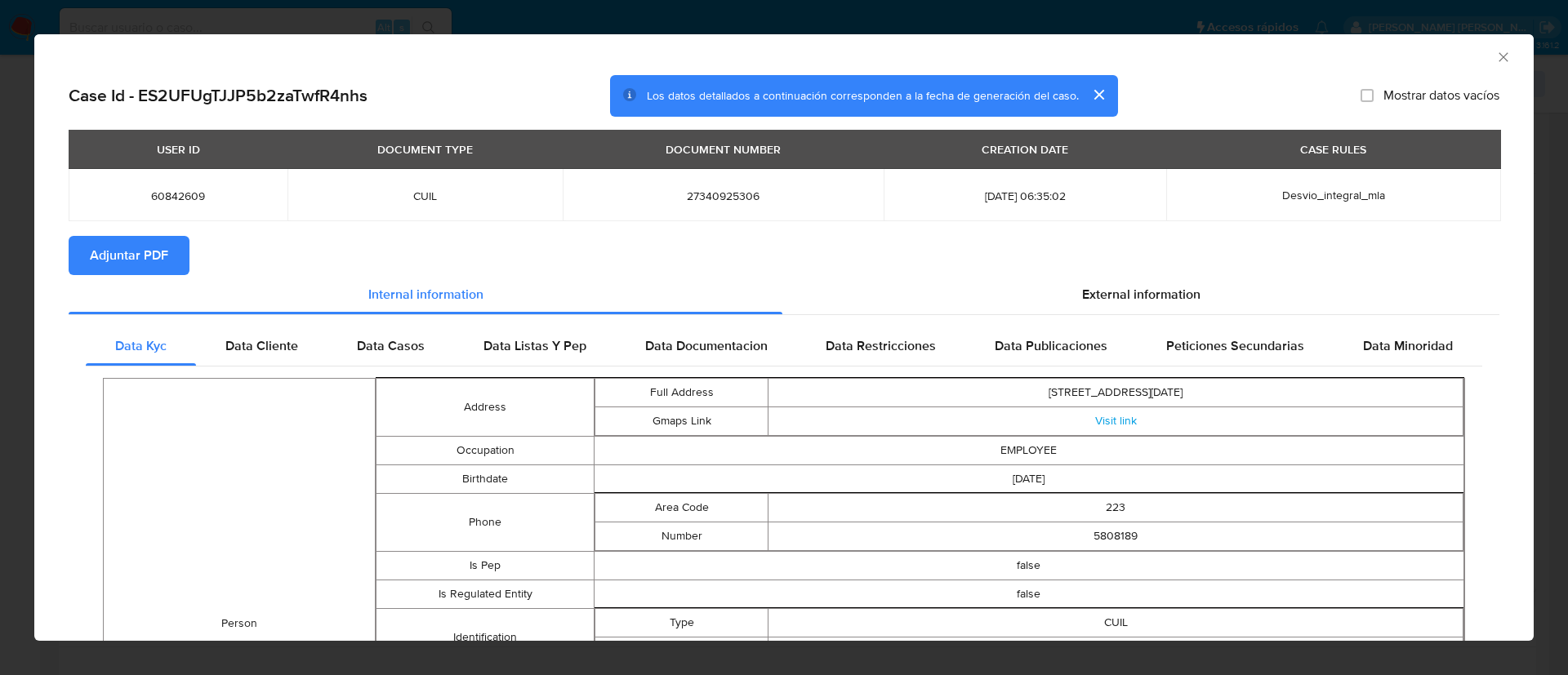
click at [152, 241] on span "Adjuntar PDF" at bounding box center [129, 255] width 79 height 36
click at [1479, 47] on div "AML Data Collector" at bounding box center [783, 54] width 1499 height 41
click at [1495, 53] on icon "Cerrar ventana" at bounding box center [1503, 58] width 16 height 16
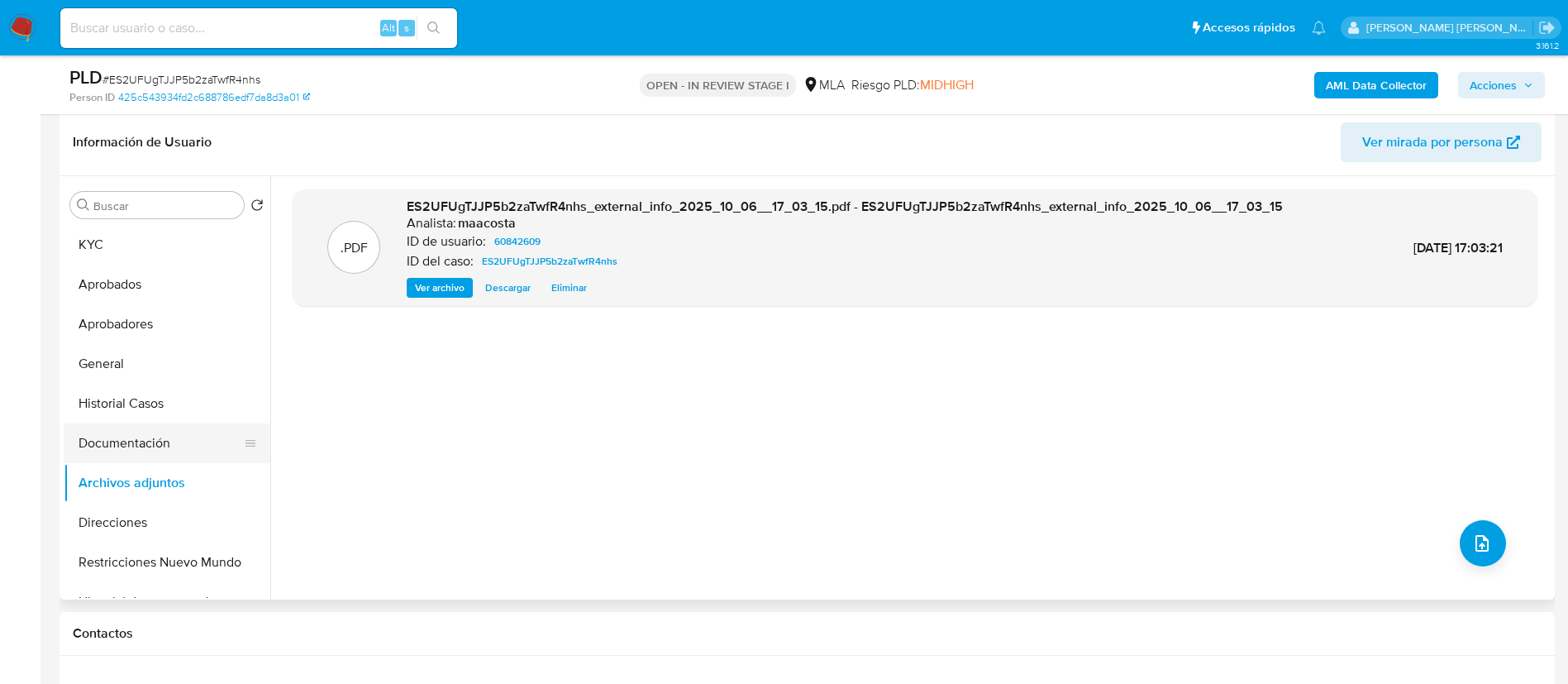
click at [148, 431] on button "Documentación" at bounding box center [160, 443] width 194 height 40
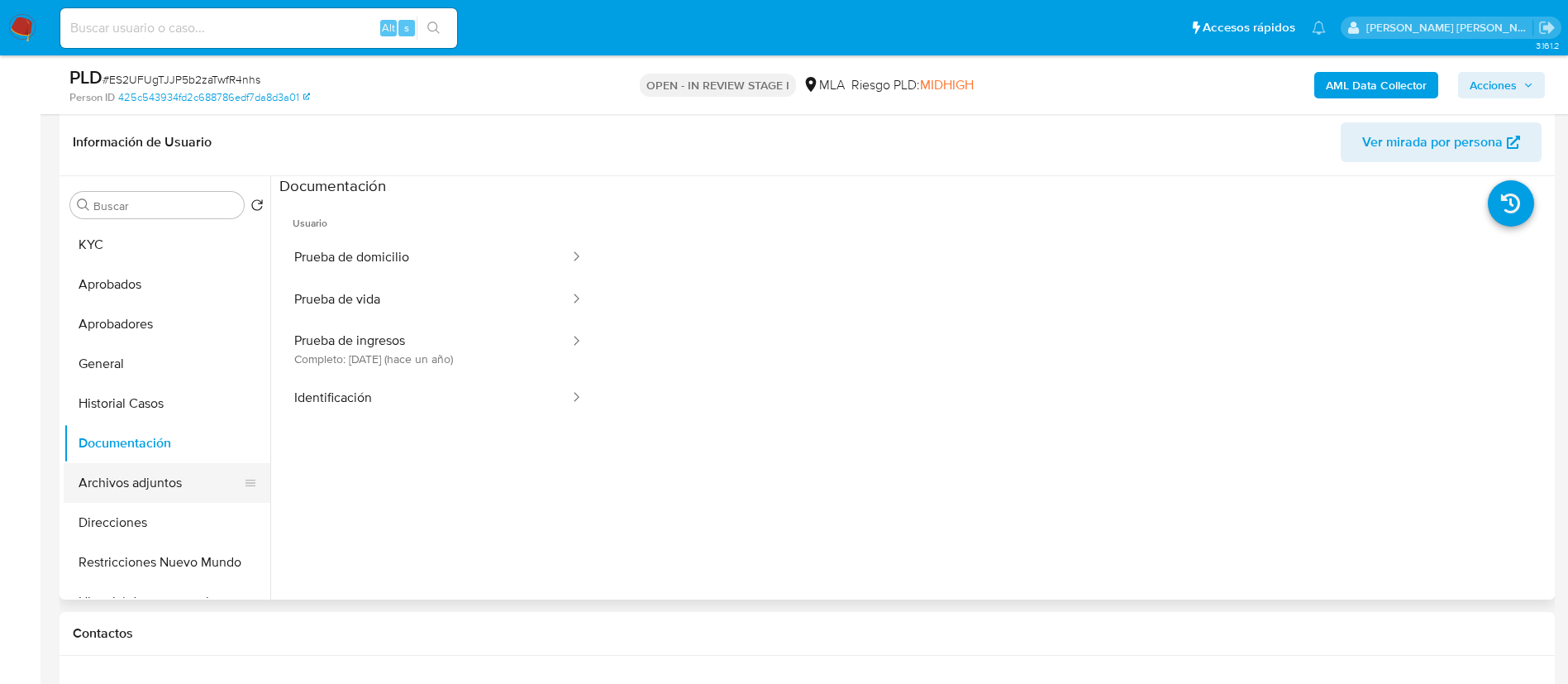
click at [151, 472] on button "Archivos adjuntos" at bounding box center [160, 483] width 194 height 40
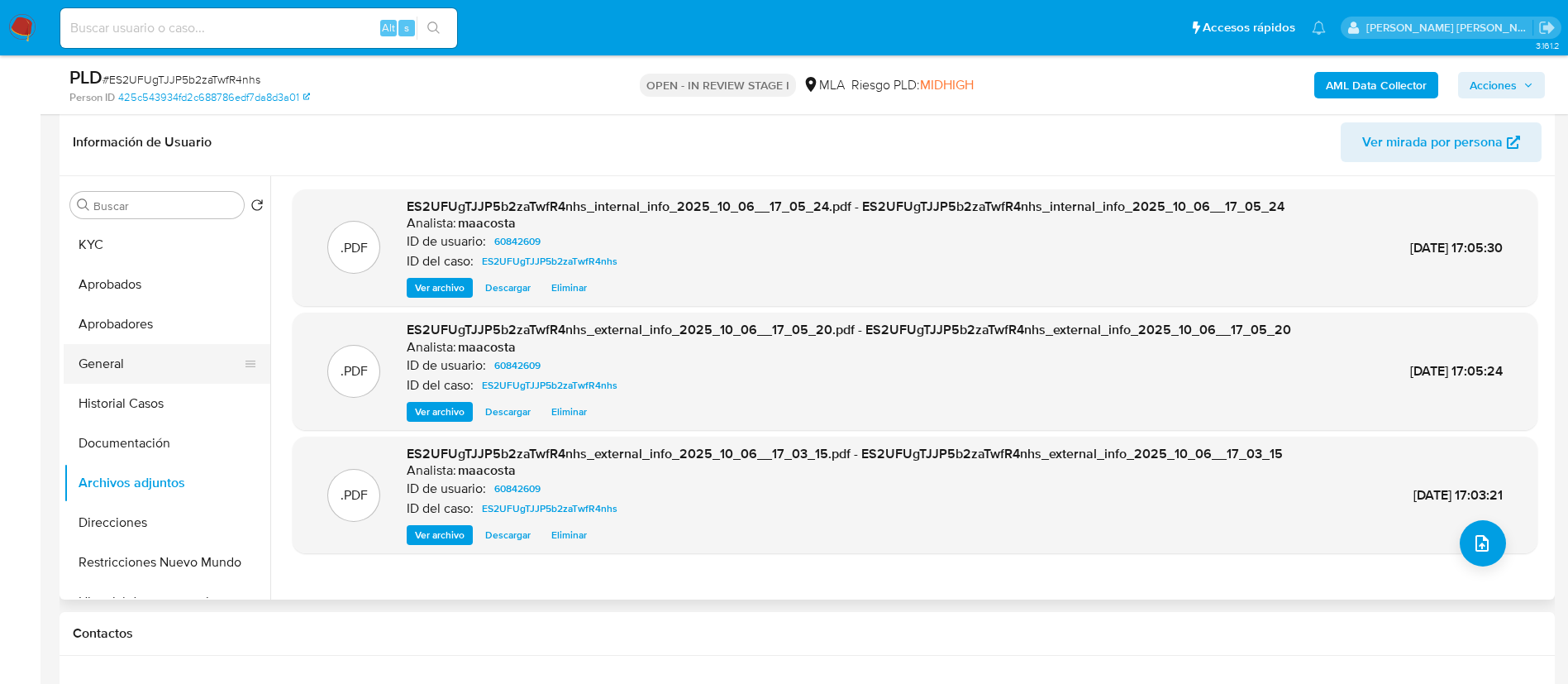
click at [256, 374] on button "General" at bounding box center [160, 363] width 194 height 40
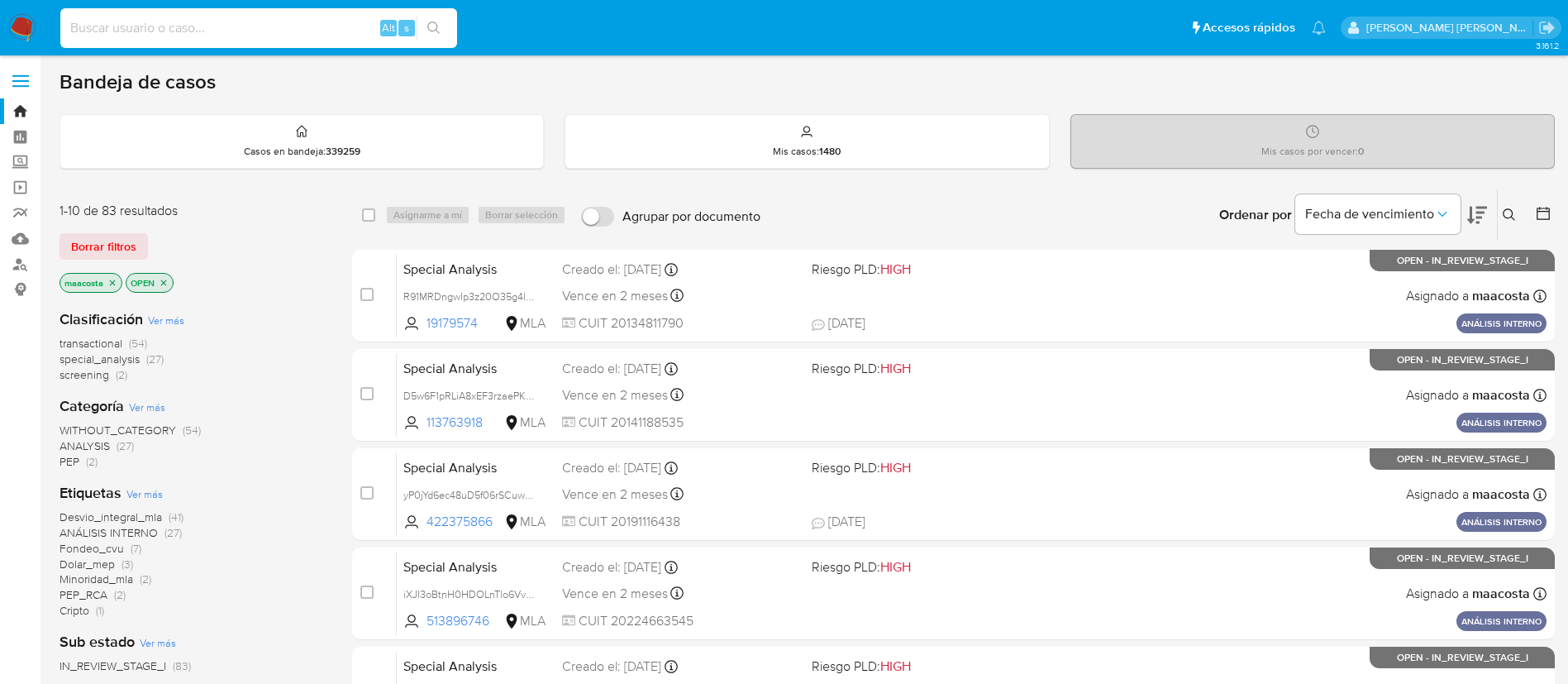
click at [298, 30] on input at bounding box center [258, 28] width 396 height 21
paste input "2AUL9mZJf8q80KfllOPtTcTV"
type input "2AUL9mZJf8q80KfllOPtTcTV"
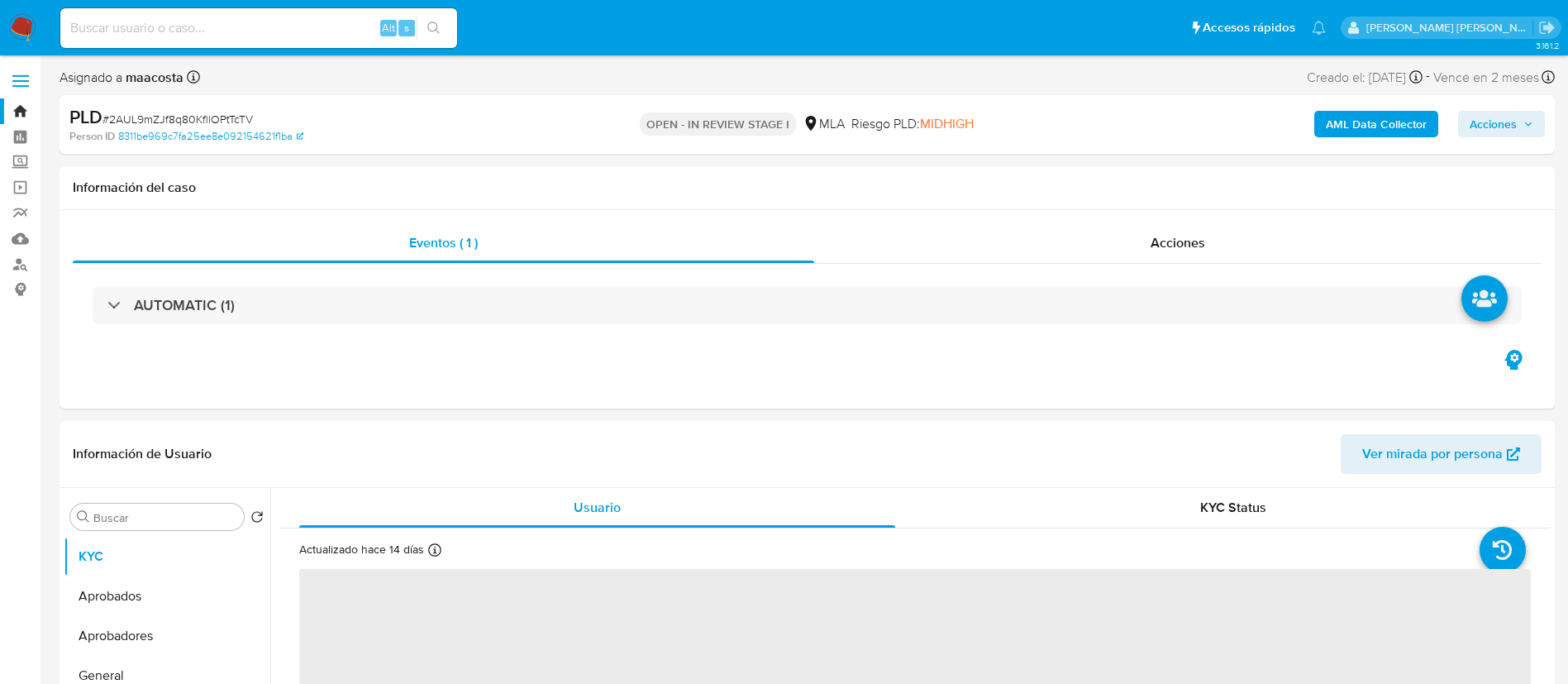
select select "10"
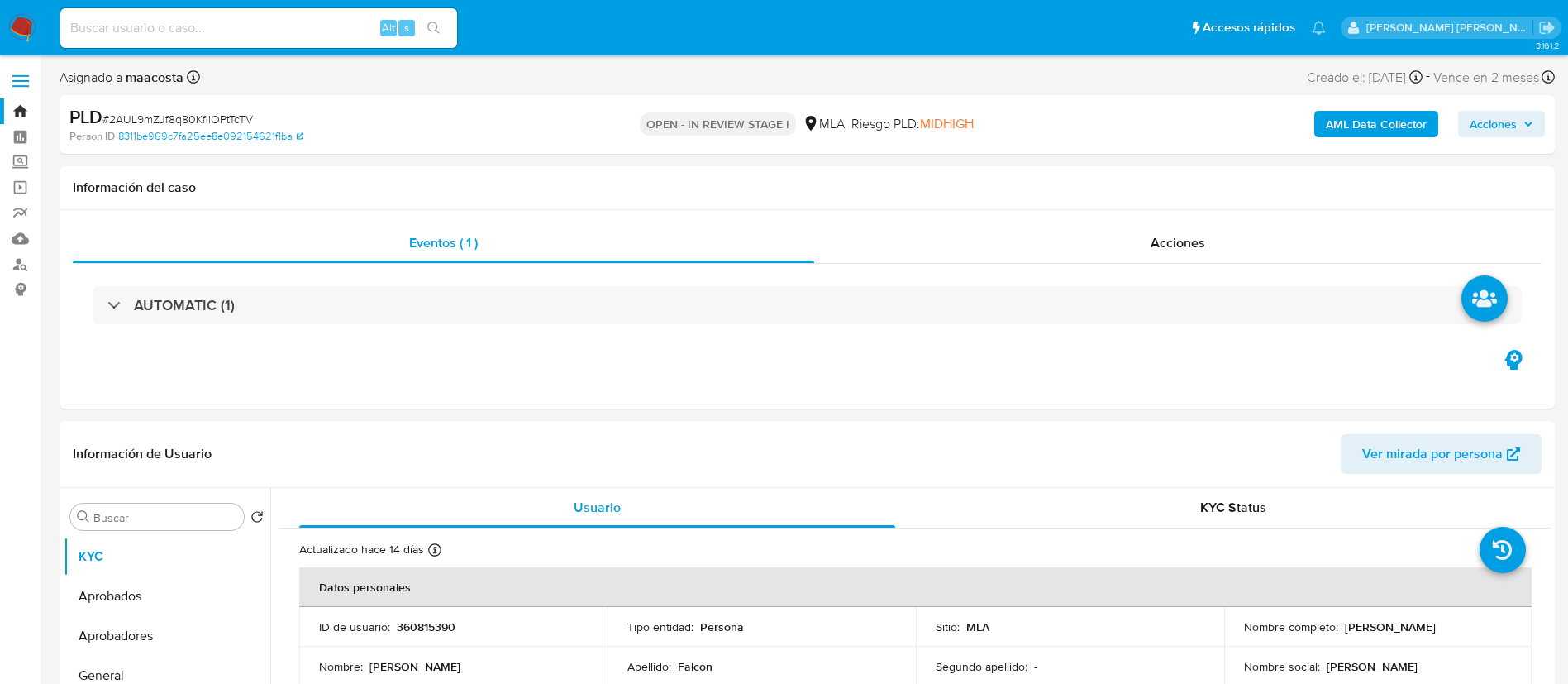
click at [1362, 124] on b "AML Data Collector" at bounding box center [1375, 124] width 101 height 27
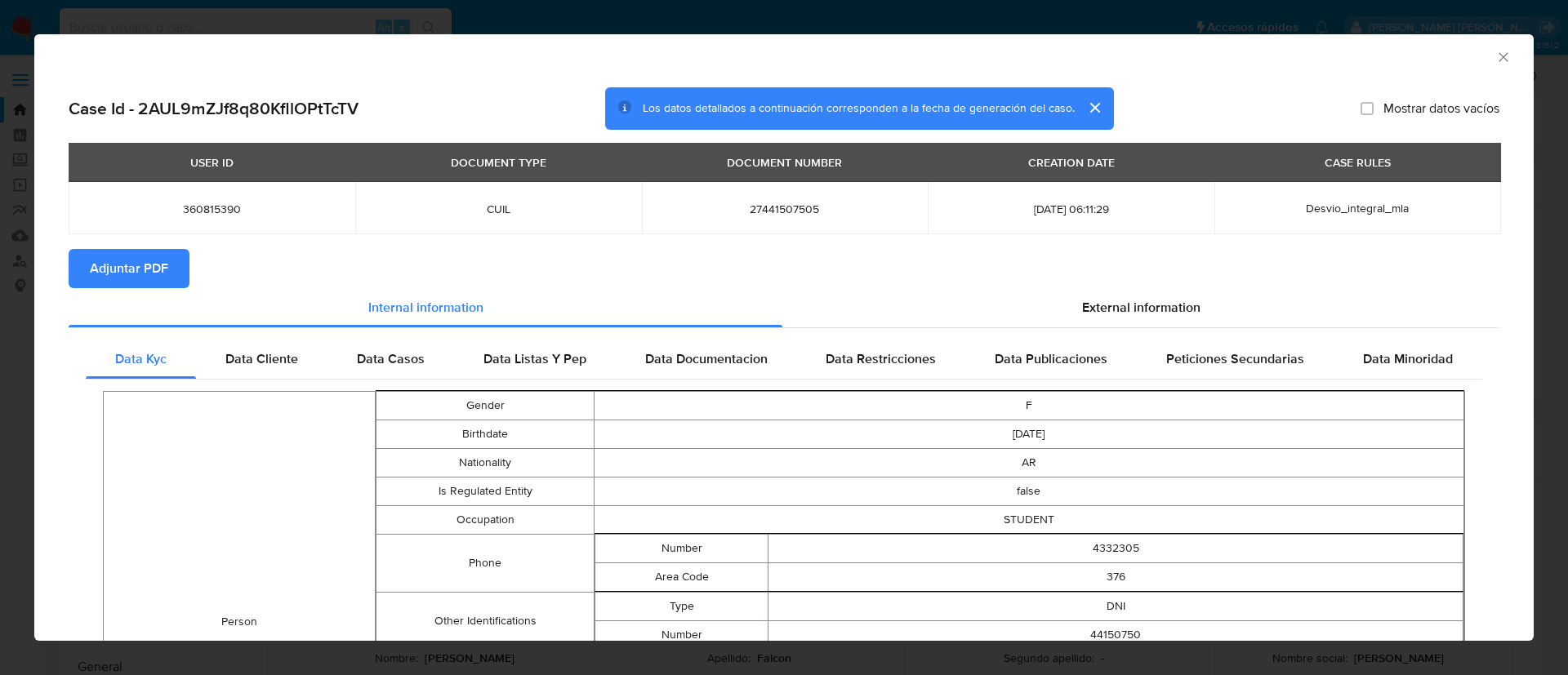
click at [137, 268] on span "Adjuntar PDF" at bounding box center [129, 268] width 79 height 36
click at [1078, 110] on button "cerrar" at bounding box center [1093, 107] width 39 height 39
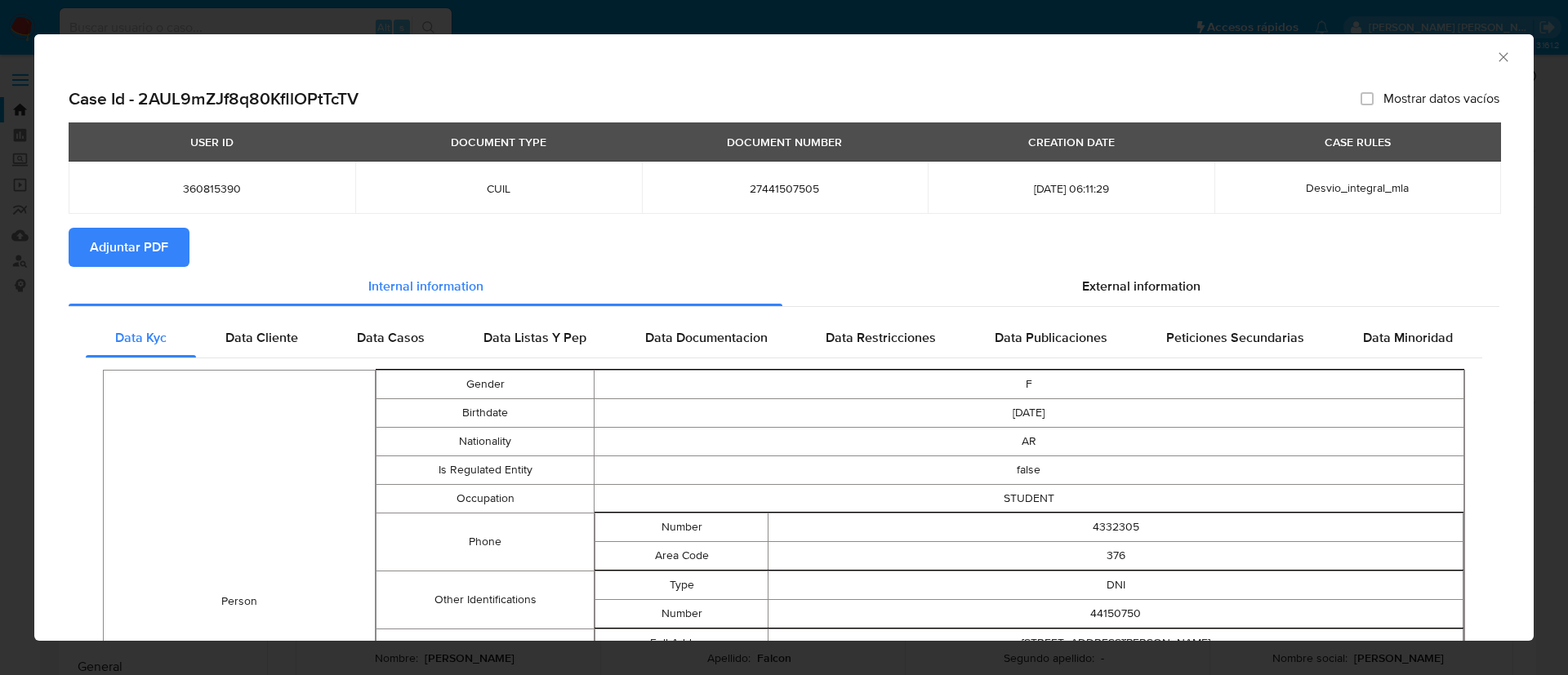
click at [1495, 52] on icon "Cerrar ventana" at bounding box center [1503, 58] width 16 height 16
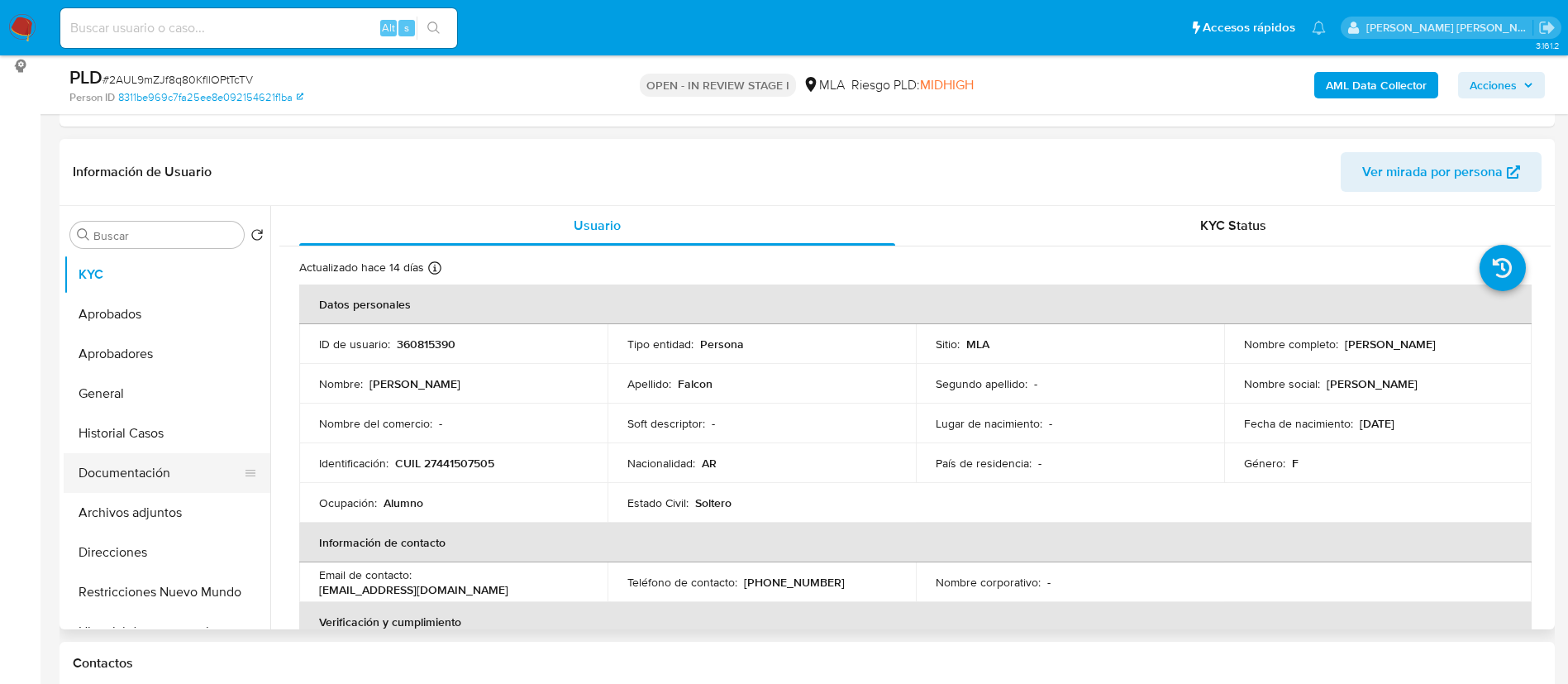
scroll to position [230, 0]
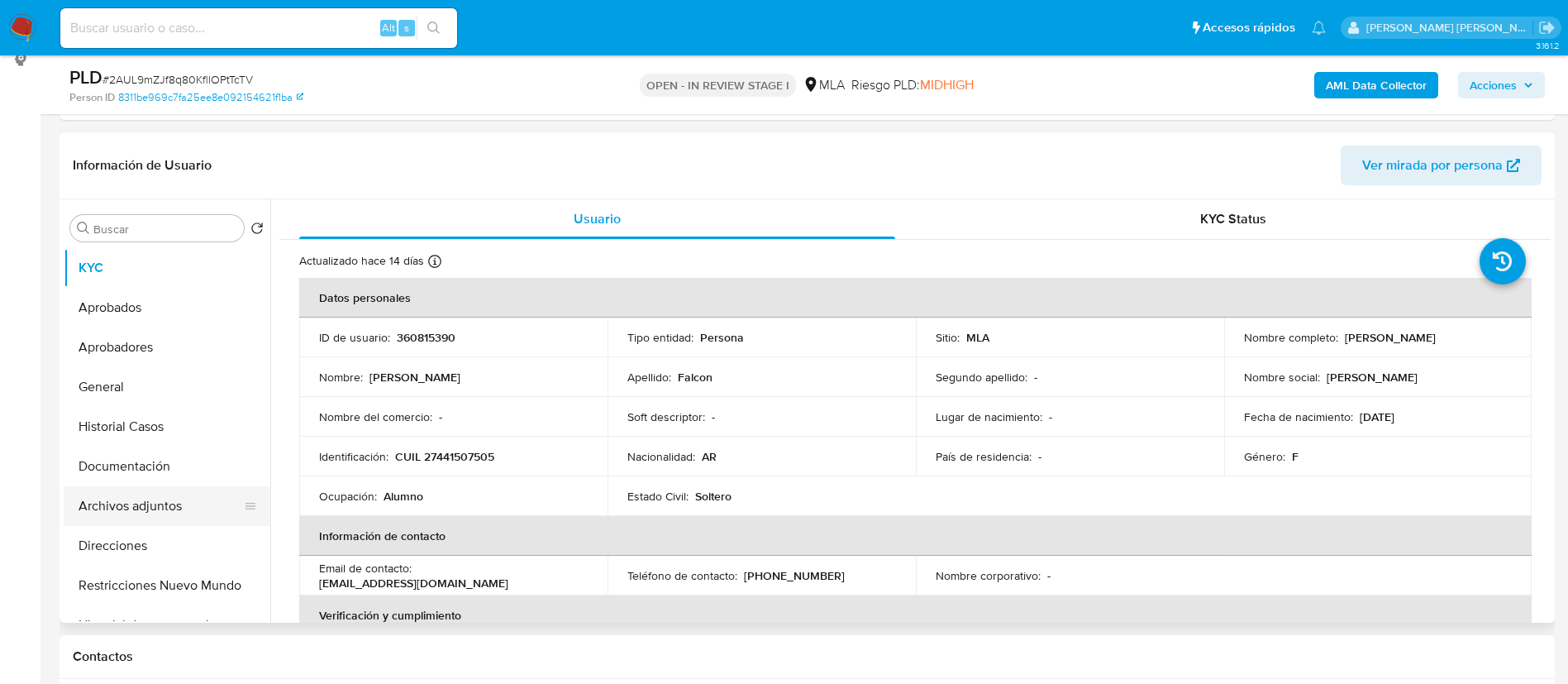
click at [121, 496] on button "Archivos adjuntos" at bounding box center [160, 506] width 194 height 40
